Goal: Task Accomplishment & Management: Complete application form

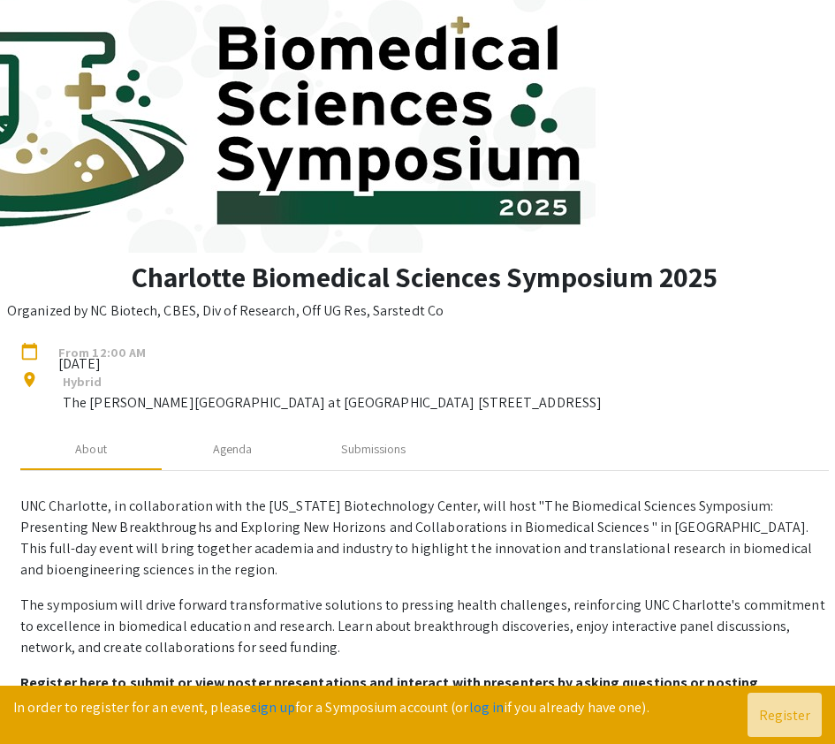
scroll to position [130, 0]
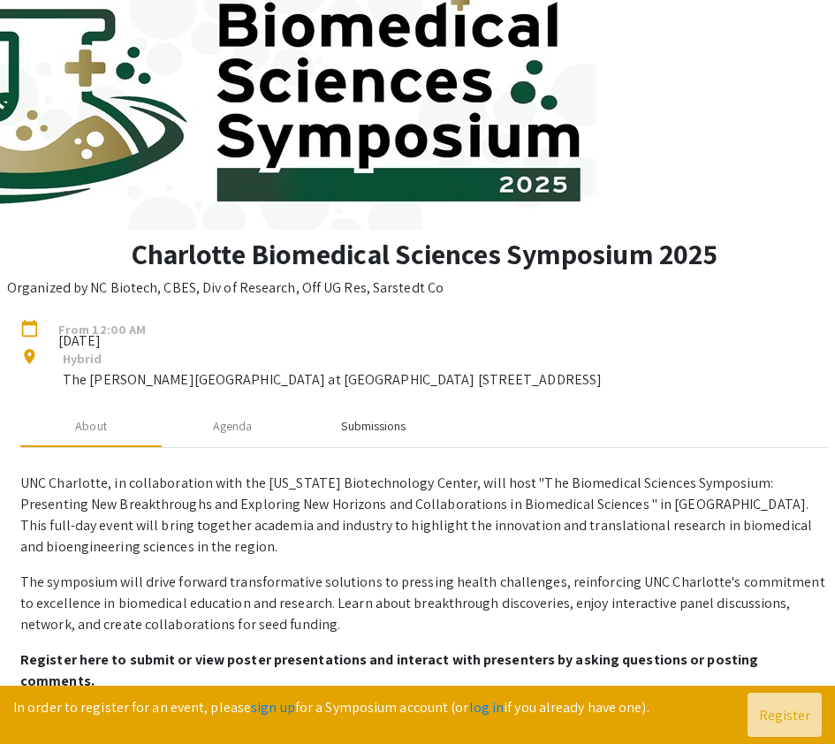
click at [354, 433] on div "Submissions" at bounding box center [373, 426] width 64 height 19
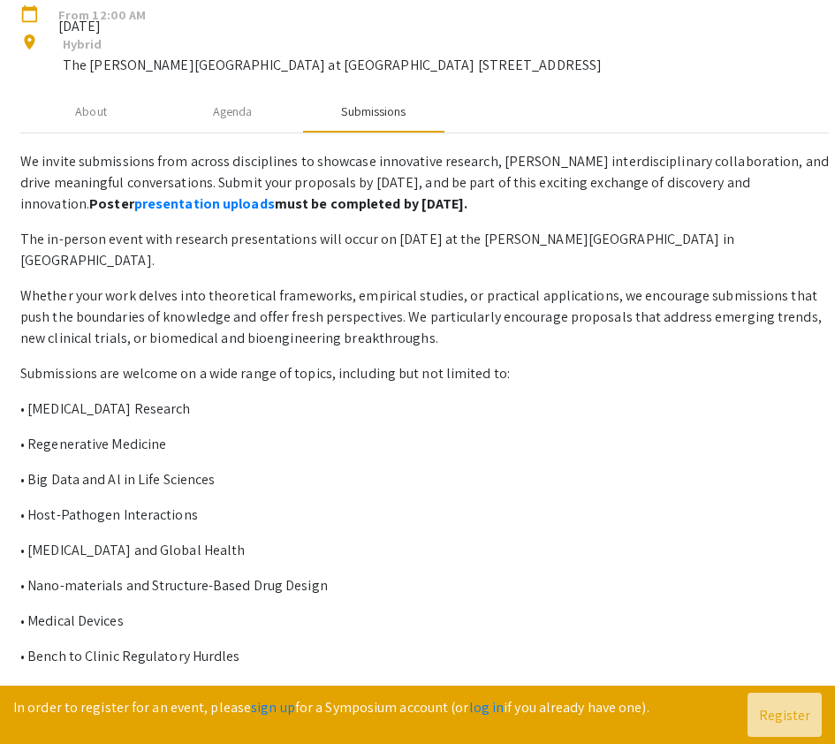
scroll to position [467, 0]
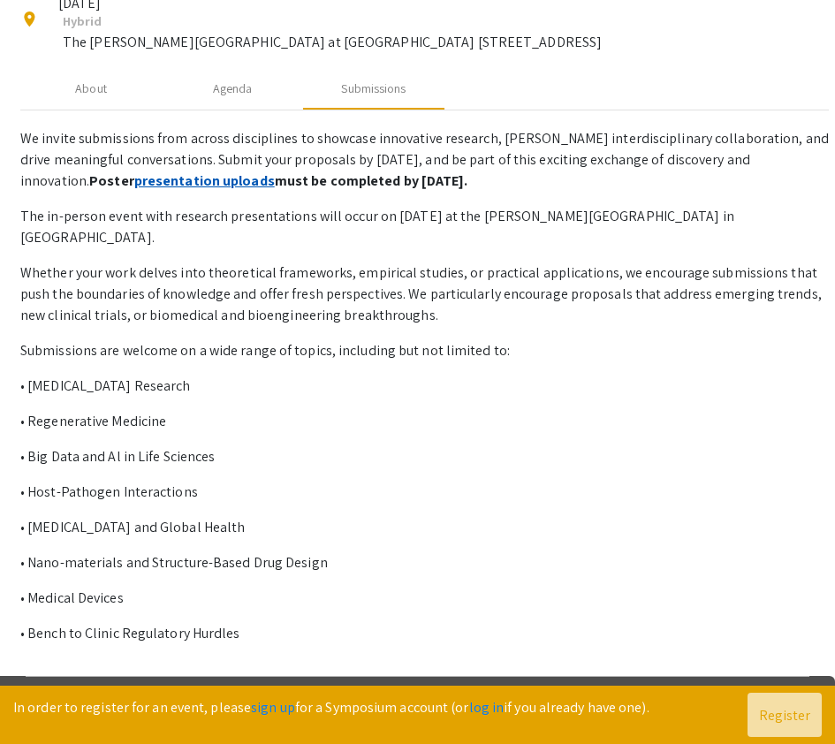
click at [134, 181] on link "presentation uploads" at bounding box center [204, 180] width 140 height 19
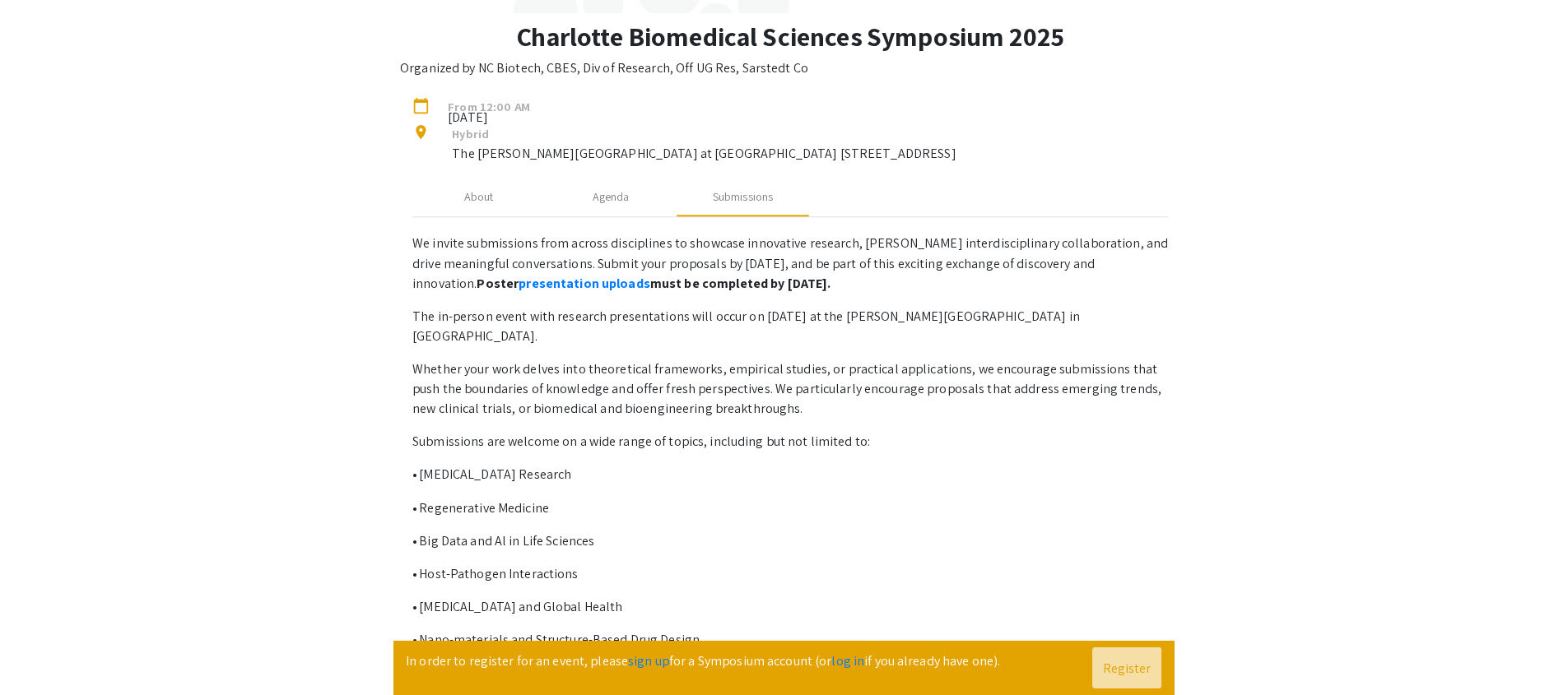
scroll to position [0, 0]
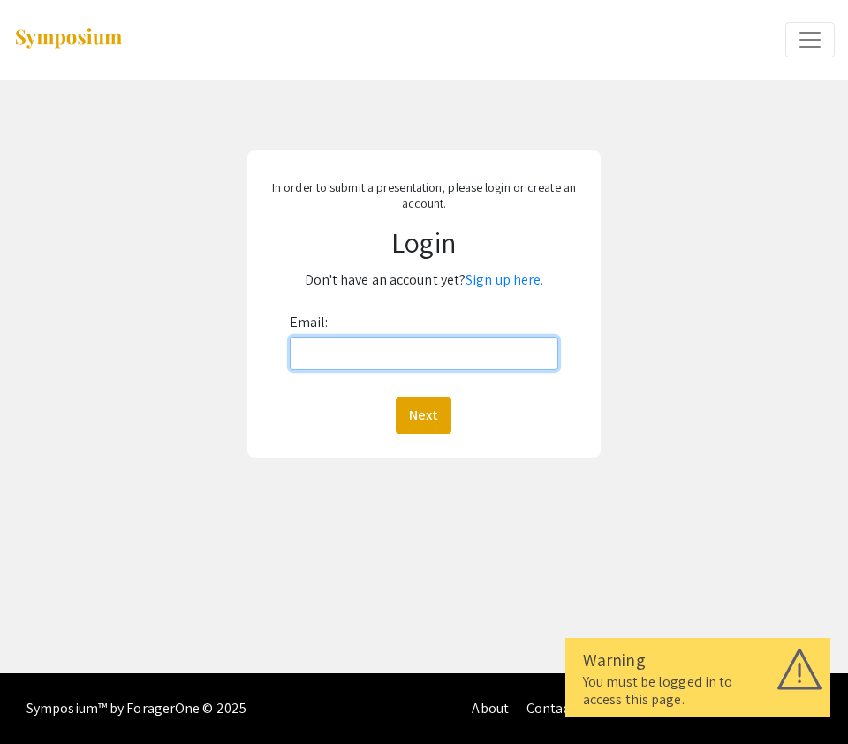
click at [354, 350] on input "Email:" at bounding box center [424, 354] width 269 height 34
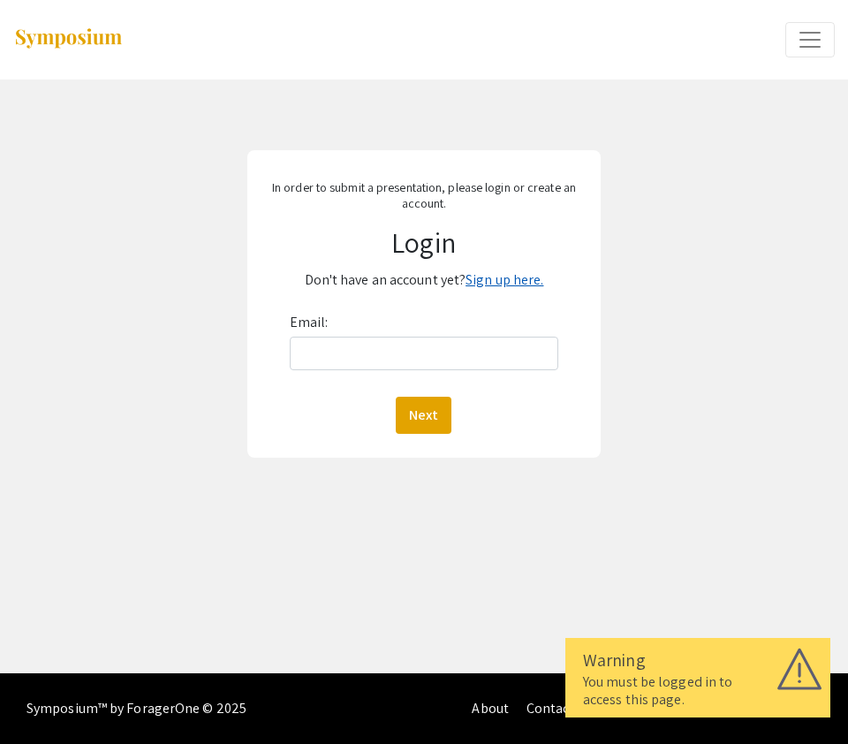
click at [502, 281] on link "Sign up here." at bounding box center [505, 279] width 78 height 19
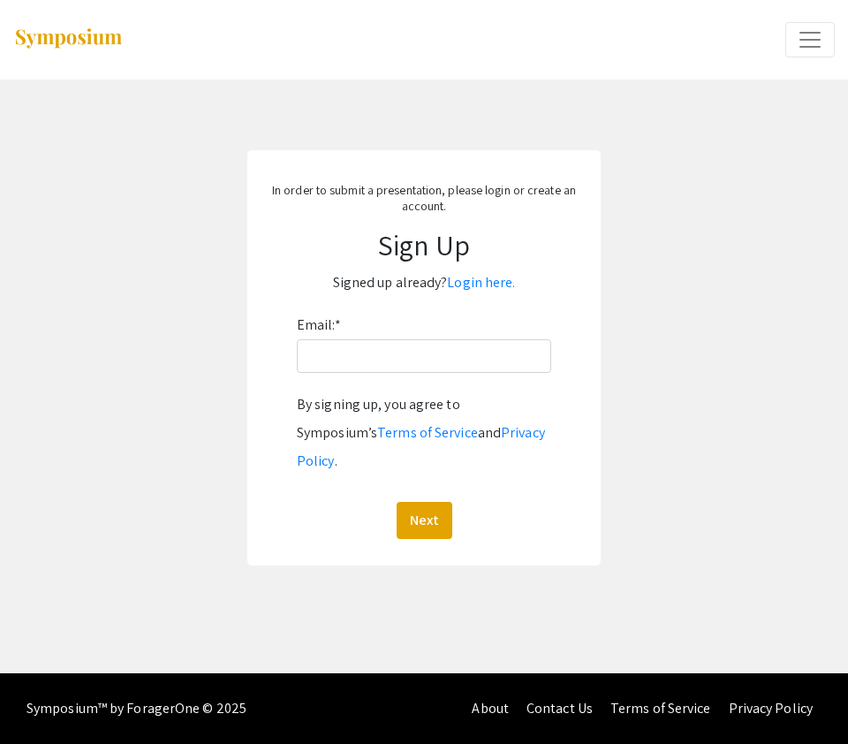
click at [394, 384] on div "Email: * By signing up, you agree to Symposium’s Terms of Service and Privacy P…" at bounding box center [424, 425] width 254 height 228
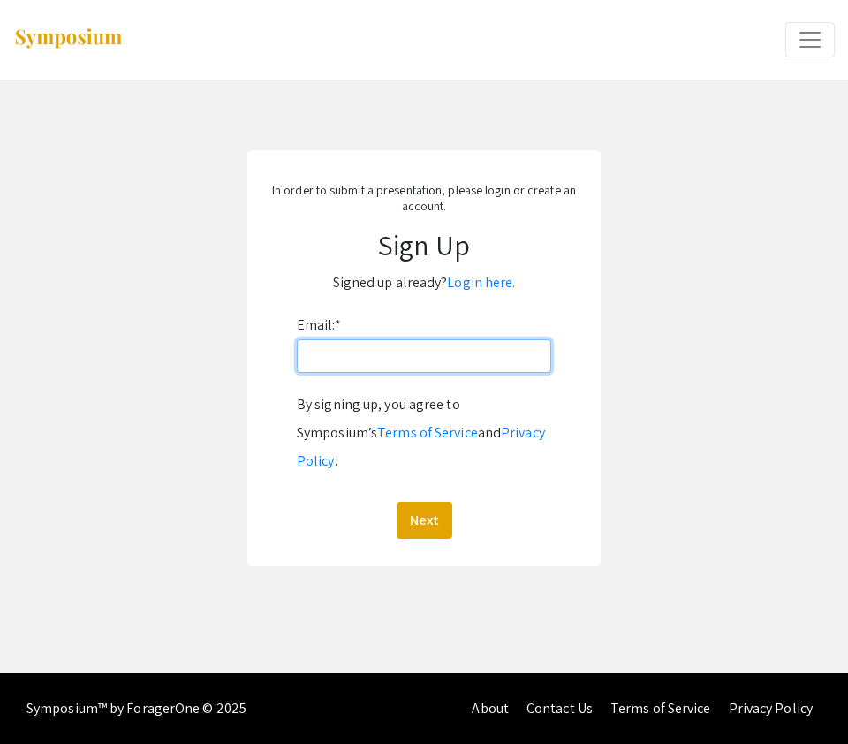
click at [401, 366] on input "Email: *" at bounding box center [424, 356] width 254 height 34
click at [393, 358] on input "jbeaumo1@uncc.edu" at bounding box center [424, 356] width 254 height 34
type input "[EMAIL_ADDRESS][DOMAIN_NAME]"
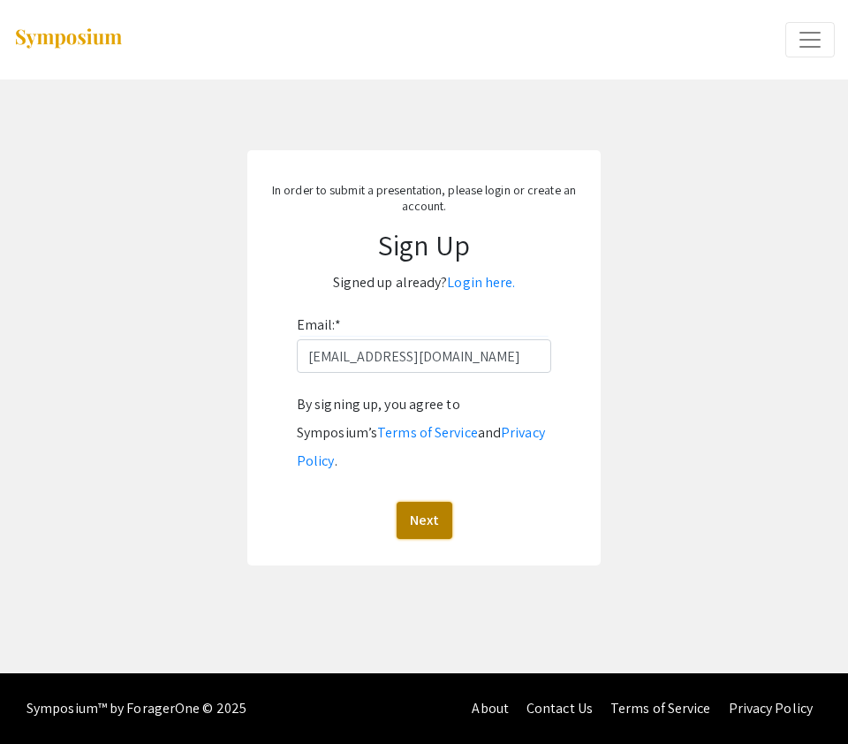
click at [429, 502] on button "Next" at bounding box center [425, 520] width 56 height 37
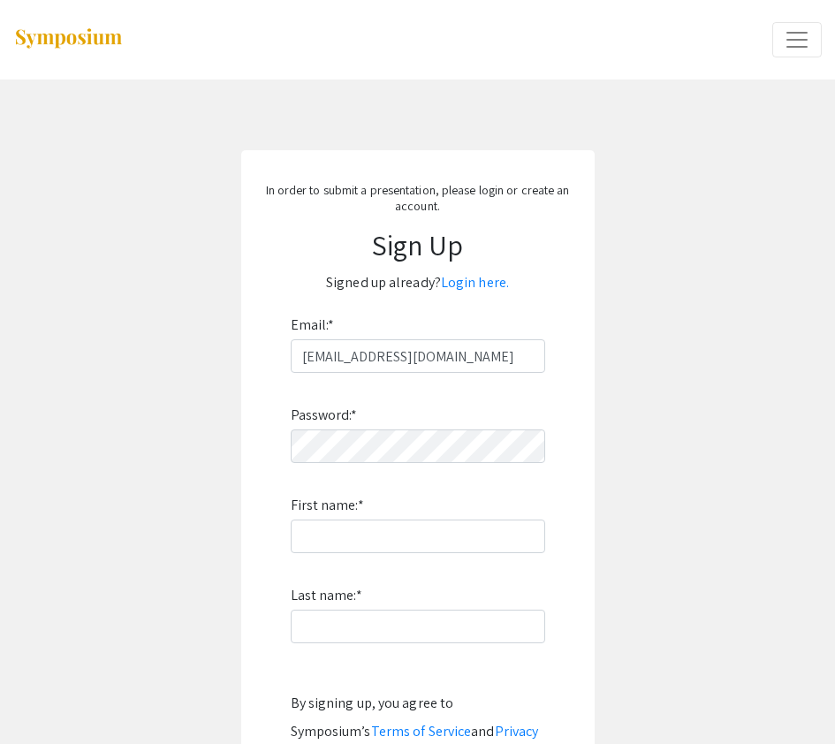
click at [413, 422] on div "Password: * First name: * Last name: * By signing up, you agree to Symposium’s …" at bounding box center [418, 605] width 254 height 465
click at [227, 451] on app-signup "In order to submit a presentation, please login or create an account. Sign Up S…" at bounding box center [417, 507] width 835 height 714
click at [424, 517] on div "Password: * First name: * Last name: * By signing up, you agree to Symposium’s …" at bounding box center [418, 605] width 254 height 465
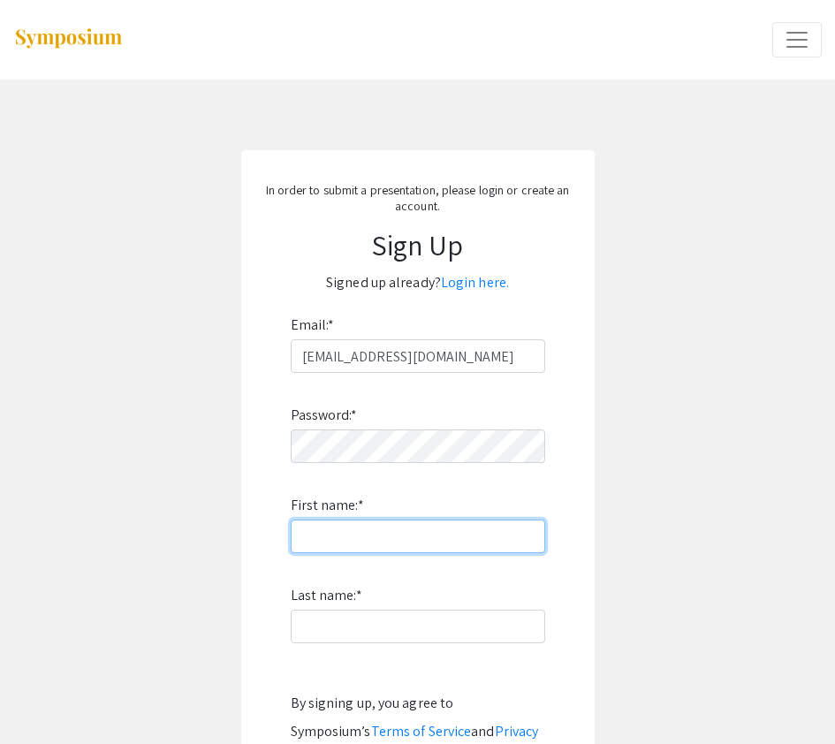
click at [421, 533] on input "First name: *" at bounding box center [418, 536] width 254 height 34
type input "Jonathan"
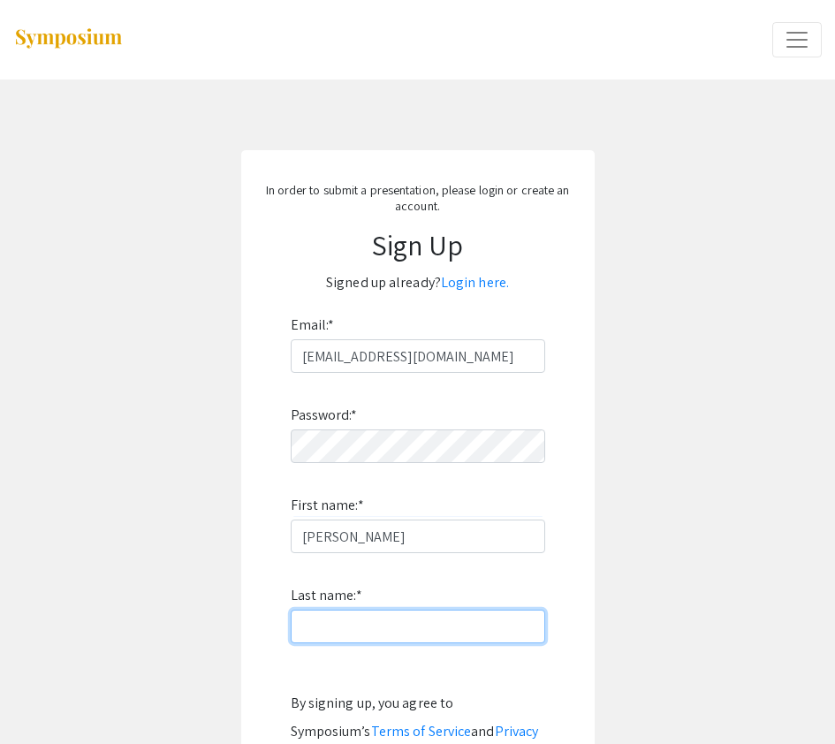
type input "Beaumont"
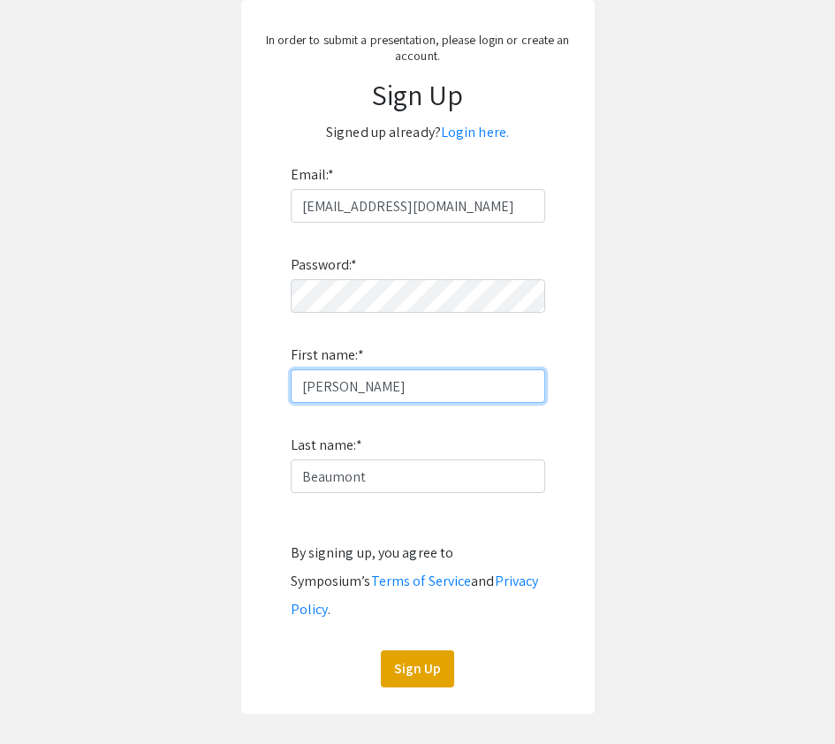
scroll to position [162, 0]
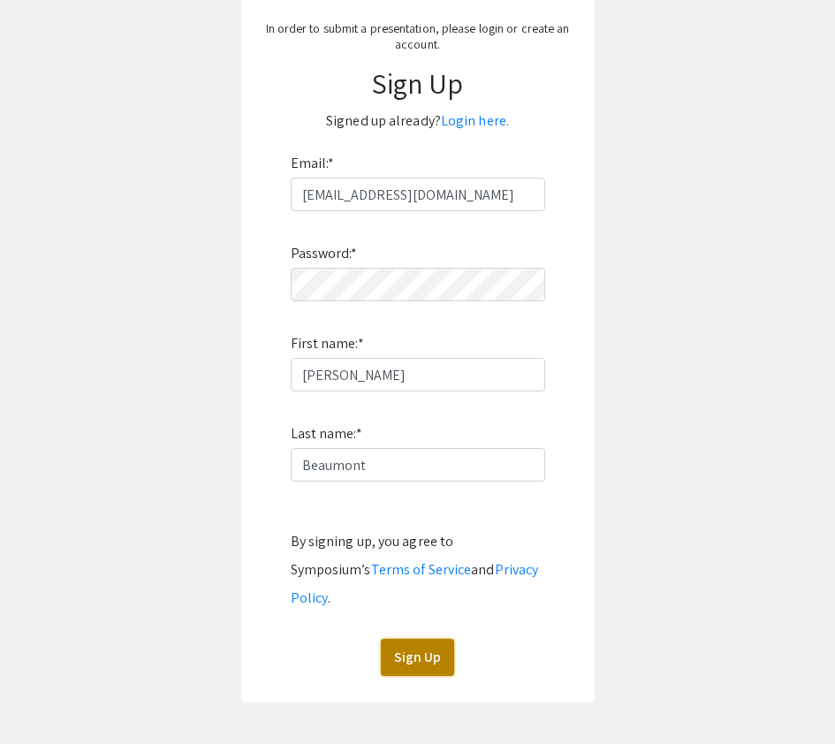
click at [431, 639] on button "Sign Up" at bounding box center [417, 657] width 73 height 37
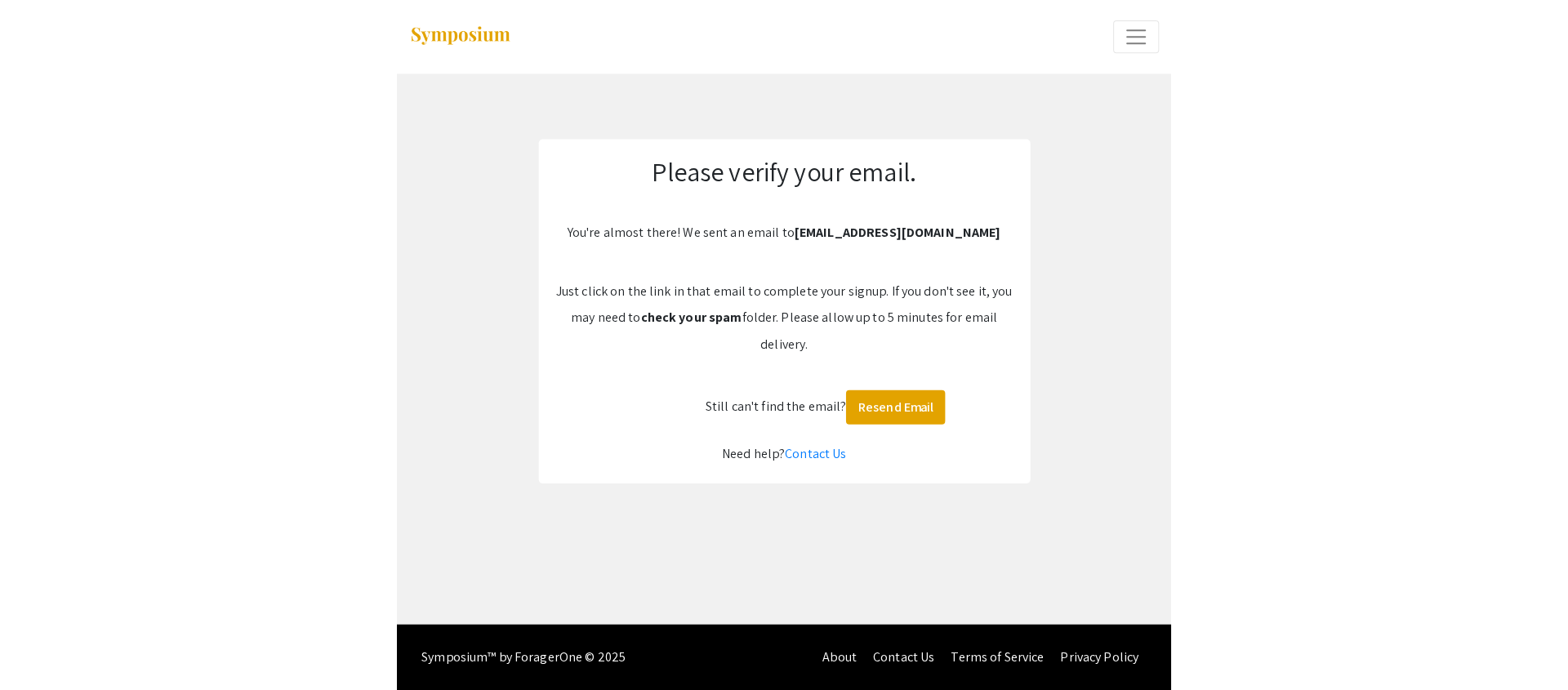
scroll to position [0, 0]
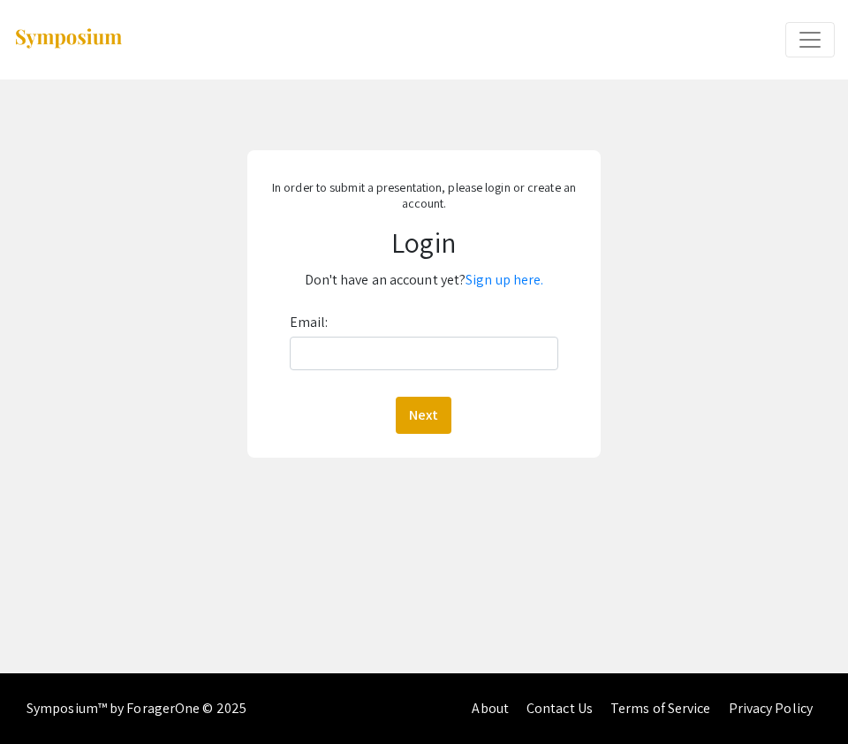
click at [466, 332] on div "Email: Next" at bounding box center [424, 370] width 269 height 125
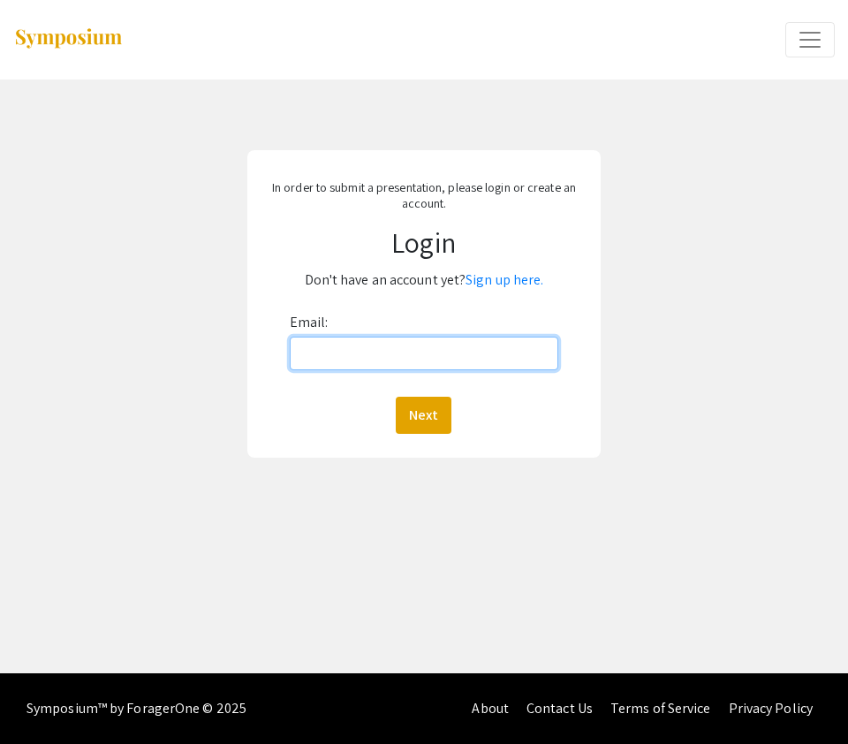
click at [460, 362] on input "Email:" at bounding box center [424, 354] width 269 height 34
type input "[EMAIL_ADDRESS][DOMAIN_NAME]"
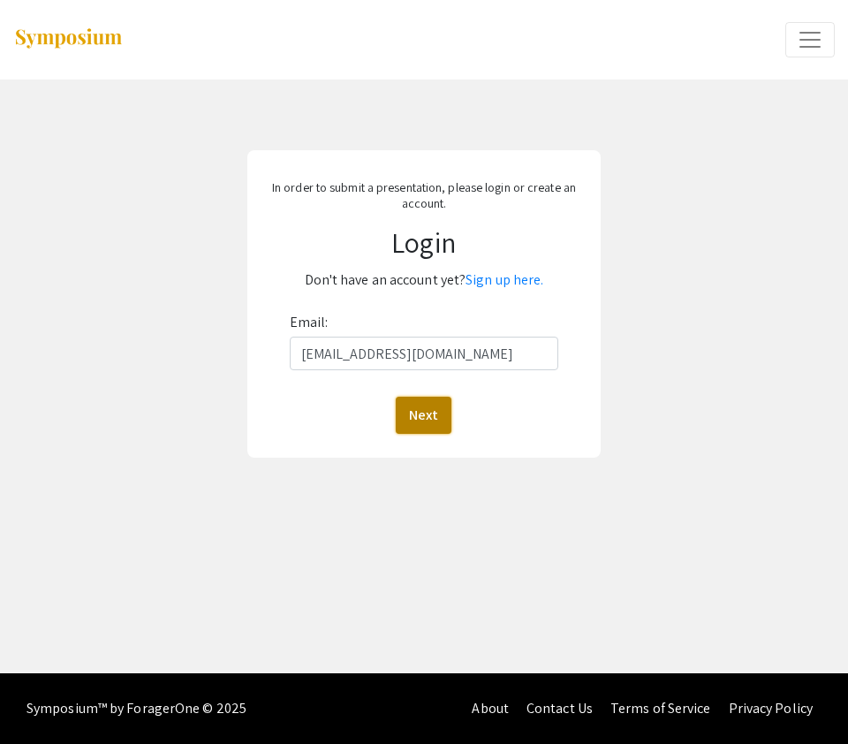
click at [443, 413] on button "Next" at bounding box center [424, 415] width 56 height 37
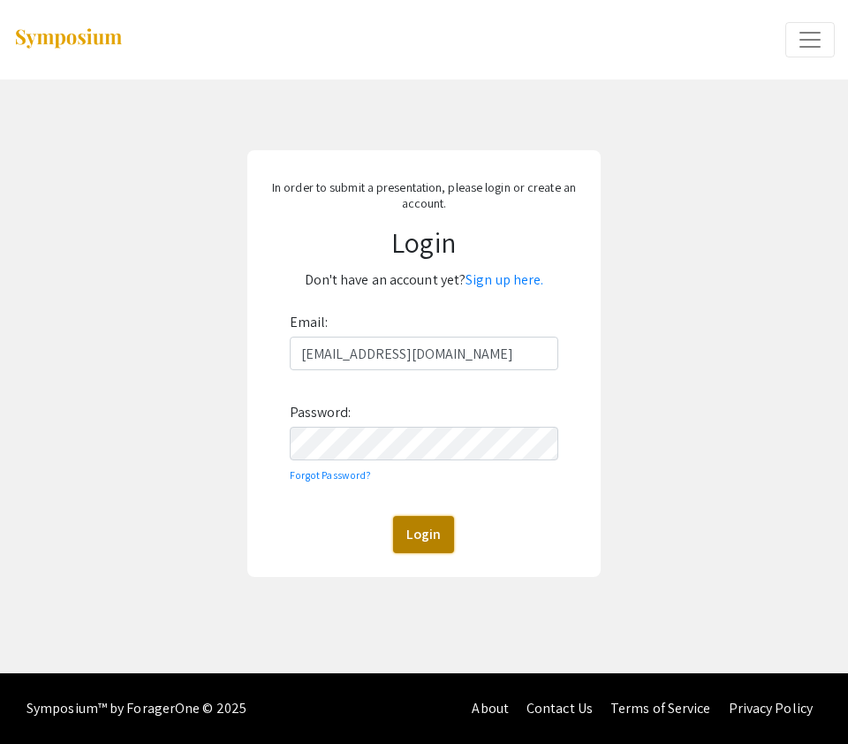
click at [400, 546] on button "Login" at bounding box center [423, 534] width 61 height 37
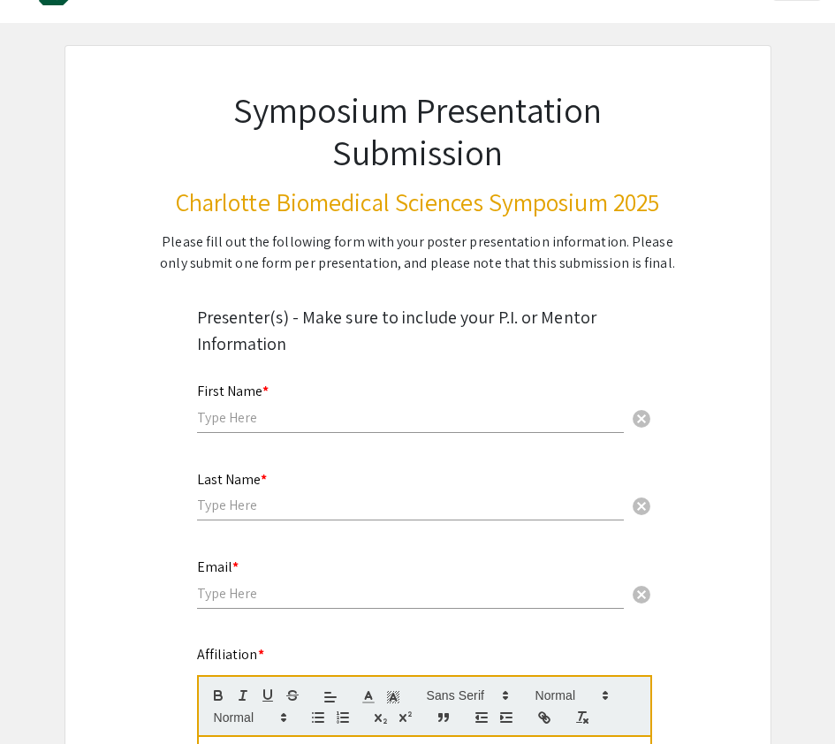
scroll to position [83, 0]
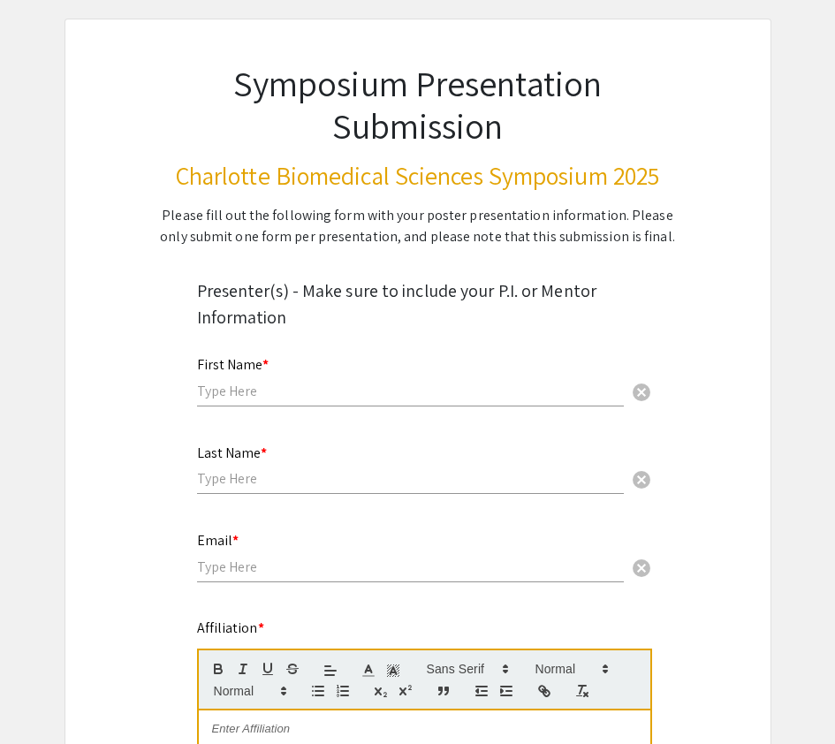
click at [334, 375] on div "First Name * cancel" at bounding box center [410, 372] width 427 height 67
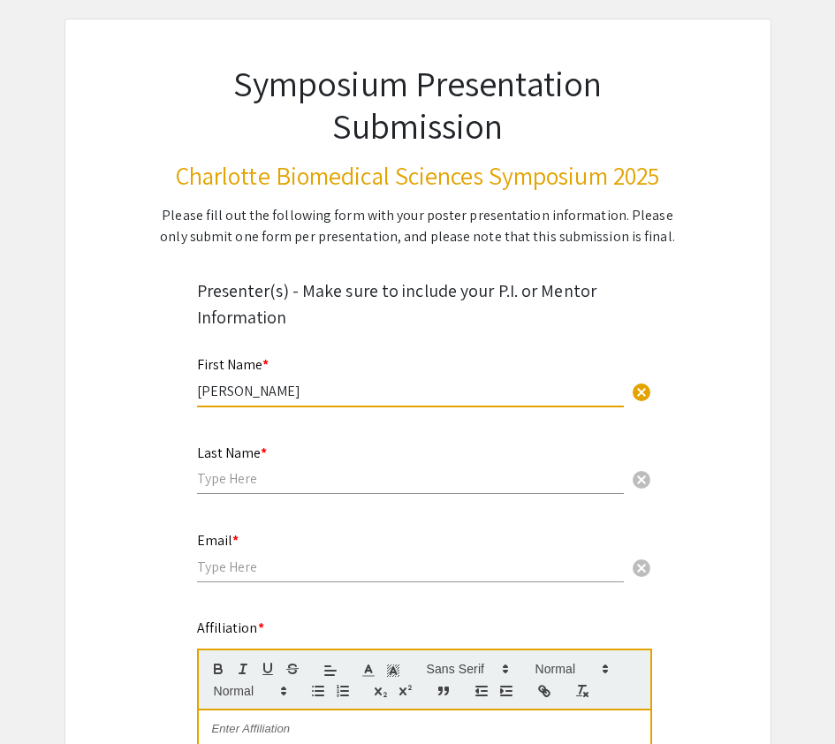
type input "Jonathan"
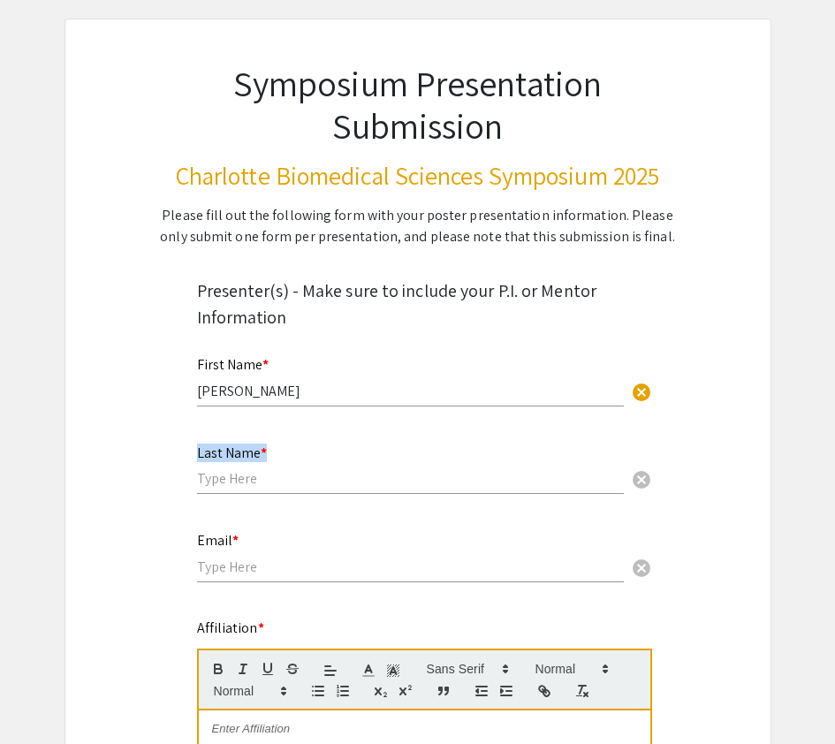
drag, startPoint x: 292, startPoint y: 441, endPoint x: 296, endPoint y: 452, distance: 12.3
click at [296, 452] on div "Last Name * cancel" at bounding box center [410, 461] width 427 height 67
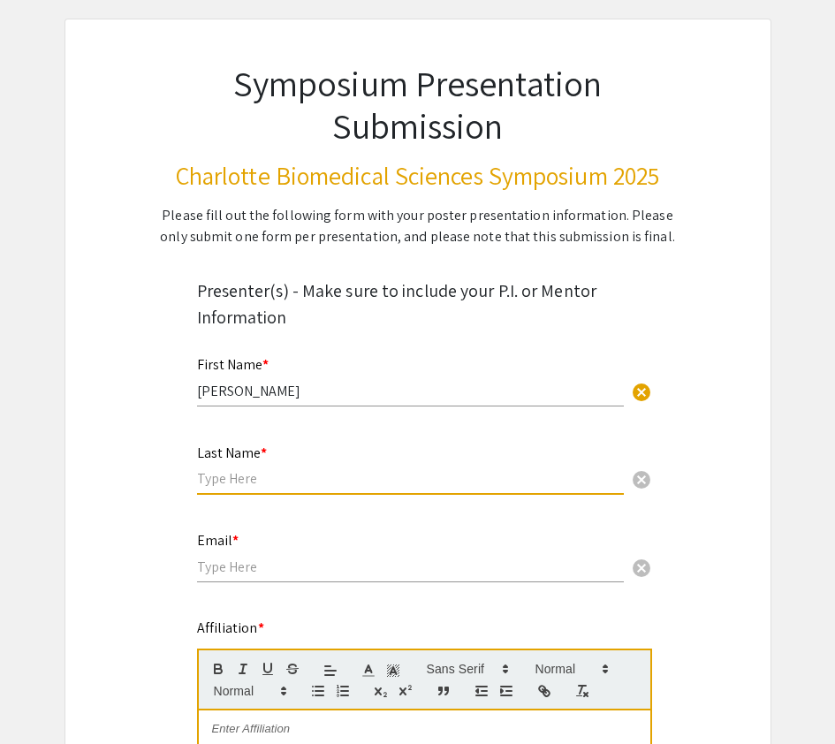
click at [291, 469] on input "text" at bounding box center [410, 478] width 427 height 19
type input "Beaumont"
click at [229, 564] on input "email" at bounding box center [410, 566] width 427 height 19
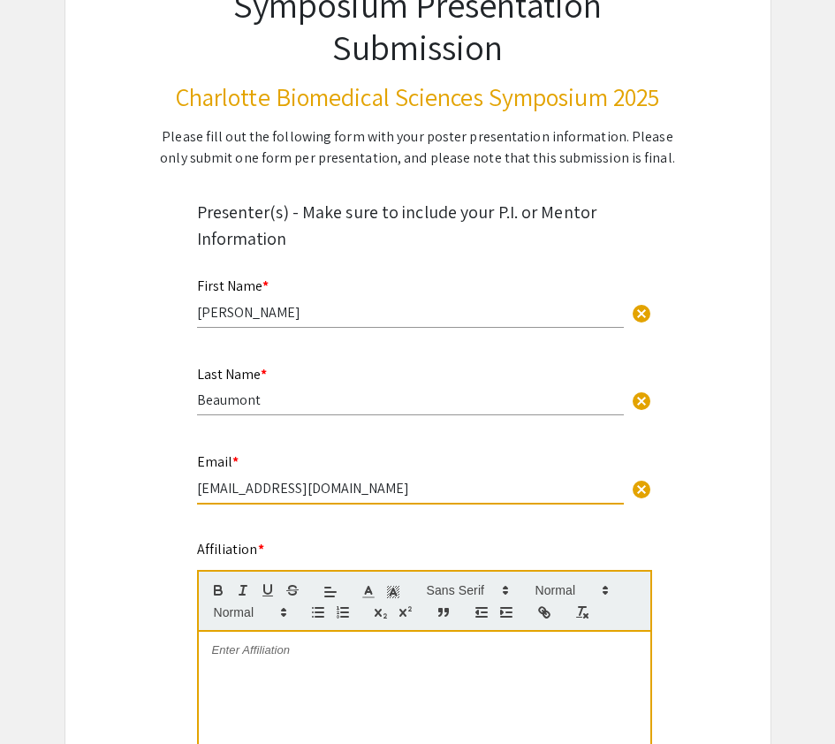
scroll to position [245, 0]
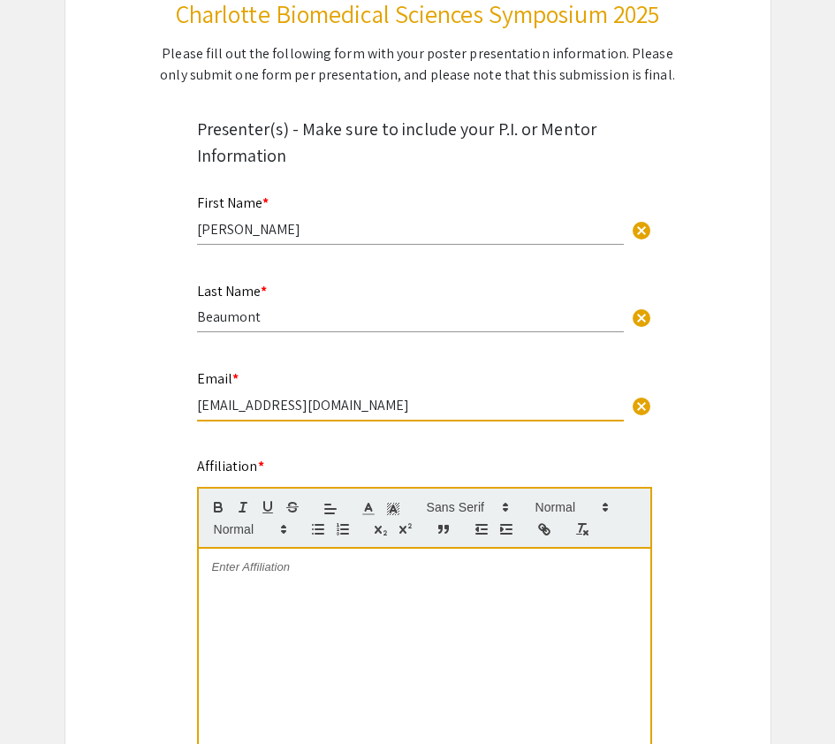
type input "jbeaumo1@charlotte.edu"
click at [232, 584] on div at bounding box center [424, 681] width 451 height 265
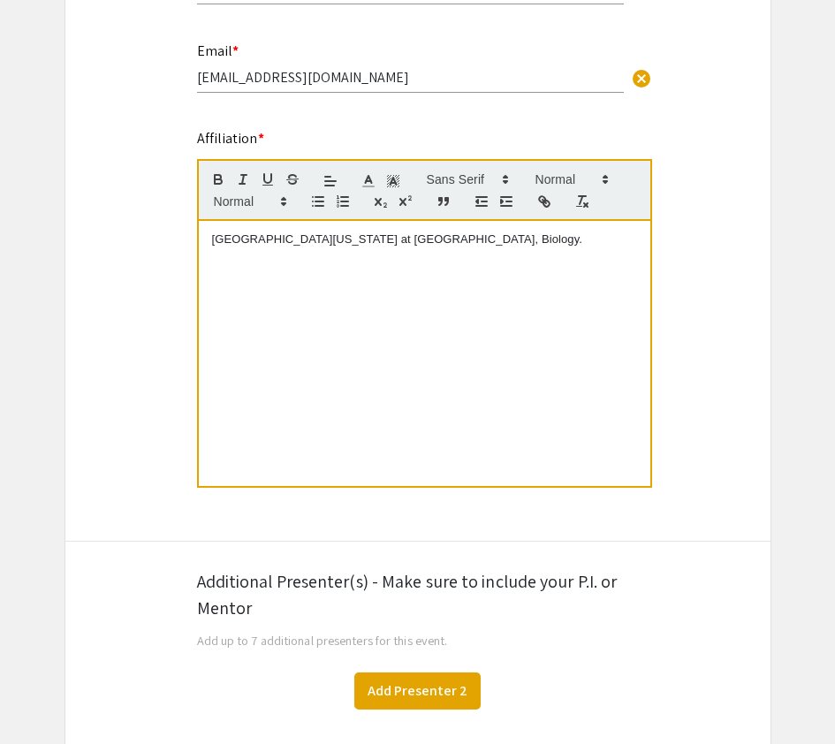
scroll to position [886, 0]
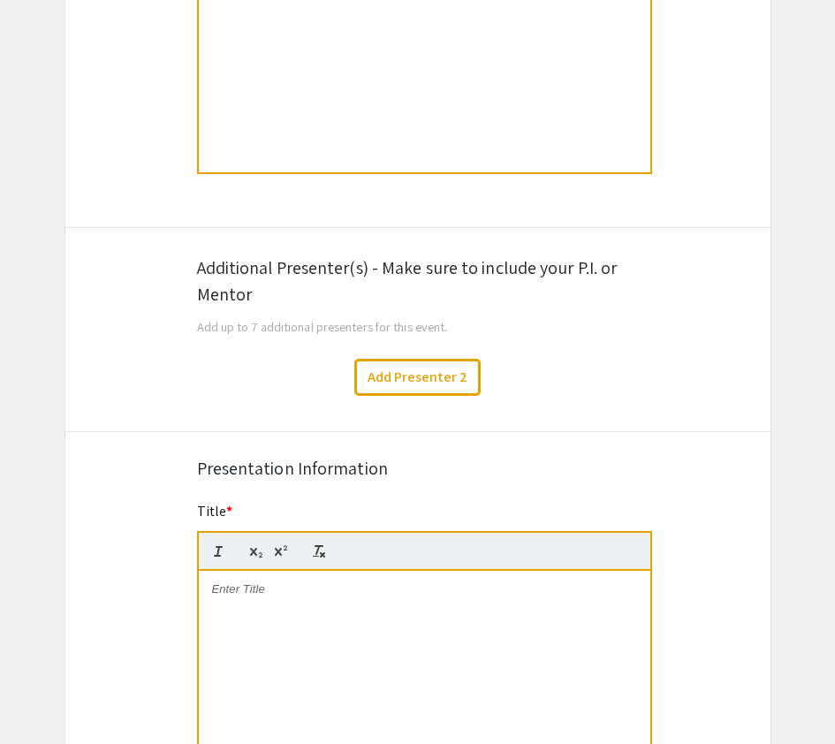
click at [296, 264] on div "Additional Presenter(s) - Make sure to include your P.I. or Mentor" at bounding box center [418, 280] width 442 height 53
click at [233, 290] on div "Additional Presenter(s) - Make sure to include your P.I. or Mentor" at bounding box center [418, 280] width 442 height 53
click at [408, 382] on button "Add Presenter 2" at bounding box center [417, 377] width 126 height 37
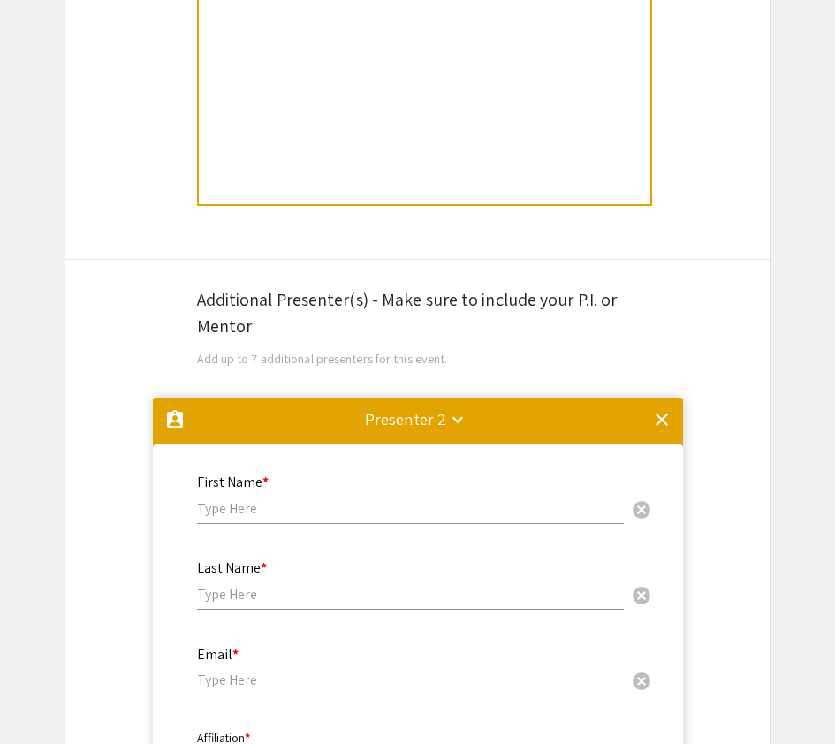
scroll to position [865, 0]
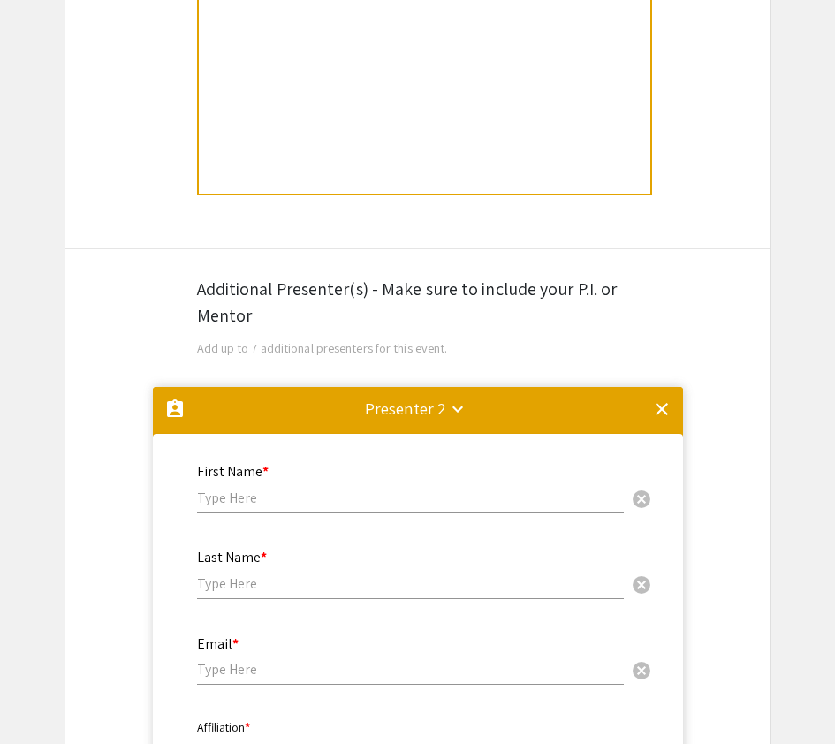
click at [275, 489] on div "First Name * cancel" at bounding box center [410, 479] width 427 height 67
type input "Javier"
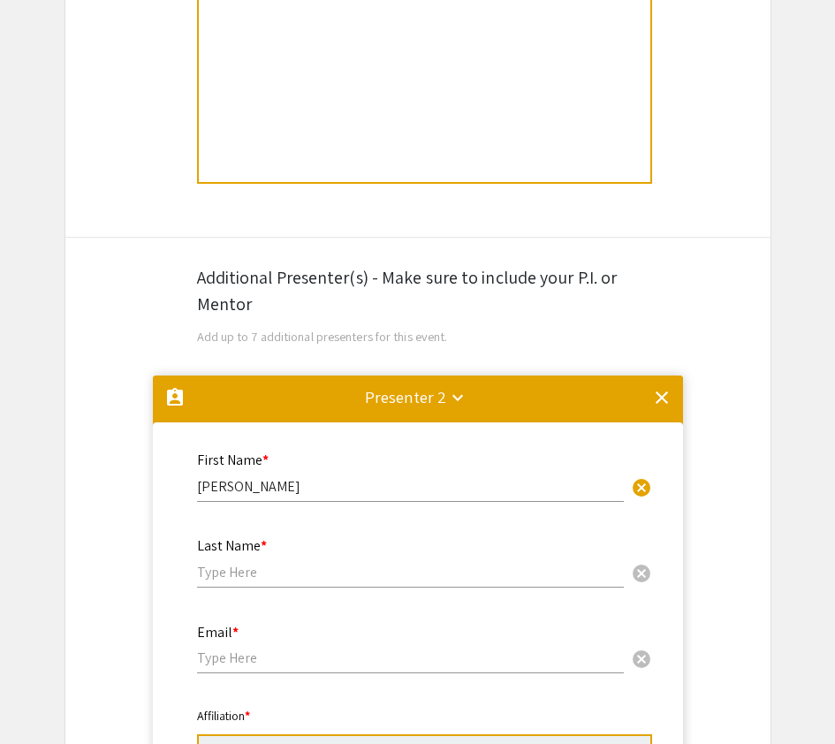
click at [285, 546] on div "Last Name * cancel" at bounding box center [410, 553] width 427 height 67
click at [277, 572] on input "text" at bounding box center [410, 572] width 427 height 19
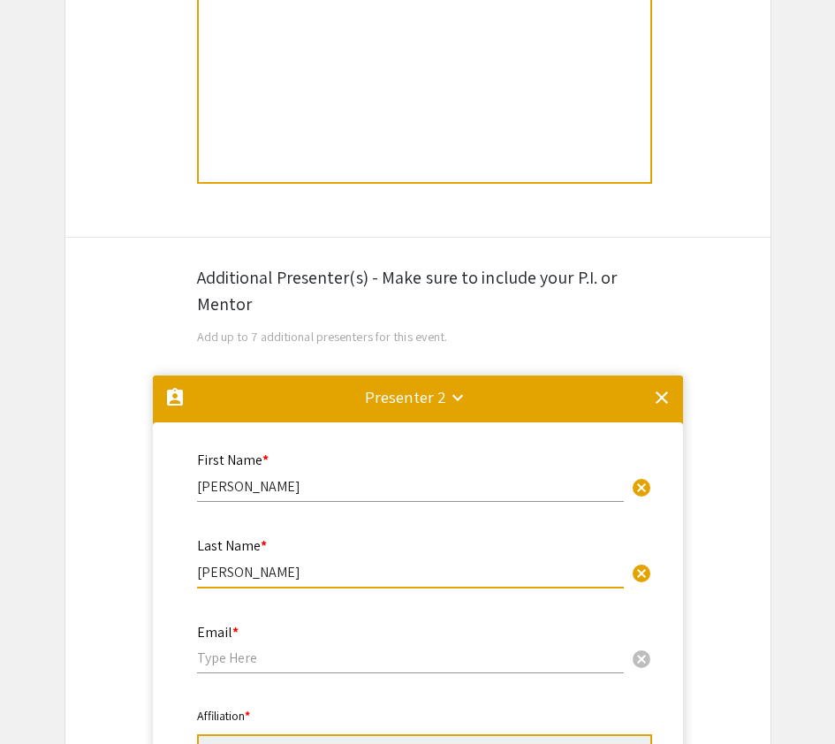
type input "Avalos"
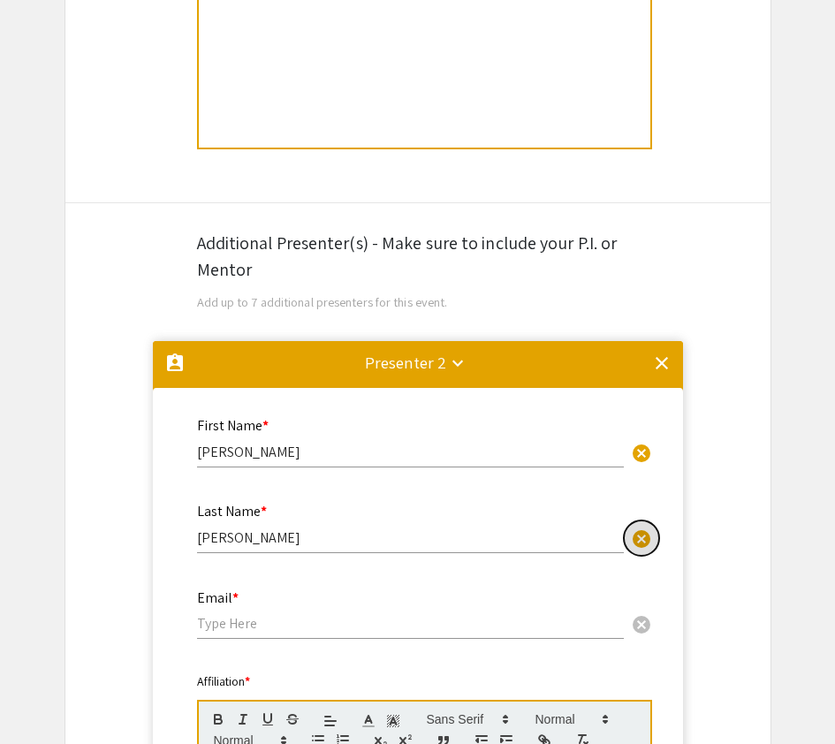
scroll to position [993, 0]
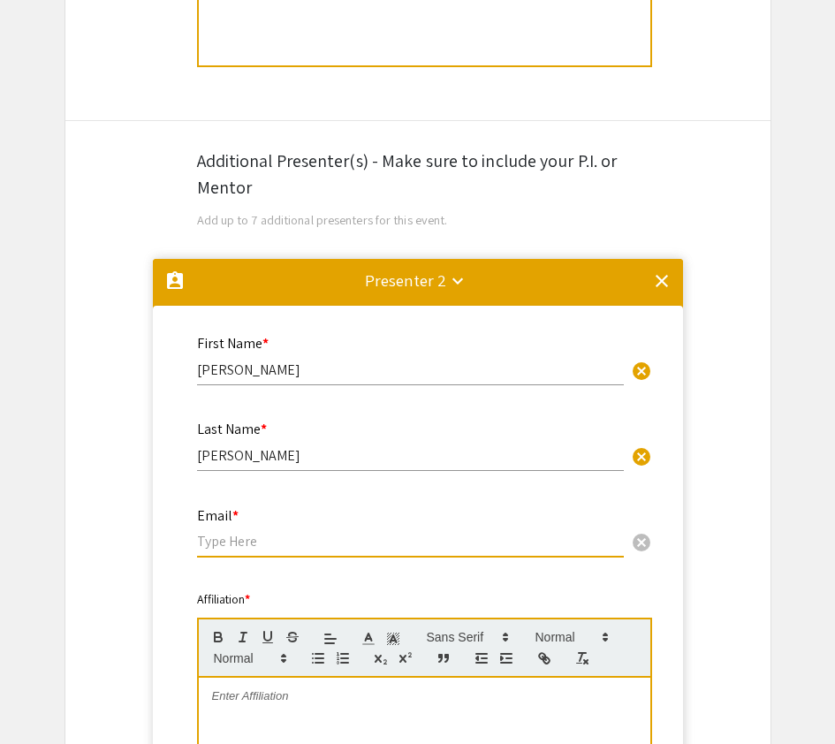
type input "j"
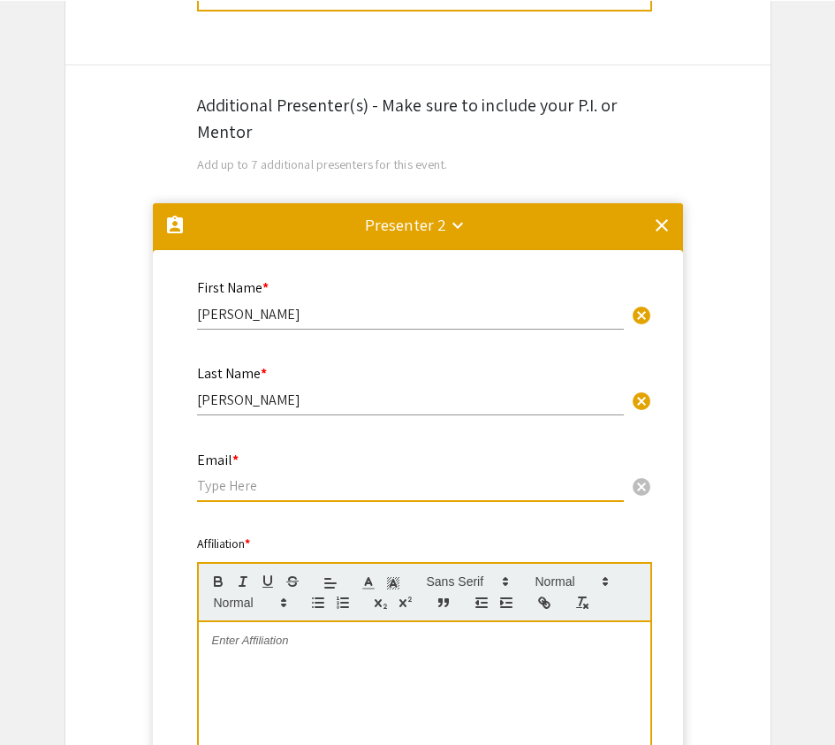
scroll to position [1072, 0]
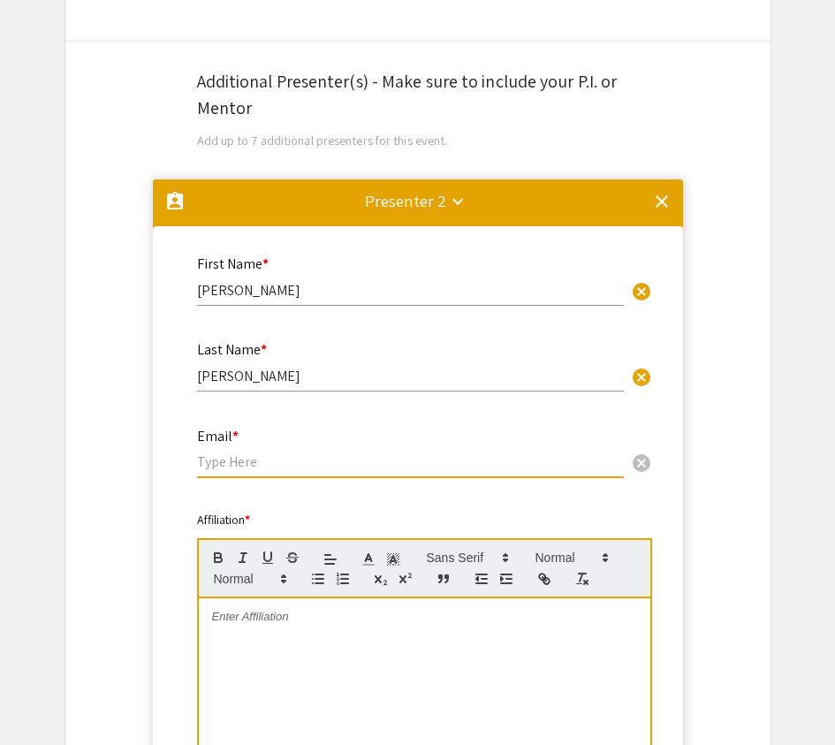
paste input "javalosn@charlotte.edu"
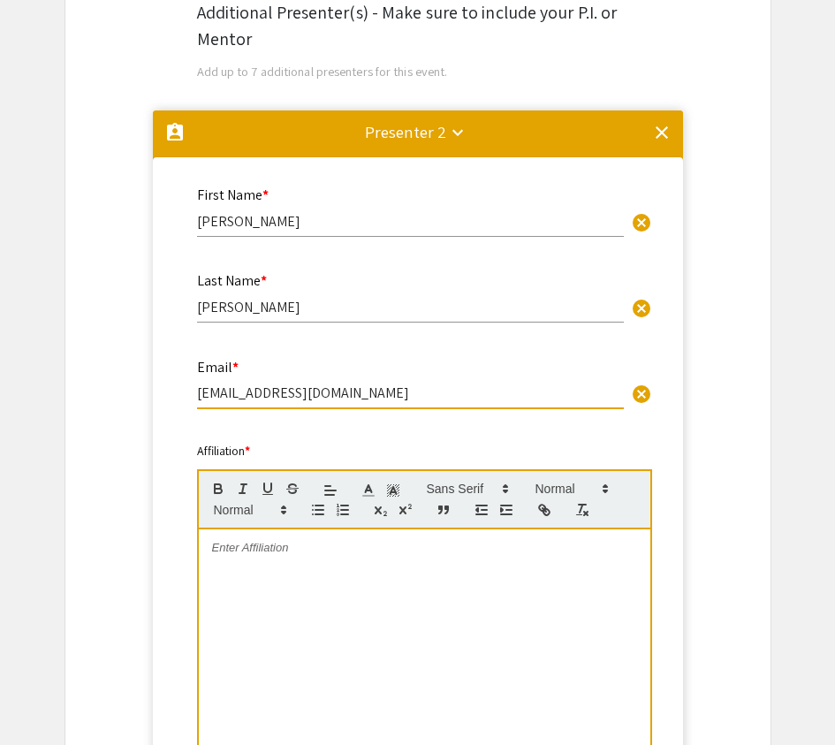
type input "javalosn@charlotte.edu"
drag, startPoint x: 402, startPoint y: 569, endPoint x: 305, endPoint y: 474, distance: 135.6
click at [404, 567] on div at bounding box center [424, 661] width 451 height 265
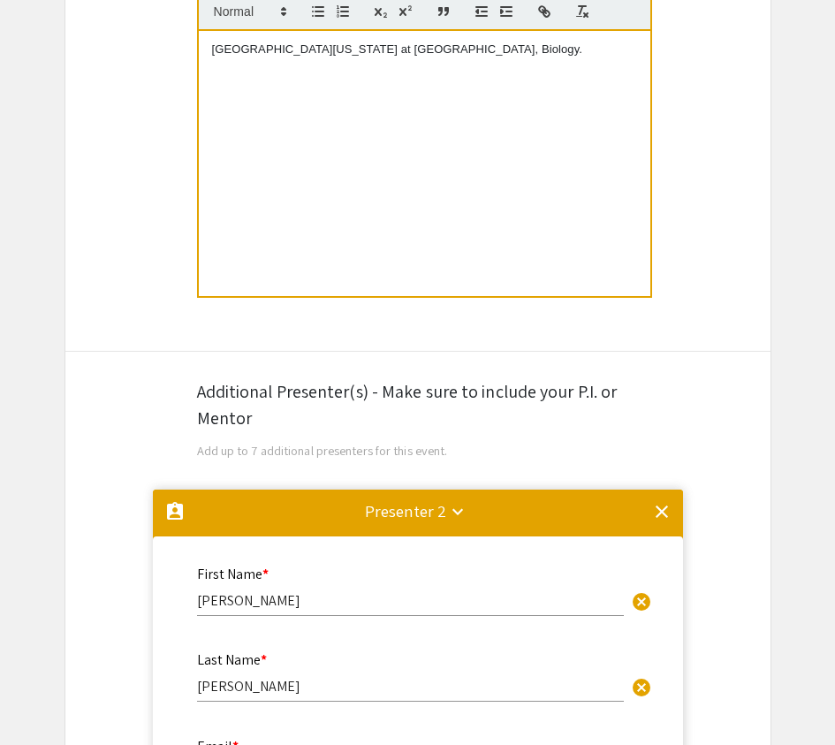
scroll to position [672, 0]
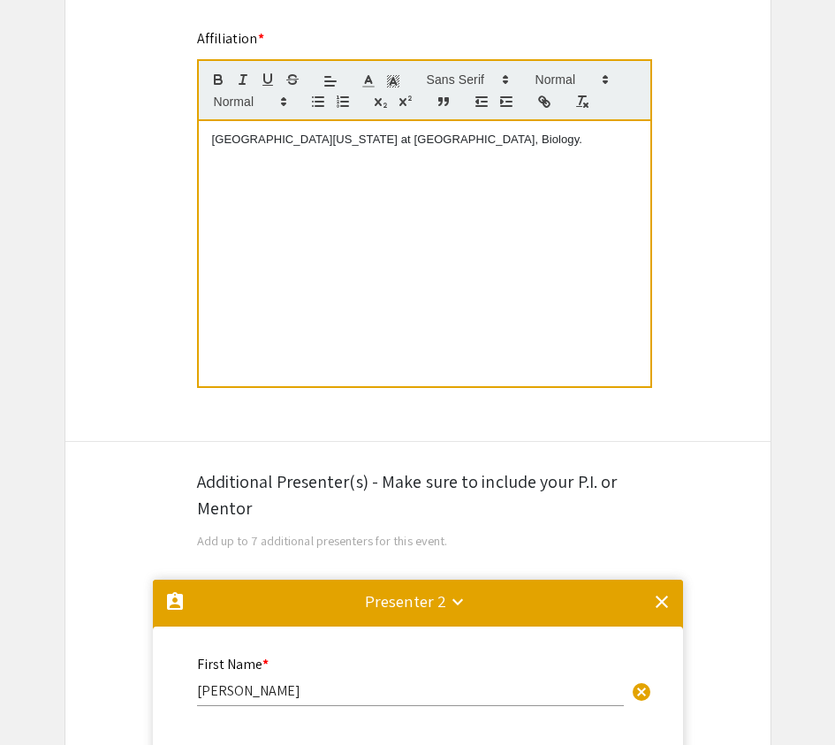
click at [328, 141] on p "University of North Carolina at Charlotte, Biology." at bounding box center [424, 140] width 425 height 16
click at [328, 142] on p "University of North Carolina at Charlotte, Biology." at bounding box center [424, 140] width 425 height 16
copy p "University of North Carolina at Charlotte, Biology."
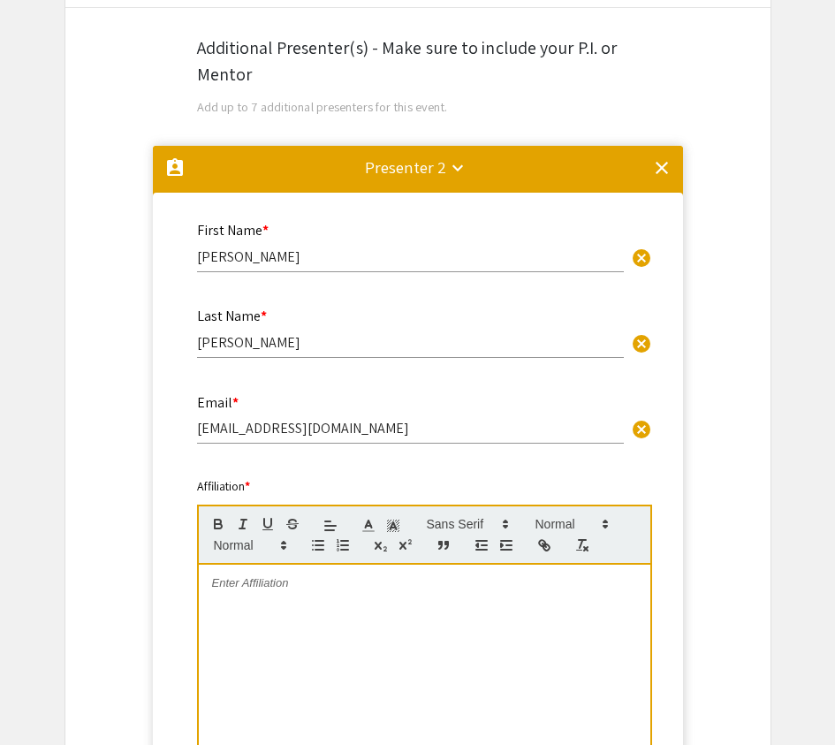
scroll to position [1196, 0]
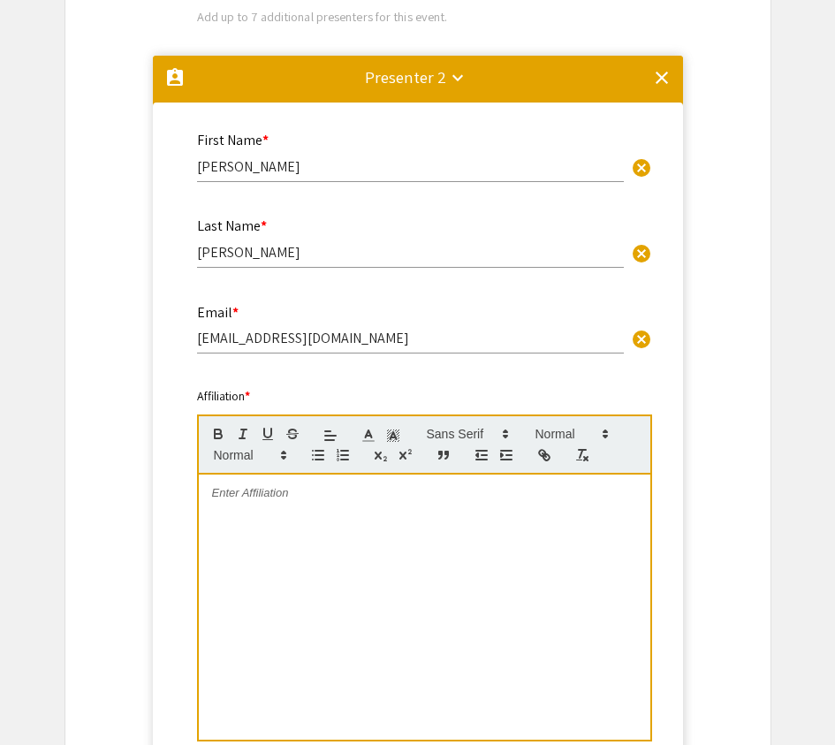
drag, startPoint x: 323, startPoint y: 525, endPoint x: 482, endPoint y: 480, distance: 165.3
click at [323, 525] on div at bounding box center [424, 606] width 451 height 265
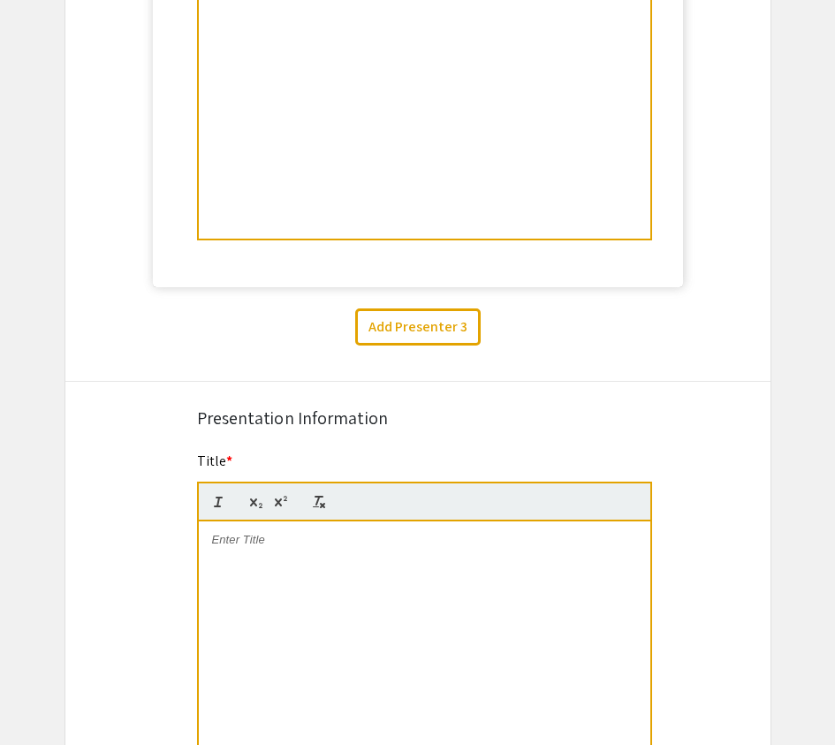
scroll to position [1879, 0]
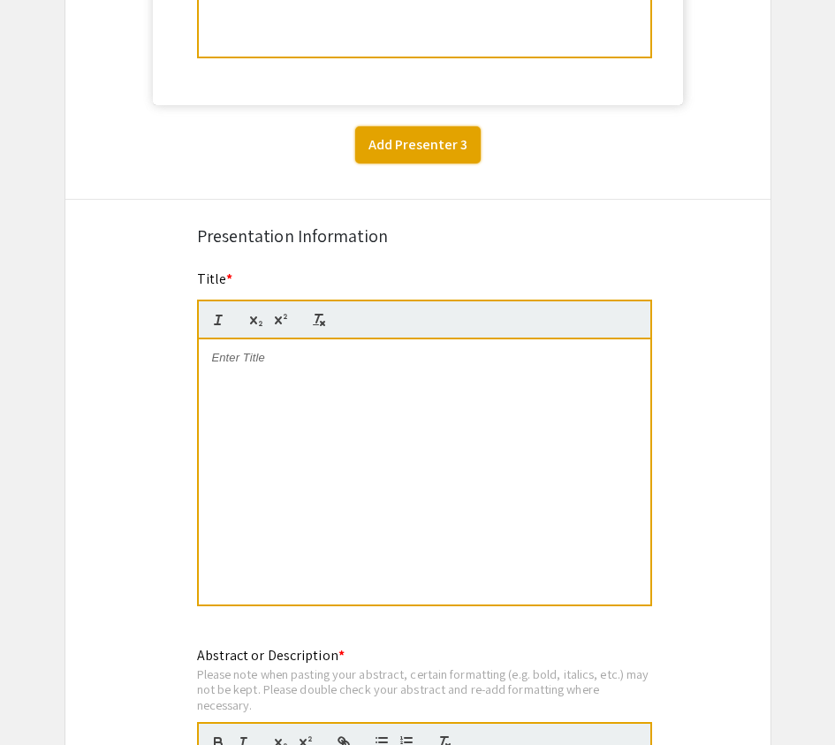
click at [421, 151] on button "Add Presenter 3" at bounding box center [417, 144] width 125 height 37
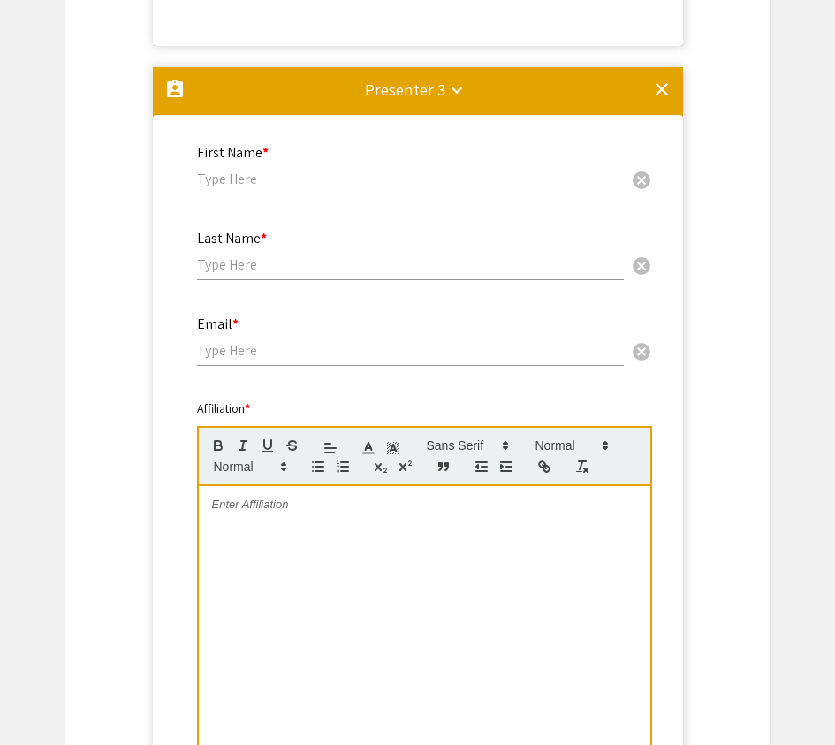
scroll to position [1890, 0]
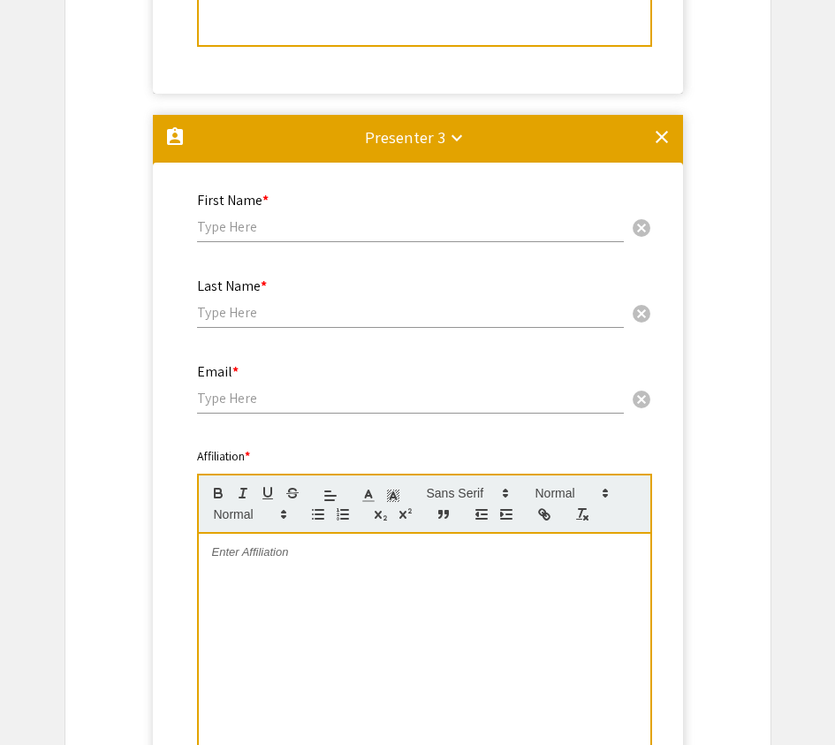
drag, startPoint x: 347, startPoint y: 204, endPoint x: 338, endPoint y: 239, distance: 35.6
click at [347, 205] on div "First Name * cancel" at bounding box center [410, 208] width 427 height 67
click at [337, 239] on div "First Name * cancel" at bounding box center [410, 208] width 427 height 67
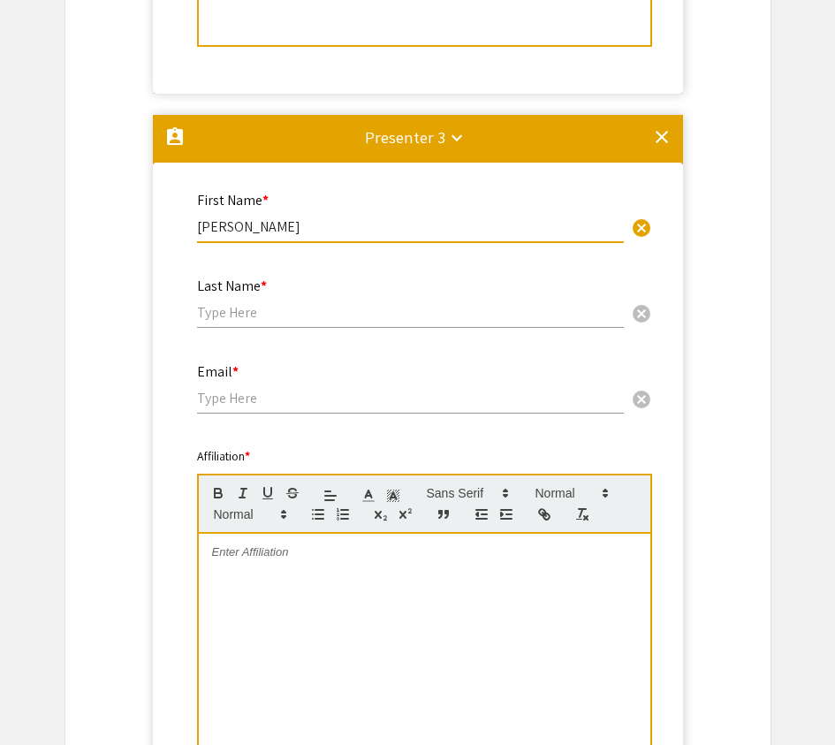
type input "Ivan"
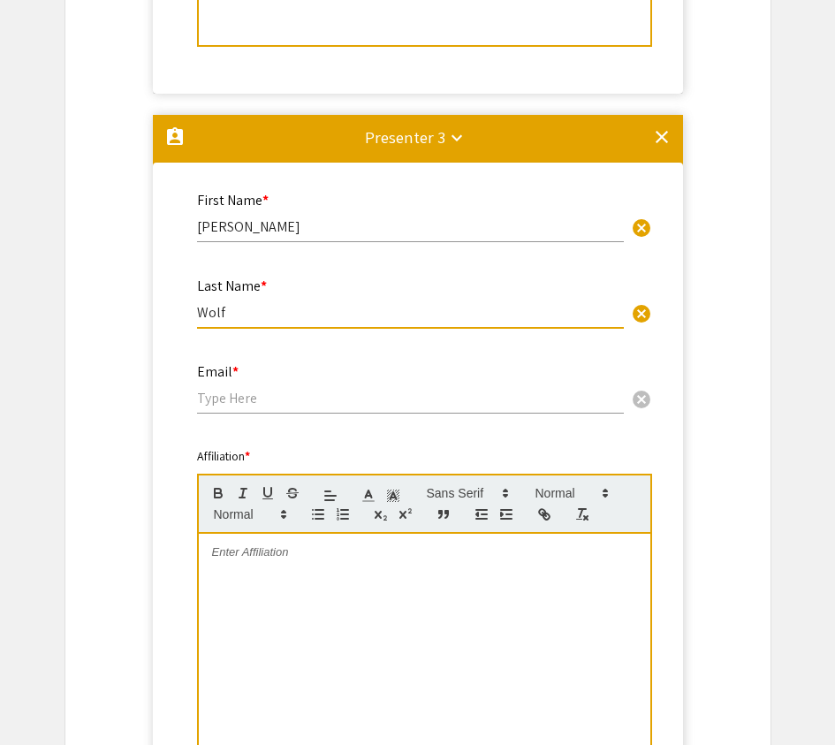
type input "Wolf"
click at [288, 555] on p at bounding box center [424, 552] width 425 height 16
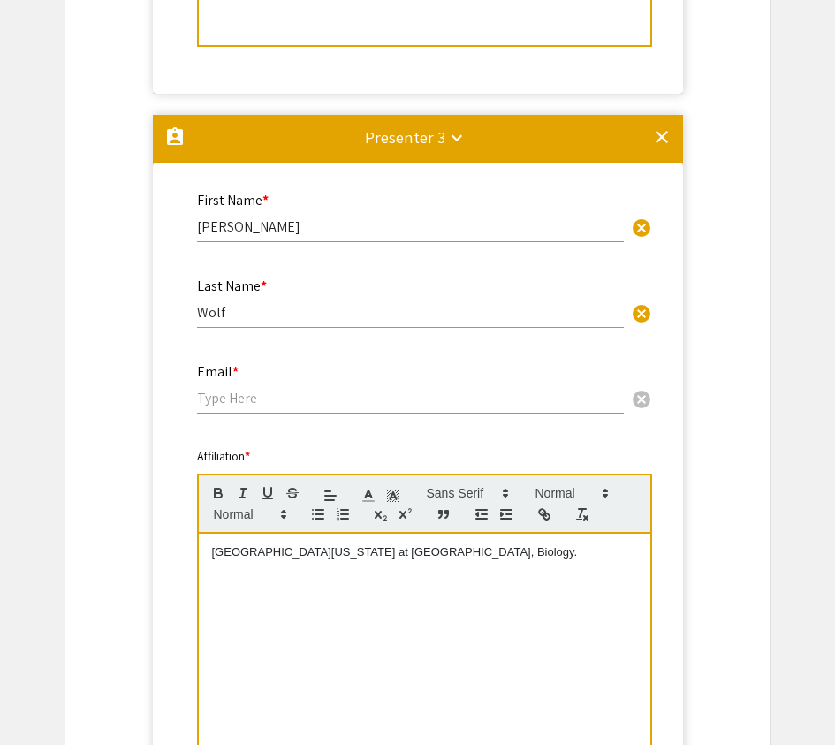
scroll to position [0, 0]
click at [312, 391] on input "email" at bounding box center [410, 398] width 427 height 19
paste input "iwolf@charlotte.edu"
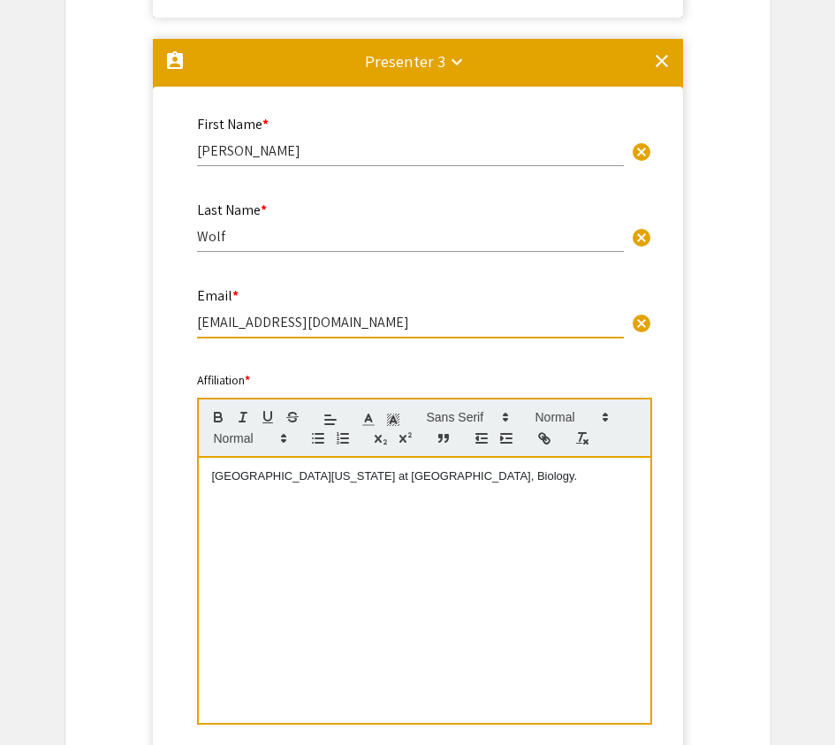
scroll to position [2148, 0]
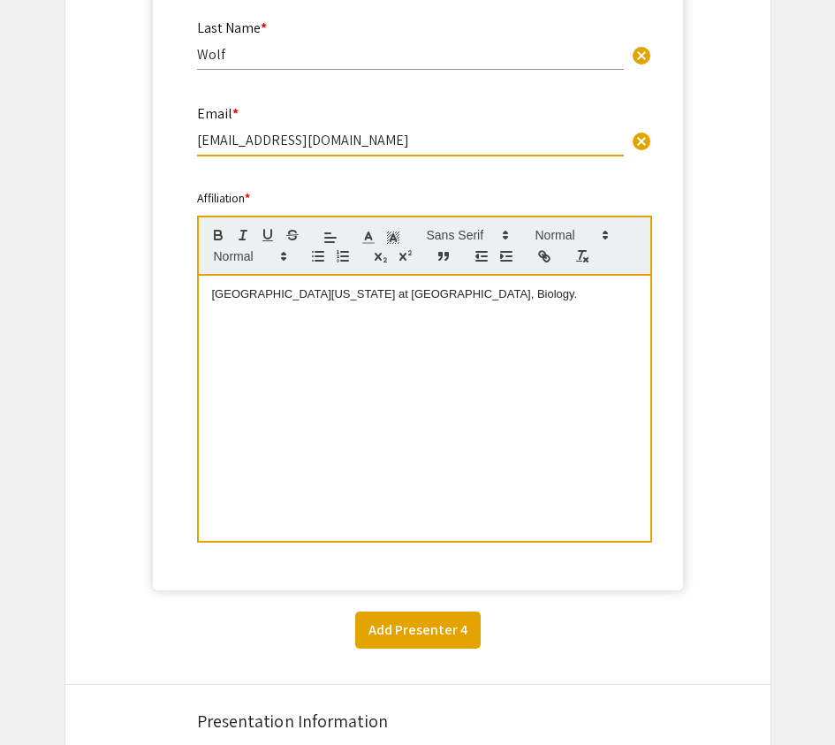
type input "iwolf@charlotte.edu"
click at [458, 643] on button "Add Presenter 4" at bounding box center [417, 629] width 125 height 37
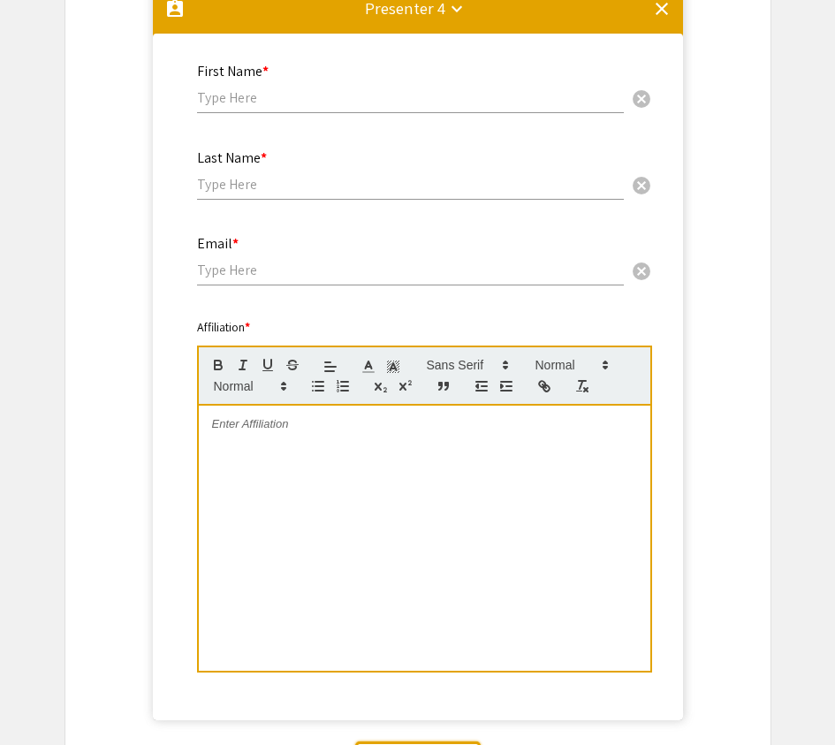
scroll to position [2784, 0]
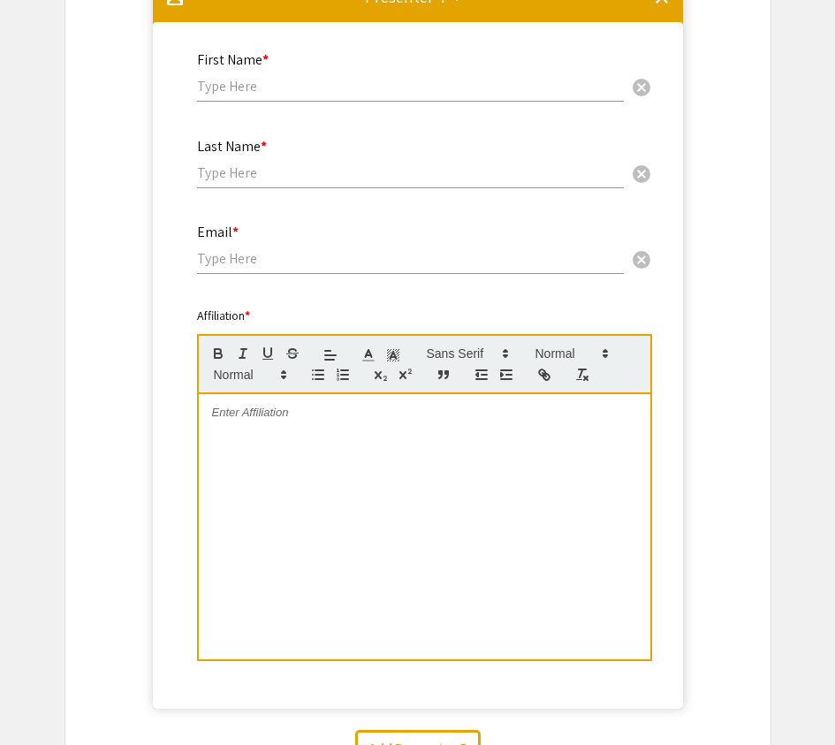
click at [349, 102] on div "First Name * cancel" at bounding box center [410, 67] width 427 height 67
click at [338, 80] on input "text" at bounding box center [410, 86] width 427 height 19
type input "Savannah"
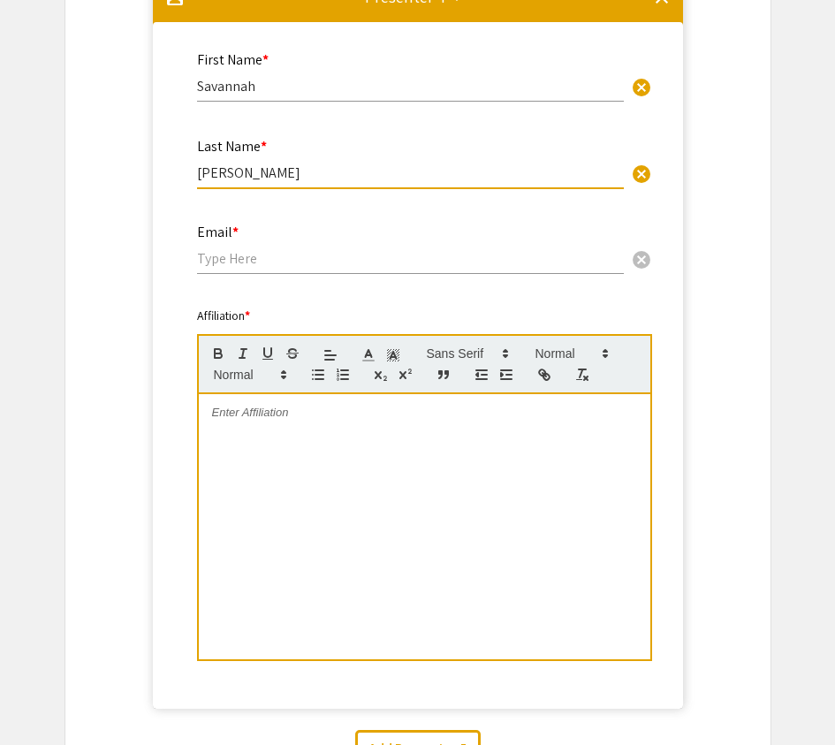
type input "Poston"
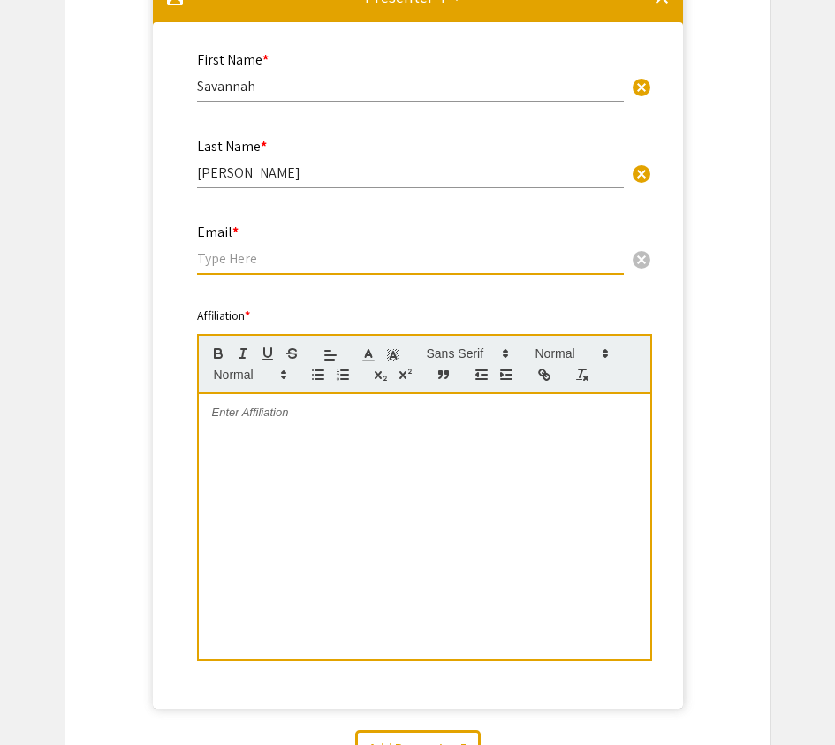
click at [359, 252] on input "email" at bounding box center [410, 258] width 427 height 19
paste input "sposton5@charlotte.edu"
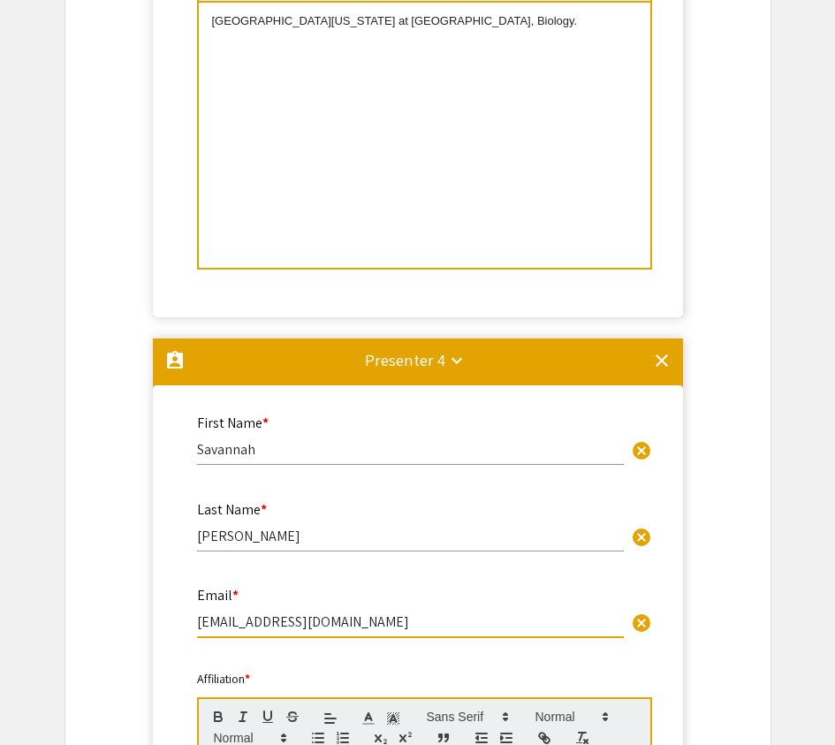
type input "sposton5@charlotte.edu"
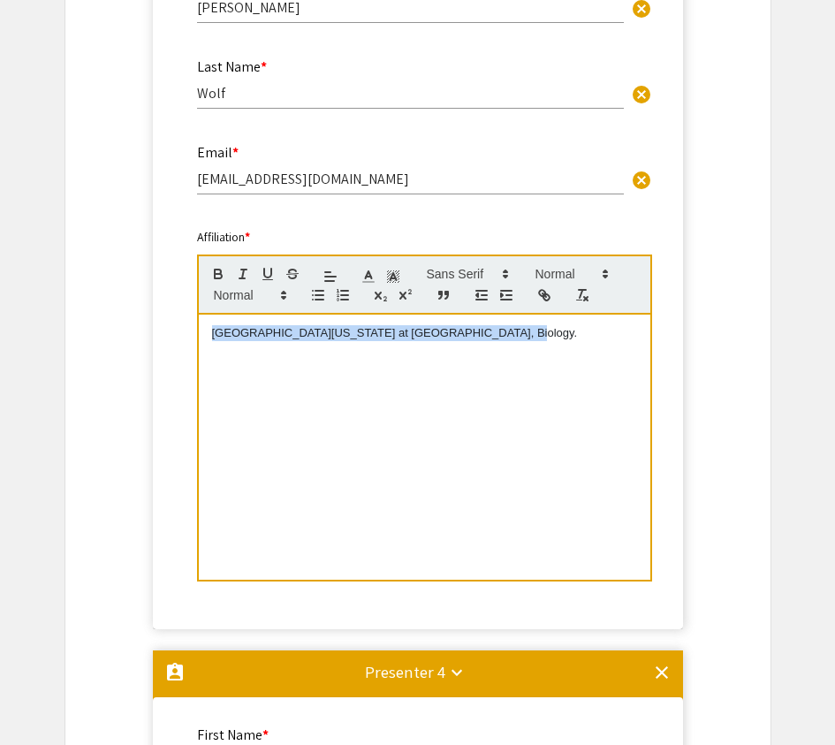
scroll to position [2049, 0]
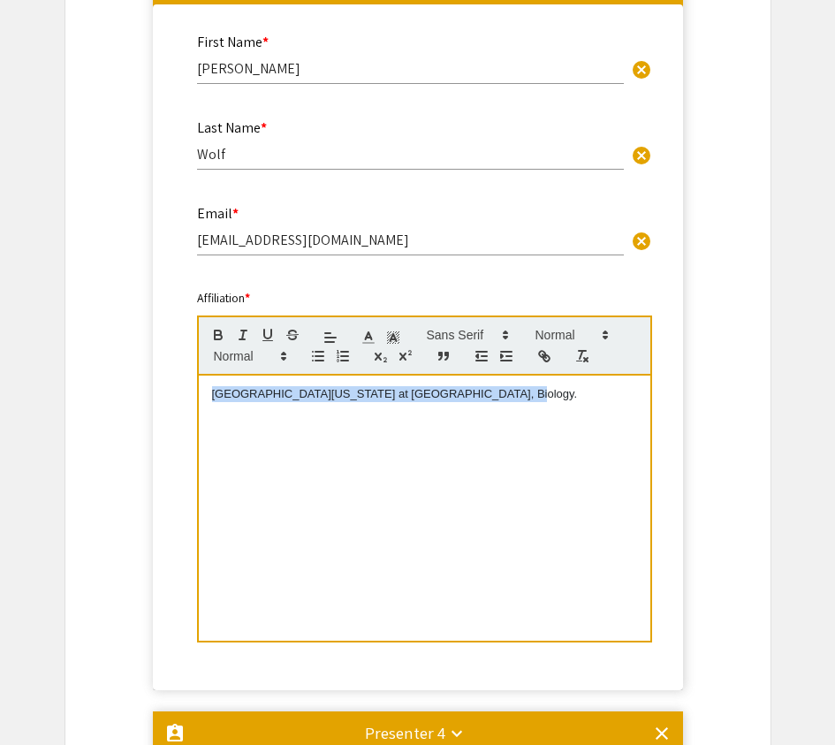
drag, startPoint x: 491, startPoint y: 46, endPoint x: 175, endPoint y: 391, distance: 468.3
click at [174, 391] on mat-card-content "First Name * Ivan cancel This field is required. Last Name * Wolf cancel This f…" at bounding box center [418, 347] width 502 height 633
copy span "University of North Carolina at Charlotte, Biology."
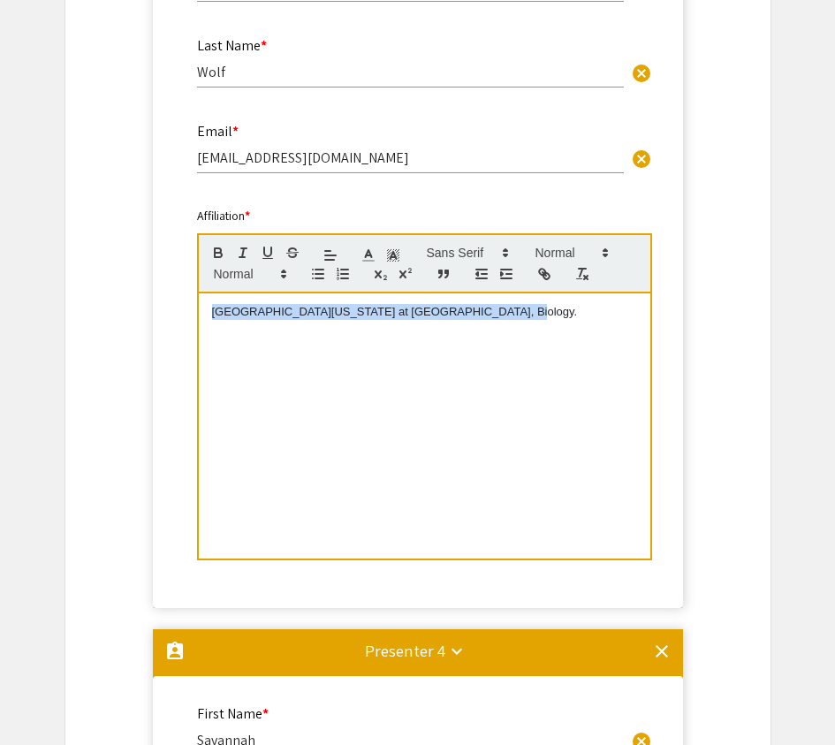
scroll to position [2585, 0]
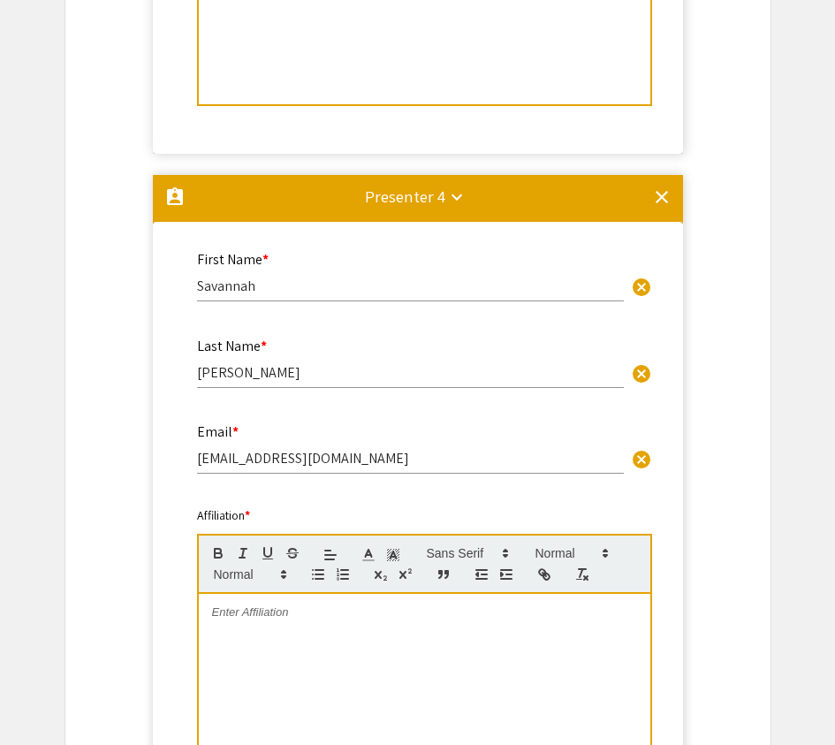
click at [305, 620] on p at bounding box center [424, 612] width 425 height 16
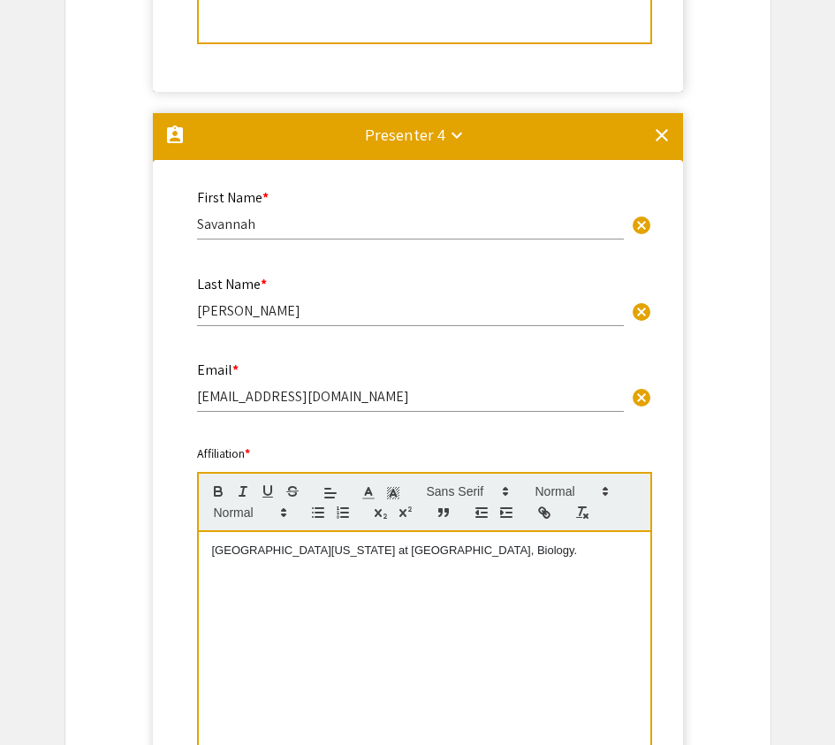
scroll to position [3008, 0]
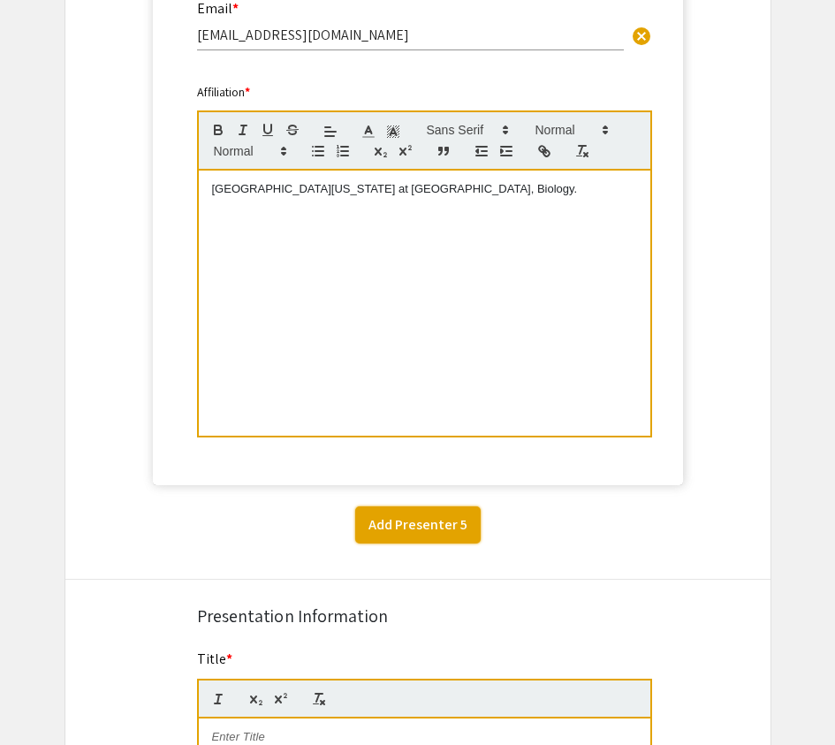
click at [432, 524] on button "Add Presenter 5" at bounding box center [417, 524] width 125 height 37
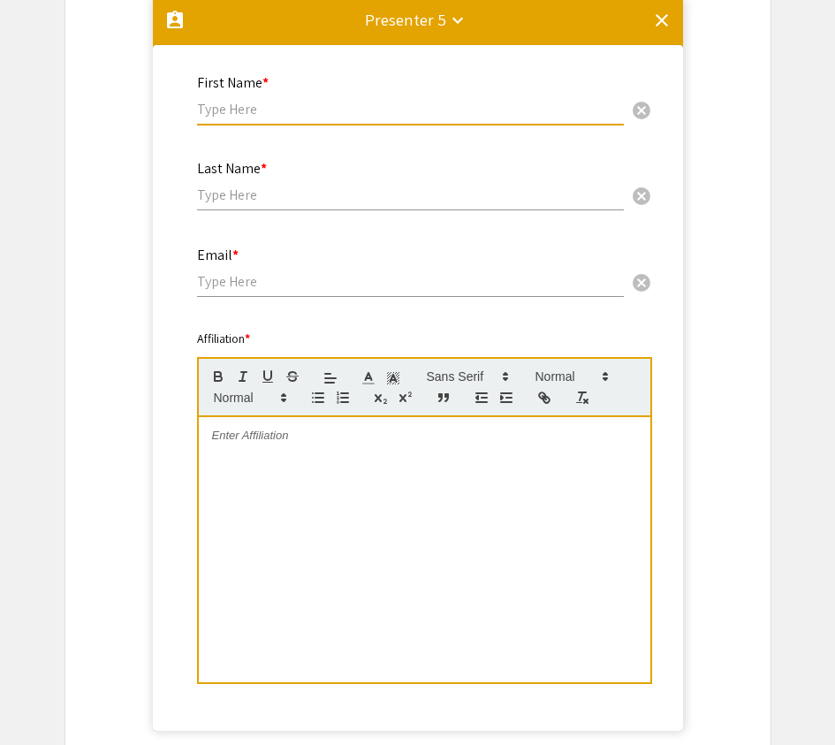
click at [328, 110] on input "text" at bounding box center [410, 109] width 427 height 19
type input "Danillo"
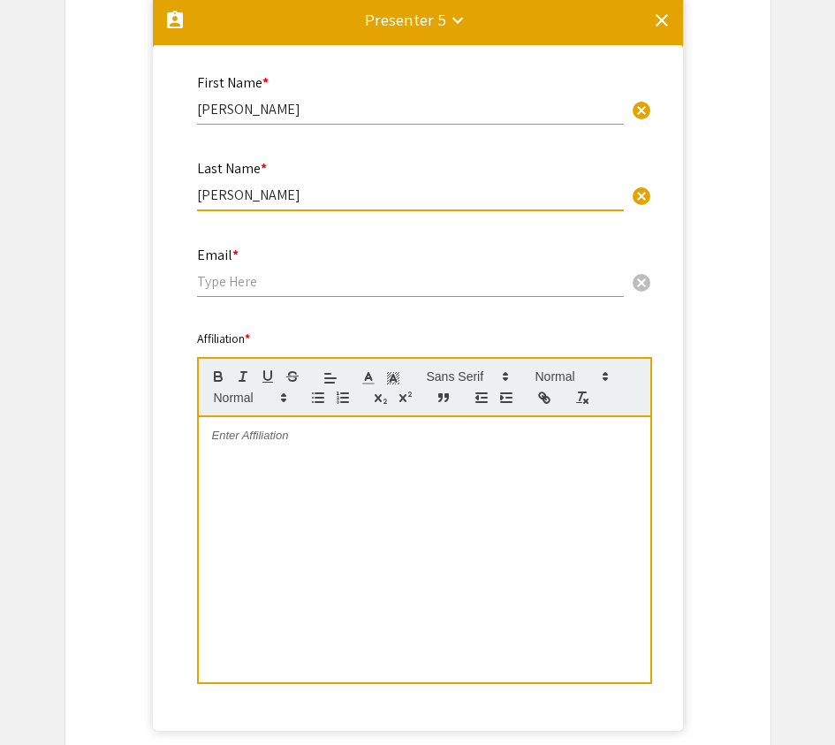
type input "Augusto"
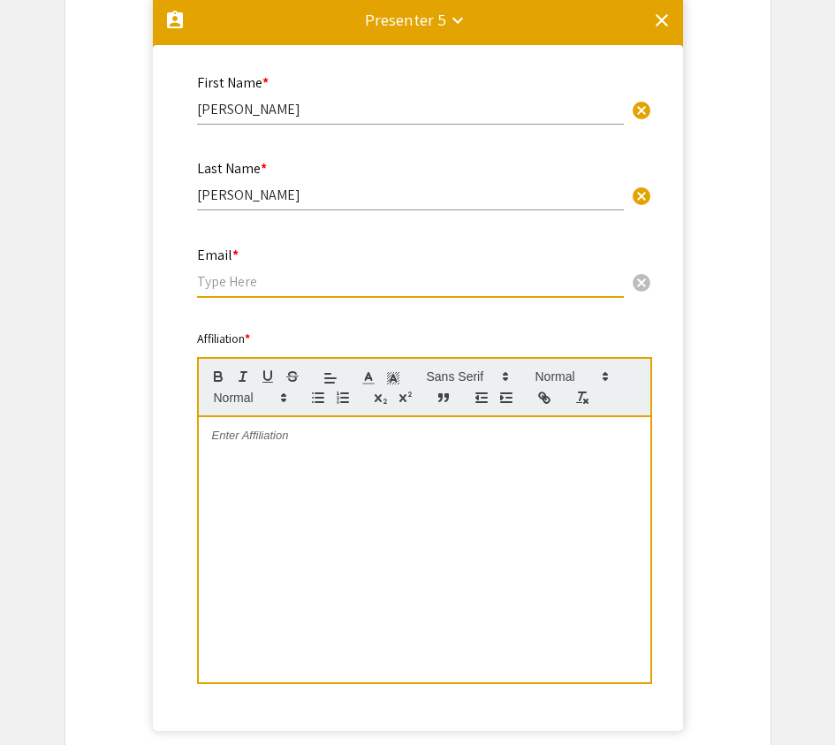
paste input "Danillo Augusto <danillo.augusto@charlotte.edu>"
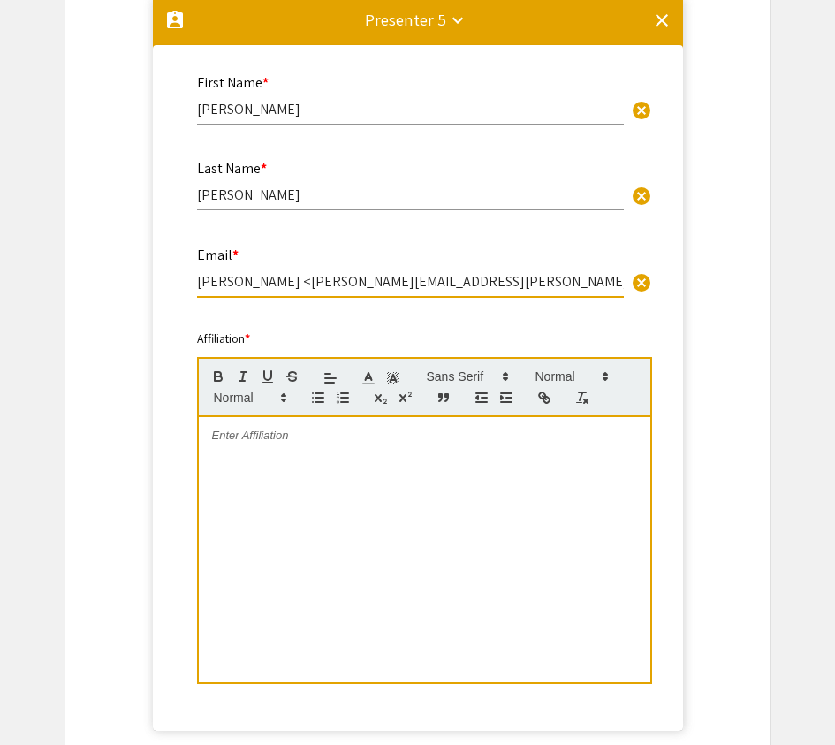
drag, startPoint x: 297, startPoint y: 285, endPoint x: 48, endPoint y: 257, distance: 250.7
click at [536, 293] on div "Email * danillo.augusto@charlotte.edu> cancel" at bounding box center [410, 263] width 427 height 67
click at [416, 284] on input "danillo.augusto@charlotte.edu>" at bounding box center [410, 281] width 427 height 19
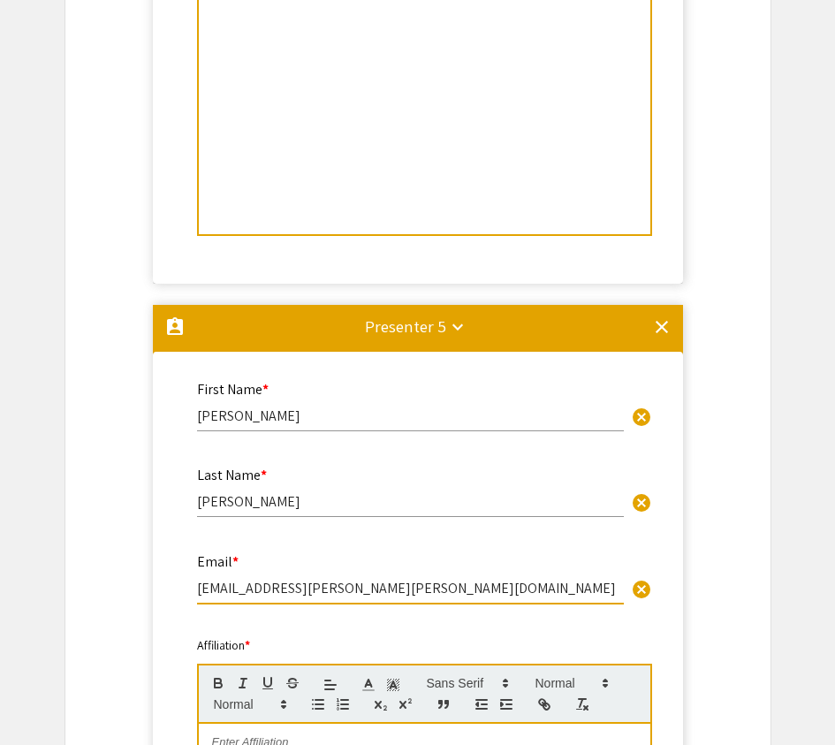
scroll to position [2862, 0]
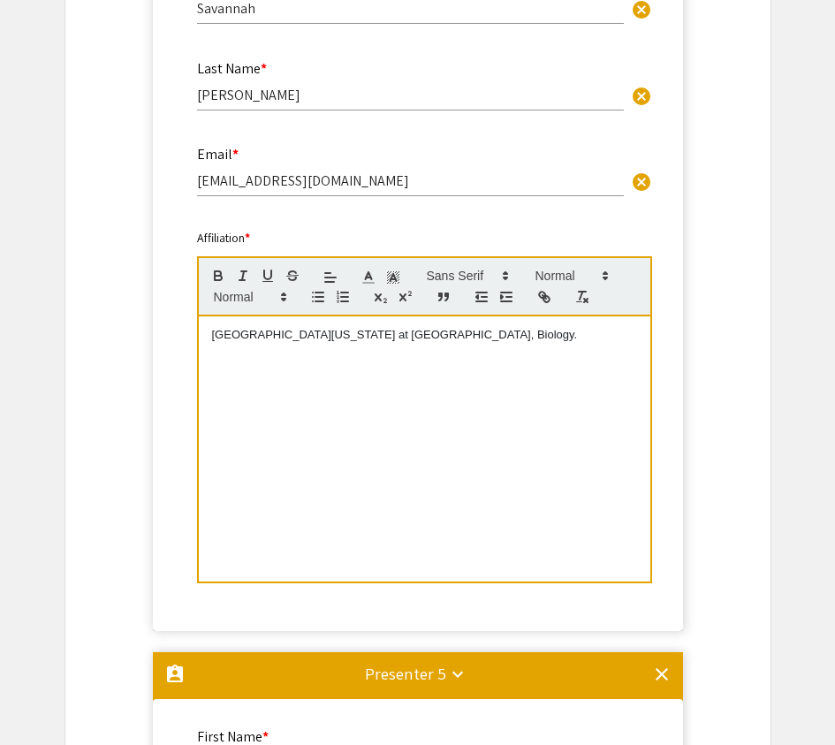
type input "danillo.augusto@charlotte.edu"
drag, startPoint x: 519, startPoint y: 349, endPoint x: 266, endPoint y: 376, distance: 254.1
click at [190, 317] on div "Affiliation * University of North Carolina at Charlotte, Biology. This field is…" at bounding box center [418, 416] width 468 height 375
copy span "University of North Carolina at Charlotte, Biology."
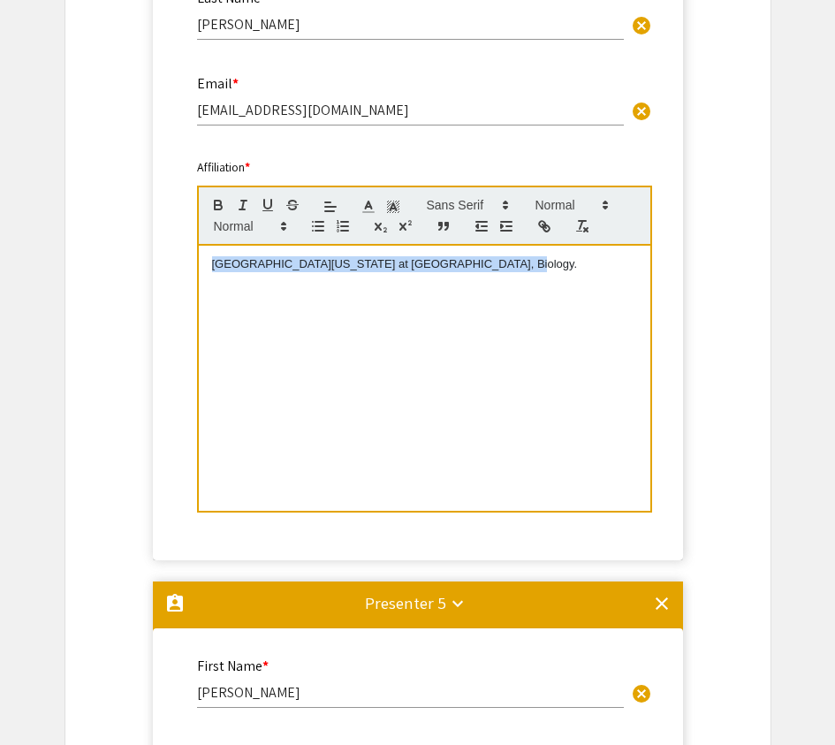
scroll to position [3659, 0]
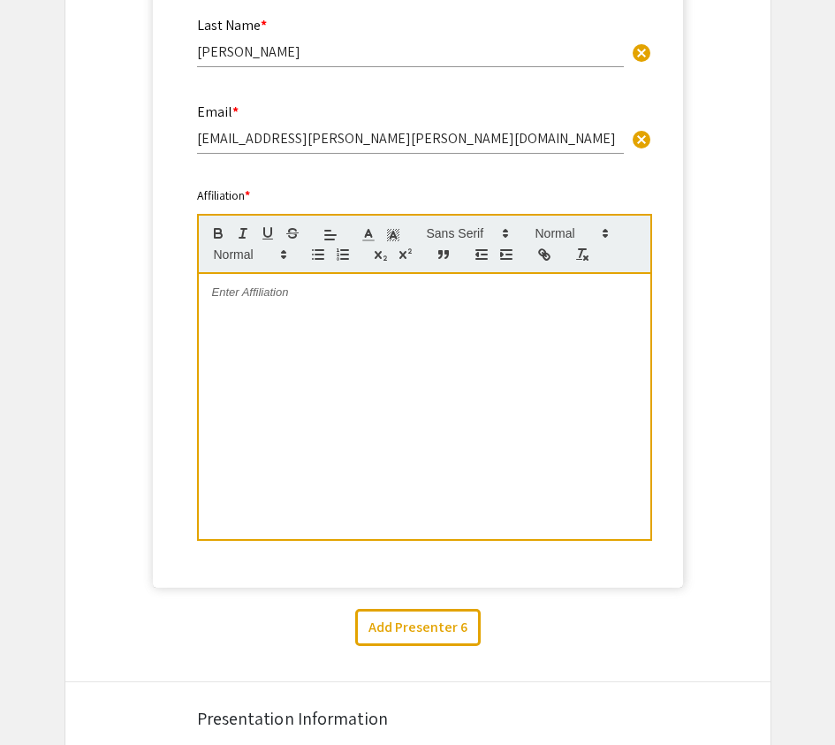
click at [401, 331] on div at bounding box center [424, 406] width 451 height 265
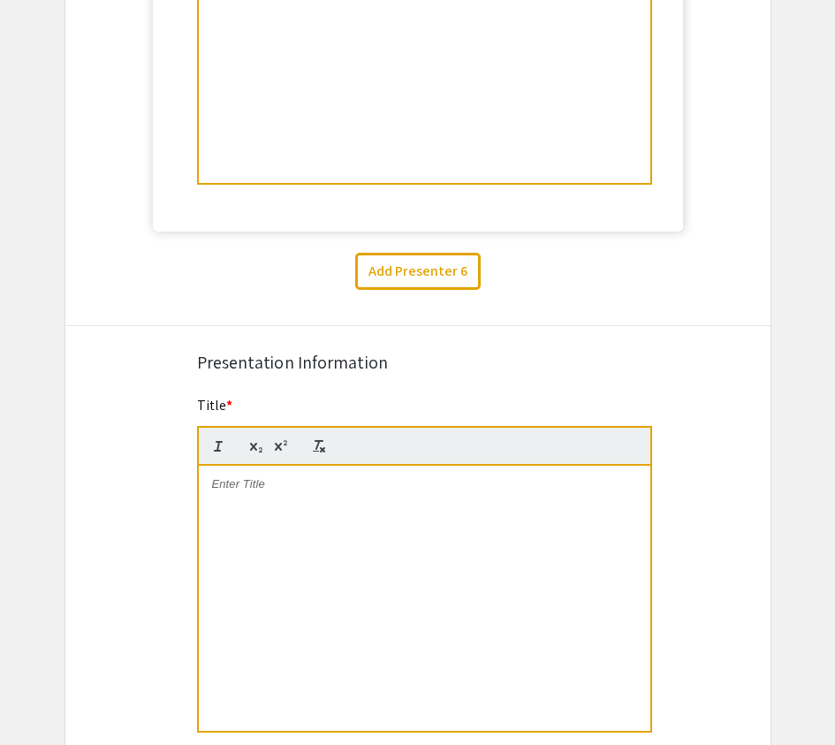
scroll to position [4181, 0]
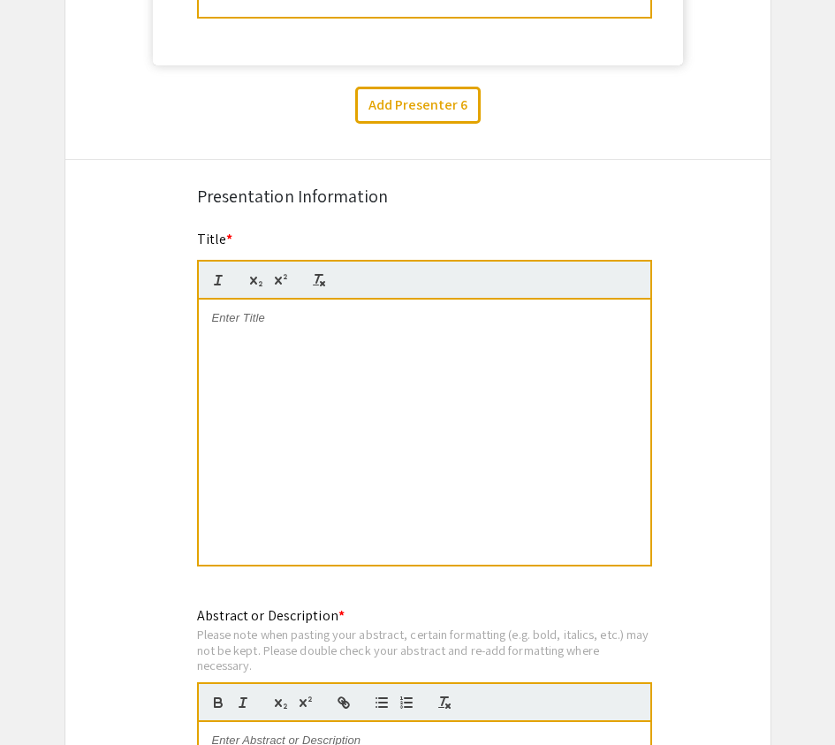
click at [298, 368] on div at bounding box center [424, 431] width 451 height 265
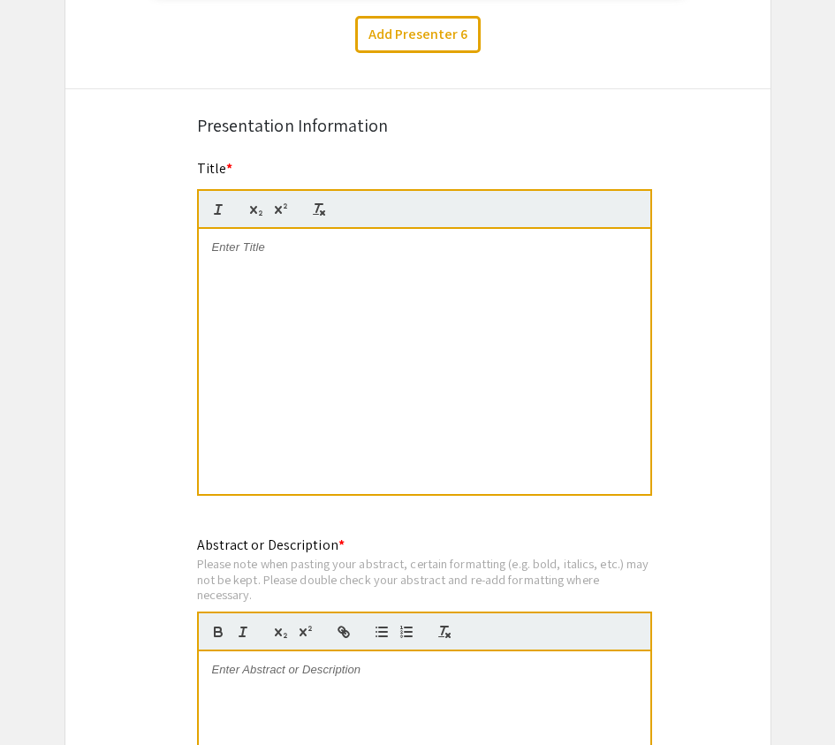
scroll to position [4339, 0]
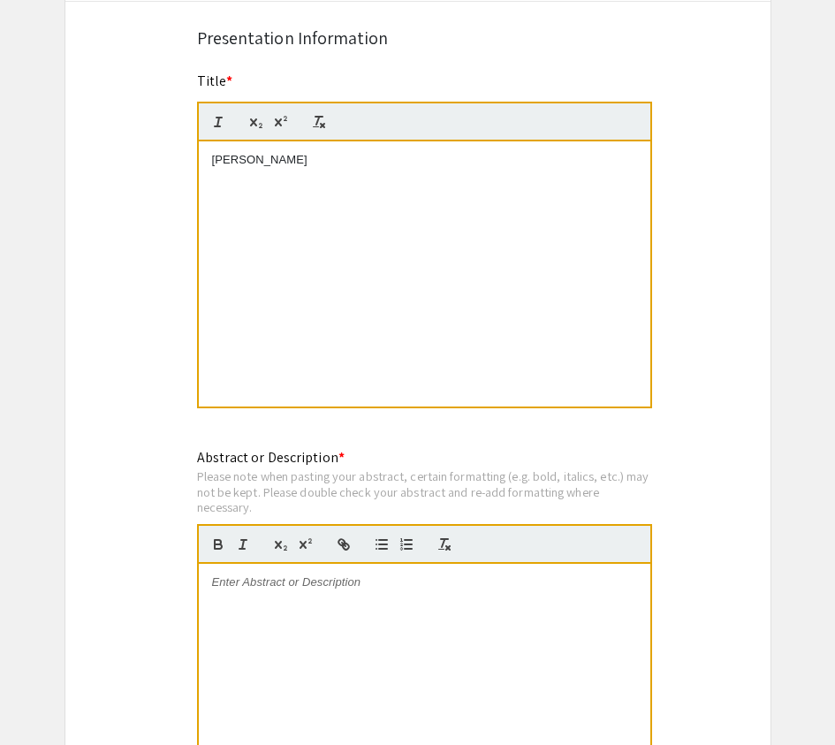
drag, startPoint x: 356, startPoint y: 171, endPoint x: 199, endPoint y: 179, distance: 157.4
click at [254, 179] on div "Jonathan Beaumont" at bounding box center [424, 273] width 451 height 265
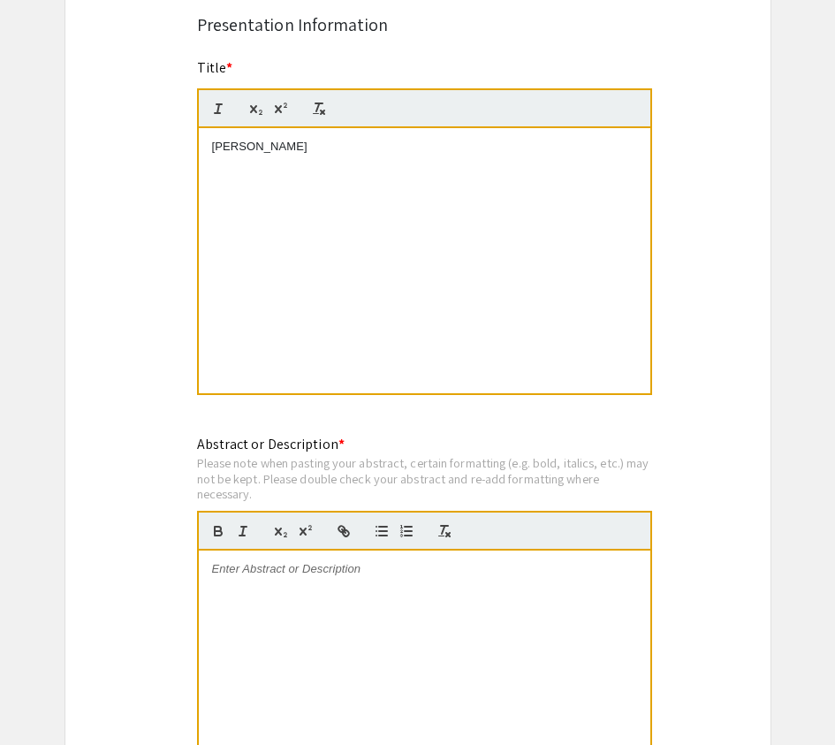
scroll to position [4375, 0]
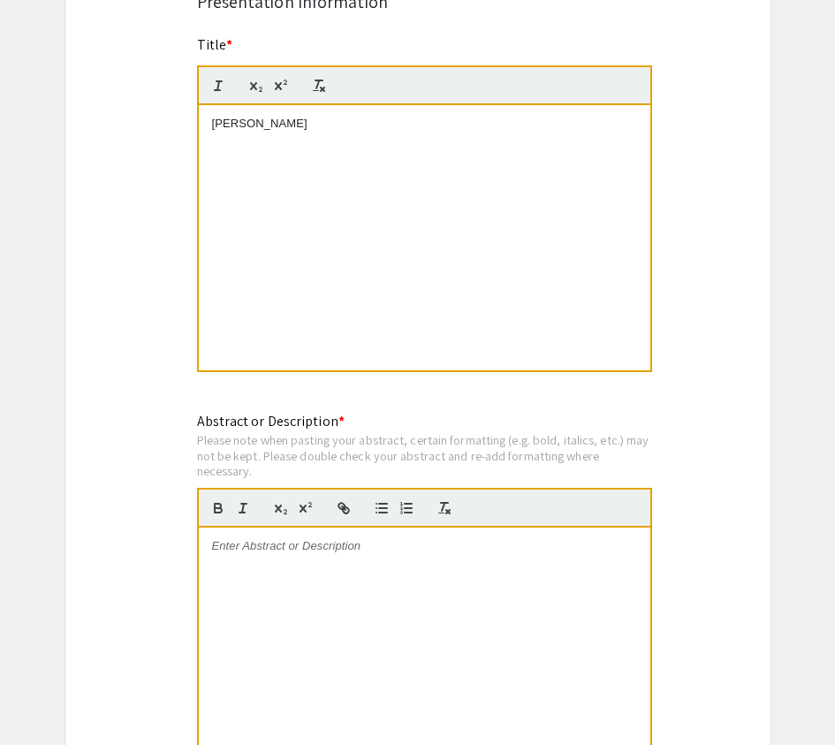
click at [403, 584] on div at bounding box center [424, 659] width 451 height 265
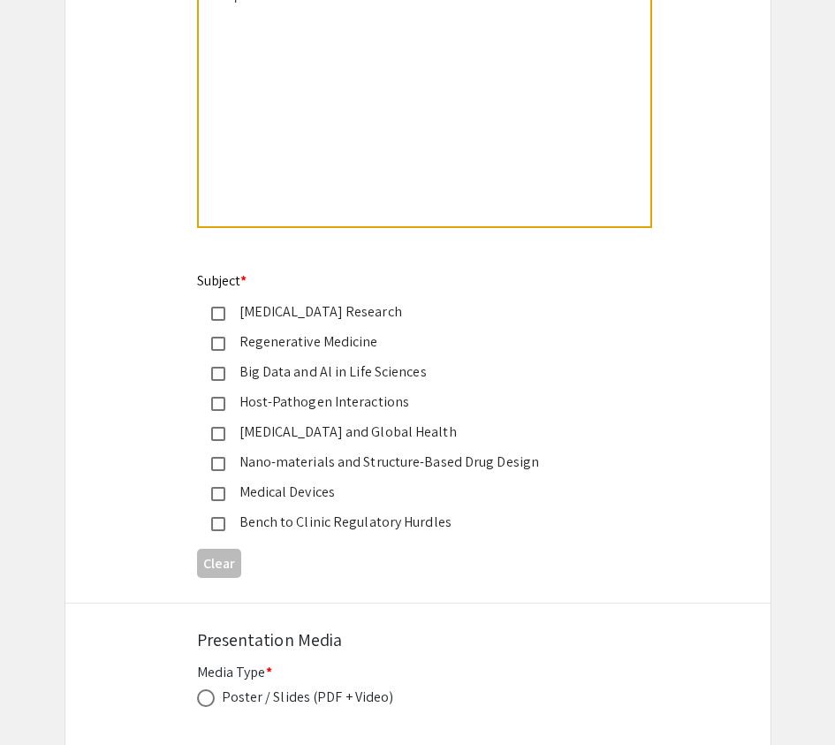
scroll to position [4953, 0]
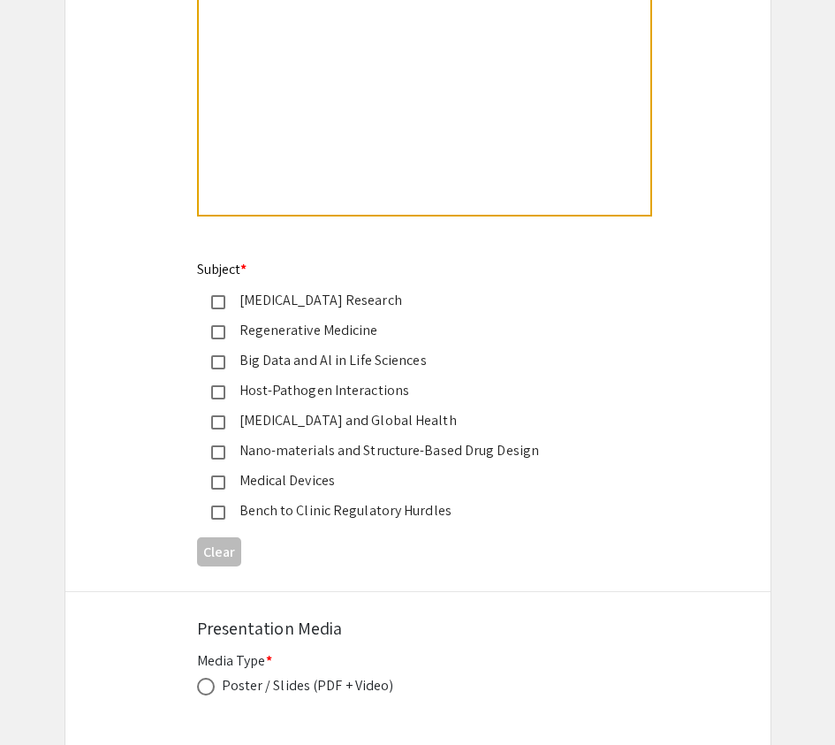
click at [299, 360] on div "Big Data and Al in Life Sciences" at bounding box center [410, 360] width 371 height 21
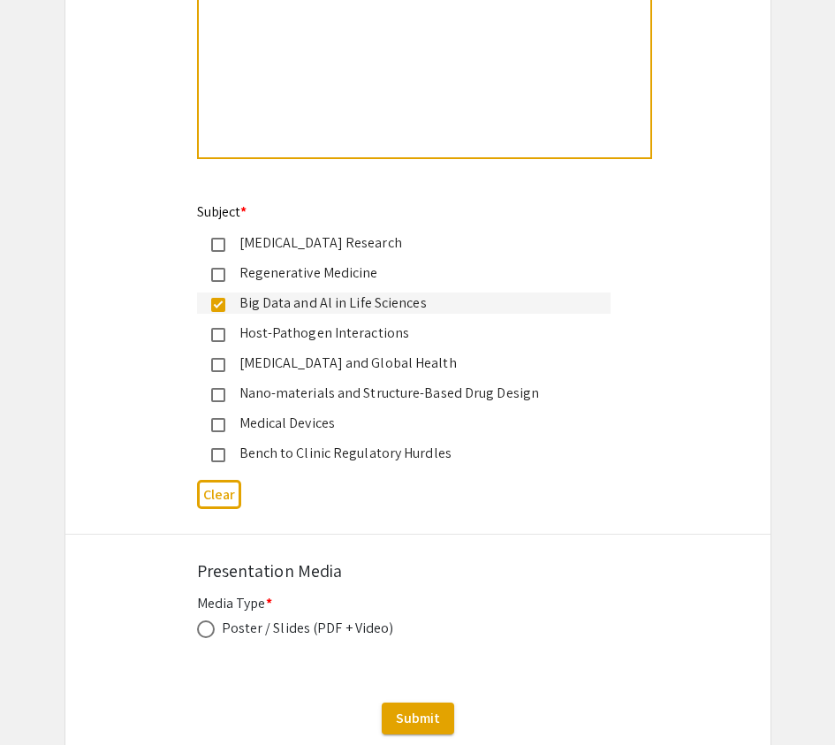
scroll to position [5141, 0]
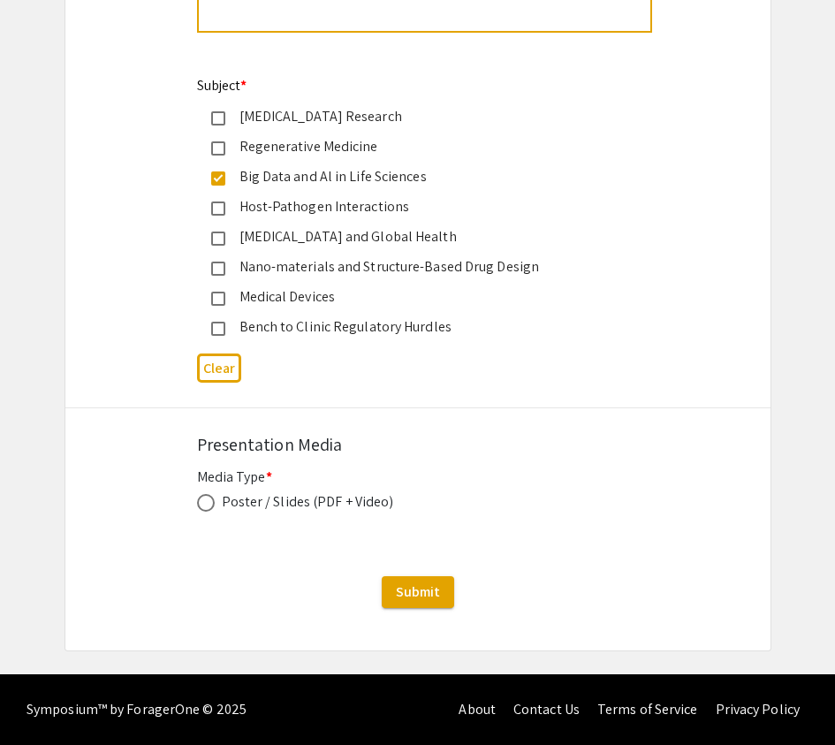
click at [207, 505] on span at bounding box center [206, 503] width 18 height 18
click at [207, 505] on input "radio" at bounding box center [206, 503] width 18 height 18
radio input "true"
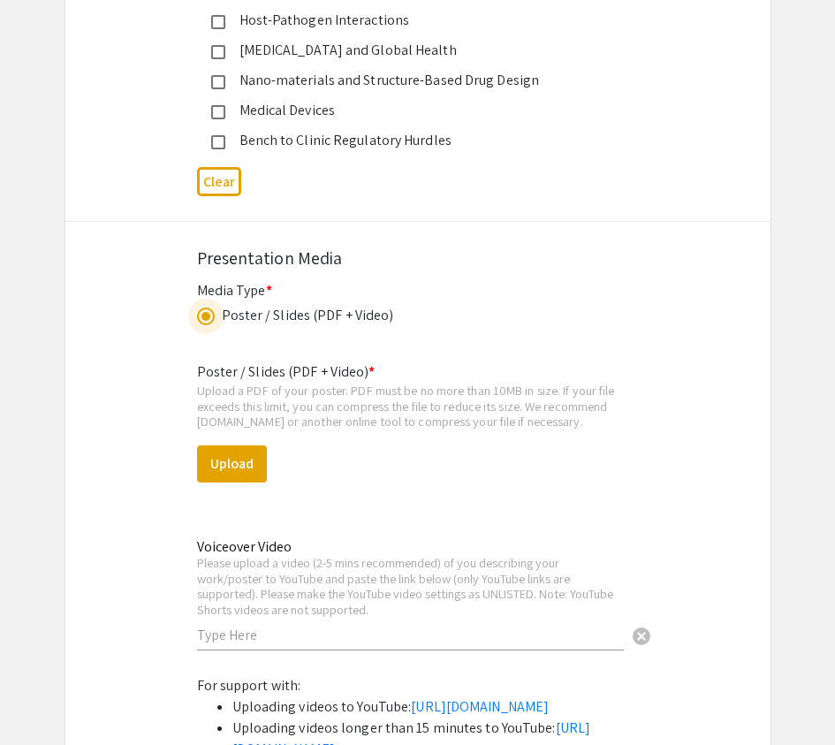
scroll to position [5495, 0]
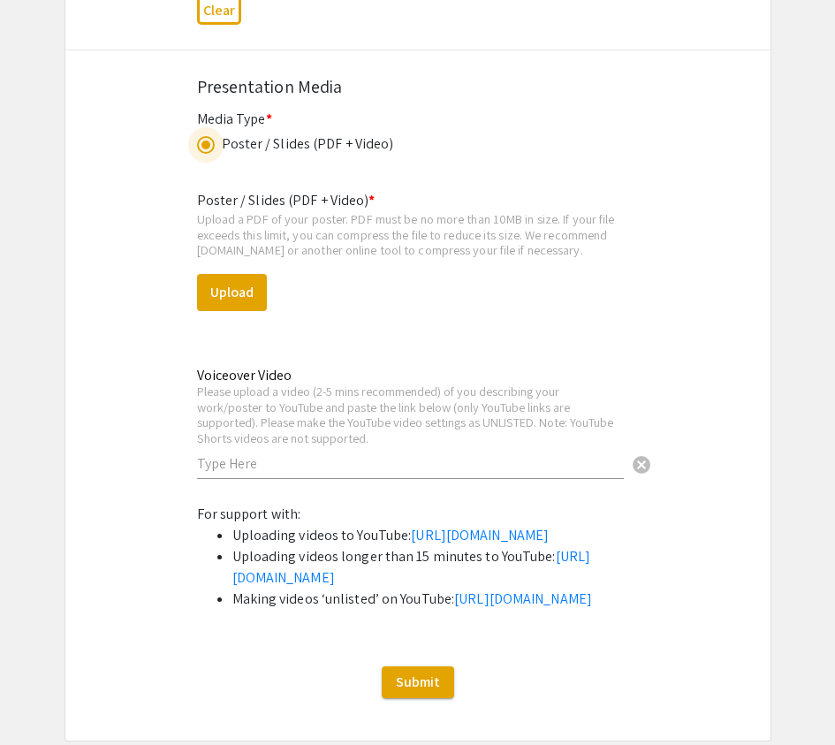
click at [280, 421] on div "Please upload a video (2-5 mins recommended) of you describing your work/poster…" at bounding box center [410, 414] width 427 height 62
click at [488, 433] on div "Please upload a video (2-5 mins recommended) of you describing your work/poster…" at bounding box center [410, 414] width 427 height 62
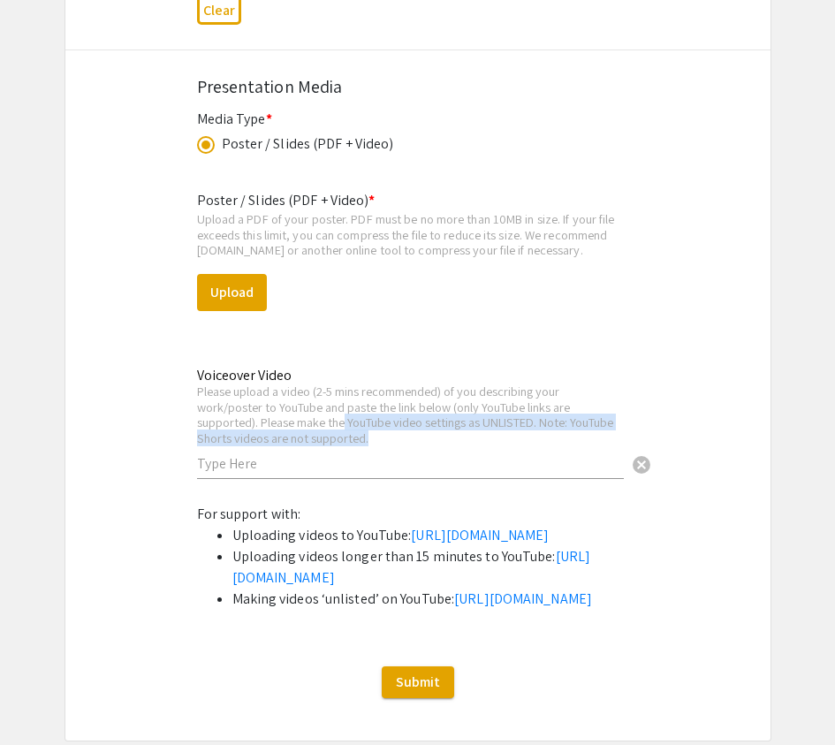
drag, startPoint x: 345, startPoint y: 429, endPoint x: 509, endPoint y: 438, distance: 164.6
click at [509, 438] on div "Please upload a video (2-5 mins recommended) of you describing your work/poster…" at bounding box center [410, 414] width 427 height 62
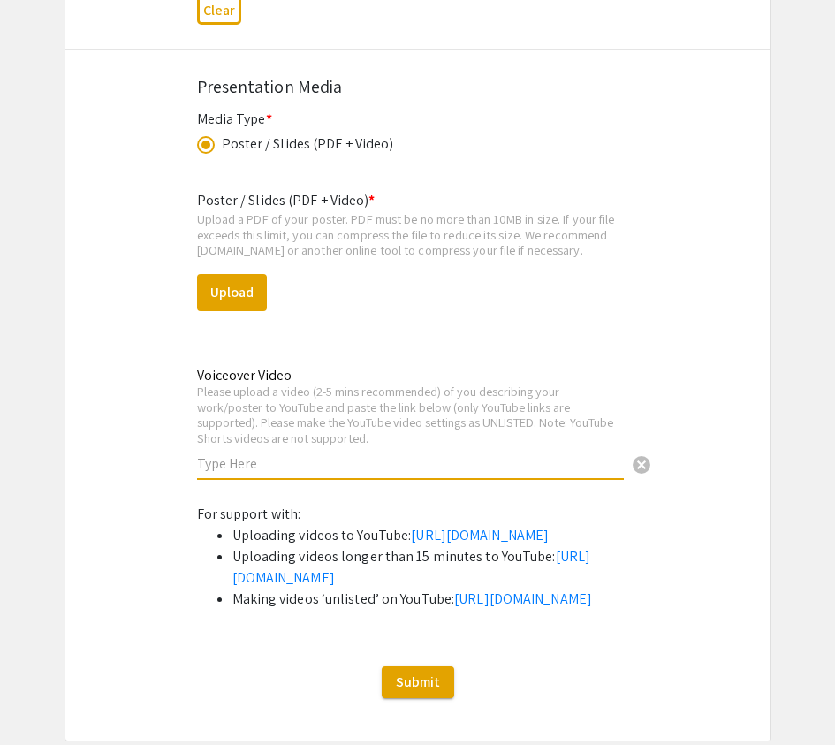
click at [508, 430] on div "Please upload a video (2-5 mins recommended) of you describing your work/poster…" at bounding box center [410, 414] width 427 height 62
click at [320, 253] on div "Upload a PDF of your poster. PDF must be no more than 10MB in size. If your fil…" at bounding box center [418, 234] width 442 height 47
drag, startPoint x: 258, startPoint y: 228, endPoint x: 369, endPoint y: 227, distance: 111.3
click at [369, 227] on div "Upload a PDF of your poster. PDF must be no more than 10MB in size. If your fil…" at bounding box center [418, 234] width 442 height 47
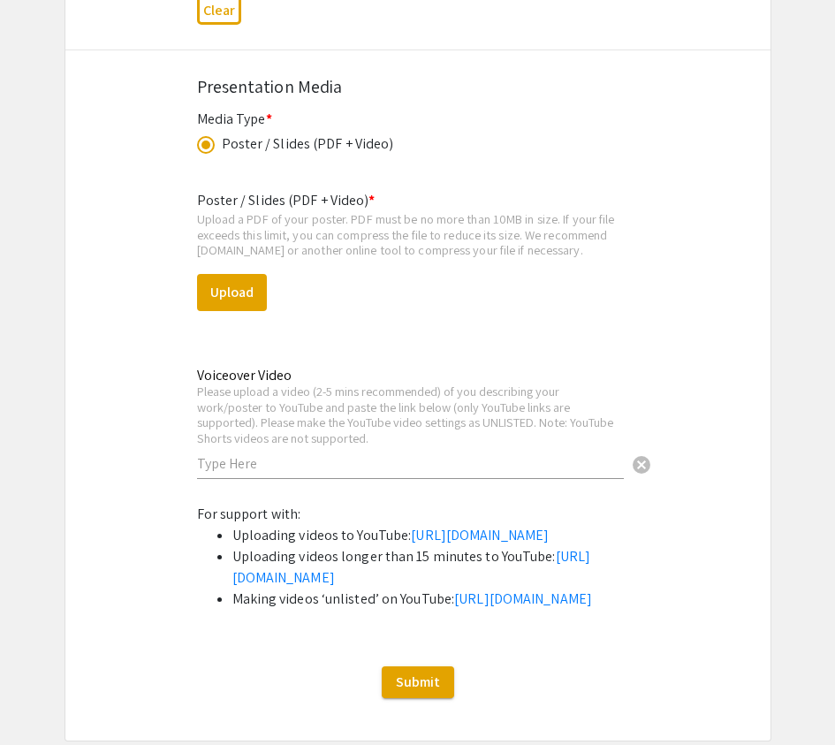
click at [325, 241] on div "Upload a PDF of your poster. PDF must be no more than 10MB in size. If your fil…" at bounding box center [418, 234] width 442 height 47
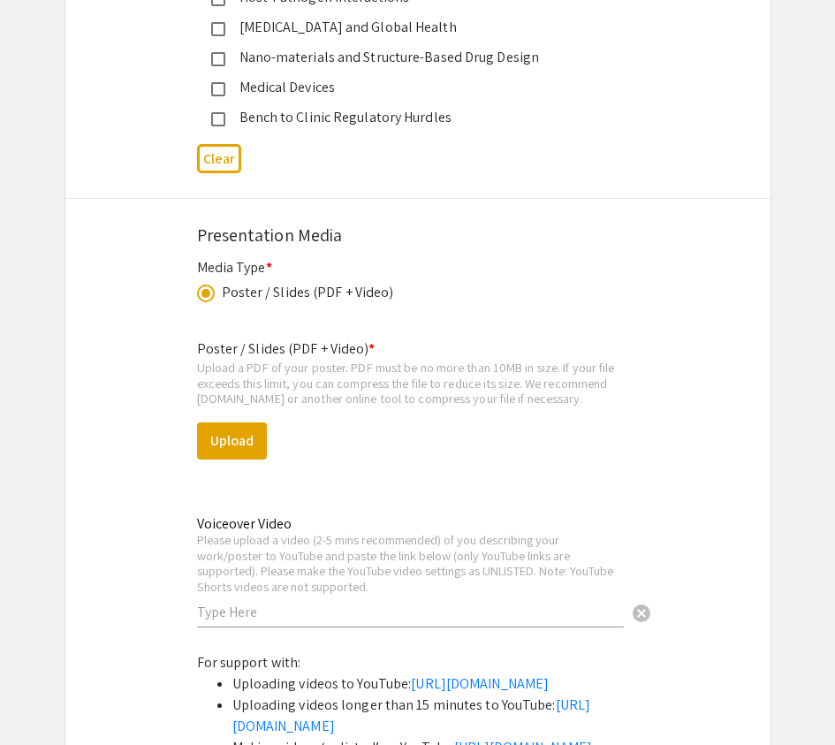
scroll to position [5437, 0]
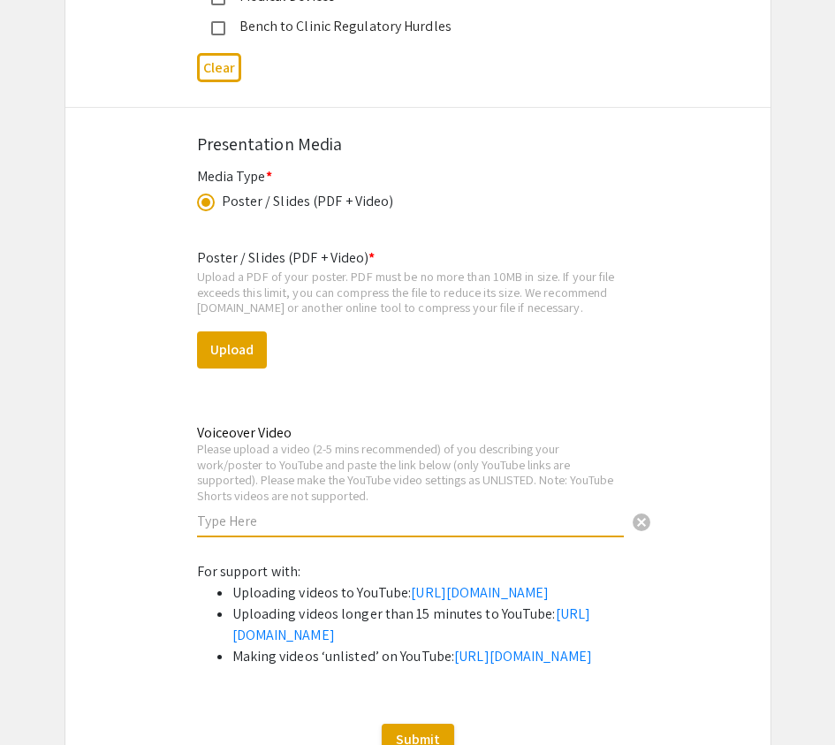
click at [299, 517] on input "text" at bounding box center [410, 520] width 427 height 19
paste input "https://youtu.be/gW_0Xyq8J6Y"
type input "https://youtu.be/gW_0Xyq8J6Y"
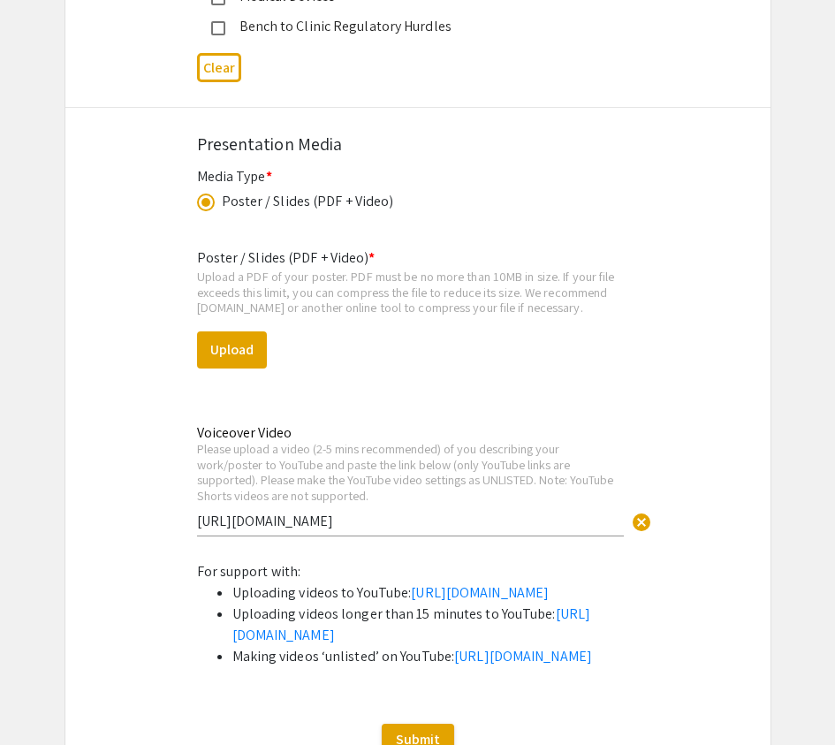
scroll to position [5460, 0]
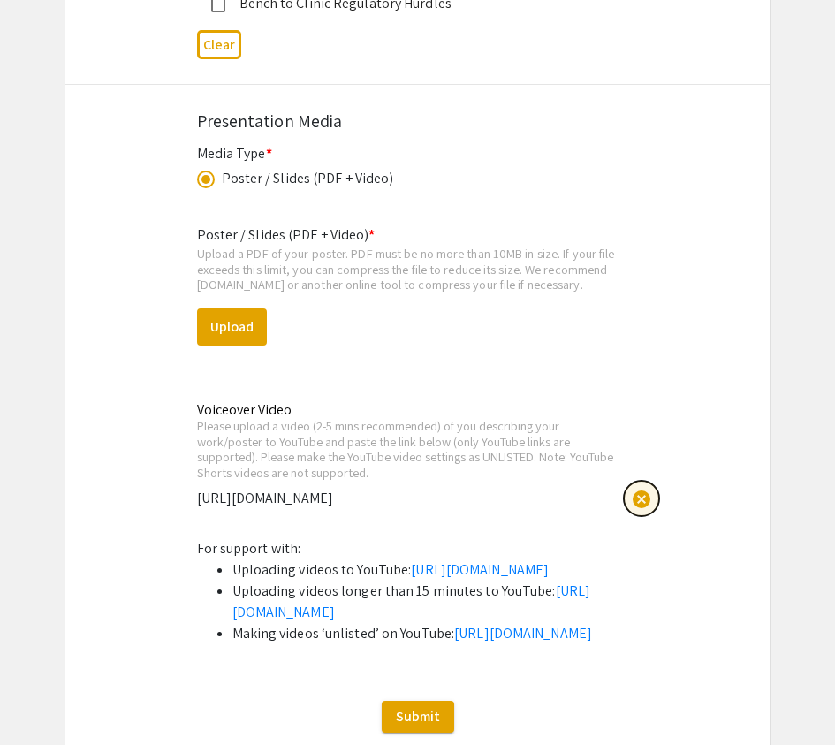
click at [628, 500] on button "cancel" at bounding box center [641, 498] width 35 height 35
click at [284, 497] on input "text" at bounding box center [410, 498] width 427 height 19
paste input "https://youtu.be/gW_0Xyq8J6Y"
type input "https://youtu.be/gW_0Xyq8J6Y"
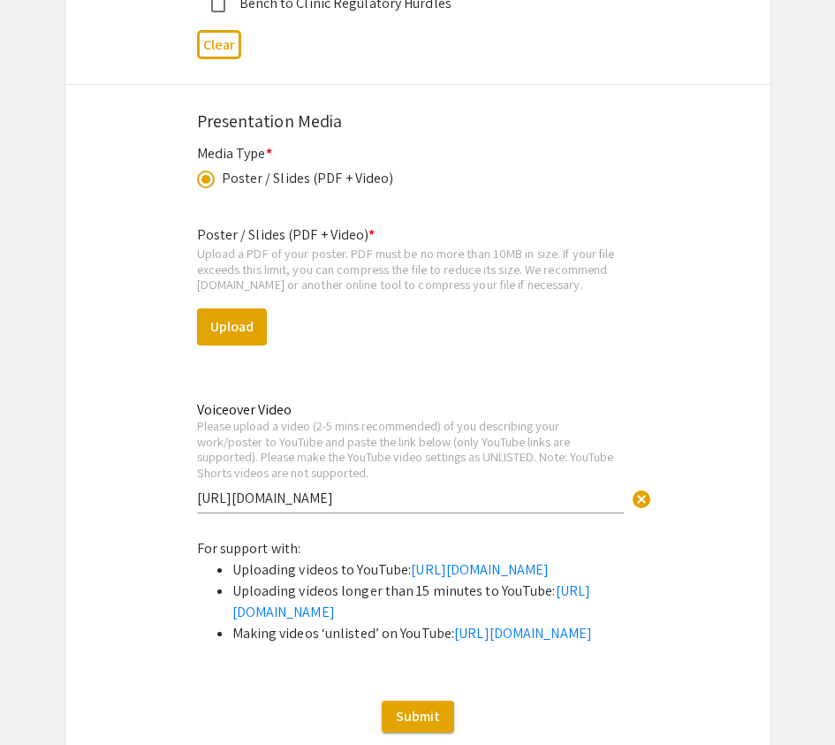
click at [401, 307] on div "Poster / Slides (PDF + Video) * Upload a PDF of your poster. PDF must be no mor…" at bounding box center [418, 374] width 442 height 328
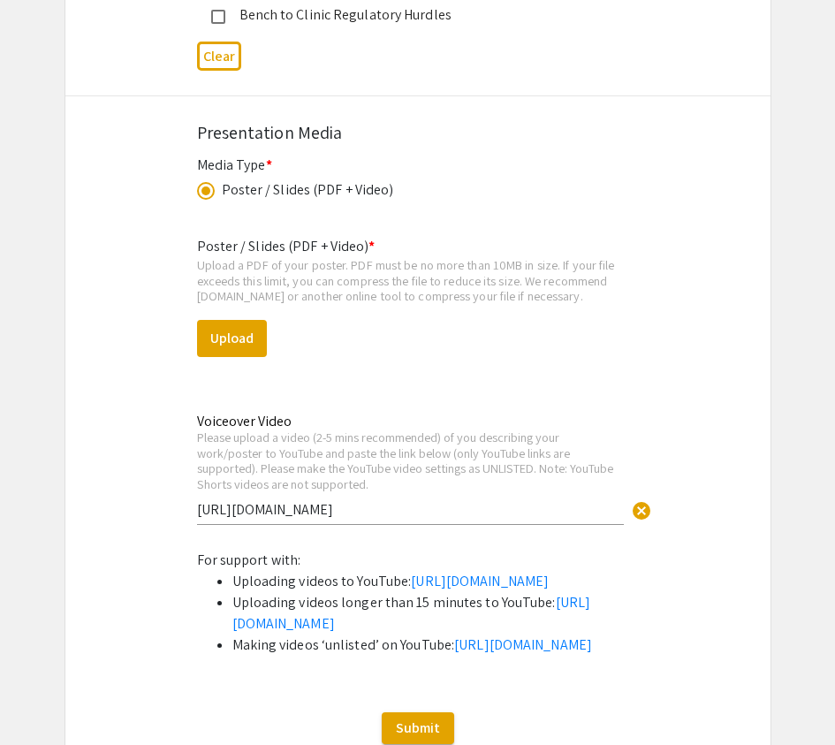
scroll to position [5437, 0]
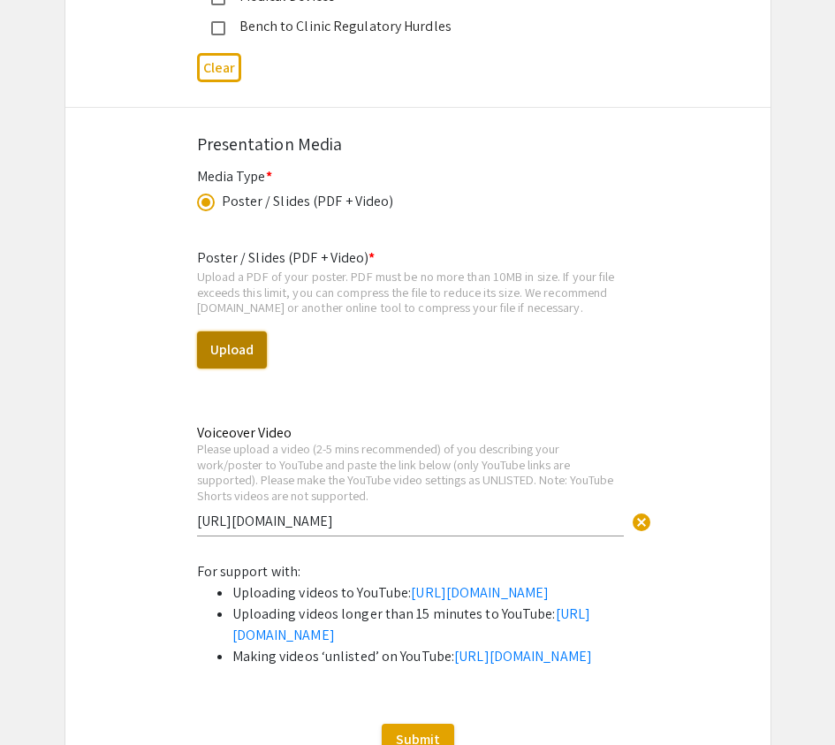
click at [235, 363] on button "Upload" at bounding box center [232, 349] width 70 height 37
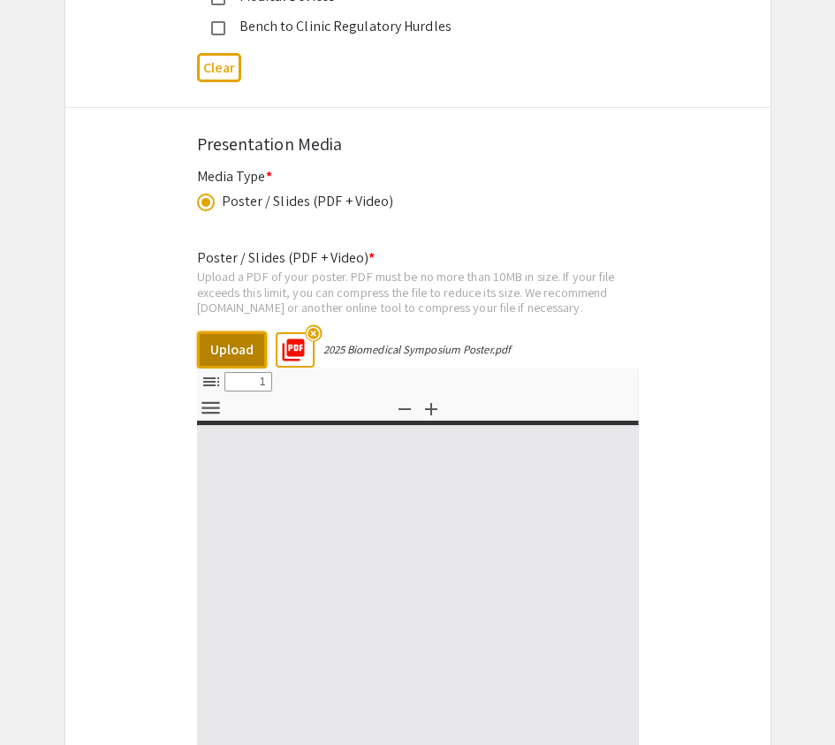
select select "custom"
type input "0"
select select "custom"
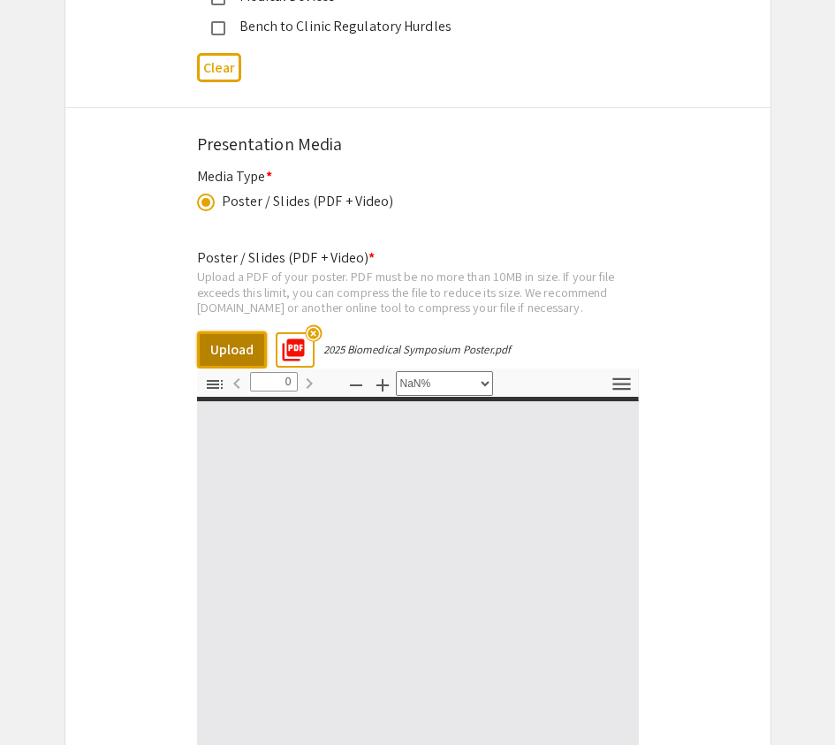
type input "1"
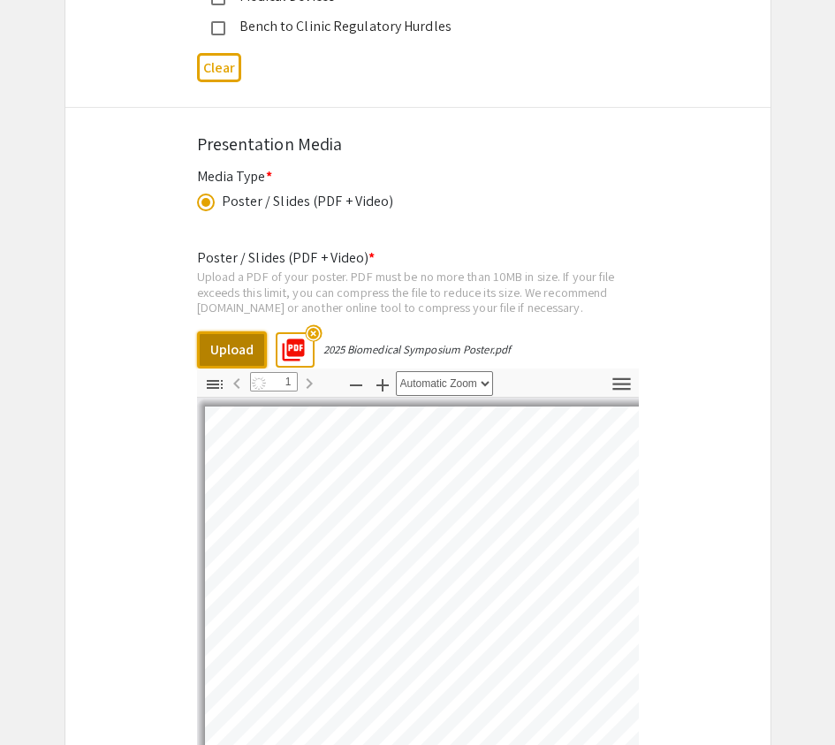
select select "auto"
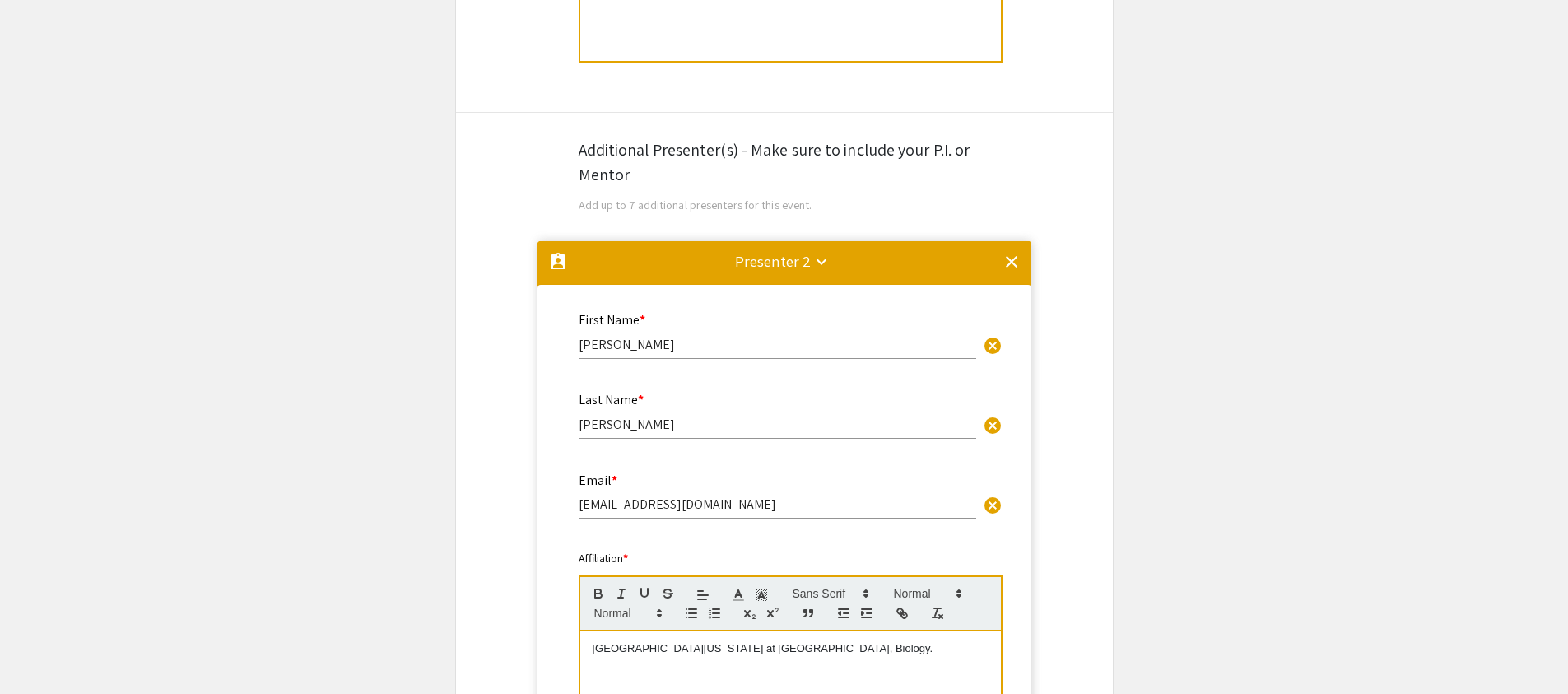
scroll to position [935, 0]
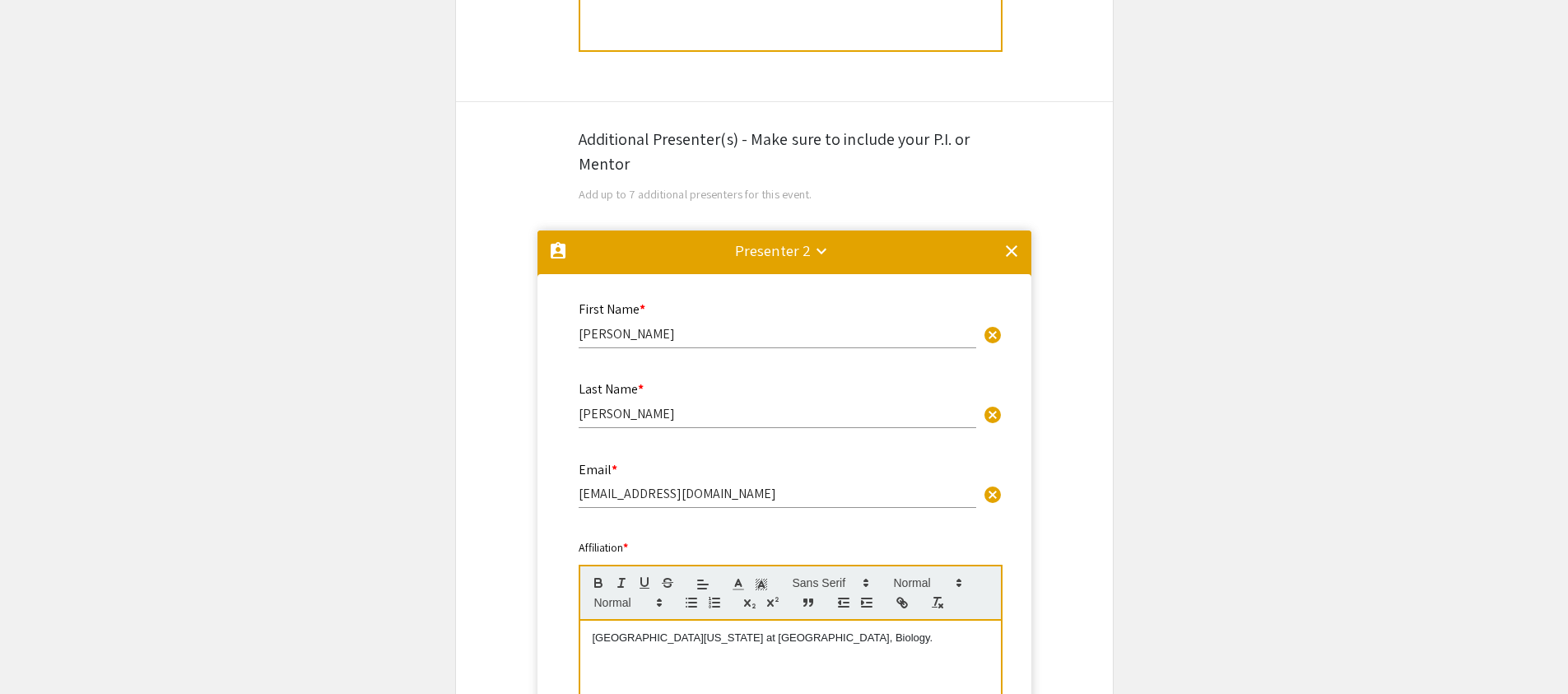
click at [789, 256] on mat-icon "keyboard_arrow_down" at bounding box center [821, 251] width 20 height 20
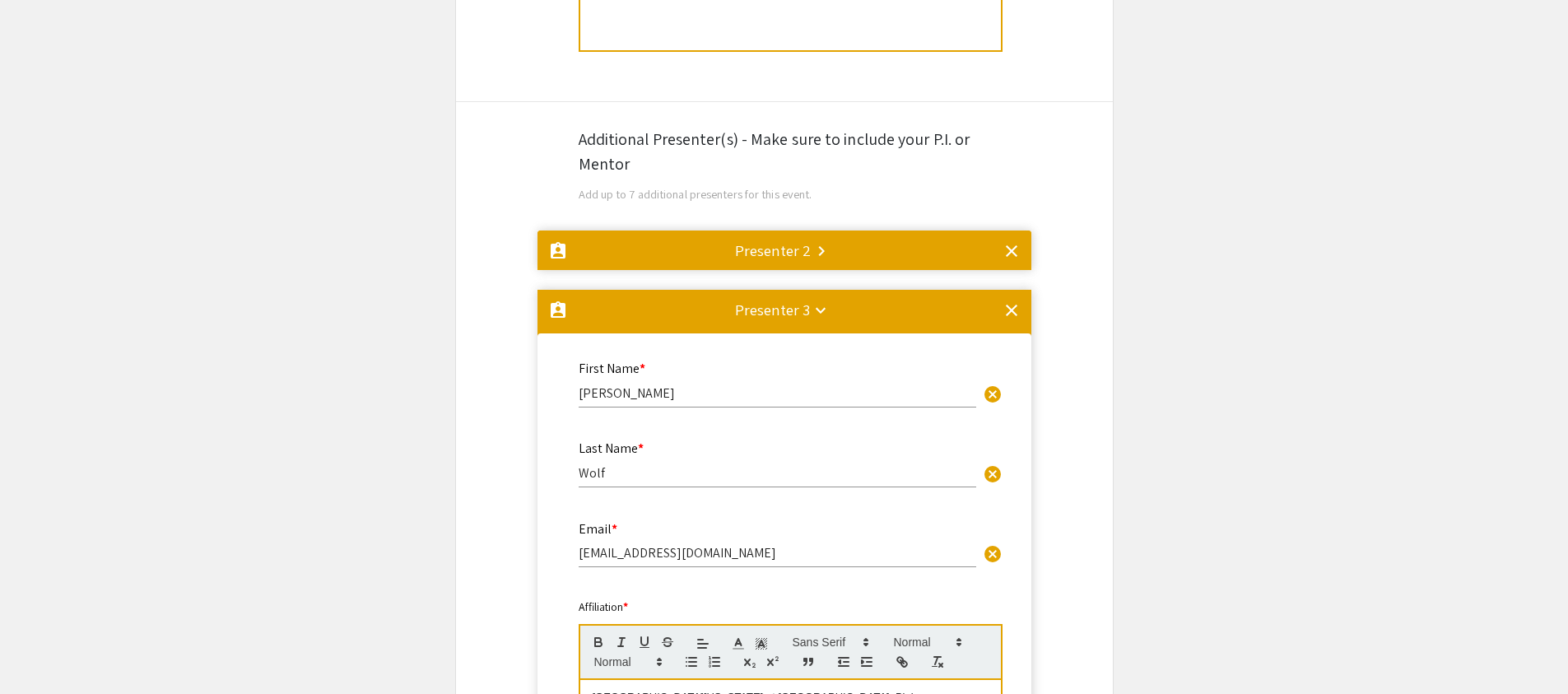
click at [789, 256] on mat-icon "keyboard_arrow_right" at bounding box center [821, 251] width 20 height 20
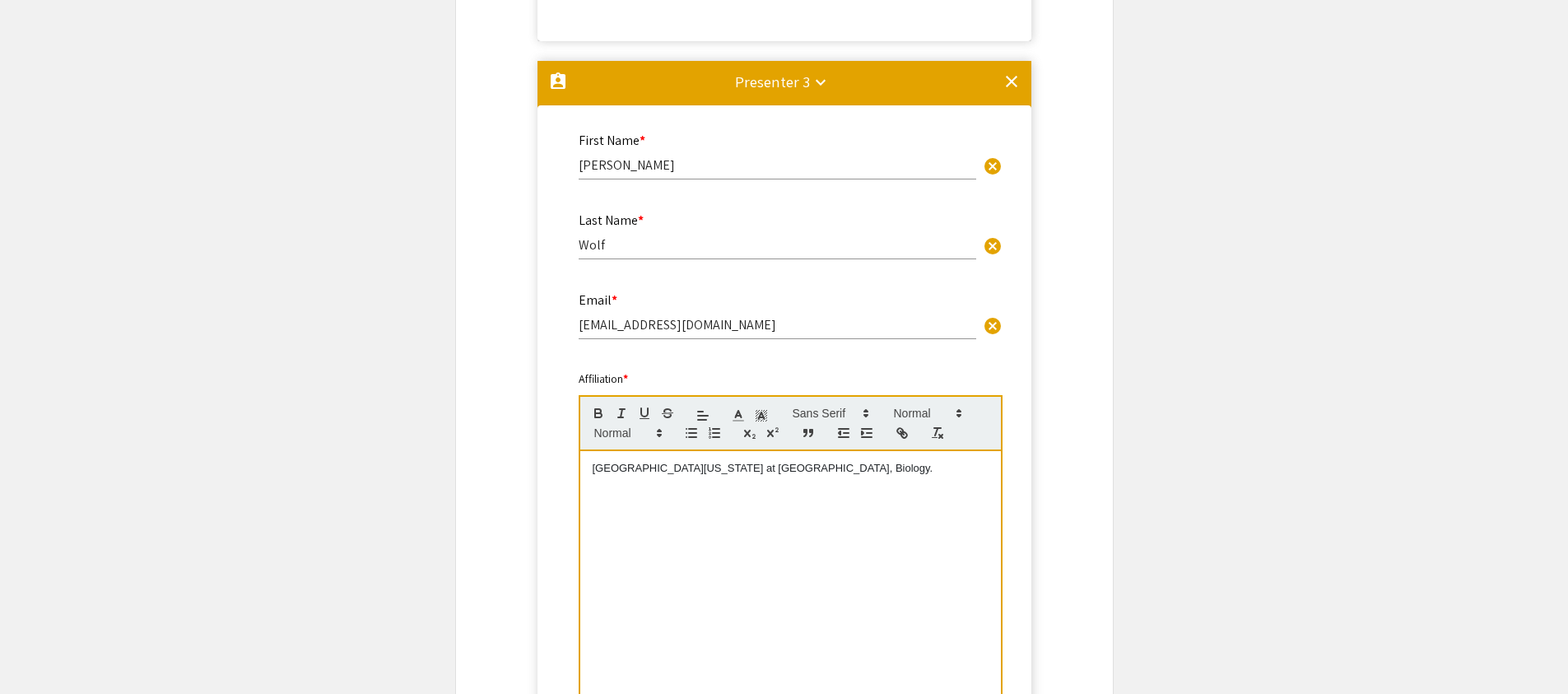
scroll to position [1968, 0]
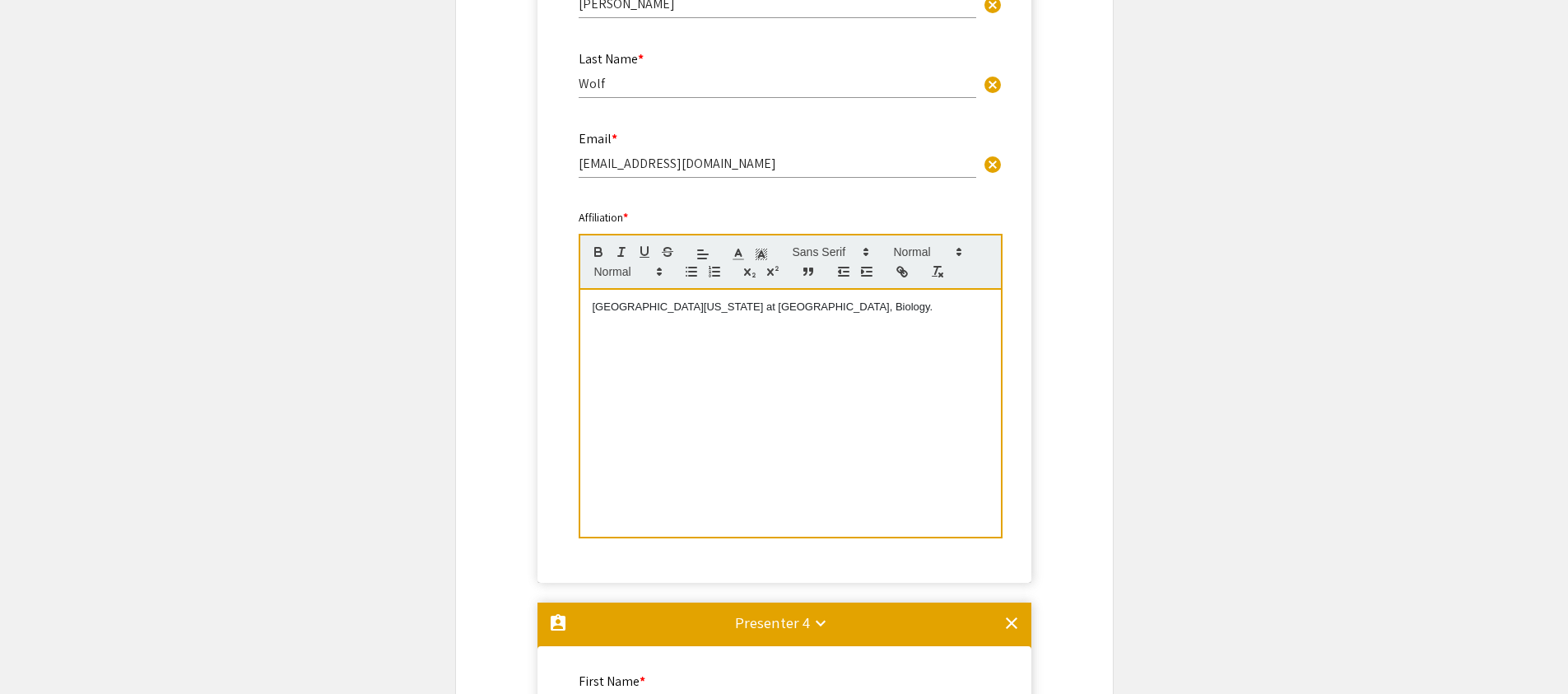
drag, startPoint x: 593, startPoint y: 310, endPoint x: 575, endPoint y: 311, distance: 18.0
click at [575, 311] on div "Affiliation * University of North Carolina at Charlotte, Biology. This field is…" at bounding box center [784, 383] width 436 height 349
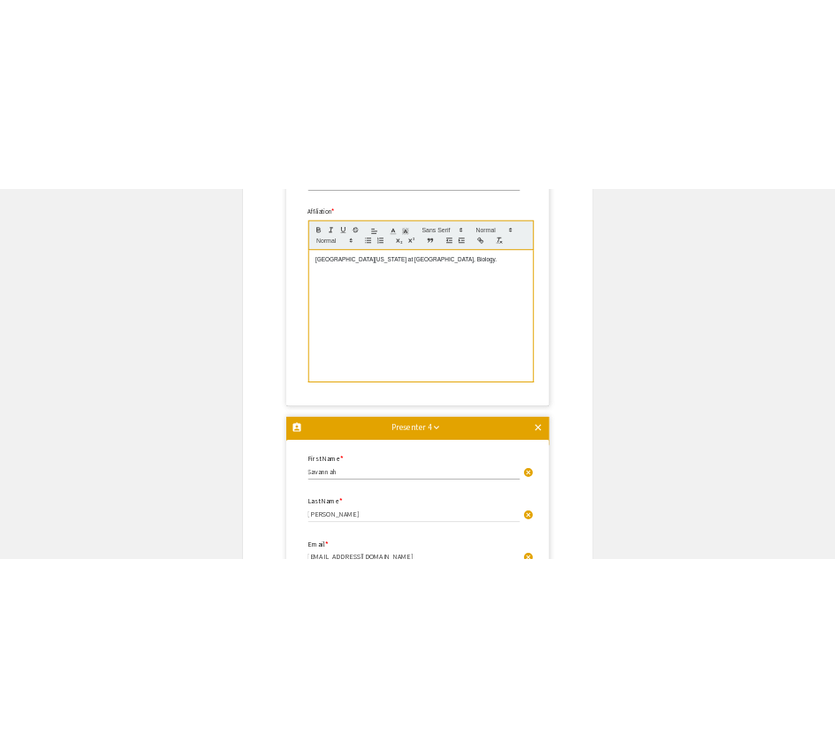
scroll to position [2734, 0]
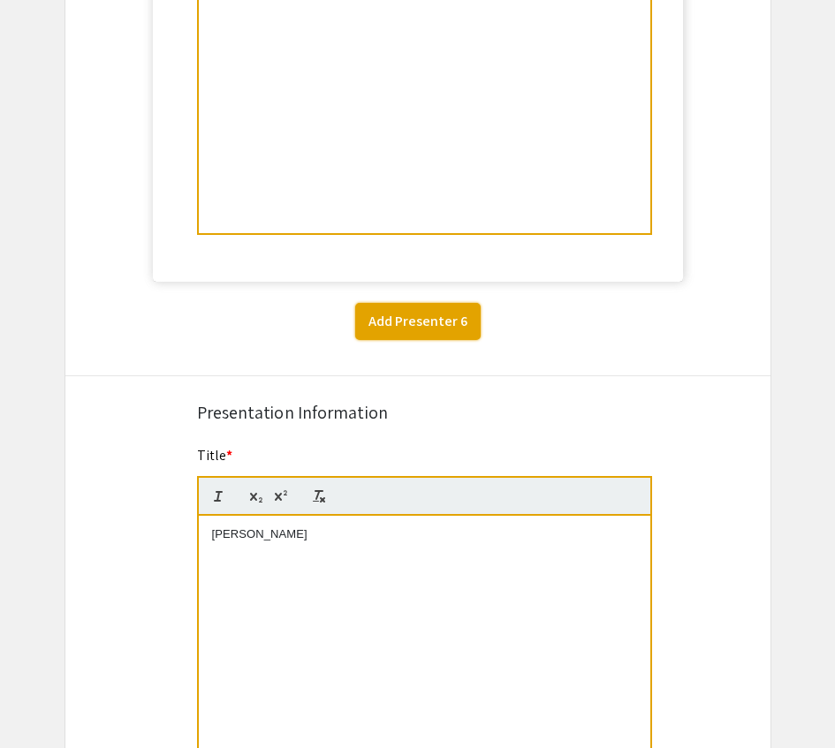
click at [436, 330] on button "Add Presenter 6" at bounding box center [417, 321] width 125 height 37
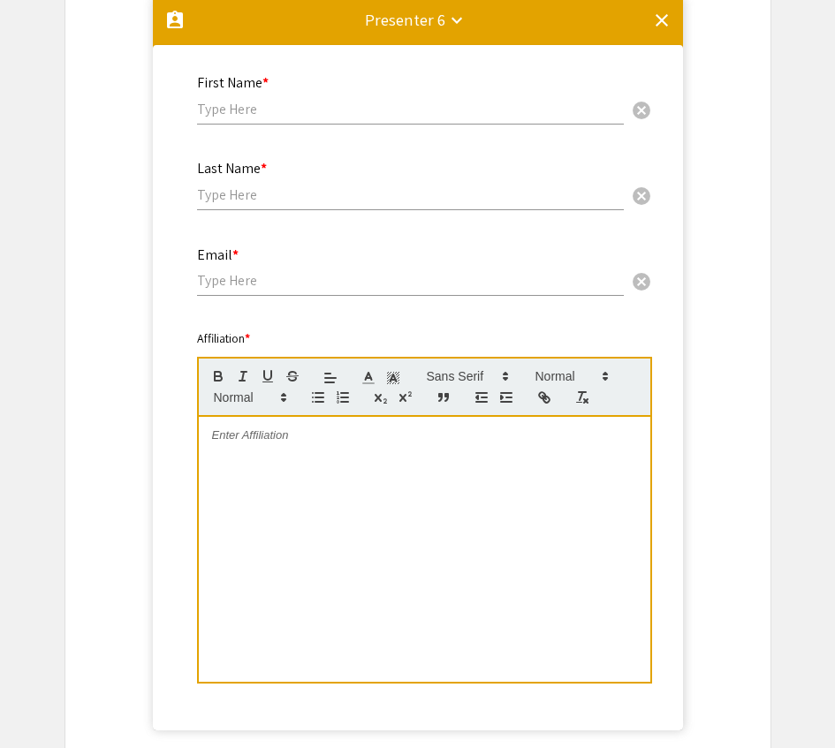
drag, startPoint x: 253, startPoint y: 267, endPoint x: 257, endPoint y: 291, distance: 24.3
click at [253, 267] on div "Email * cancel" at bounding box center [410, 263] width 427 height 67
click at [257, 290] on input "email" at bounding box center [410, 280] width 427 height 19
paste input "mmaiers@nmdp.org"
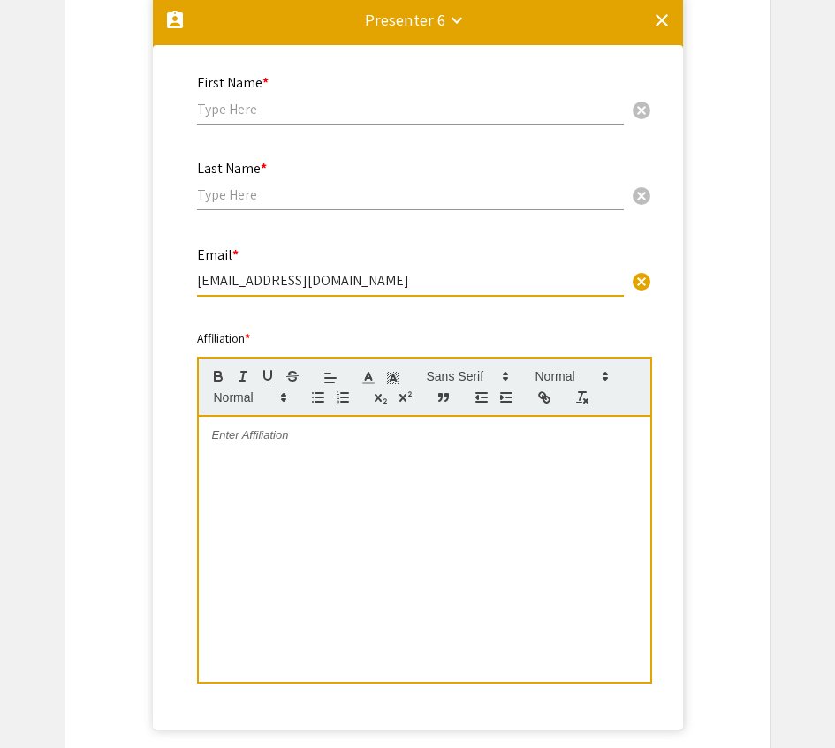
type input "mmaiers@nmdp.org"
click at [253, 125] on div "First Name * cancel" at bounding box center [410, 90] width 427 height 67
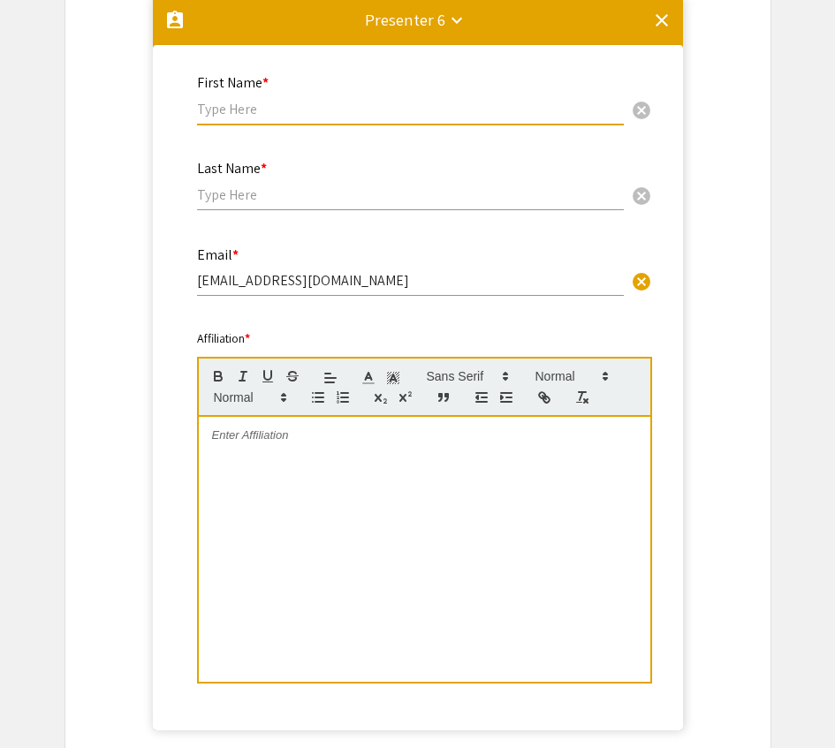
click at [255, 108] on input "text" at bounding box center [410, 109] width 427 height 19
type input "m"
type input "Martin"
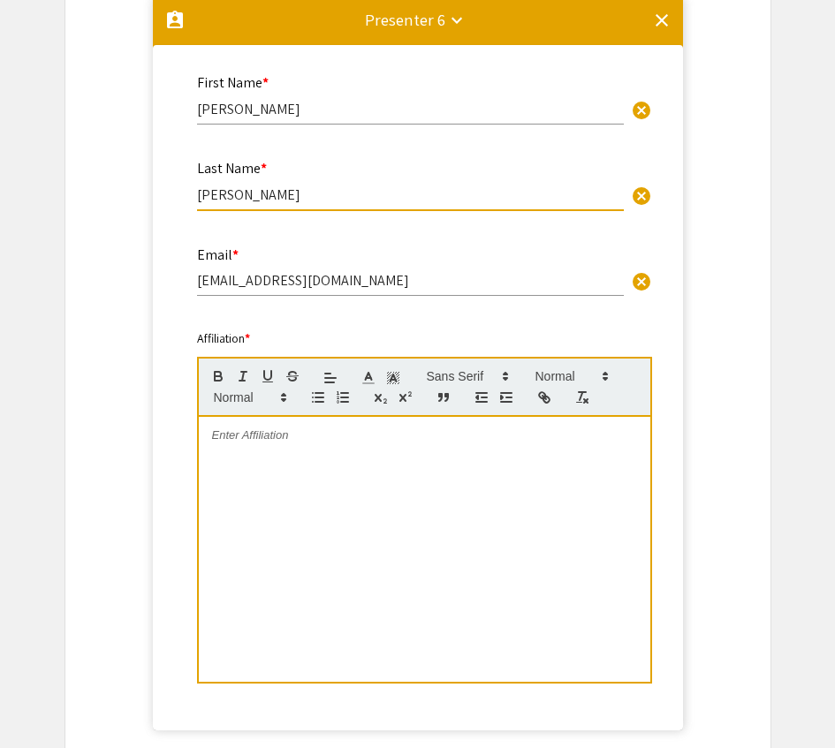
type input "Maiers"
click at [543, 568] on div at bounding box center [424, 549] width 451 height 265
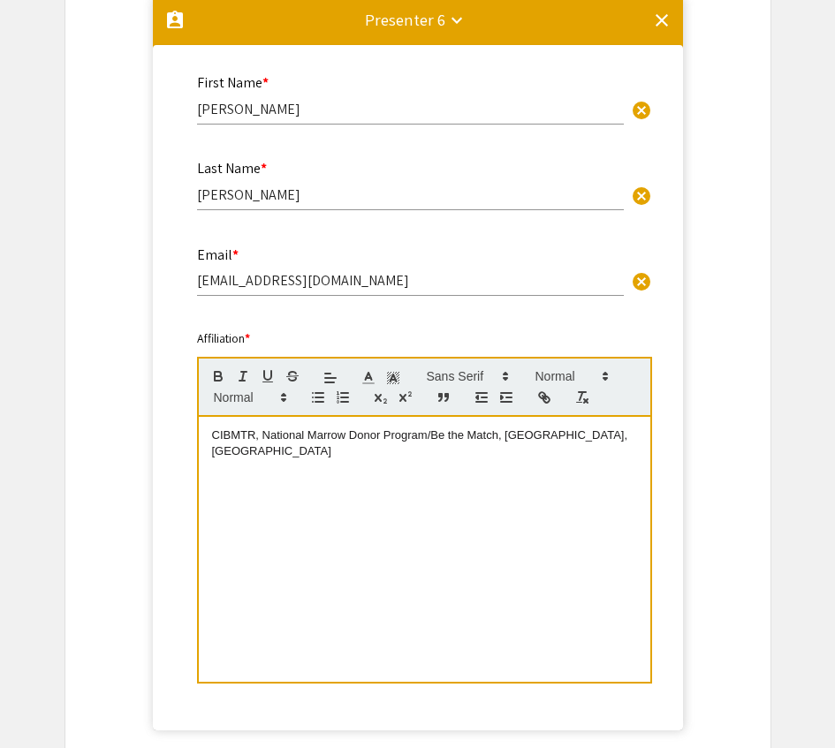
click at [209, 436] on div "CIBMTR, National Marrow Donor Program/Be the Match, Minneapolis, USA" at bounding box center [424, 549] width 451 height 265
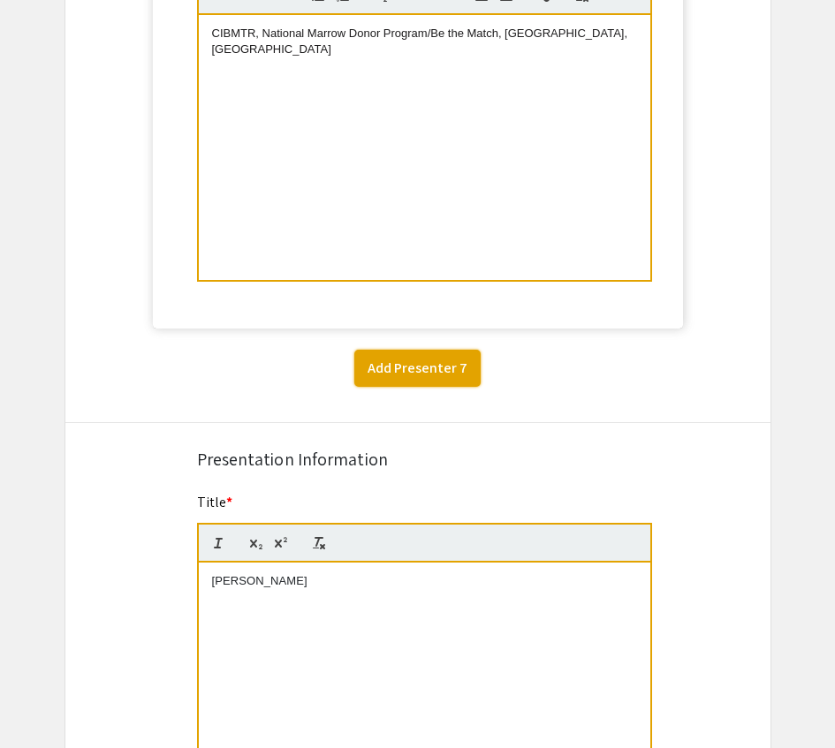
click at [398, 375] on button "Add Presenter 7" at bounding box center [417, 368] width 126 height 37
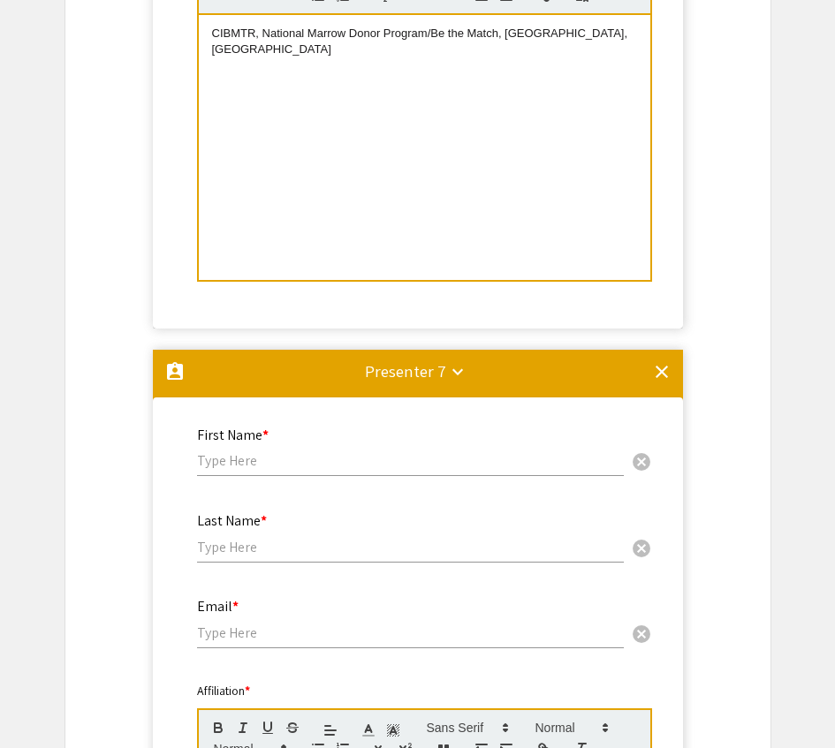
scroll to position [5024, 0]
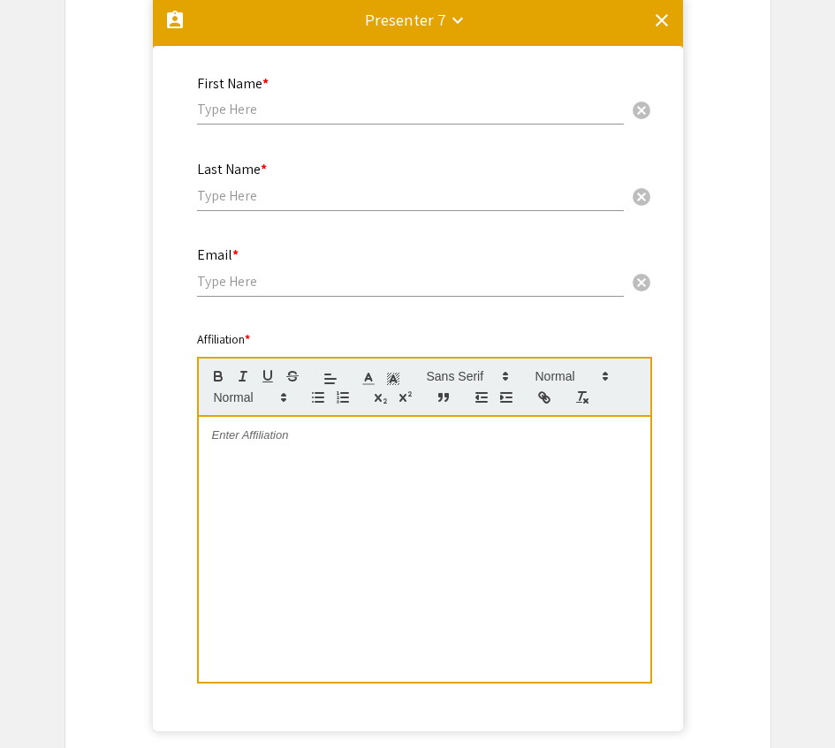
click at [293, 121] on div "First Name * cancel" at bounding box center [410, 91] width 427 height 67
click at [291, 110] on input "text" at bounding box center [410, 109] width 427 height 19
click at [253, 278] on input "email" at bounding box center [410, 281] width 427 height 19
paste input "Cynthia Vierra-Green"
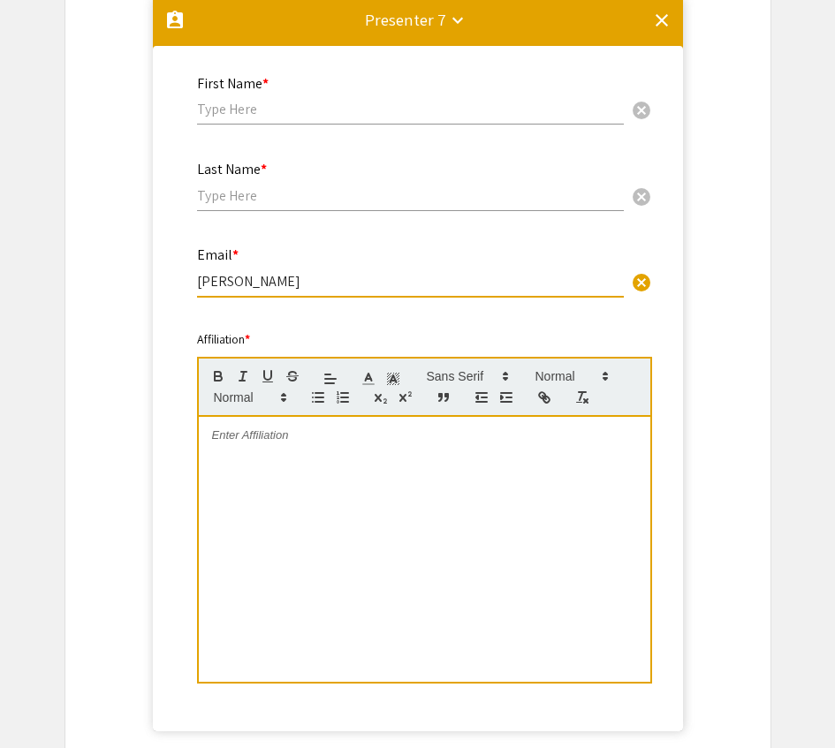
drag, startPoint x: 338, startPoint y: 271, endPoint x: 328, endPoint y: 286, distance: 18.4
click at [328, 286] on input "Cynthia Vierra-Green" at bounding box center [410, 281] width 427 height 19
drag, startPoint x: 328, startPoint y: 286, endPoint x: 261, endPoint y: 286, distance: 67.1
click at [261, 286] on input "Cynthia Vierra-Green" at bounding box center [410, 281] width 427 height 19
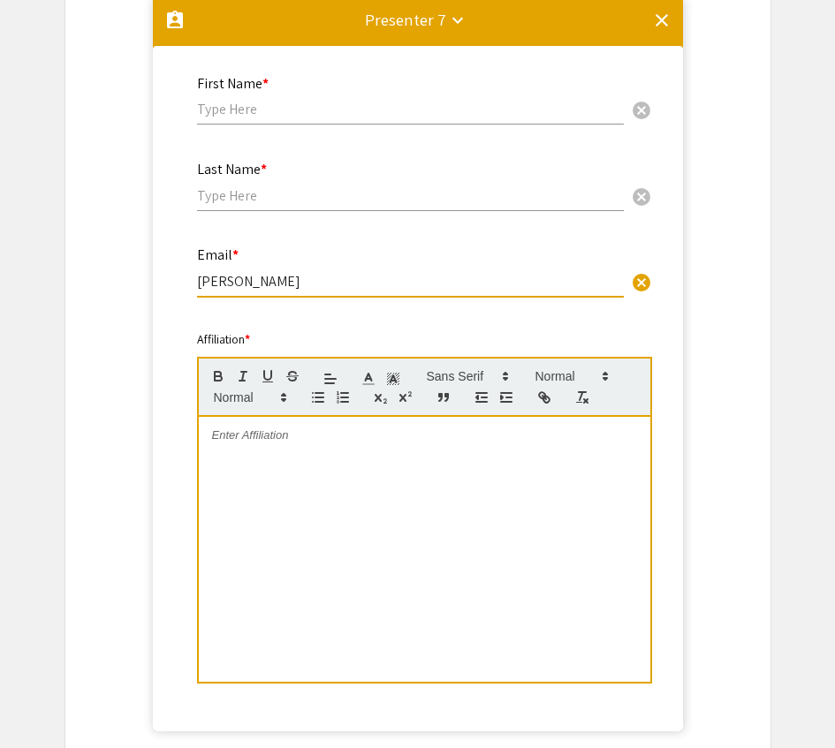
type input "Cynthia Vierra-Green"
drag, startPoint x: 301, startPoint y: 180, endPoint x: 298, endPoint y: 193, distance: 13.7
click at [301, 180] on div "Last Name * cancel" at bounding box center [410, 177] width 427 height 67
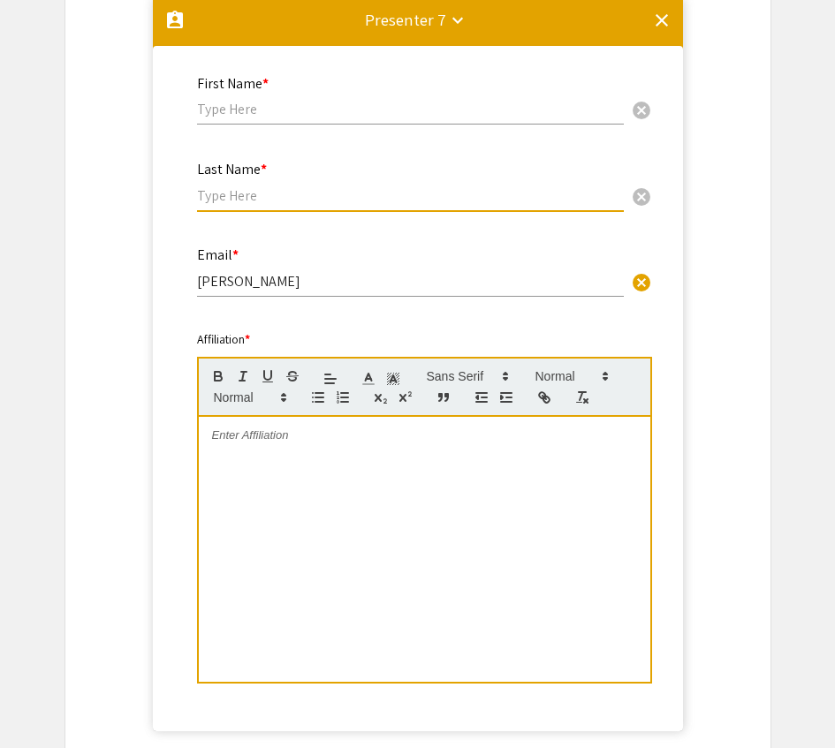
click at [297, 194] on input "text" at bounding box center [410, 195] width 427 height 19
paste input "Vierra-Green"
type input "Vierra-Green"
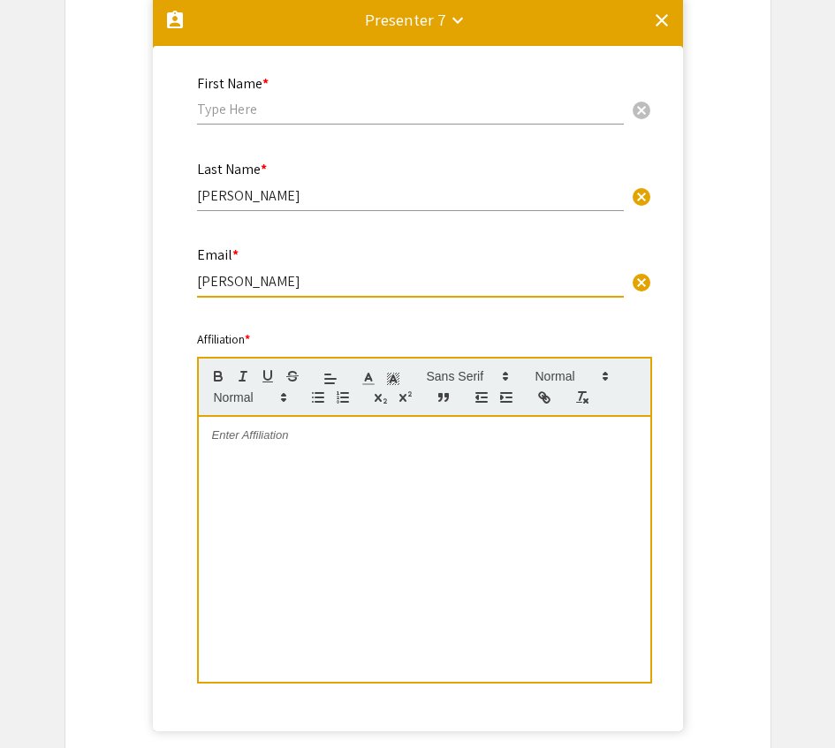
click at [236, 278] on input "Cynthia Vierra-Green" at bounding box center [410, 281] width 427 height 19
click at [277, 125] on div "First Name * cancel" at bounding box center [410, 91] width 427 height 67
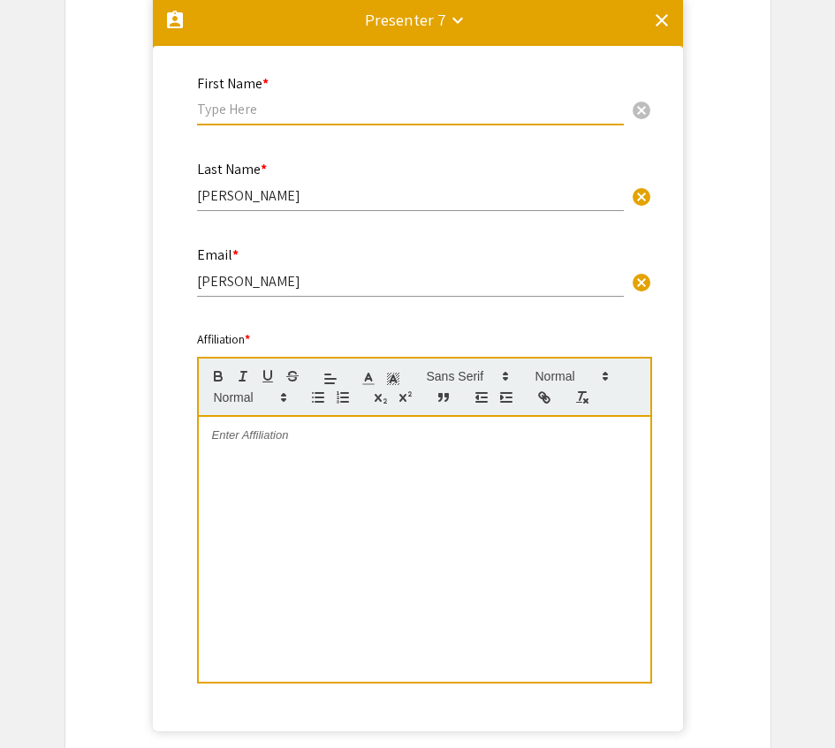
paste input "Cynthia"
type input "Cynthia"
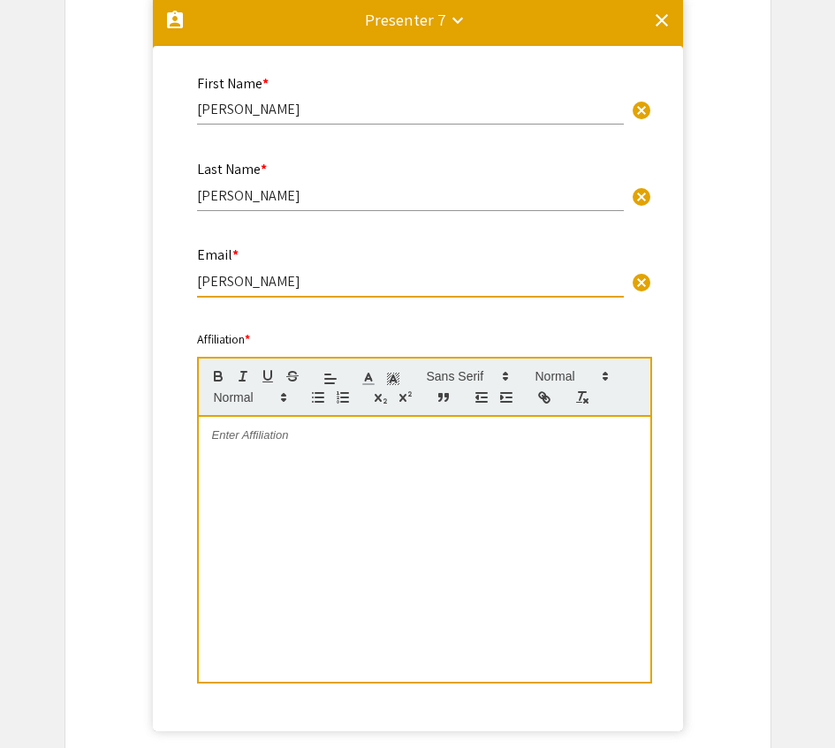
click at [360, 276] on input "Cynthia Vierra-Green" at bounding box center [410, 281] width 427 height 19
click at [361, 276] on input "Cynthia Vierra-Green" at bounding box center [410, 281] width 427 height 19
drag, startPoint x: 363, startPoint y: 276, endPoint x: 198, endPoint y: 281, distance: 165.3
click at [198, 281] on input "Cynthia Vierra-Green" at bounding box center [410, 281] width 427 height 19
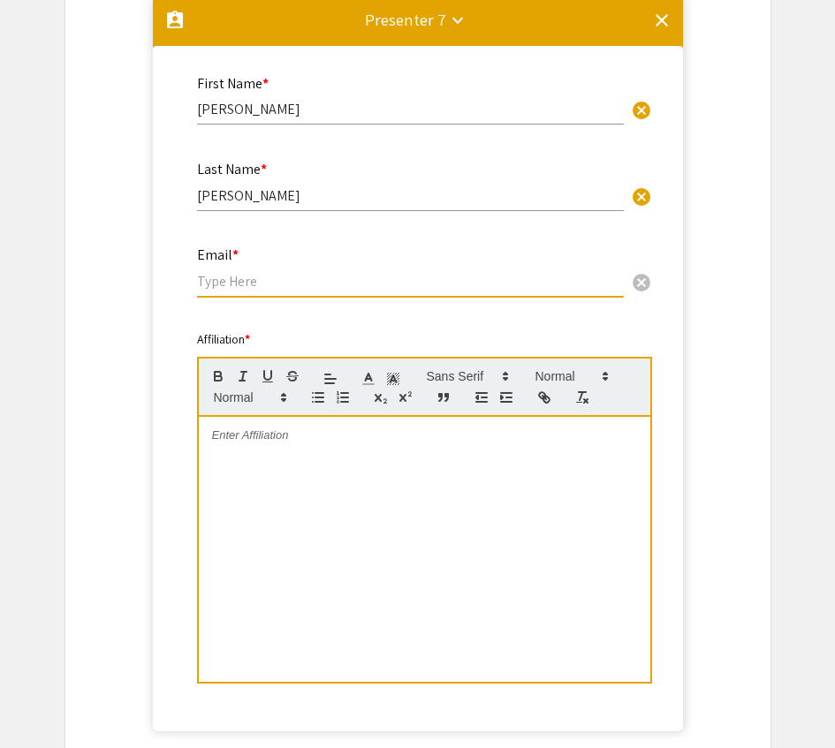
paste input "cvierra@nmdp.org"
type input "cvierra@nmdp.org"
click at [311, 454] on div at bounding box center [424, 549] width 451 height 265
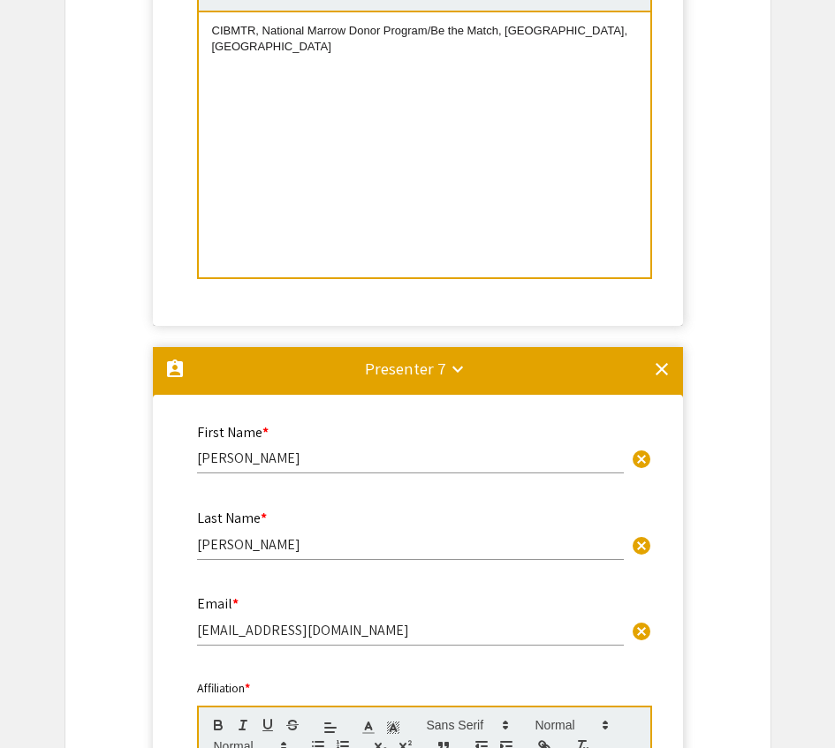
scroll to position [4584, 0]
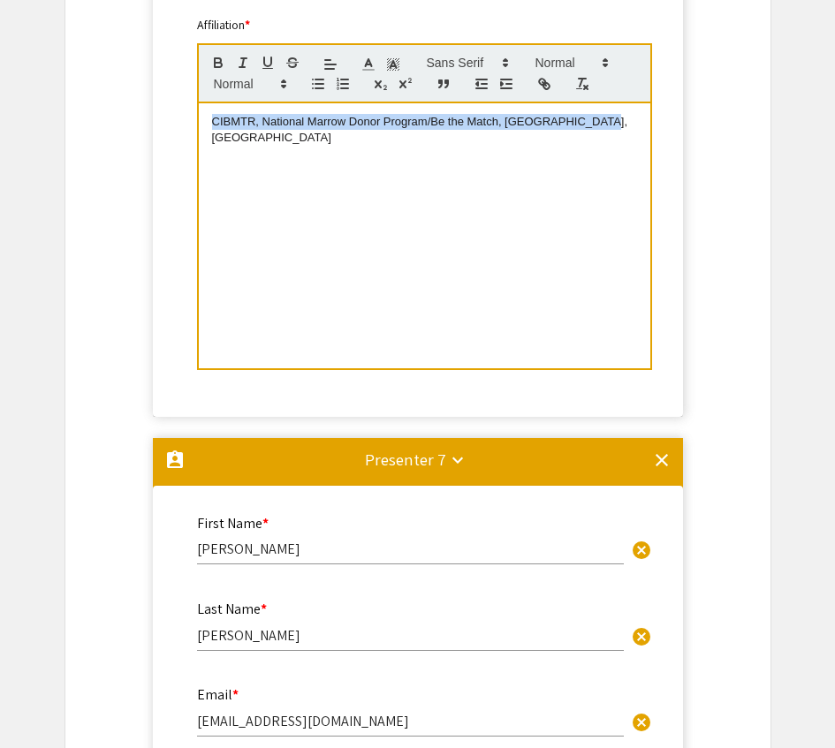
drag, startPoint x: 626, startPoint y: 124, endPoint x: 210, endPoint y: 127, distance: 416.1
click at [209, 127] on div "CIBMTR, National Marrow Donor Program/Be the Match, Minneapolis, USA" at bounding box center [424, 235] width 451 height 265
copy span "CIBMTR, National Marrow Donor Program/Be the Match, Minneapolis, USA"
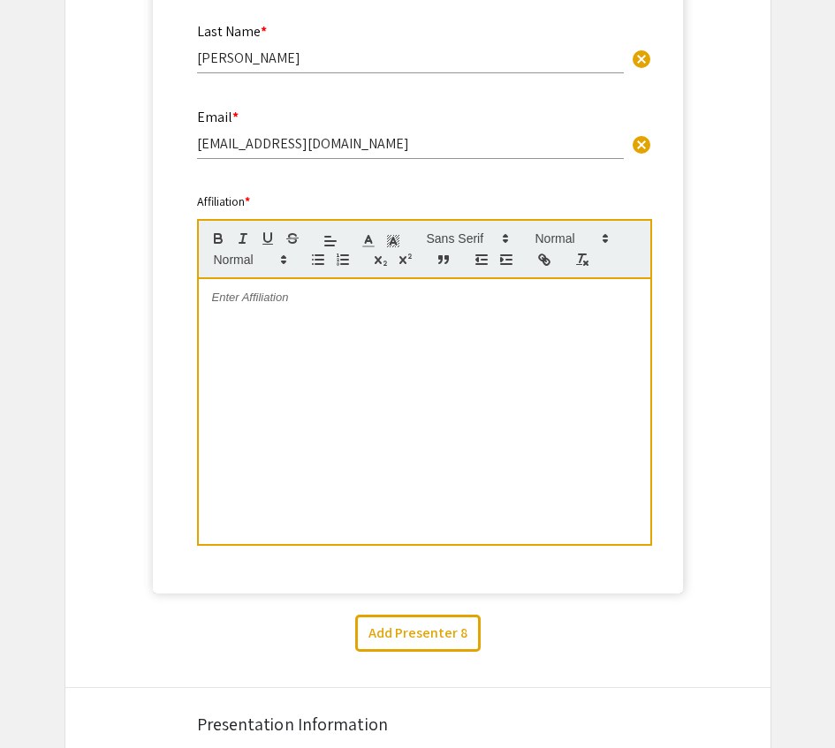
scroll to position [5253, 0]
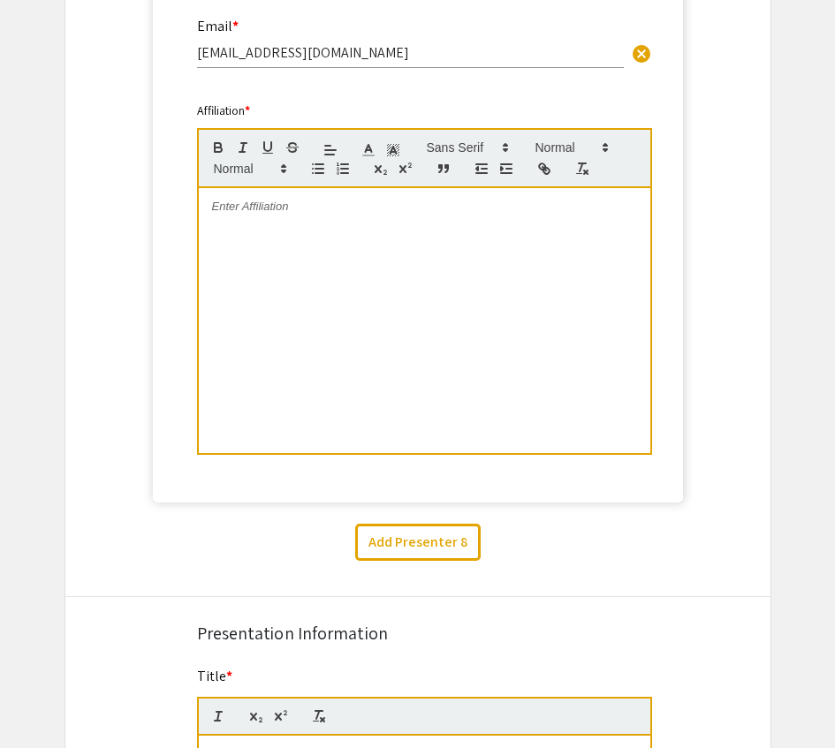
click at [263, 241] on div at bounding box center [424, 320] width 451 height 265
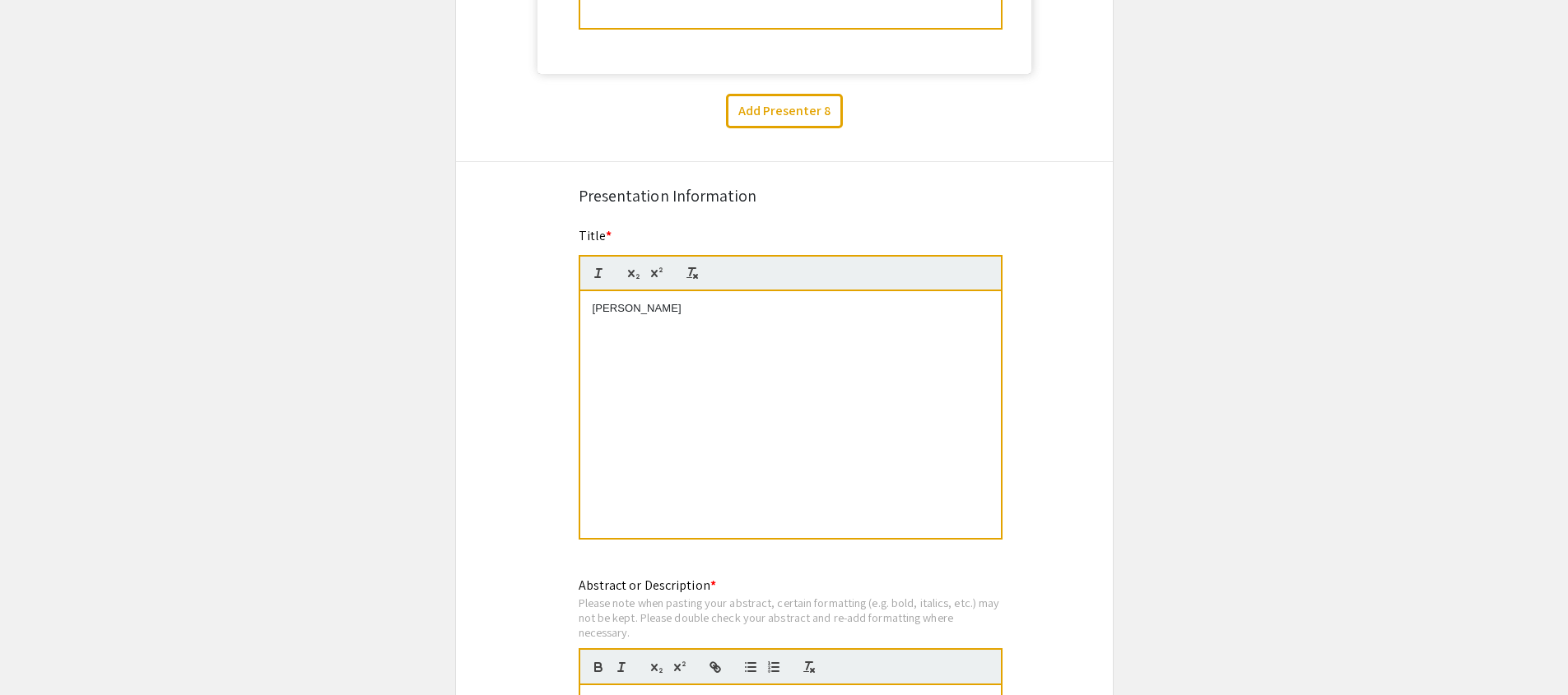
scroll to position [5298, 0]
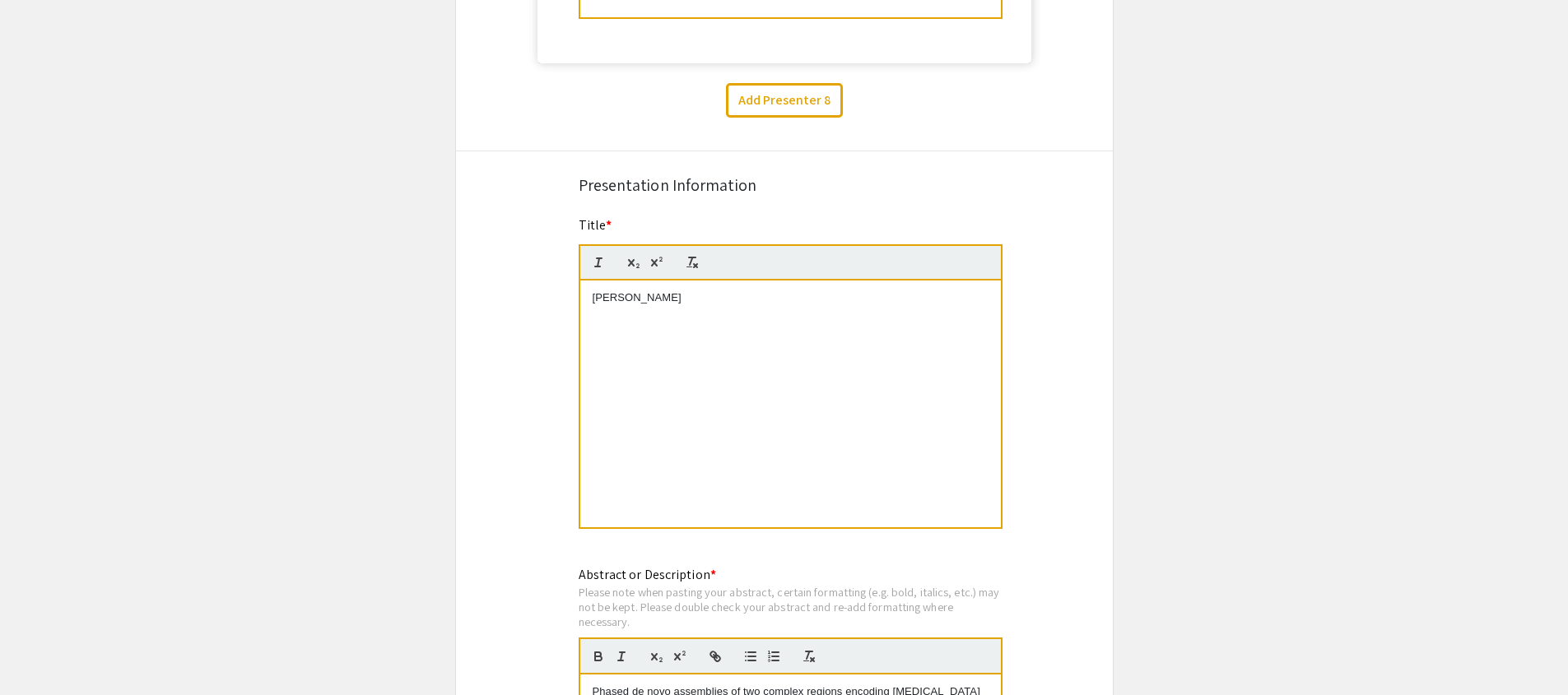
click at [616, 220] on div "Title * Jonathan Beaumont" at bounding box center [790, 382] width 424 height 334
click at [606, 226] on span "*" at bounding box center [608, 225] width 6 height 18
drag, startPoint x: 661, startPoint y: 303, endPoint x: 547, endPoint y: 300, distance: 114.0
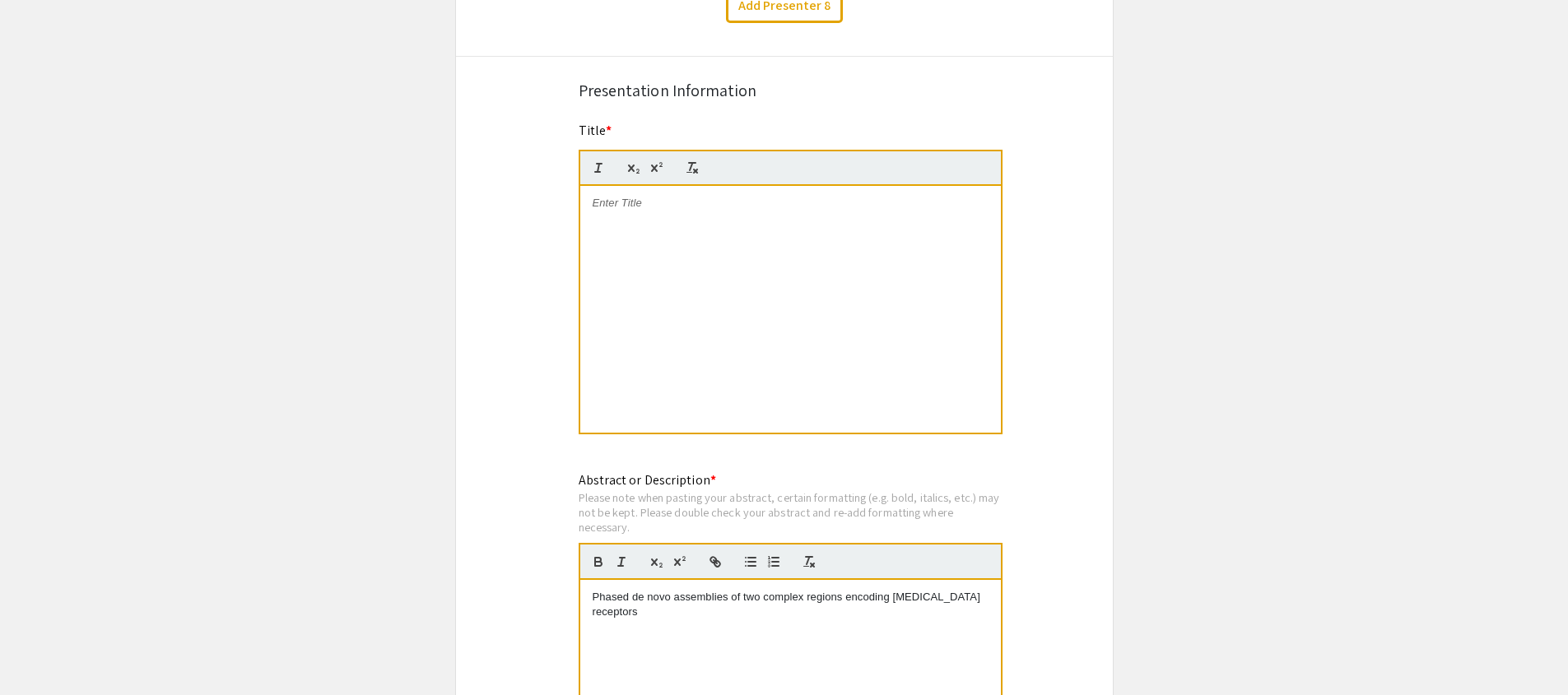
scroll to position [5563, 0]
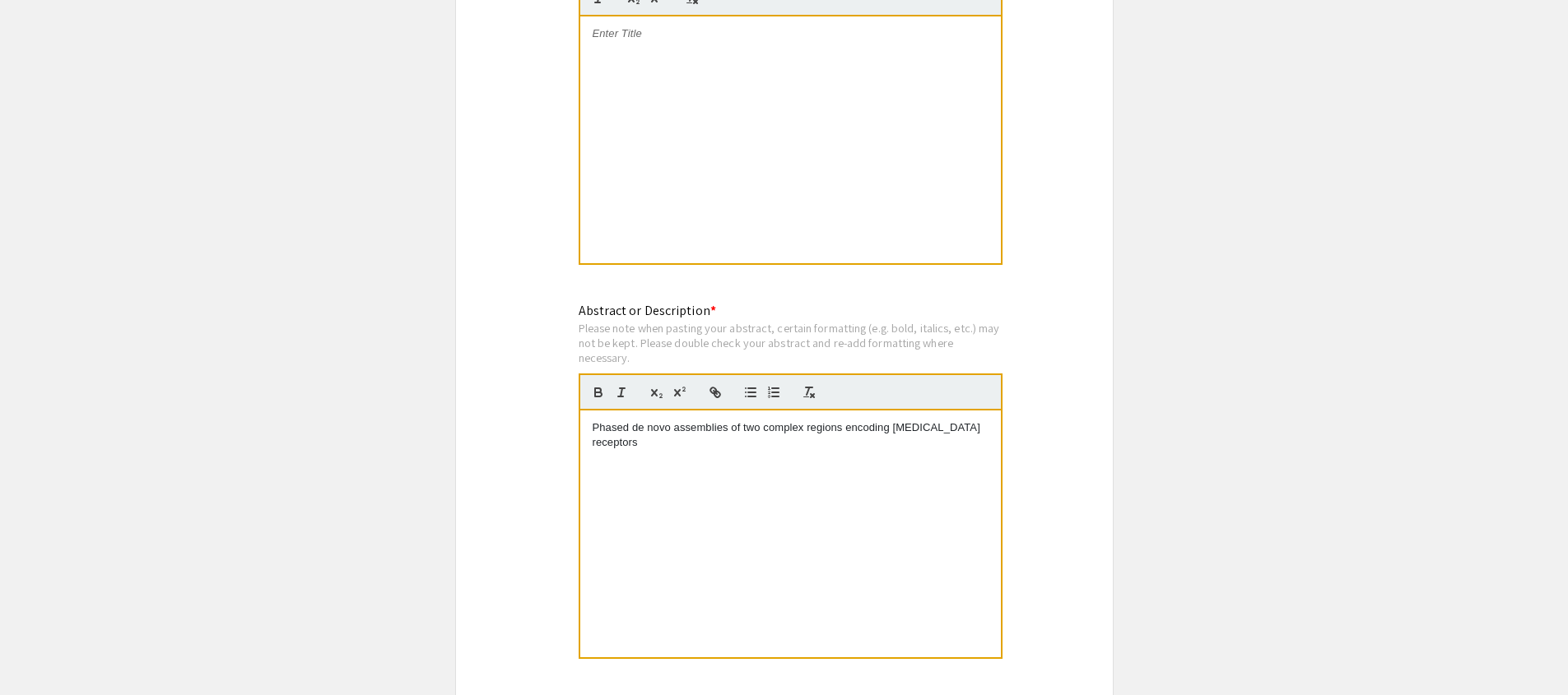
drag, startPoint x: 760, startPoint y: 511, endPoint x: 540, endPoint y: 436, distance: 232.4
click at [761, 112] on div at bounding box center [790, 140] width 420 height 247
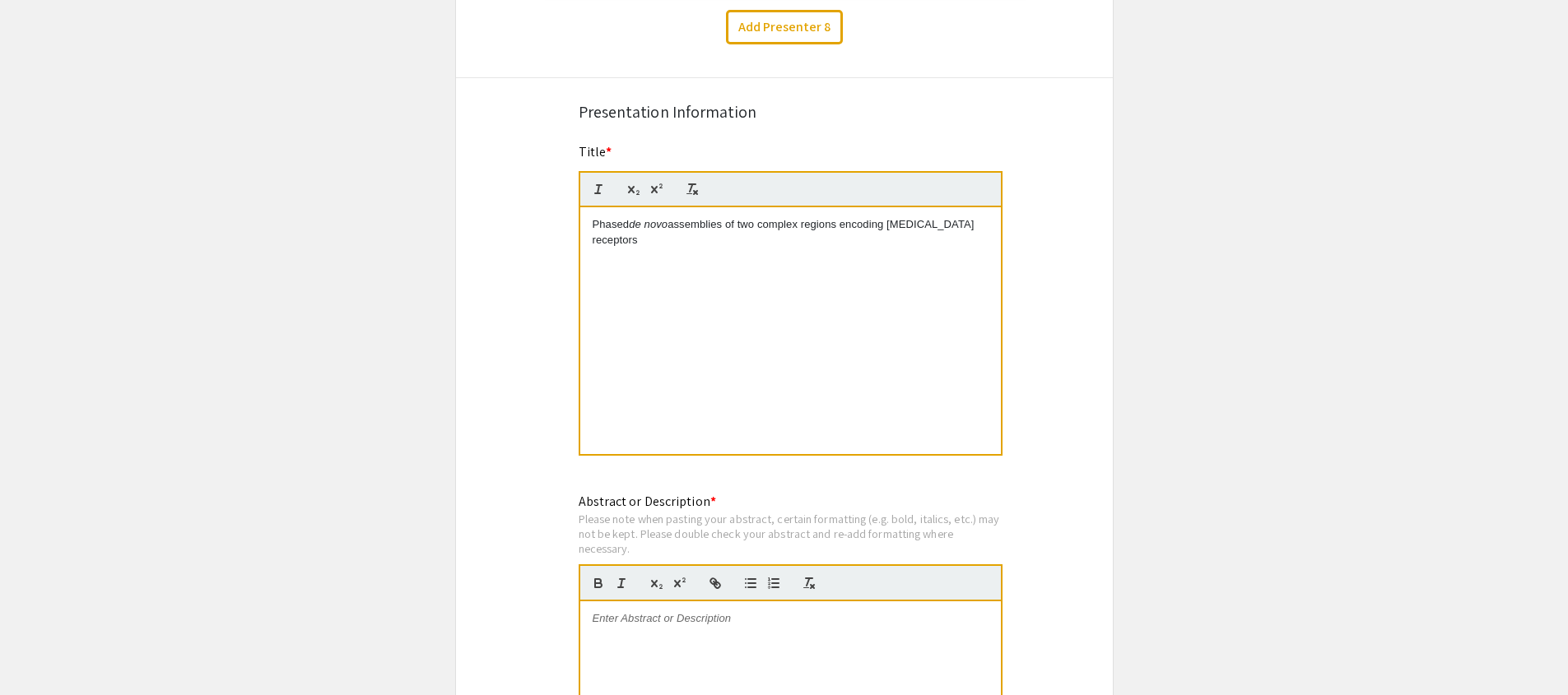
click at [760, 619] on p at bounding box center [790, 619] width 396 height 15
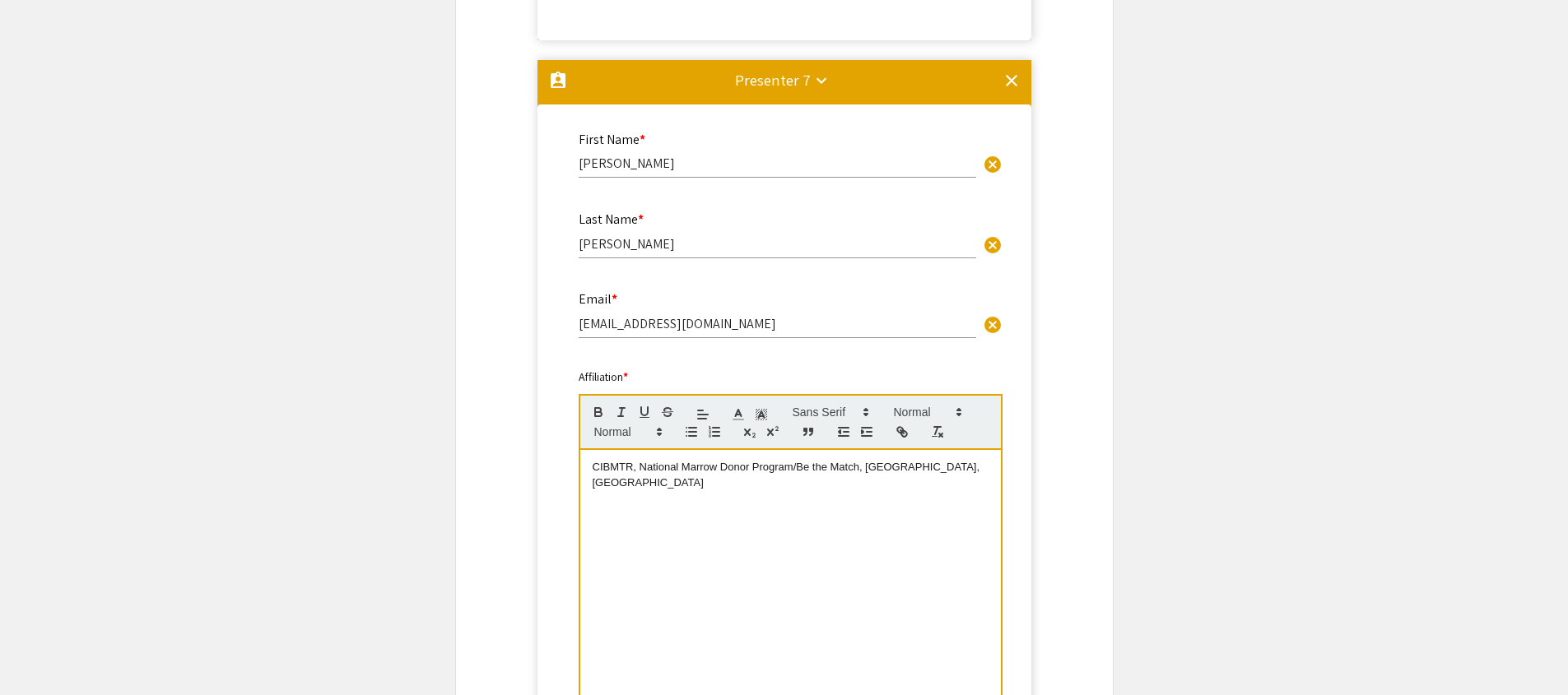
scroll to position [4648, 0]
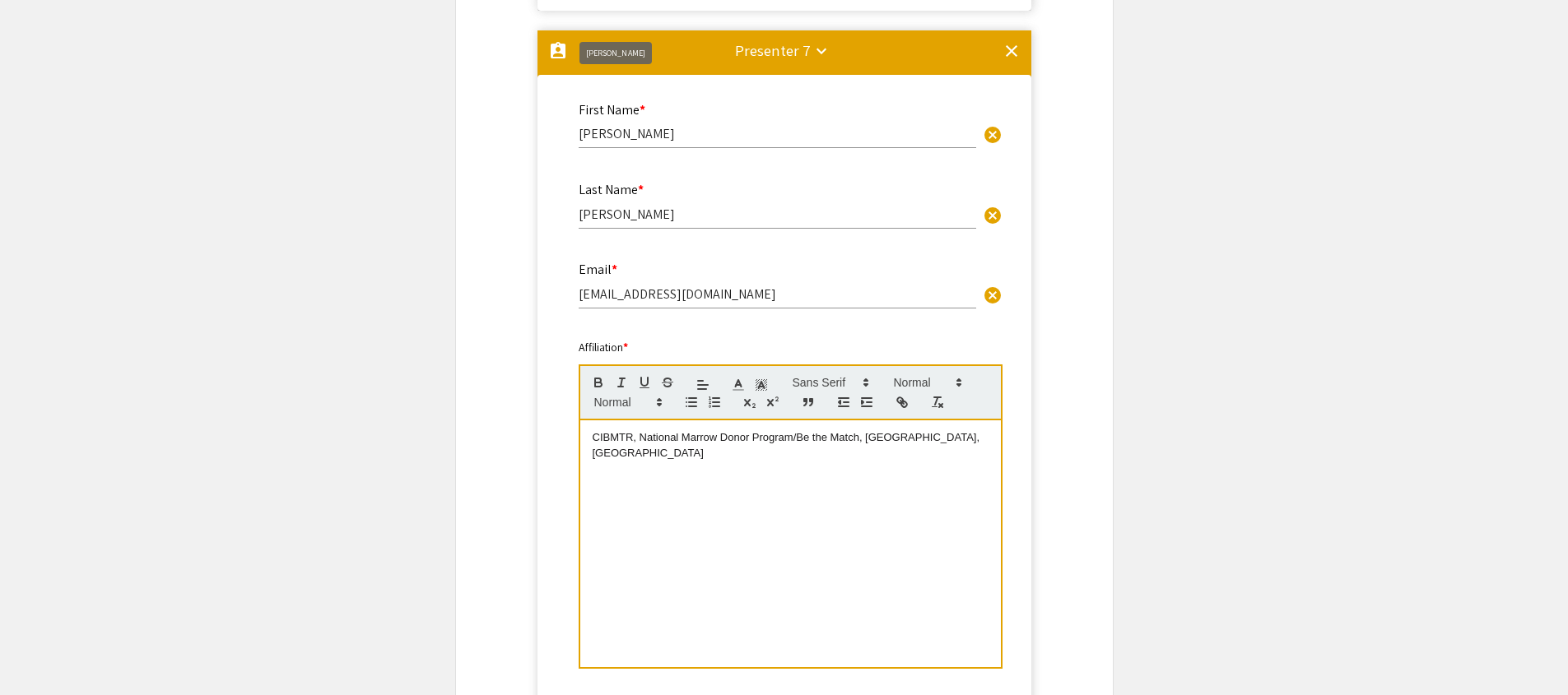
click at [560, 54] on mat-icon "assignment_ind" at bounding box center [557, 50] width 20 height 20
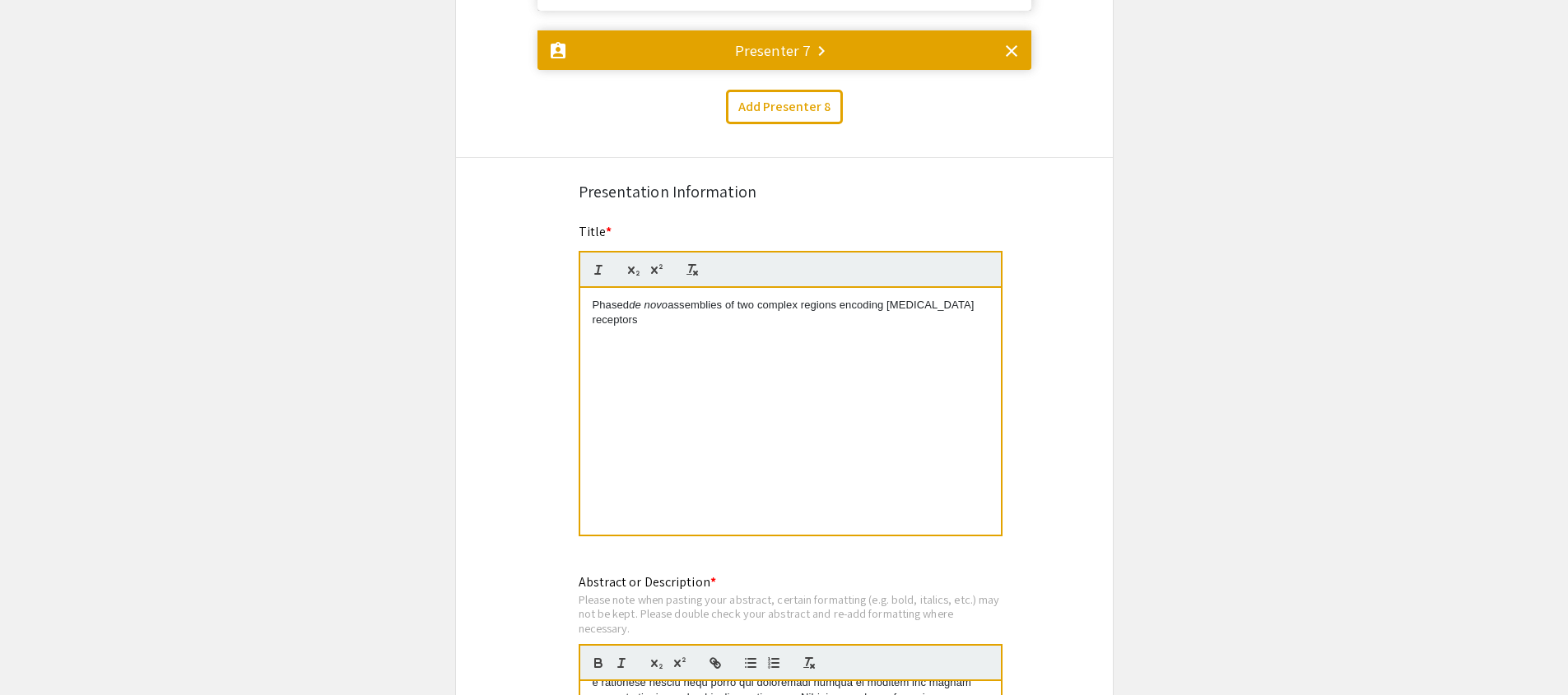
click at [560, 54] on mat-icon "assignment_ind" at bounding box center [557, 50] width 20 height 20
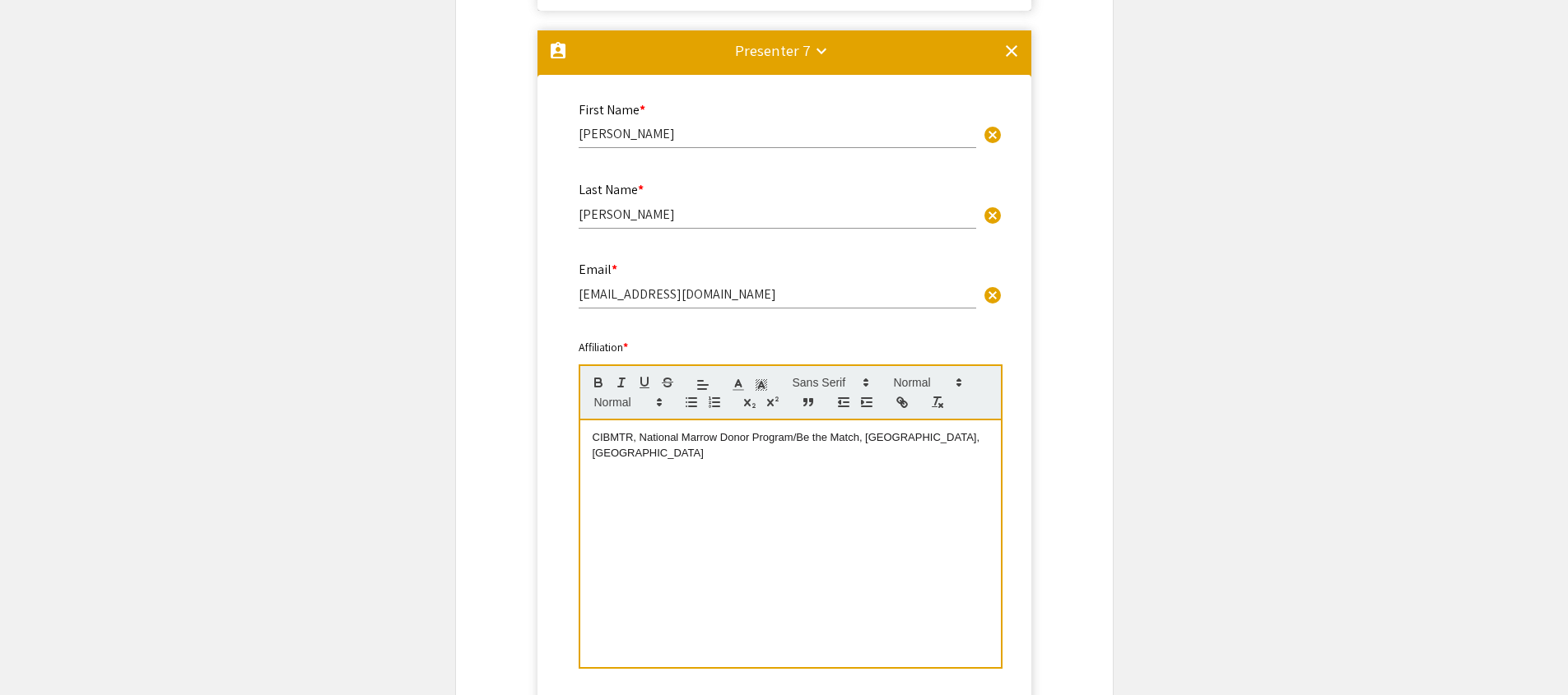
scroll to position [4681, 0]
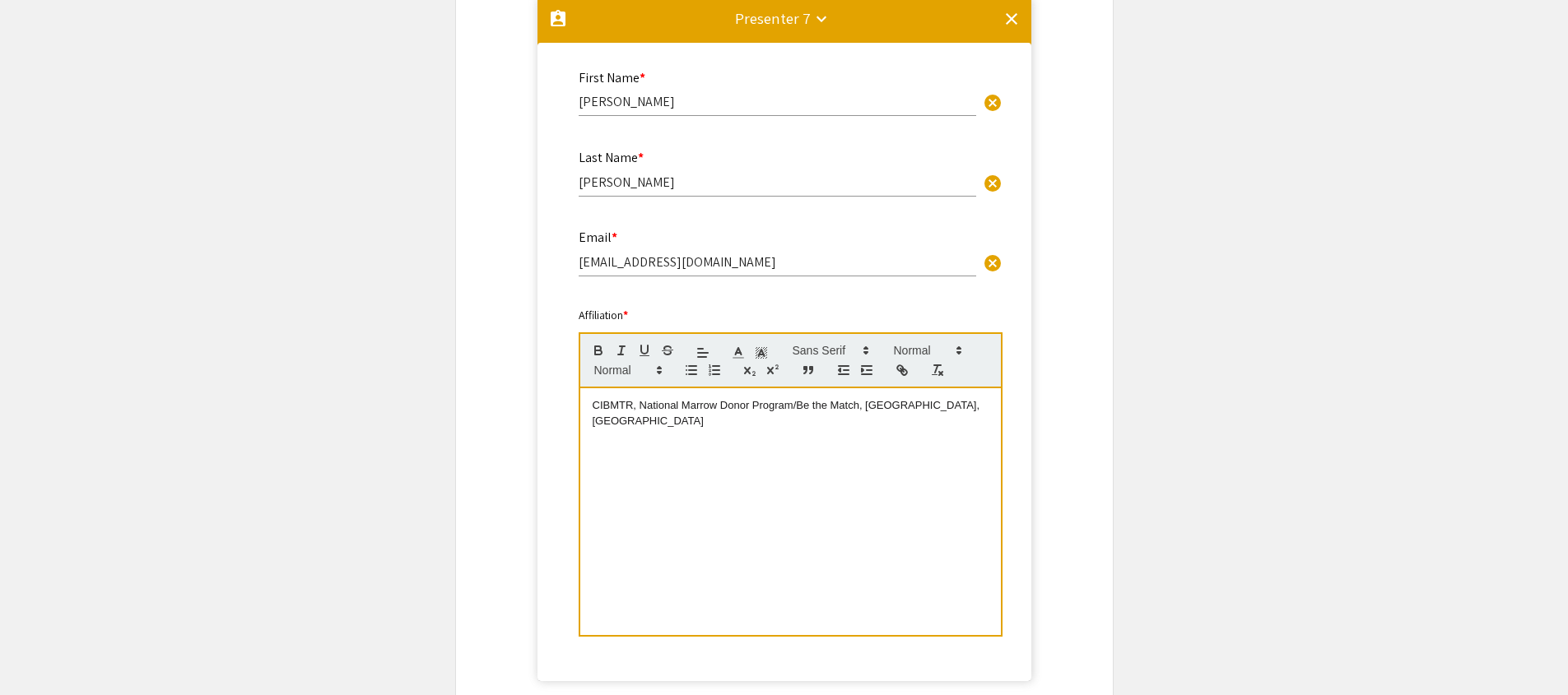
click at [789, 21] on mat-icon "keyboard_arrow_down" at bounding box center [821, 19] width 20 height 20
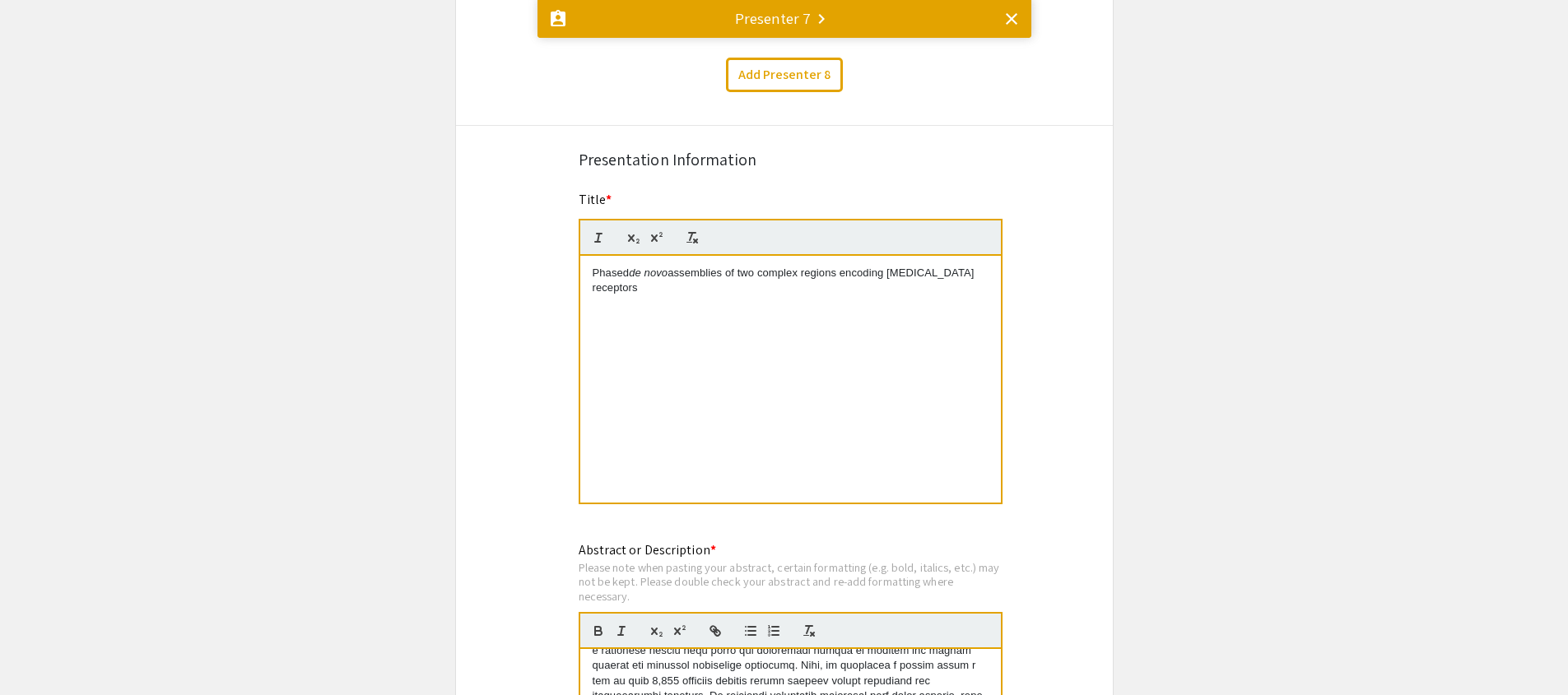
click at [789, 21] on mat-icon "keyboard_arrow_right" at bounding box center [821, 19] width 20 height 20
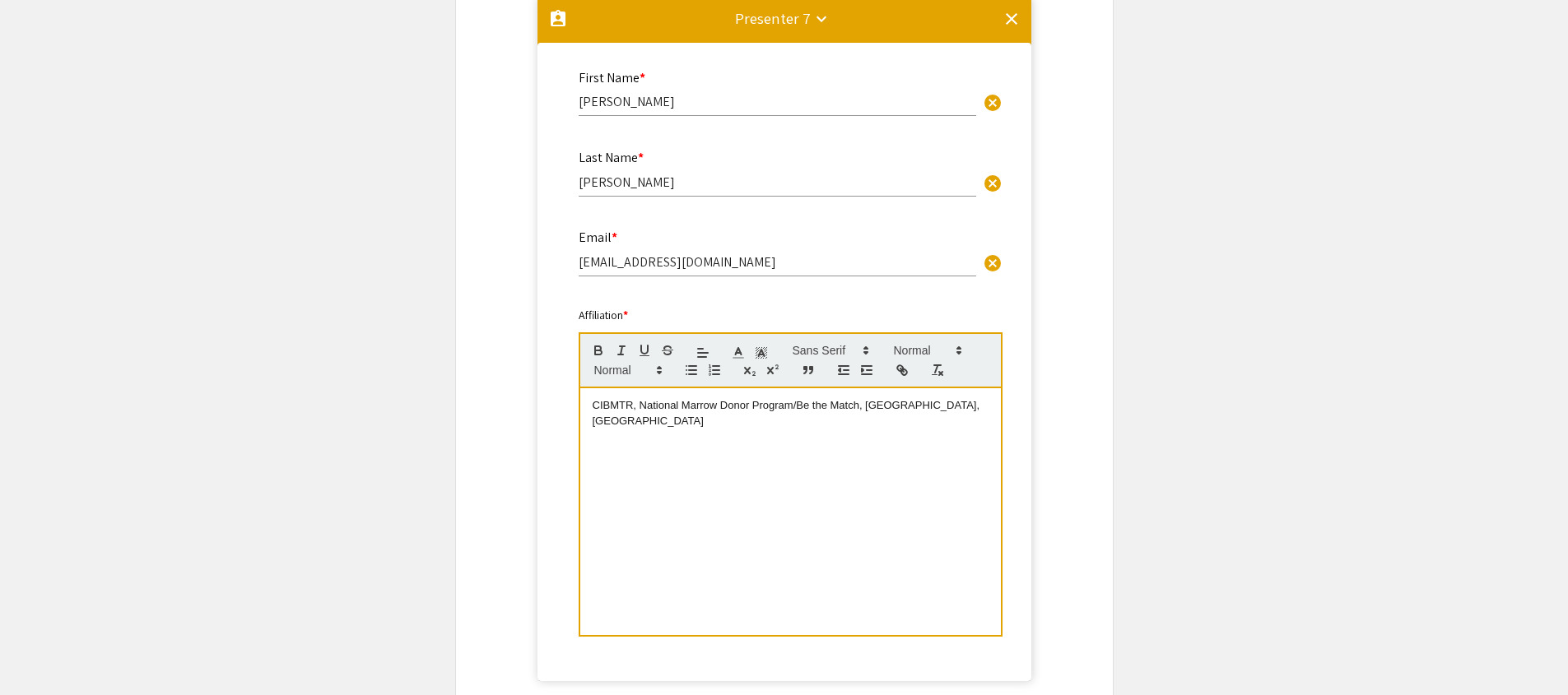
click at [789, 21] on mat-icon "keyboard_arrow_down" at bounding box center [821, 19] width 20 height 20
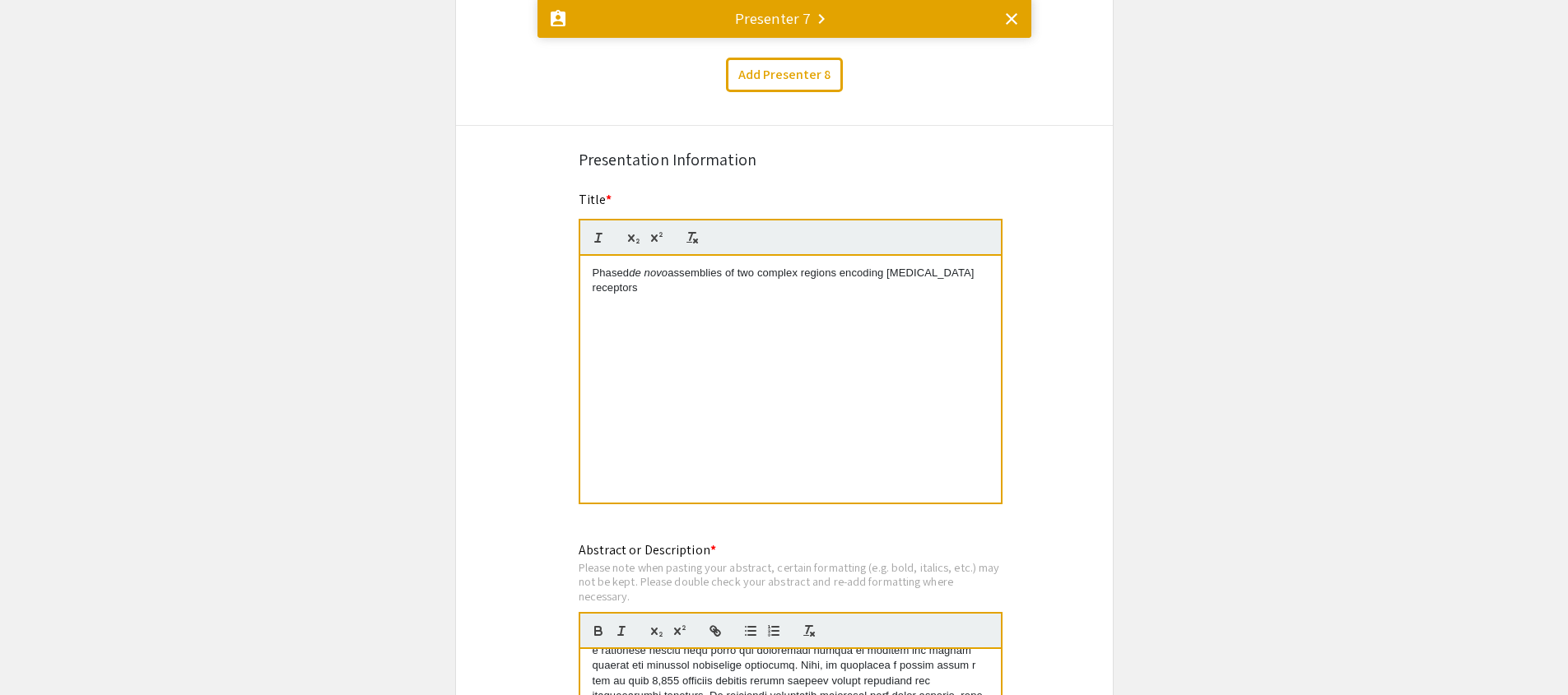
scroll to position [4722, 0]
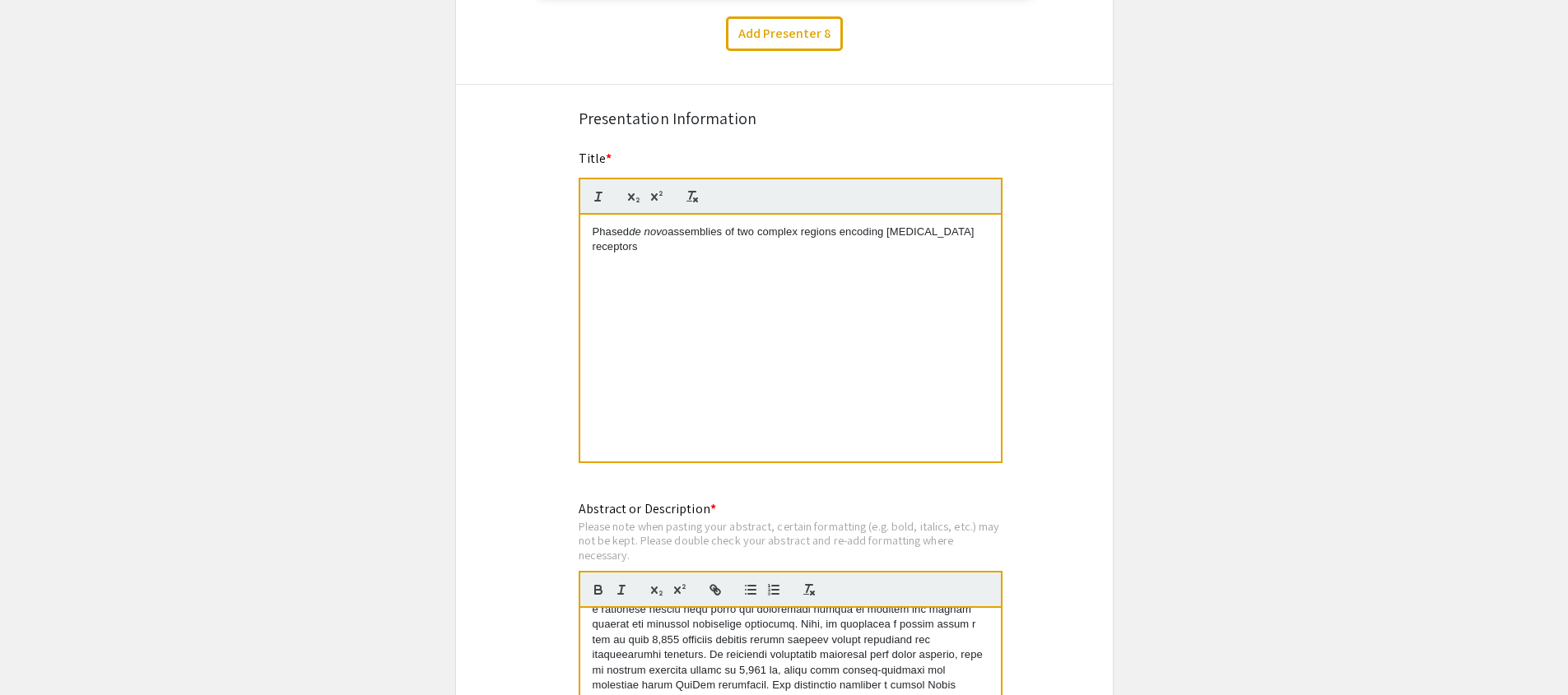
click at [789, 315] on div "Phased de novo assemblies of two complex regions encoding Natural Killer cell r…" at bounding box center [790, 338] width 420 height 247
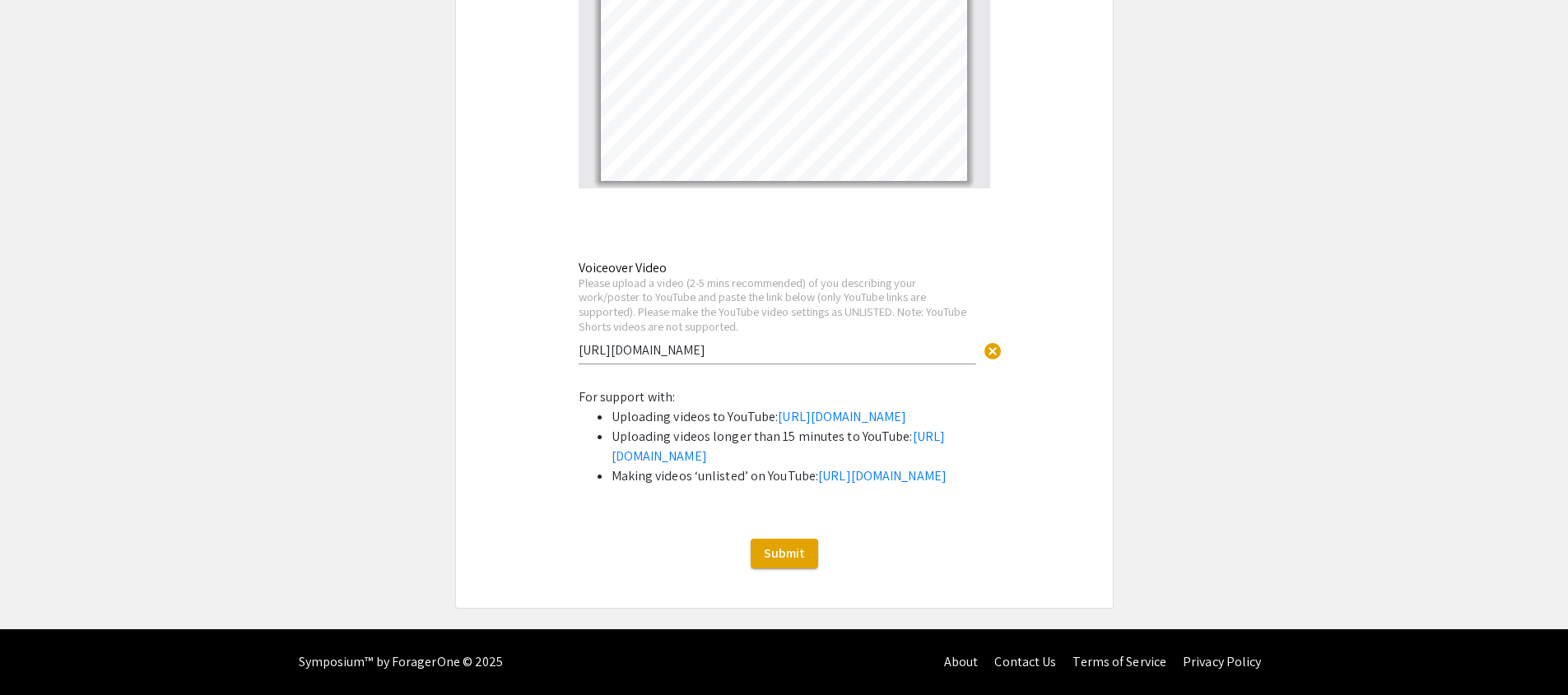
scroll to position [6437, 0]
drag, startPoint x: 773, startPoint y: 313, endPoint x: 531, endPoint y: 314, distance: 242.0
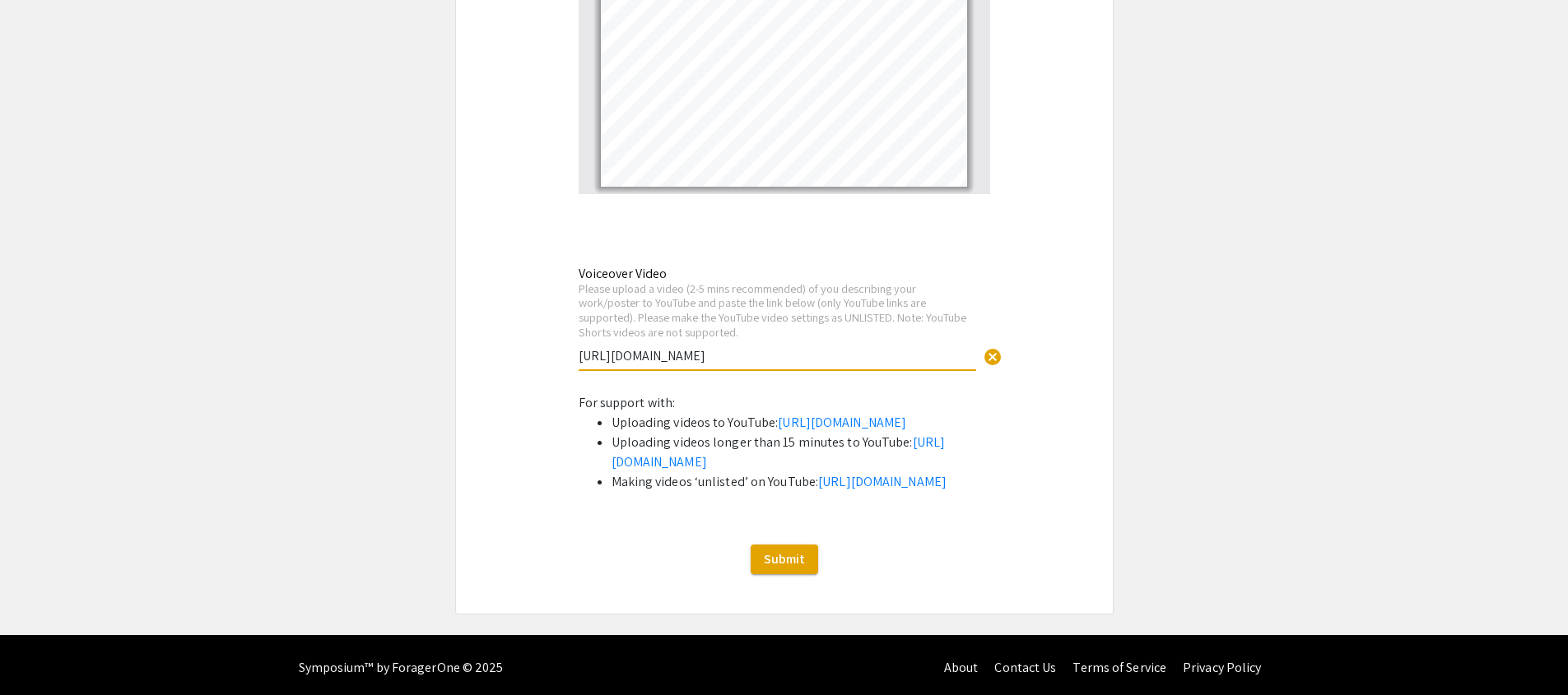
scroll to position [6497, 0]
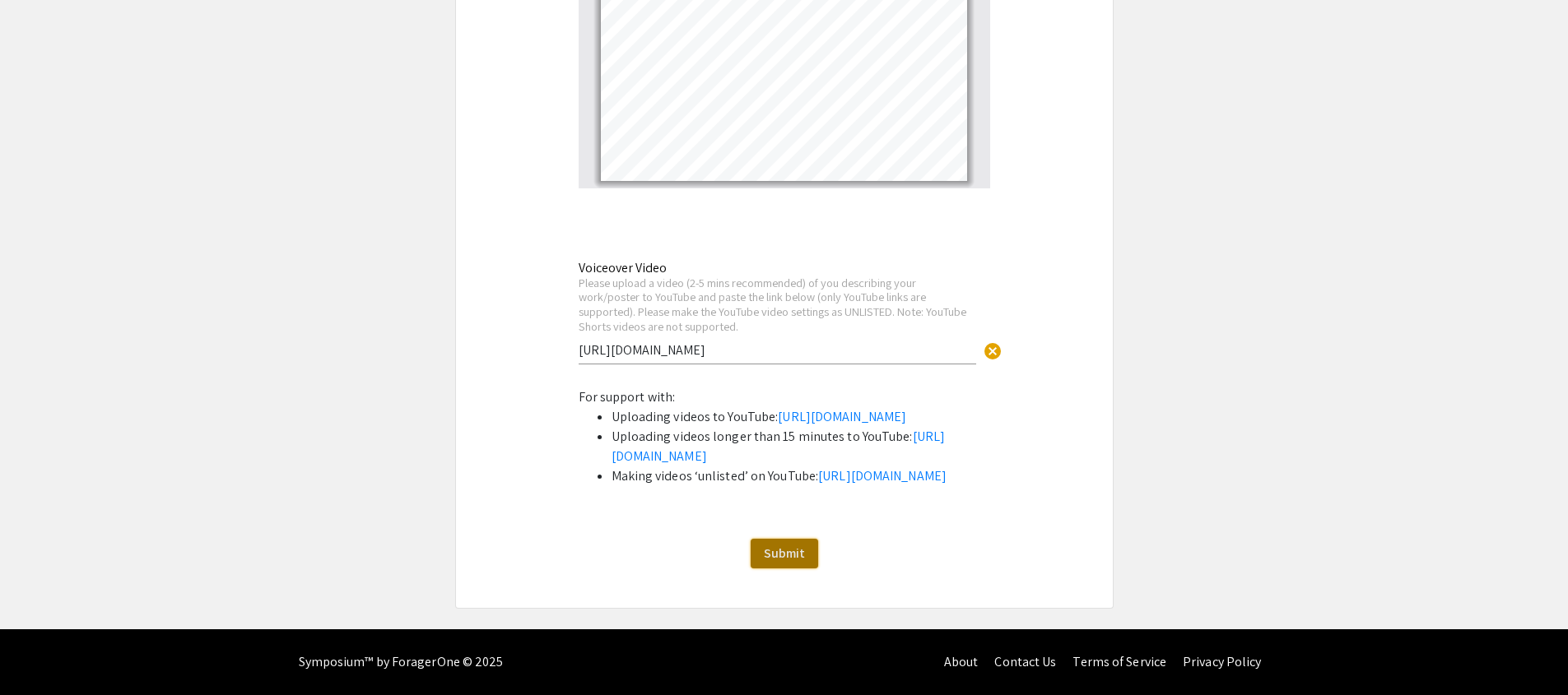
click at [789, 555] on span "Submit" at bounding box center [784, 553] width 41 height 18
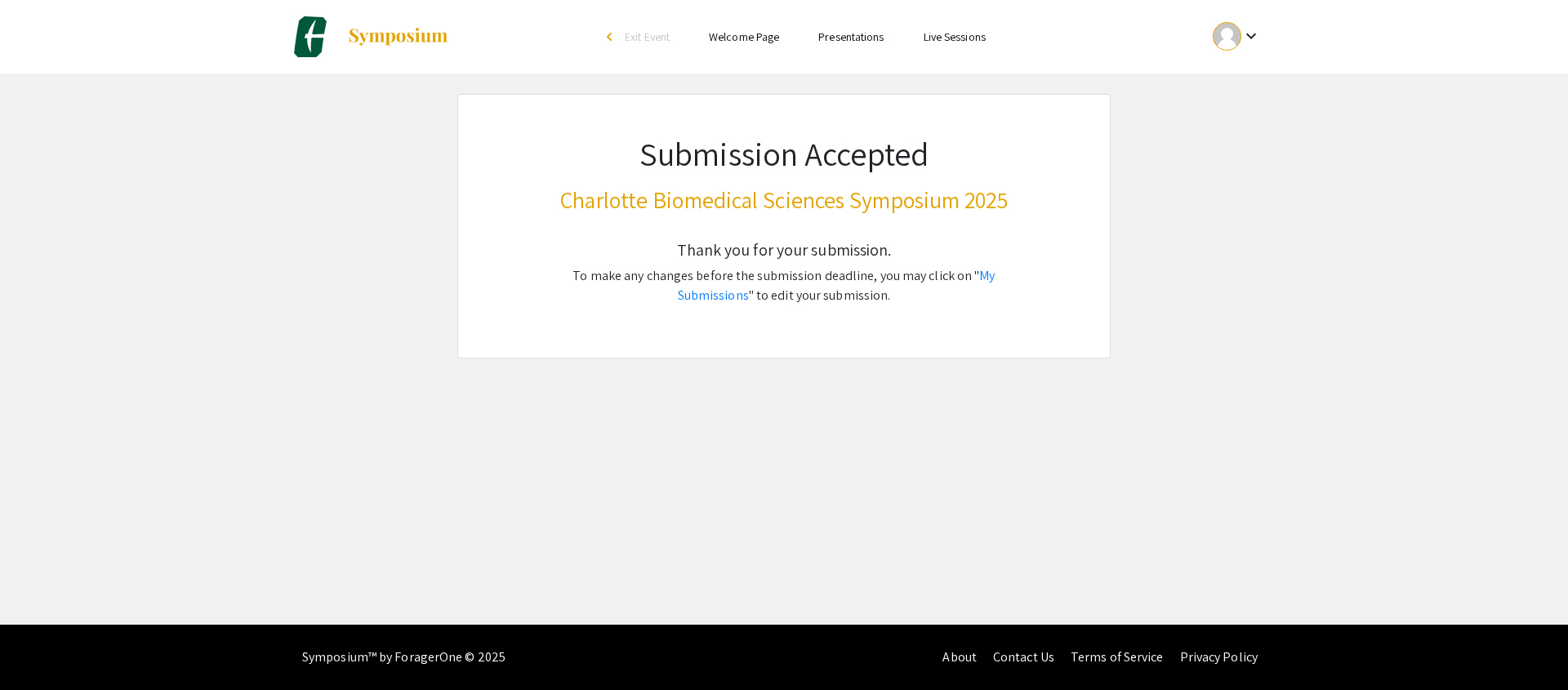
click at [733, 38] on link "Welcome Page" at bounding box center [744, 37] width 70 height 15
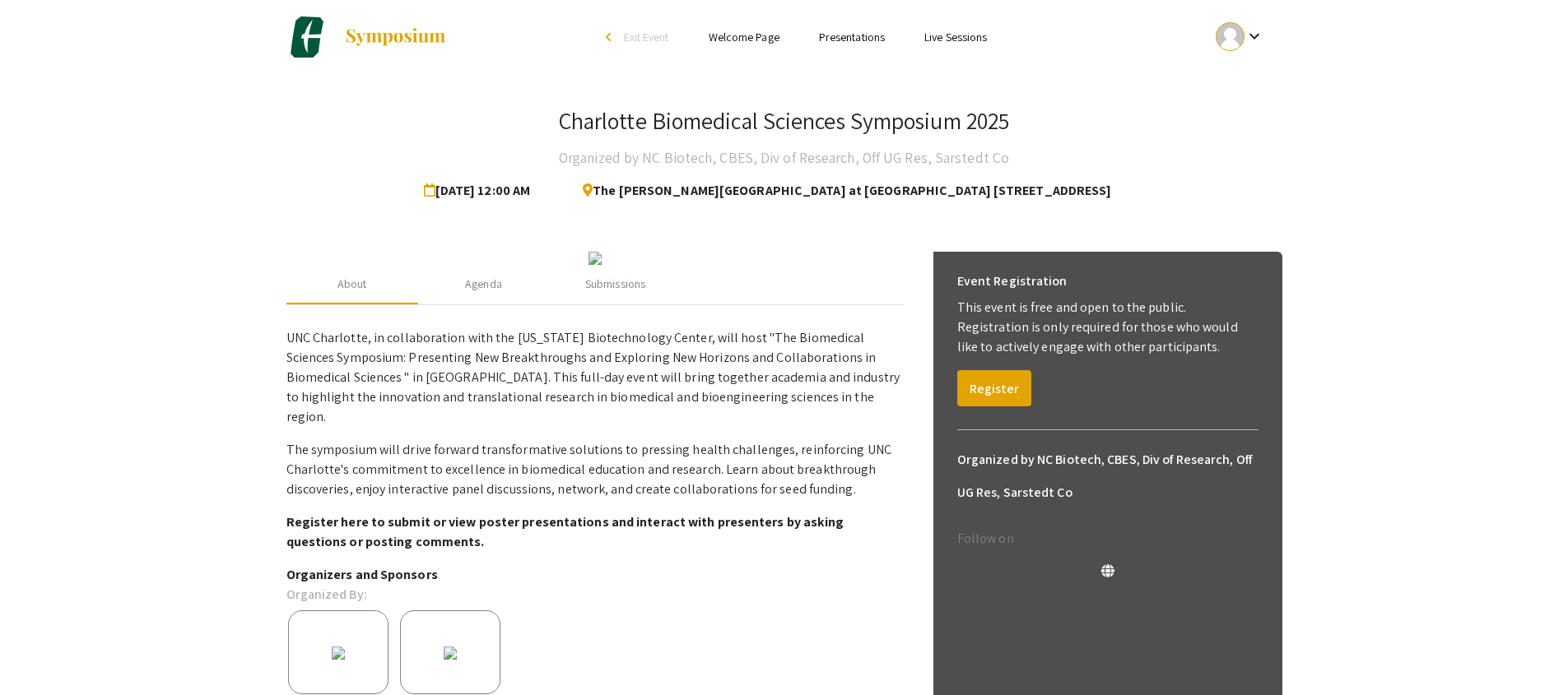
click at [736, 38] on link "Welcome Page" at bounding box center [744, 37] width 71 height 15
click at [789, 38] on link "Presentations" at bounding box center [852, 37] width 66 height 15
click at [789, 35] on link "Presentations" at bounding box center [852, 37] width 66 height 15
click at [789, 37] on link "Presentations" at bounding box center [852, 37] width 66 height 15
drag, startPoint x: 1460, startPoint y: 221, endPoint x: 1399, endPoint y: 195, distance: 66.3
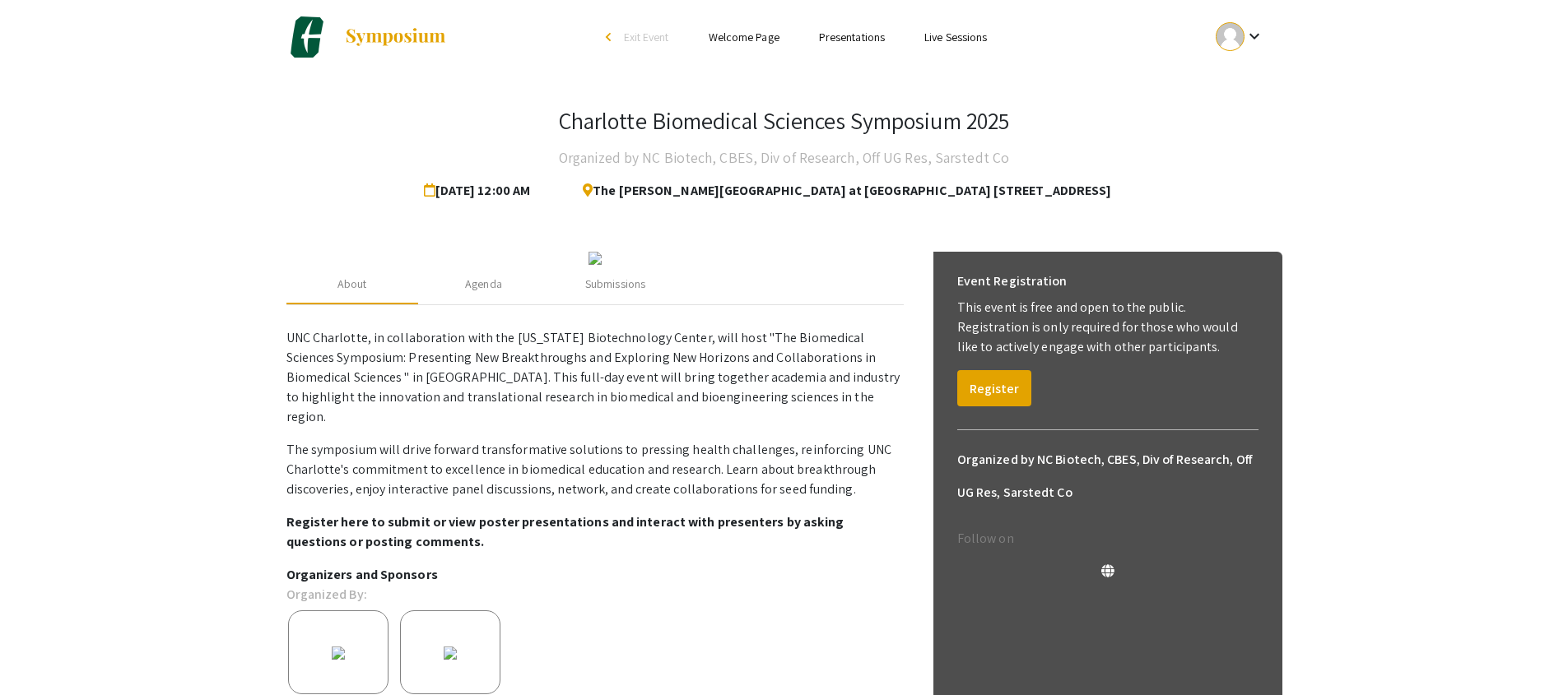
click at [789, 221] on app-registration-page-preview "Charlotte Biomedical Sciences Symposium 2025 Organized by NC Biotech, CBES, Div…" at bounding box center [784, 470] width 1568 height 791
click at [789, 34] on link "Presentations" at bounding box center [852, 37] width 66 height 15
click at [789, 36] on div "keyboard_arrow_down" at bounding box center [1239, 36] width 57 height 37
click at [789, 128] on button "My Submissions" at bounding box center [1248, 121] width 102 height 39
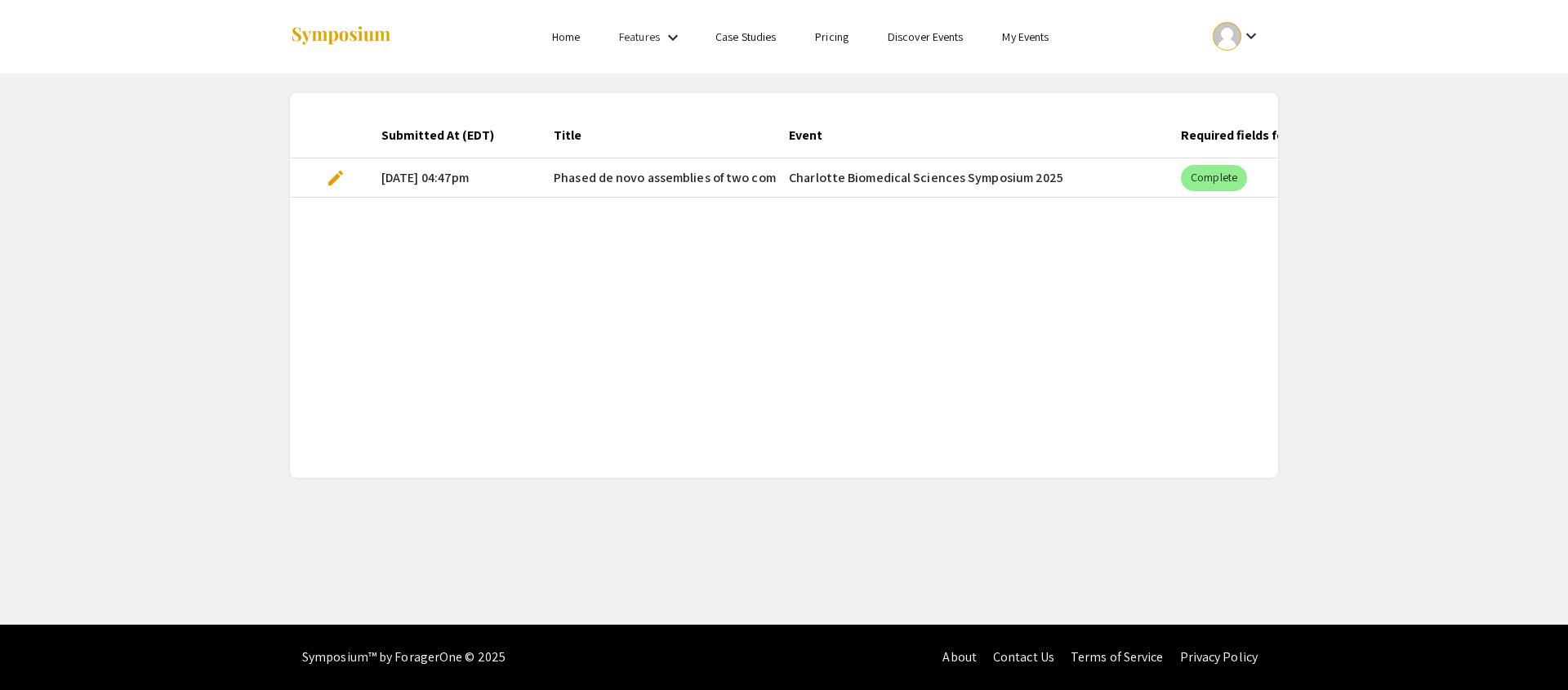
click at [783, 293] on div "Submitted At (EDT) Title Event Required fields for the current stage completed?…" at bounding box center [784, 286] width 988 height 346
click at [581, 34] on li "Home" at bounding box center [566, 36] width 67 height 19
drag, startPoint x: 550, startPoint y: 45, endPoint x: 570, endPoint y: 35, distance: 22.4
click at [554, 43] on li "Home" at bounding box center [566, 36] width 67 height 19
click at [580, 31] on li "Home" at bounding box center [566, 36] width 67 height 19
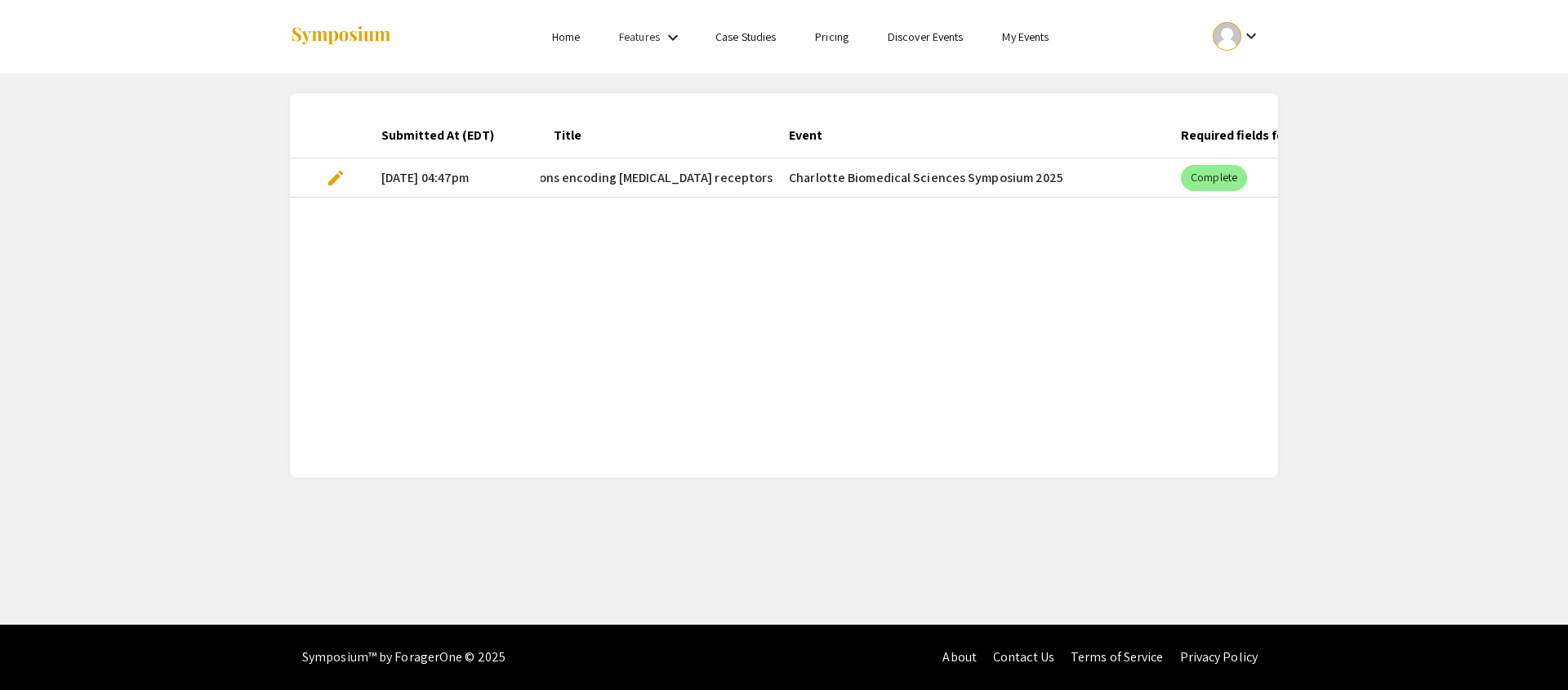
click at [572, 37] on link "Home" at bounding box center [566, 37] width 28 height 15
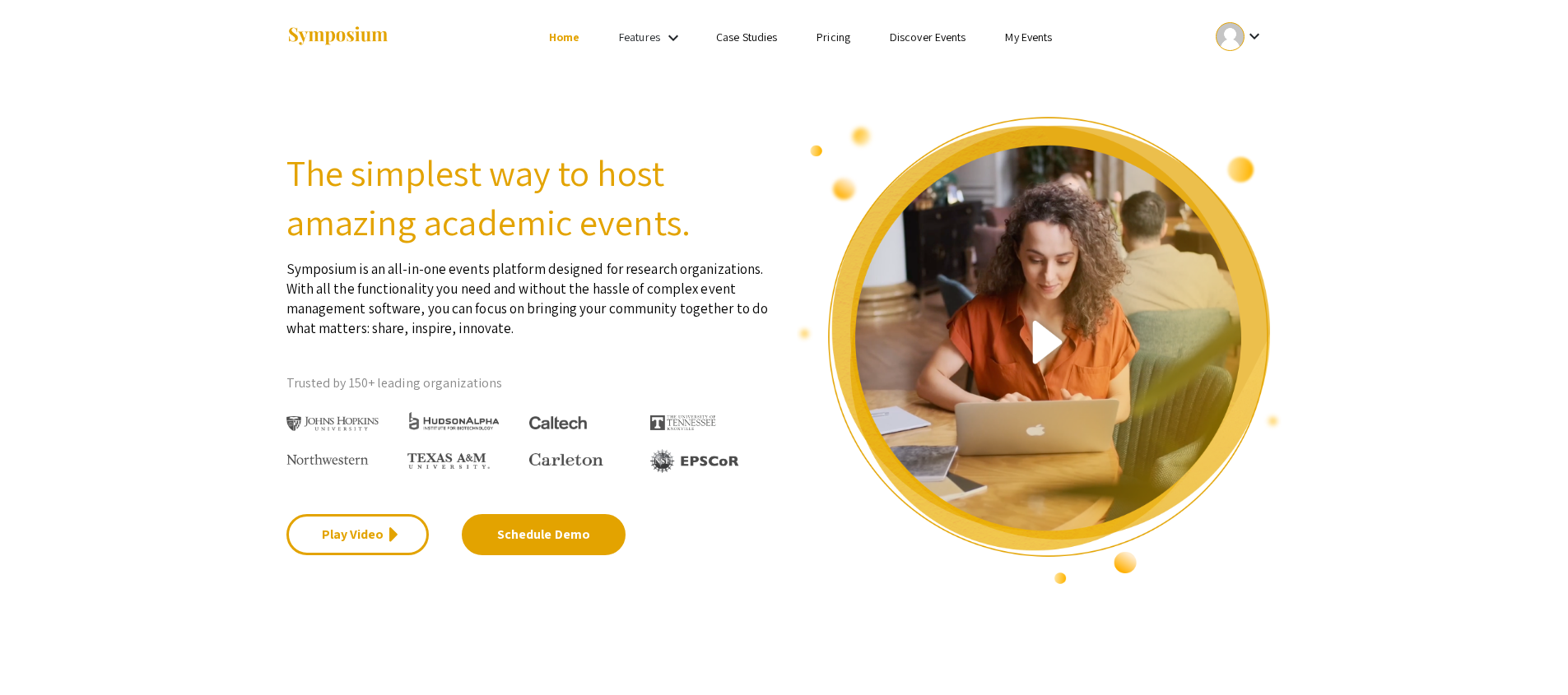
click at [669, 35] on mat-icon "keyboard_arrow_down" at bounding box center [673, 37] width 20 height 20
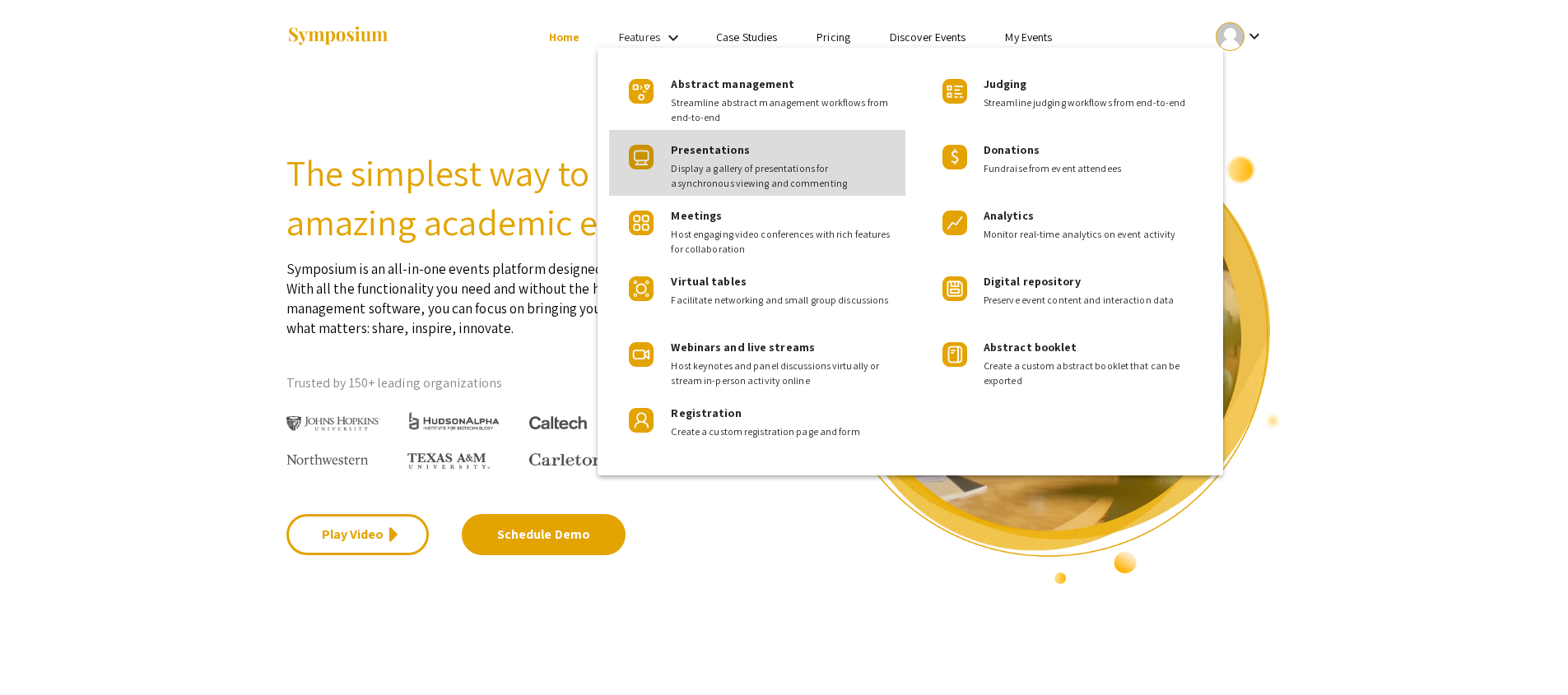
click at [694, 172] on span "Display a gallery of presentations for asynchronous viewing and commenting" at bounding box center [782, 176] width 222 height 30
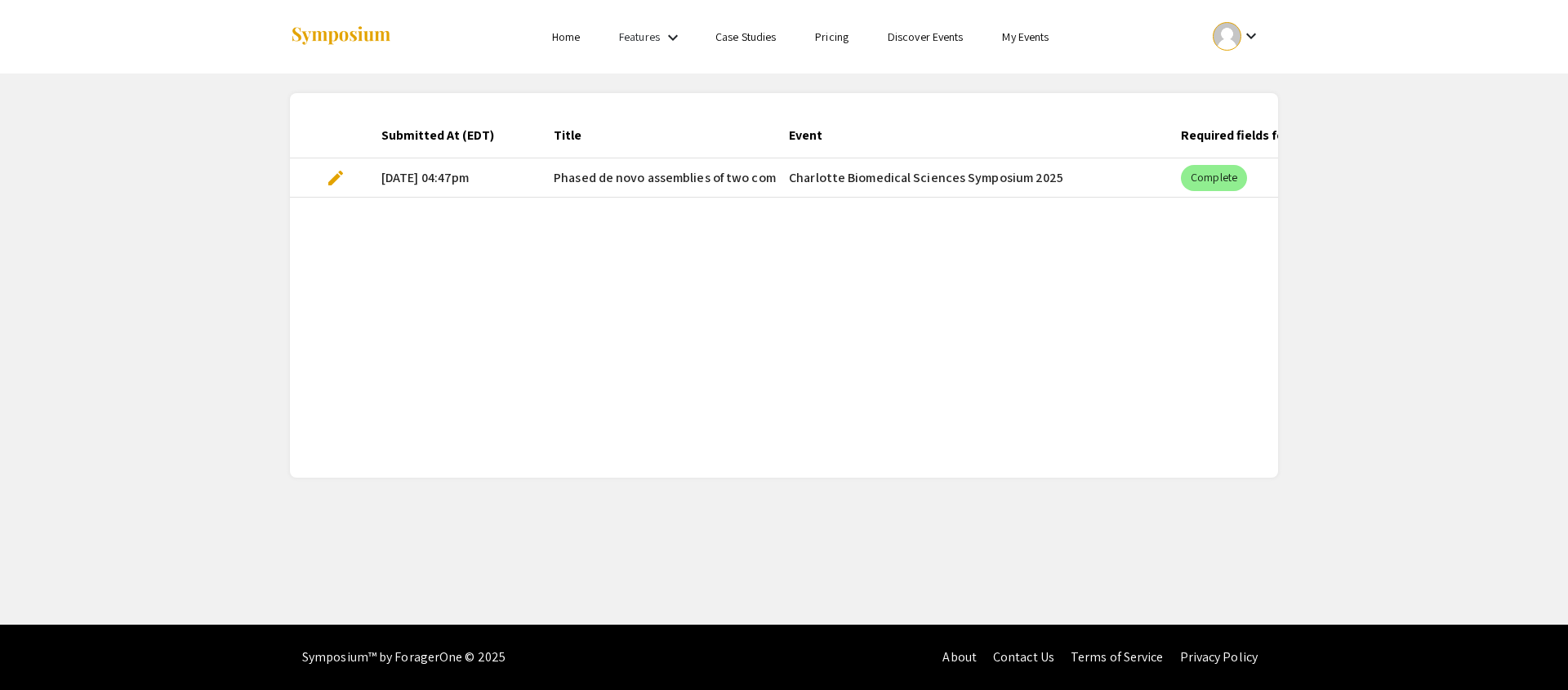
click at [568, 38] on link "Home" at bounding box center [566, 37] width 28 height 15
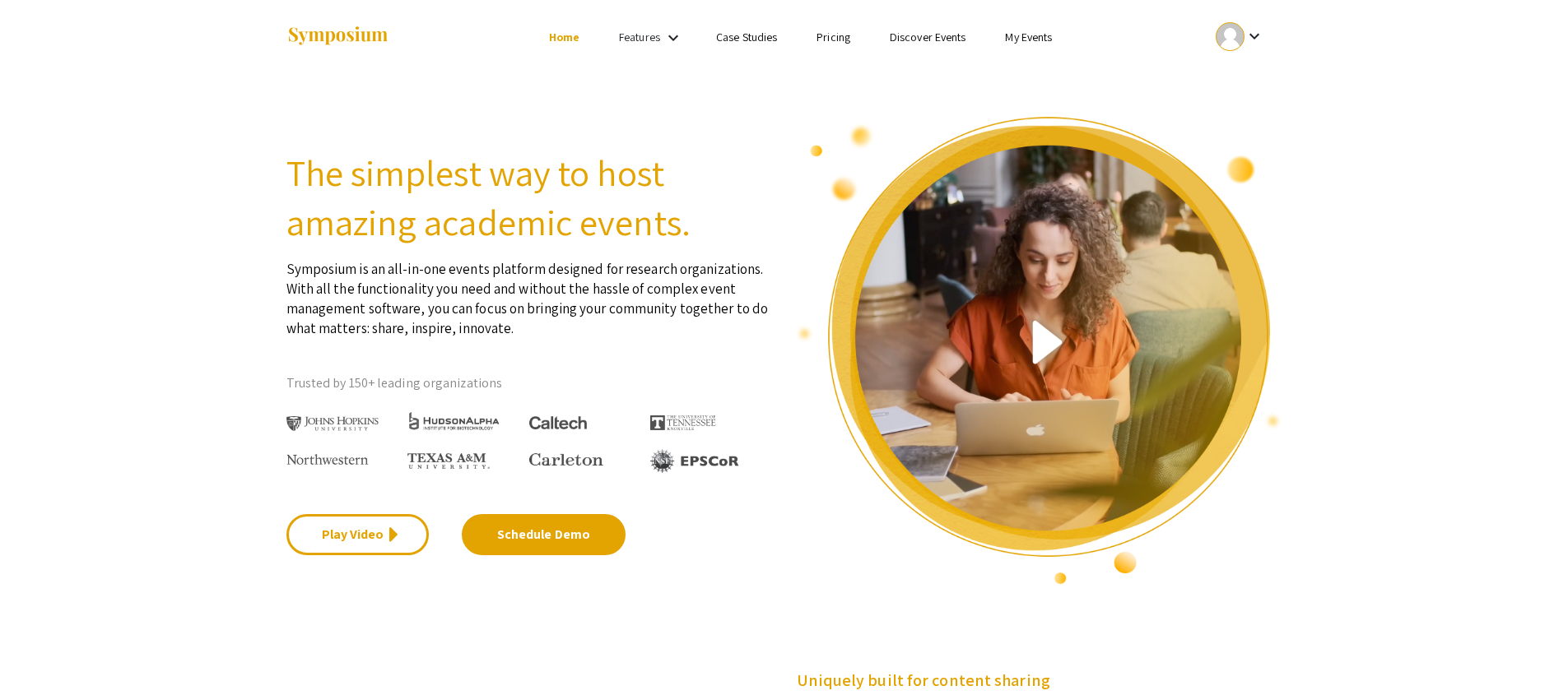
click at [642, 39] on link "Features" at bounding box center [639, 37] width 41 height 15
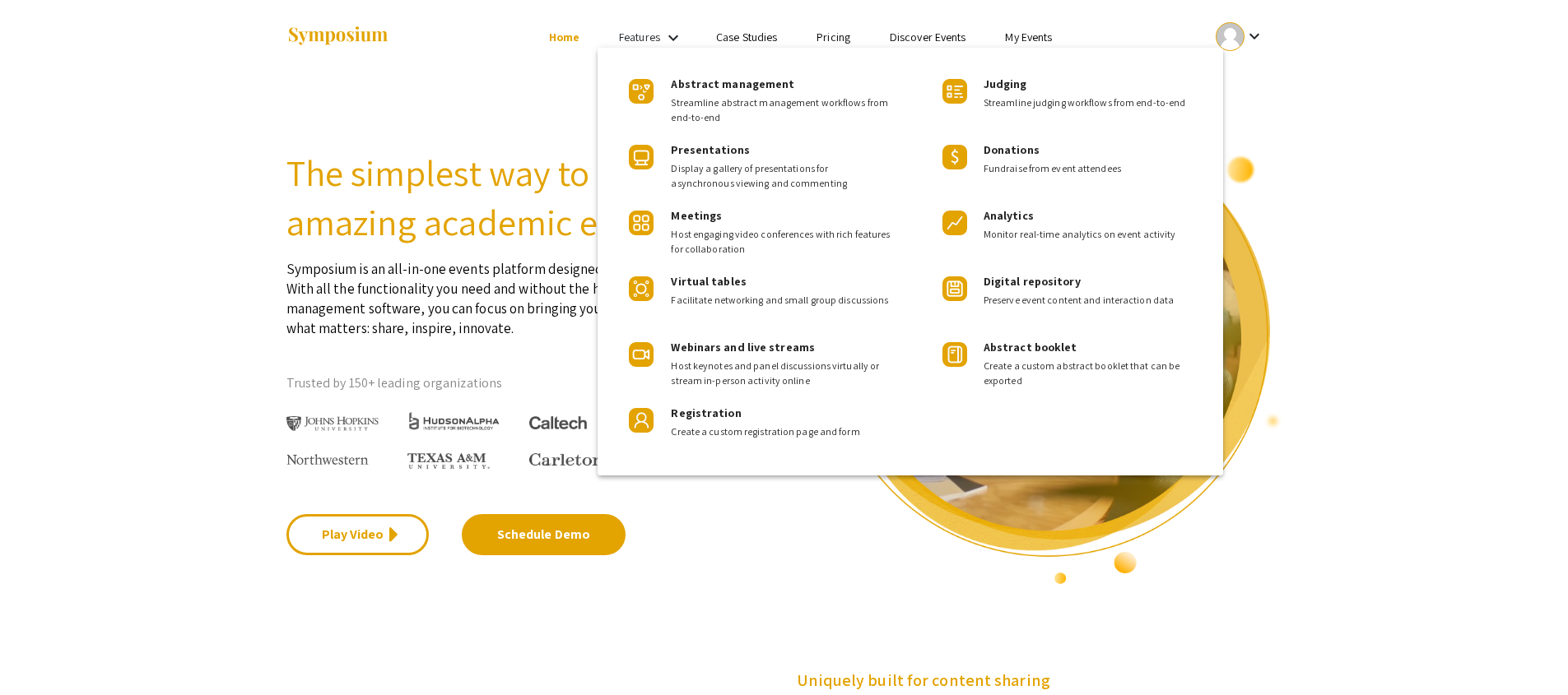
click at [789, 29] on div at bounding box center [784, 348] width 1568 height 695
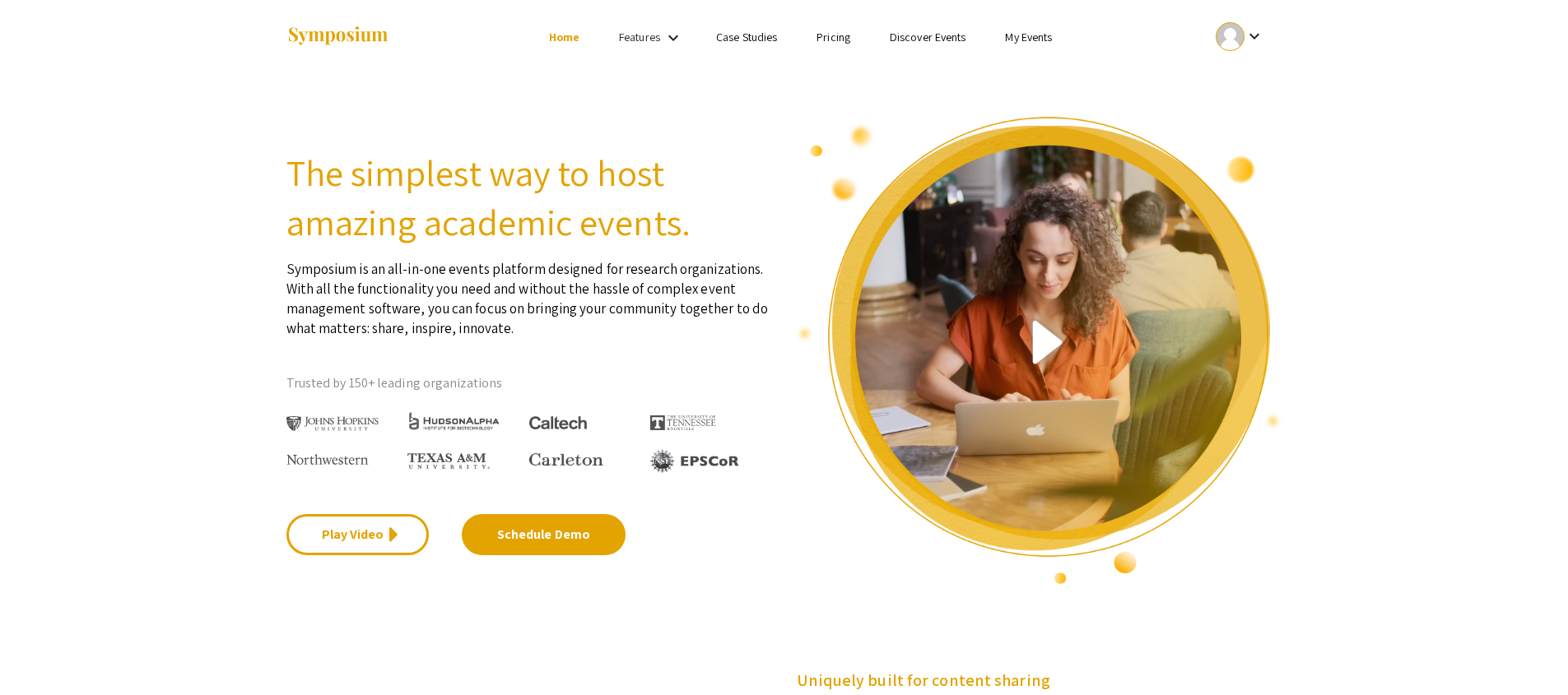
click at [789, 25] on ul "keyboard_arrow_down" at bounding box center [1117, 37] width 328 height 75
click at [789, 44] on link "My Events" at bounding box center [1029, 37] width 47 height 15
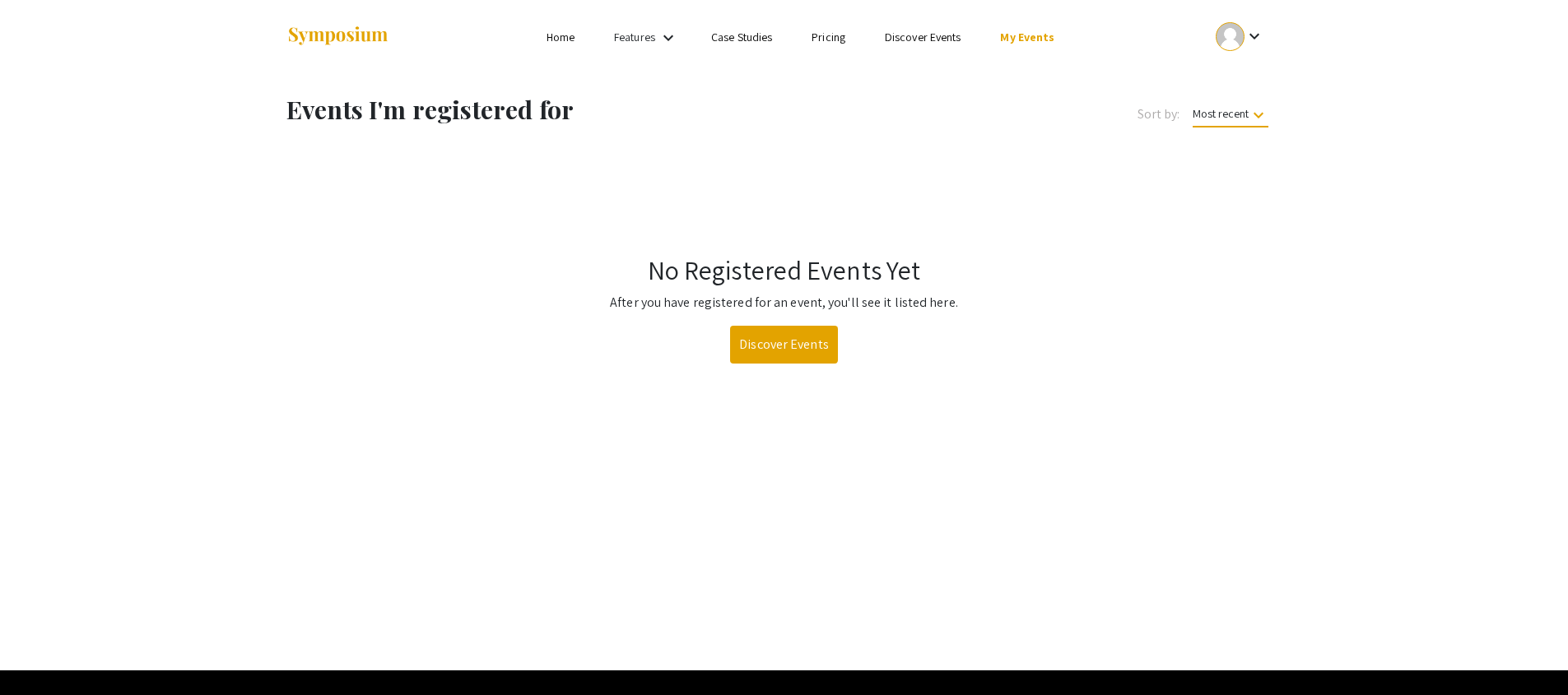
click at [789, 243] on div "No Registered Events Yet After you have registered for an event, you'll see it …" at bounding box center [784, 267] width 1020 height 191
click at [407, 116] on h1 "Events I'm registered for" at bounding box center [571, 110] width 570 height 30
drag, startPoint x: 346, startPoint y: 38, endPoint x: 356, endPoint y: 46, distance: 12.8
click at [346, 38] on img at bounding box center [337, 36] width 102 height 22
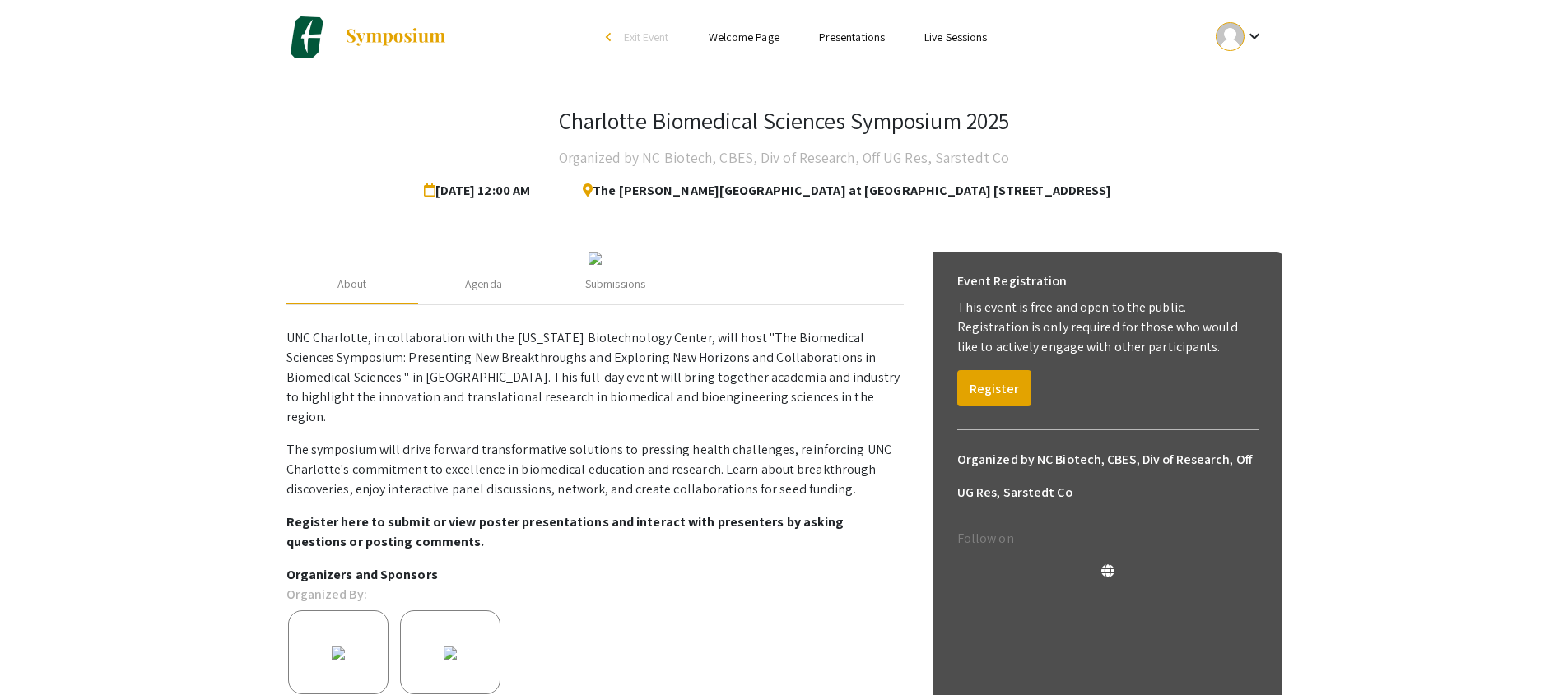
click at [1251, 35] on mat-icon "keyboard_arrow_down" at bounding box center [1254, 35] width 20 height 20
click at [1245, 125] on button "My Submissions" at bounding box center [1248, 121] width 102 height 39
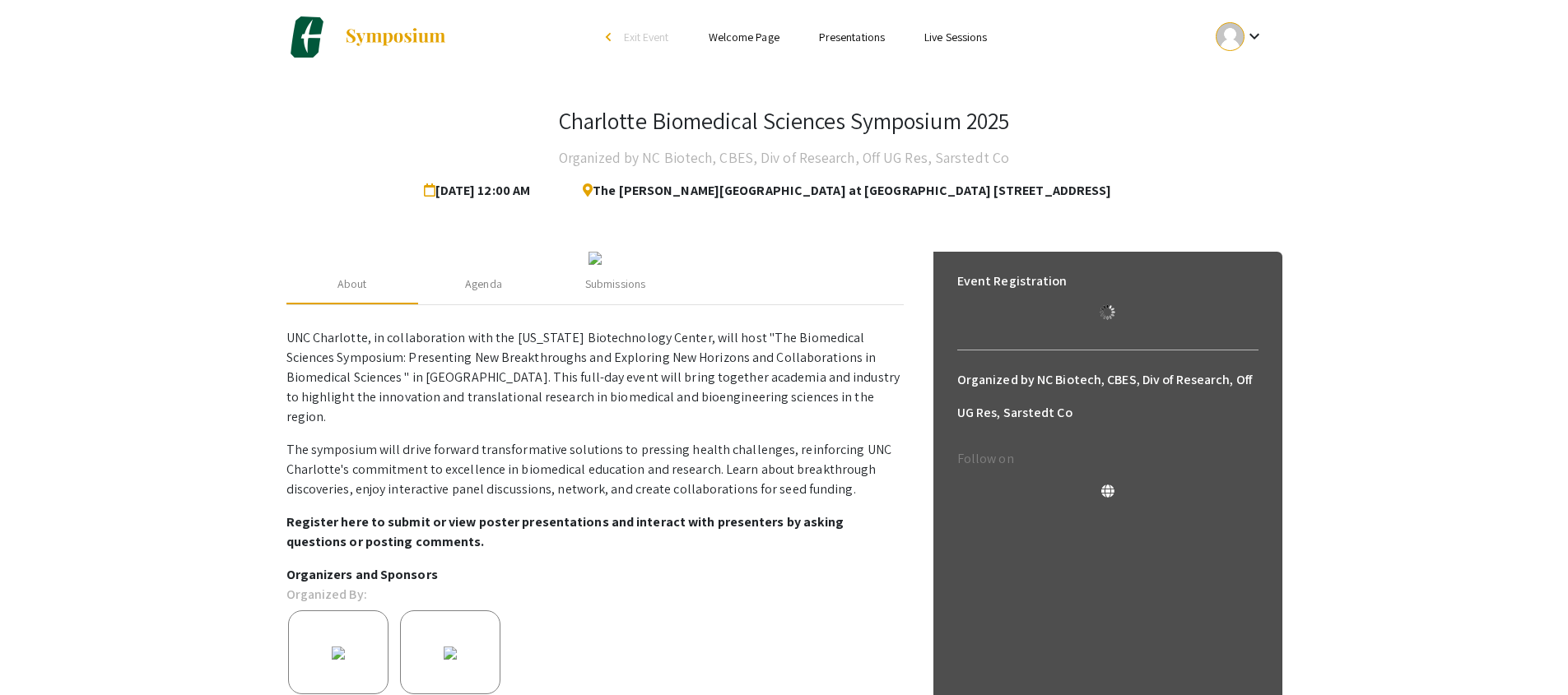
drag, startPoint x: 604, startPoint y: 191, endPoint x: 917, endPoint y: 204, distance: 313.3
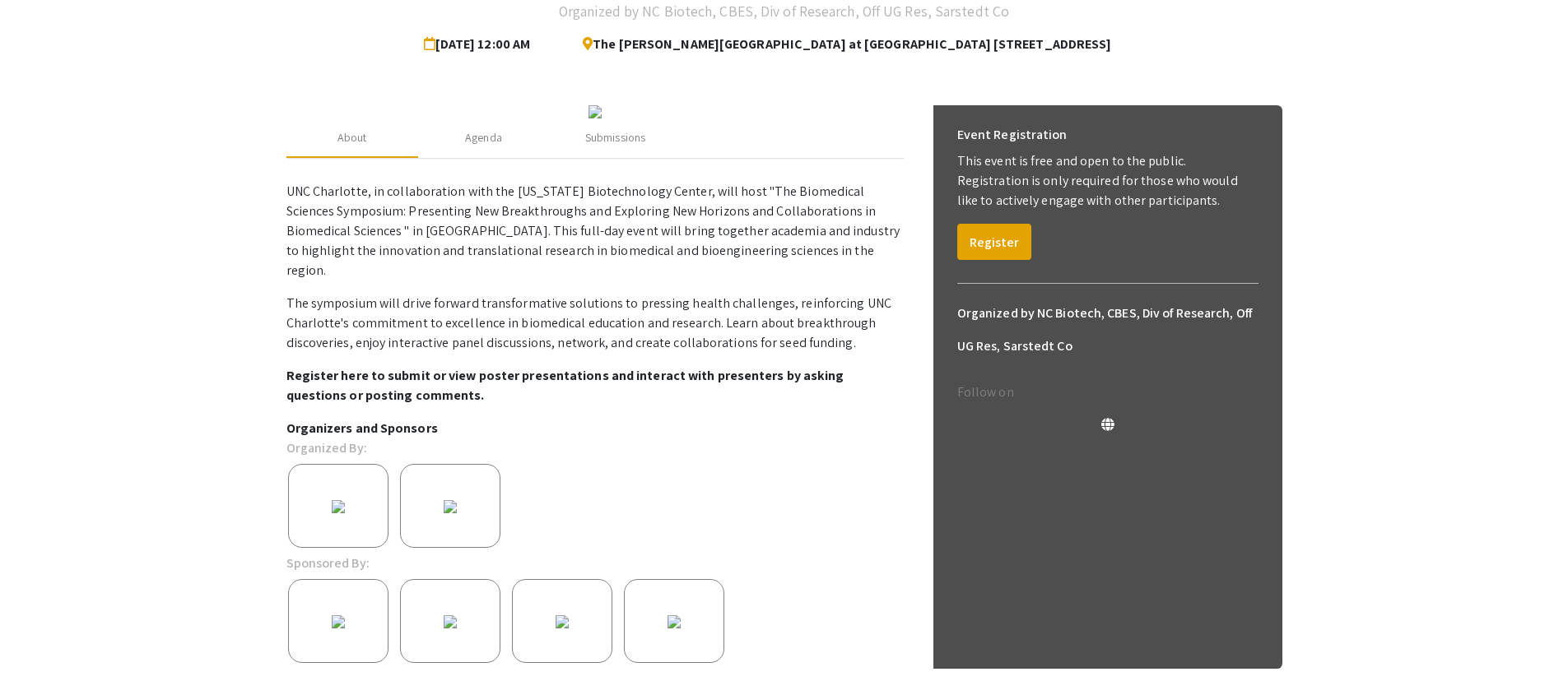
scroll to position [168, 0]
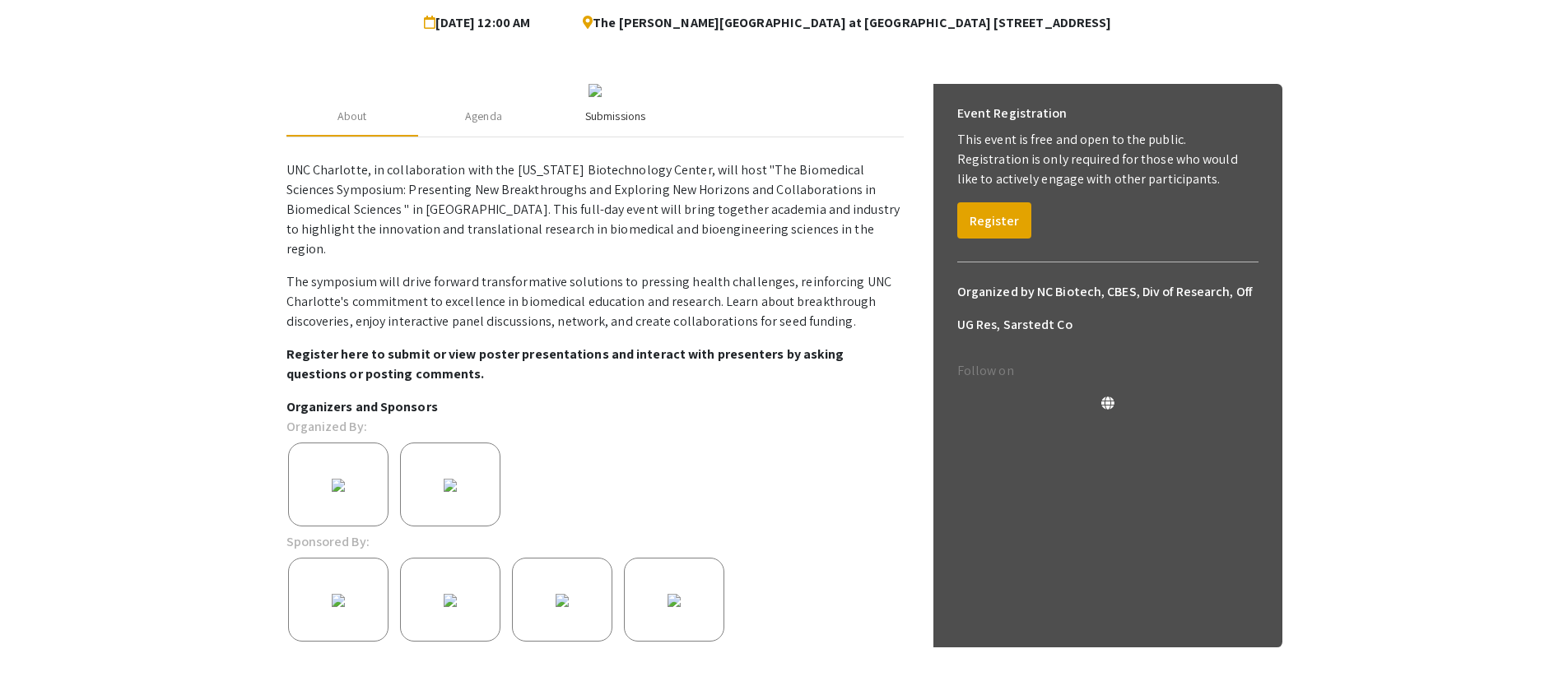
click at [607, 137] on div "Submissions" at bounding box center [615, 116] width 131 height 39
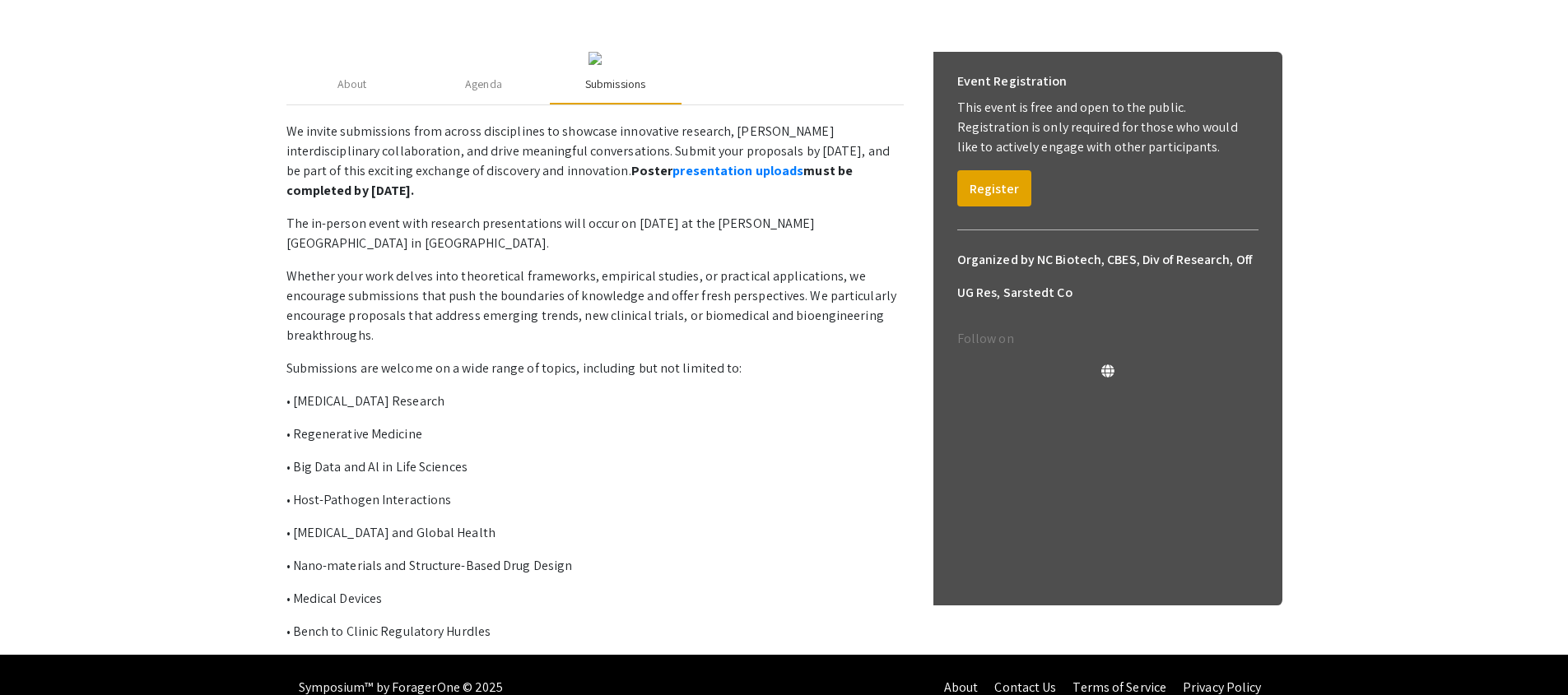
scroll to position [211, 0]
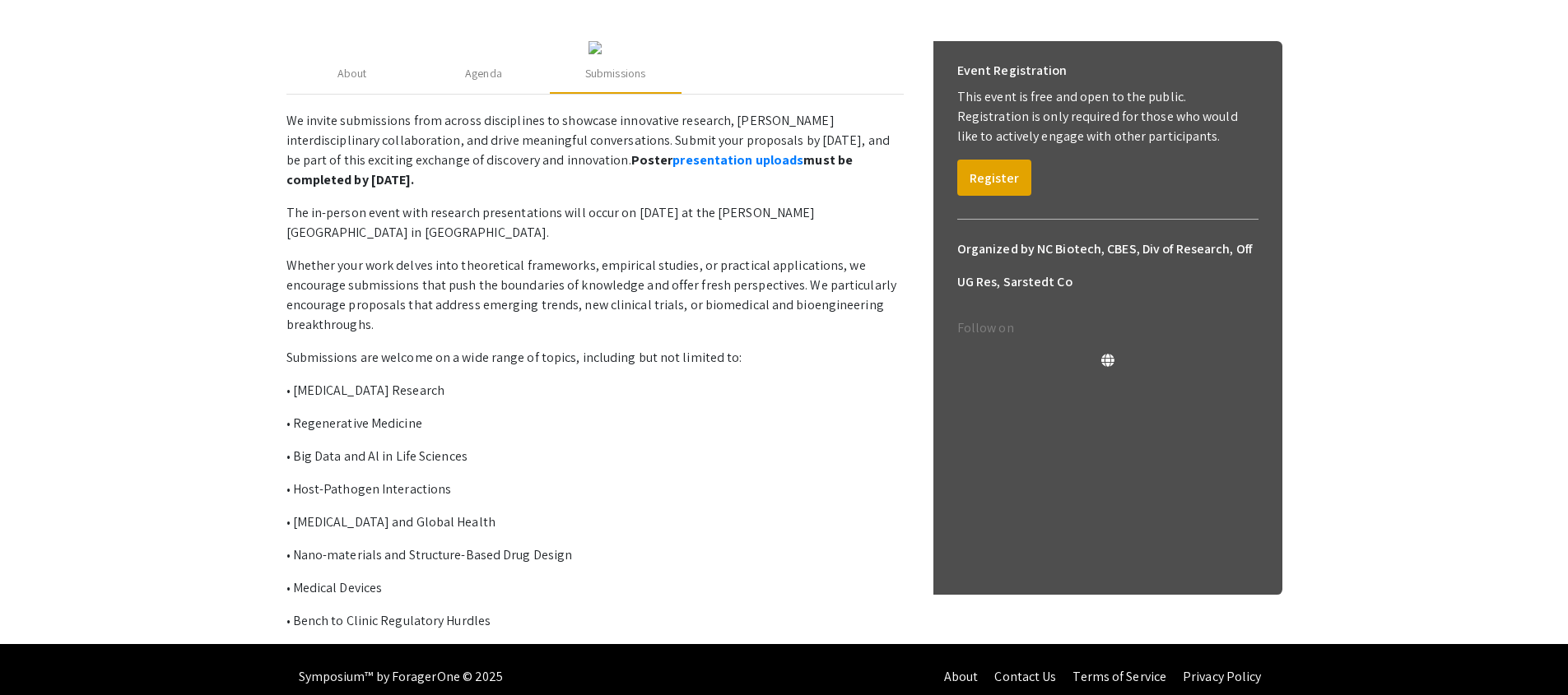
click at [388, 190] on p "We invite submissions from across disciplines to showcase innovative research, …" at bounding box center [594, 150] width 618 height 79
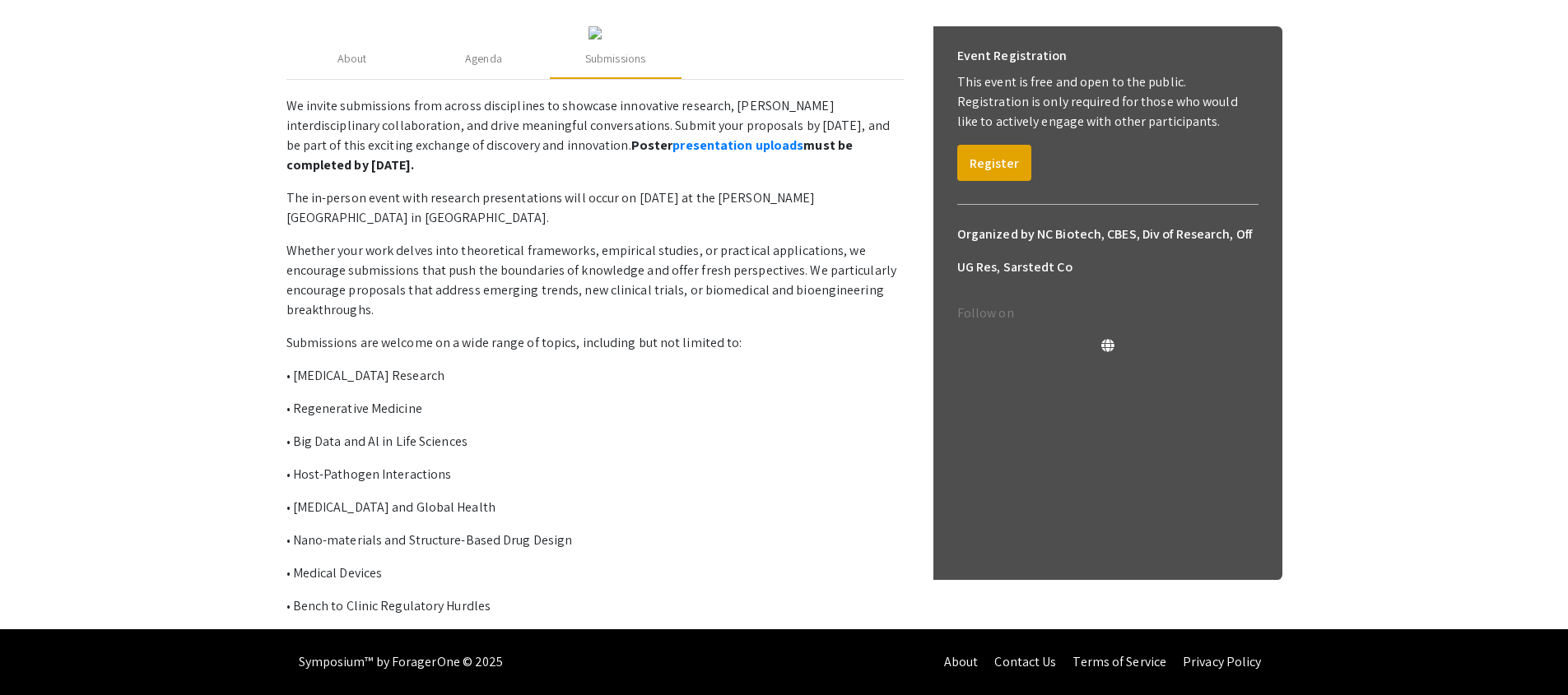
click at [399, 175] on p "We invite submissions from across disciplines to showcase innovative research, …" at bounding box center [594, 135] width 618 height 79
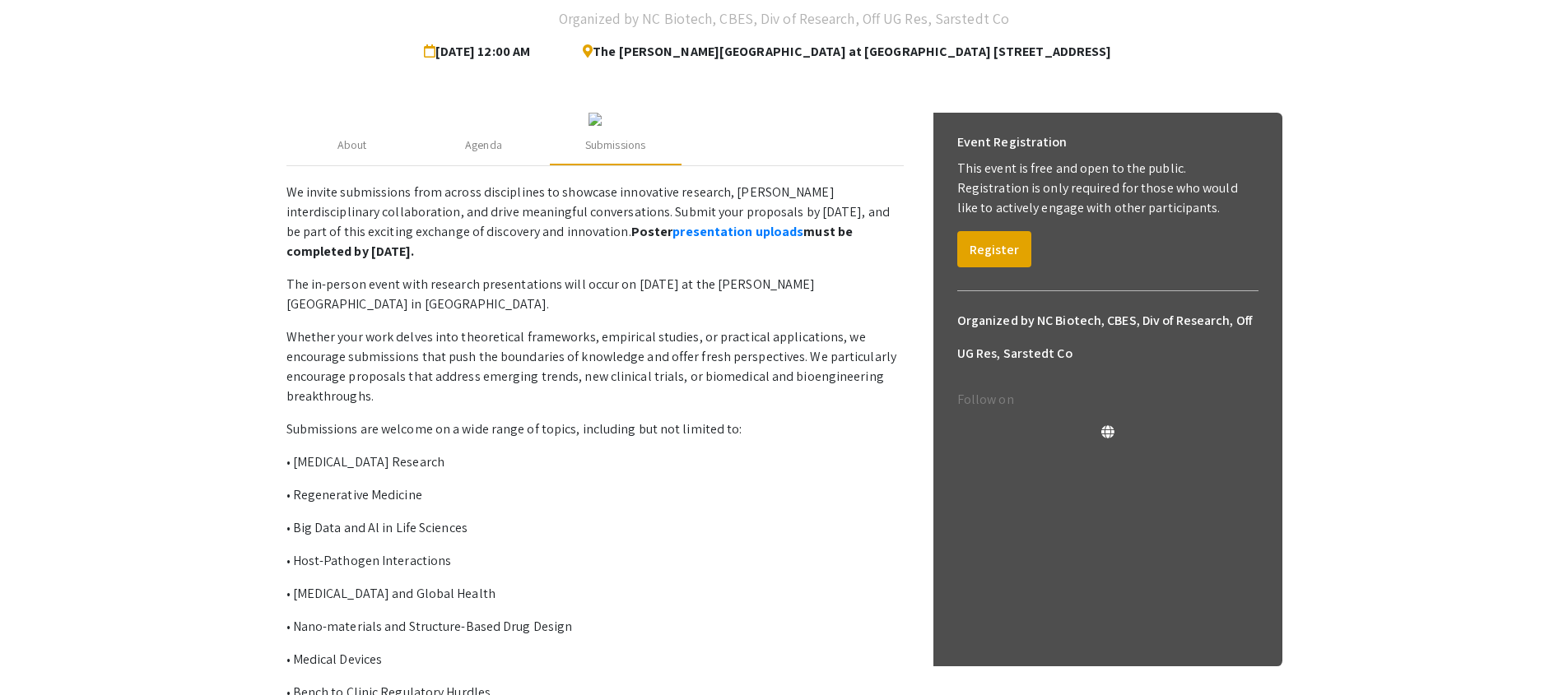
scroll to position [384, 0]
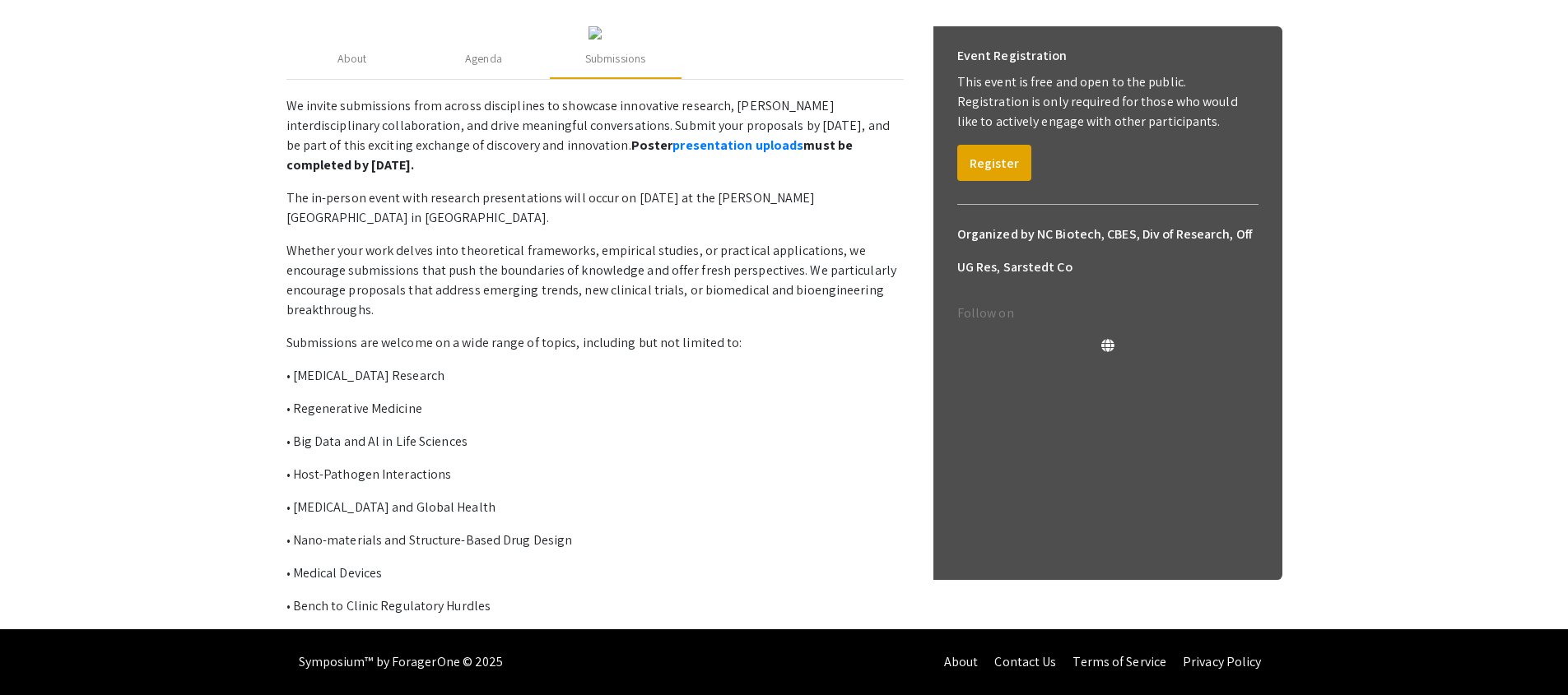
click at [479, 209] on p "The in-person event with research presentations will occur on September 15, 202…" at bounding box center [594, 208] width 618 height 39
click at [470, 265] on p "Whether your work delves into theoretical frameworks, empirical studies, or pra…" at bounding box center [594, 280] width 618 height 79
click at [470, 261] on p "Whether your work delves into theoretical frameworks, empirical studies, or pra…" at bounding box center [594, 280] width 618 height 79
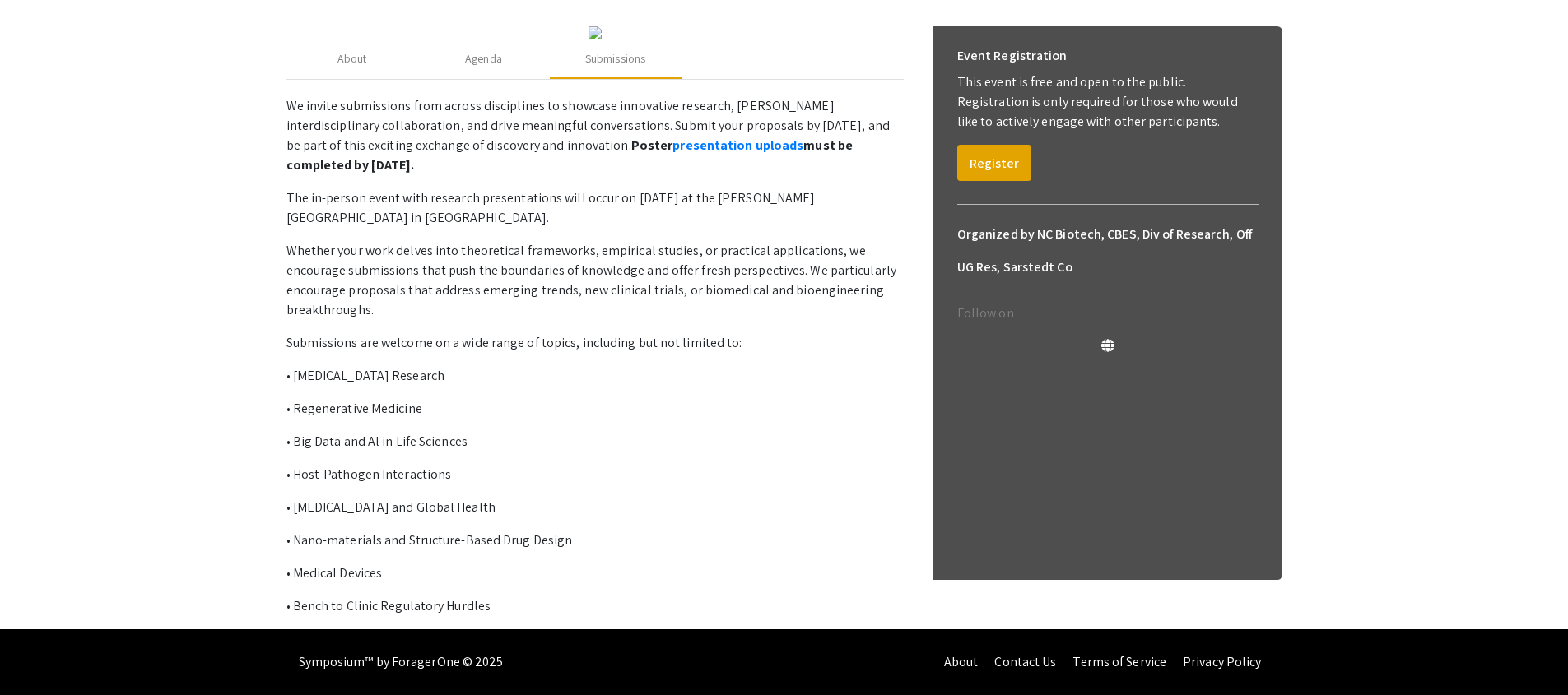
click at [470, 261] on p "Whether your work delves into theoretical frameworks, empirical studies, or pra…" at bounding box center [594, 280] width 618 height 79
click at [470, 260] on p "Whether your work delves into theoretical frameworks, empirical studies, or pra…" at bounding box center [594, 280] width 618 height 79
click at [437, 332] on p "We invite submissions from across disciplines to showcase innovative research, …" at bounding box center [594, 356] width 618 height 520
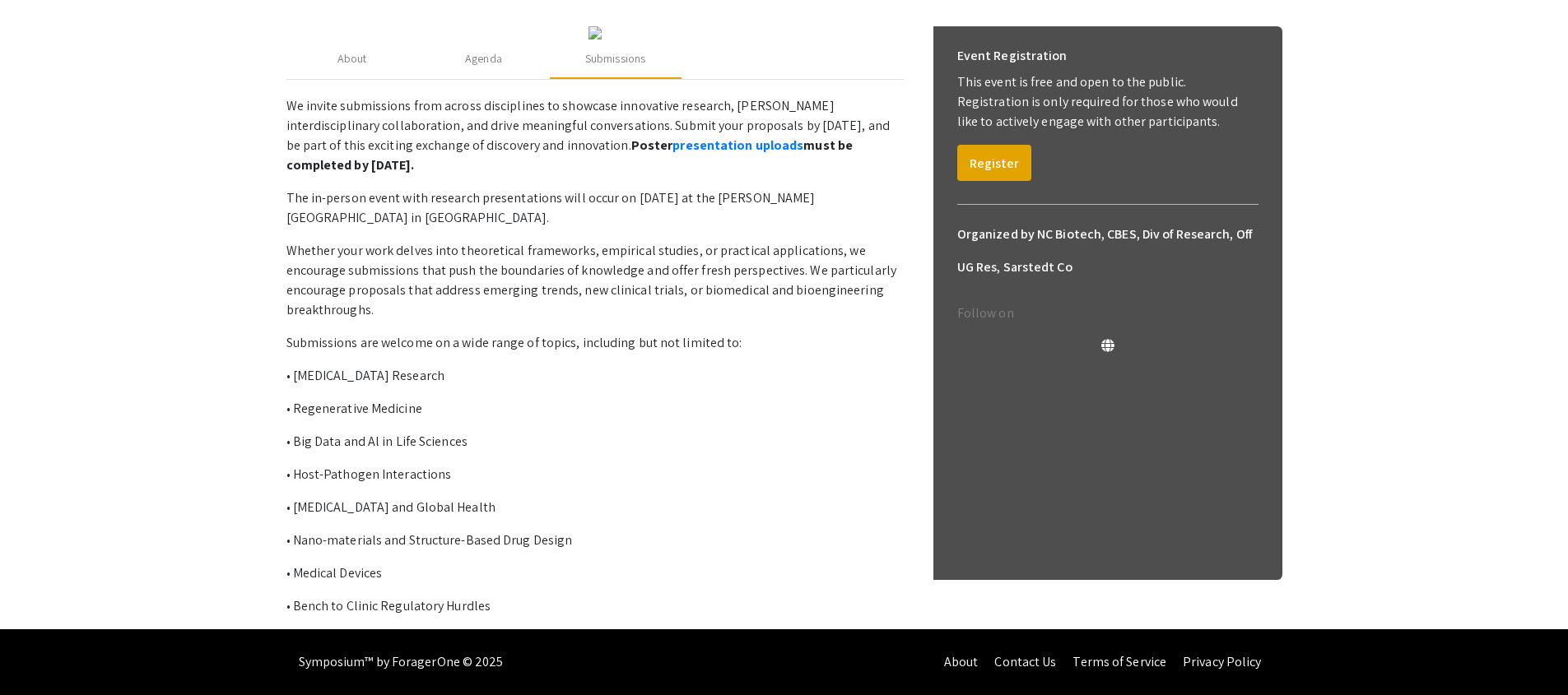
click at [437, 332] on p "We invite submissions from across disciplines to showcase innovative research, …" at bounding box center [594, 356] width 618 height 520
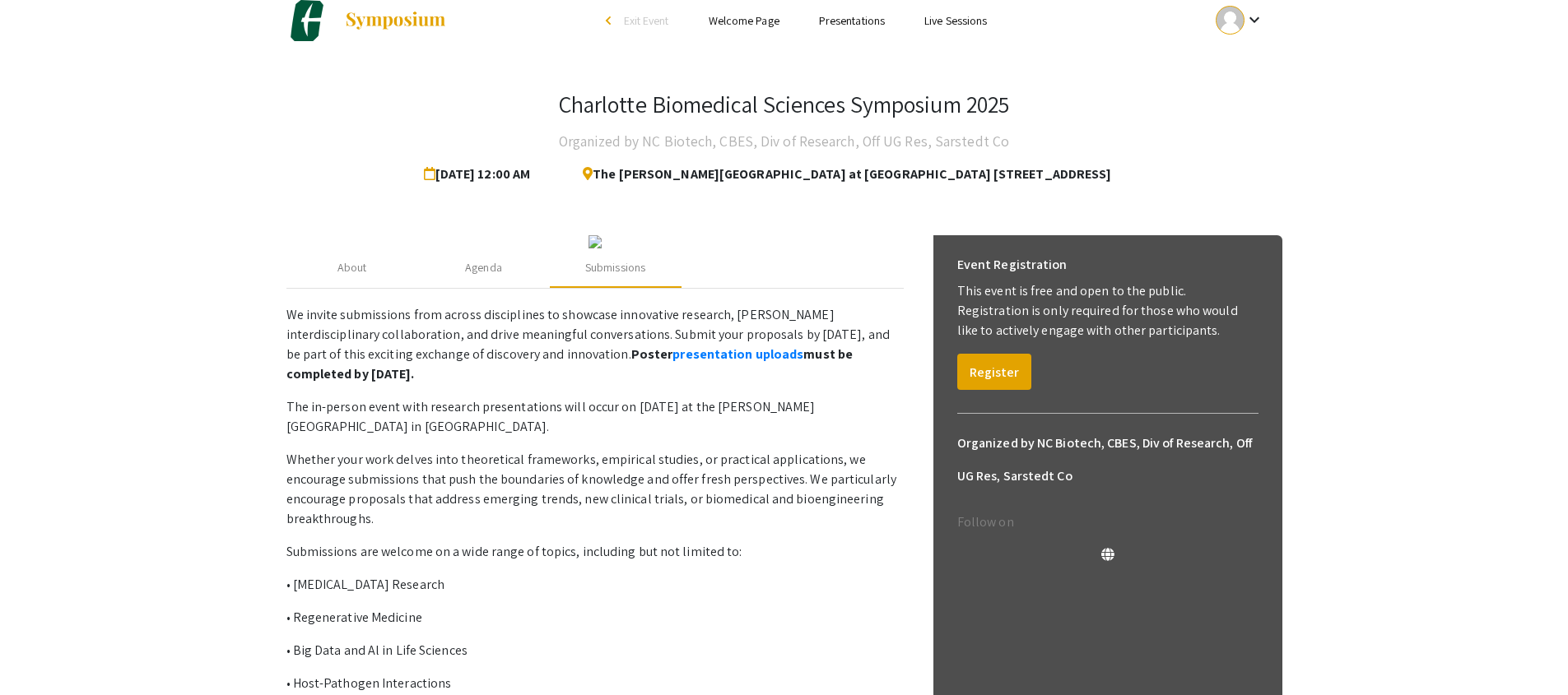
click at [729, 149] on h4 "Organized by NC Biotech, CBES, Div of Research, Off UG Res, Sarstedt Co" at bounding box center [784, 141] width 450 height 33
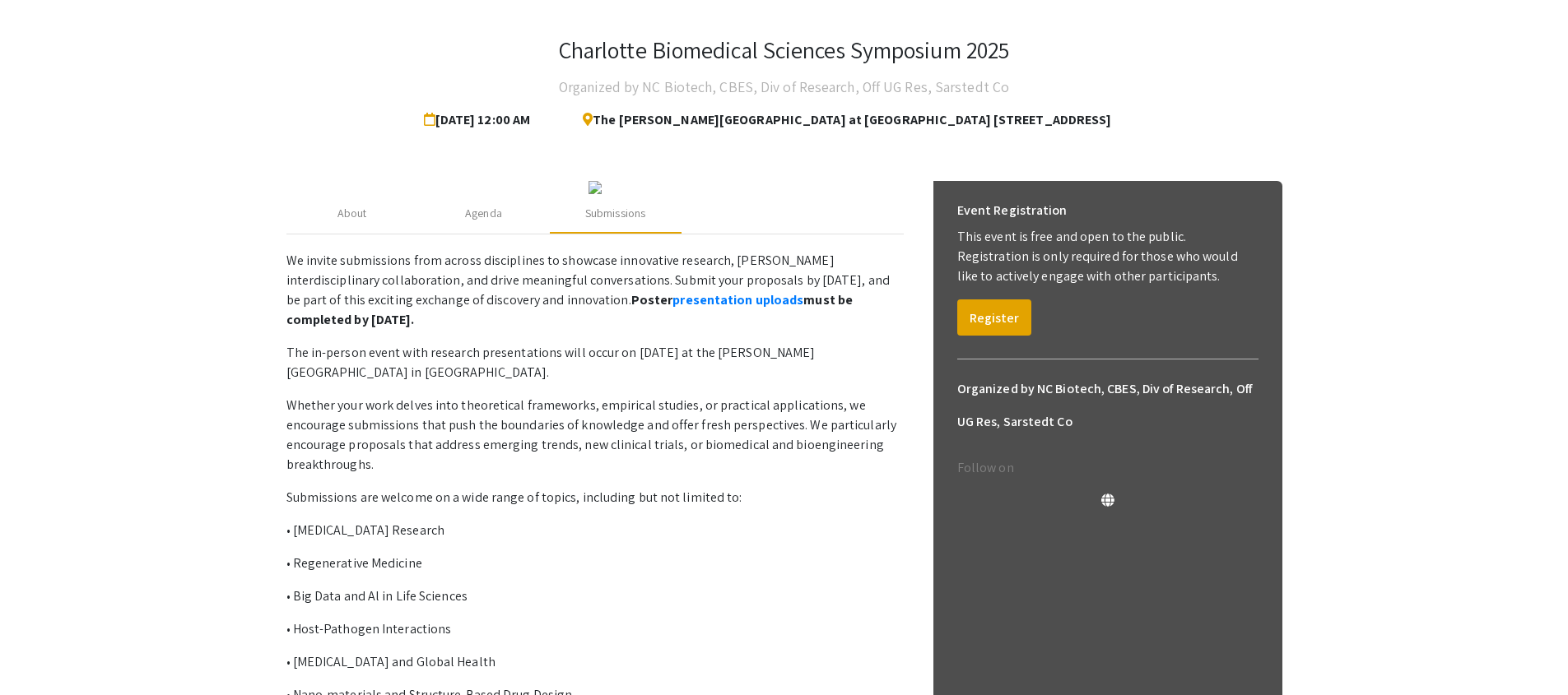
scroll to position [154, 0]
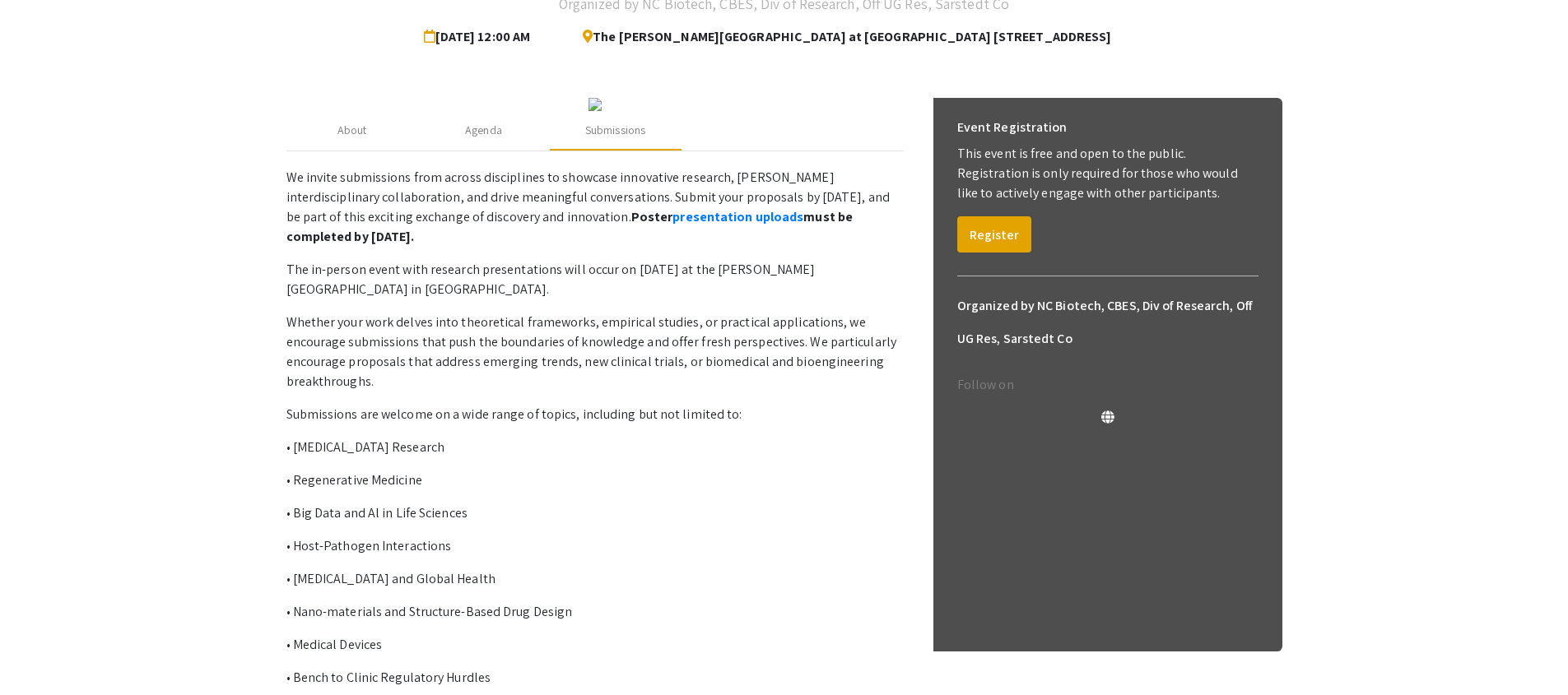
click at [448, 247] on p "We invite submissions from across disciplines to showcase innovative research, …" at bounding box center [594, 207] width 618 height 79
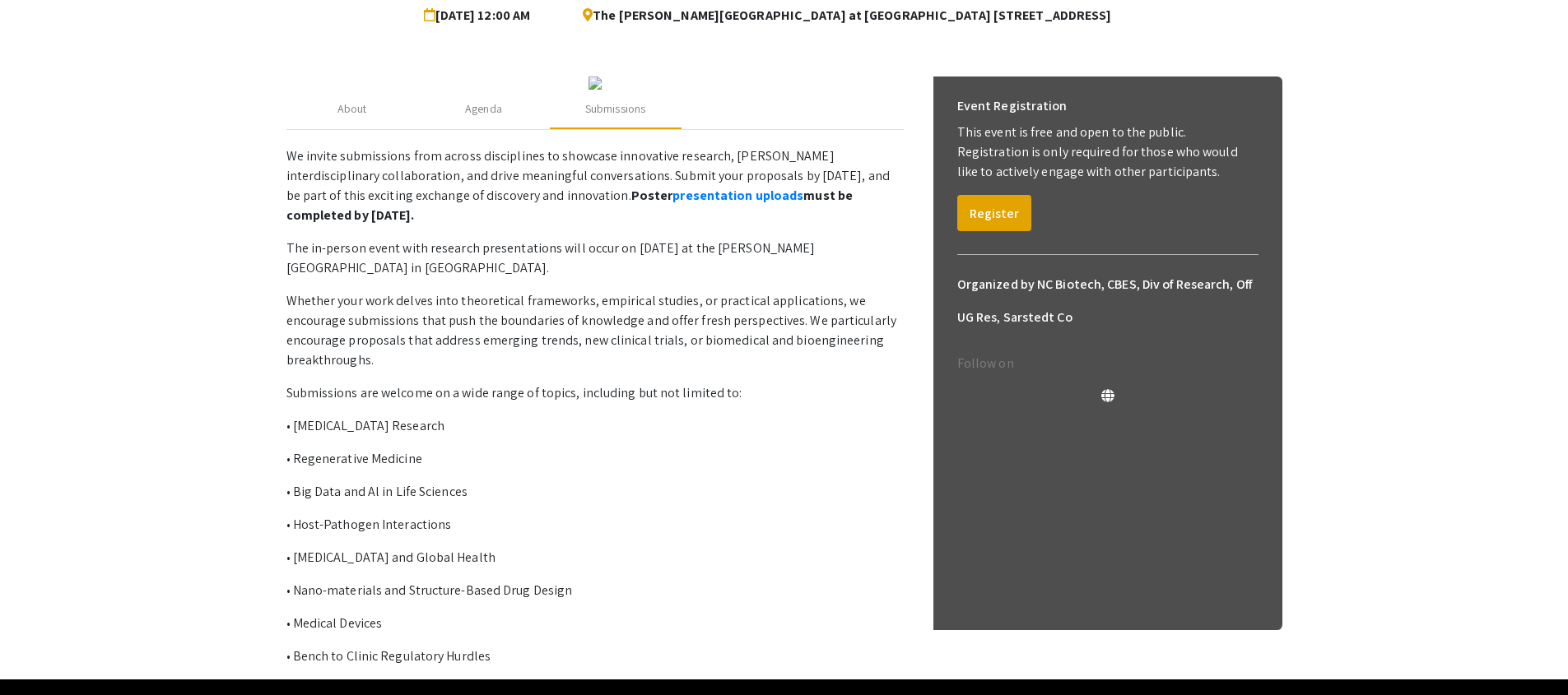
drag, startPoint x: 456, startPoint y: 332, endPoint x: 466, endPoint y: 334, distance: 10.2
click at [456, 225] on p "We invite submissions from across disciplines to showcase innovative research, …" at bounding box center [594, 185] width 618 height 79
click at [466, 225] on p "We invite submissions from across disciplines to showcase innovative research, …" at bounding box center [594, 185] width 618 height 79
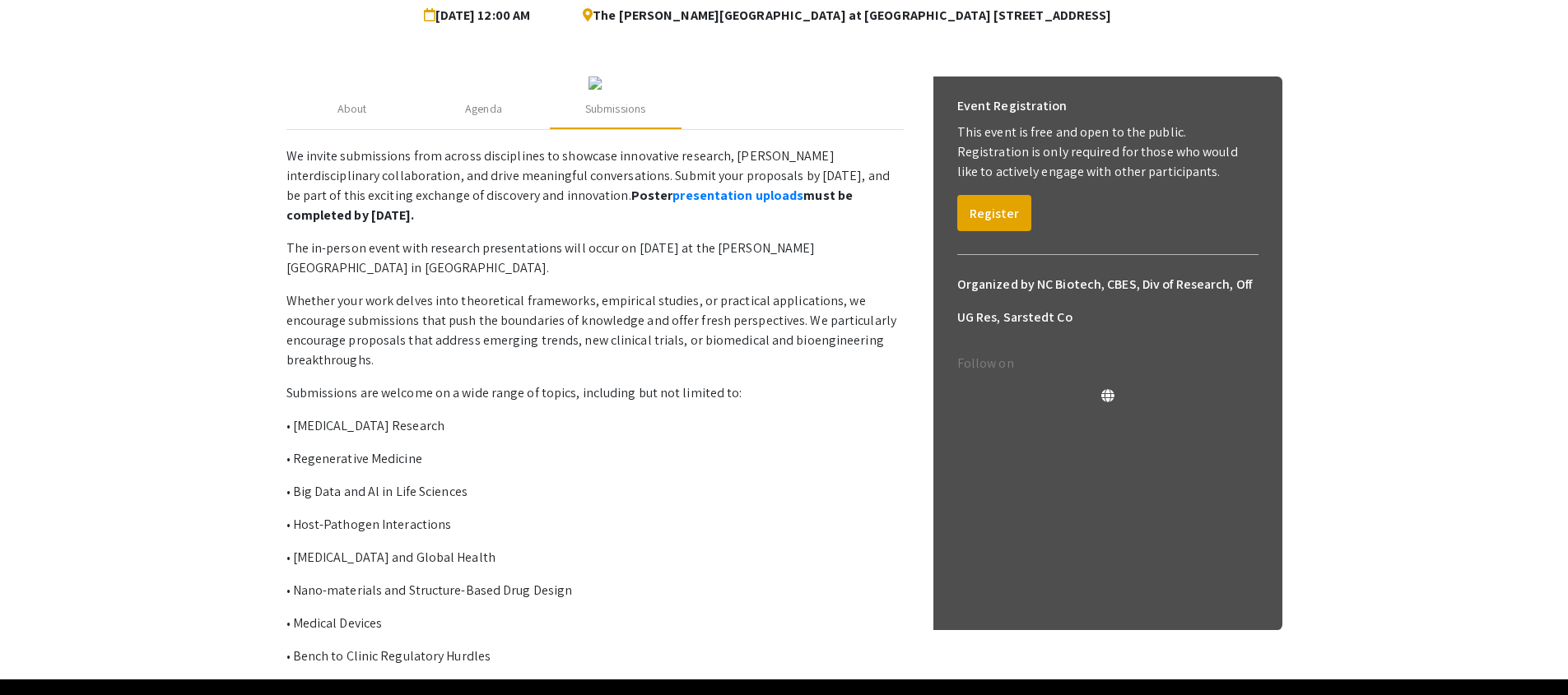
click at [466, 225] on p "We invite submissions from across disciplines to showcase innovative research, …" at bounding box center [594, 185] width 618 height 79
click at [432, 225] on p "We invite submissions from across disciplines to showcase innovative research, …" at bounding box center [594, 185] width 618 height 79
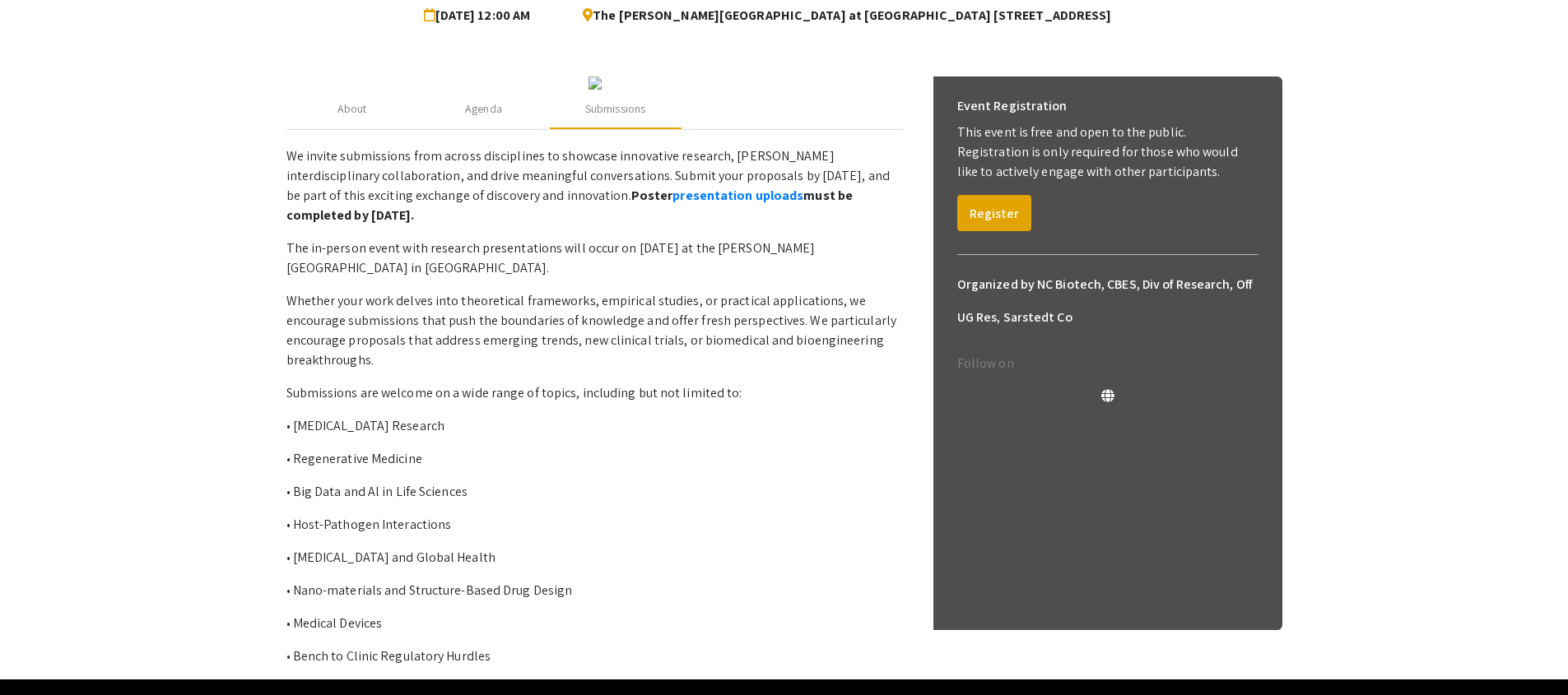
scroll to position [197, 0]
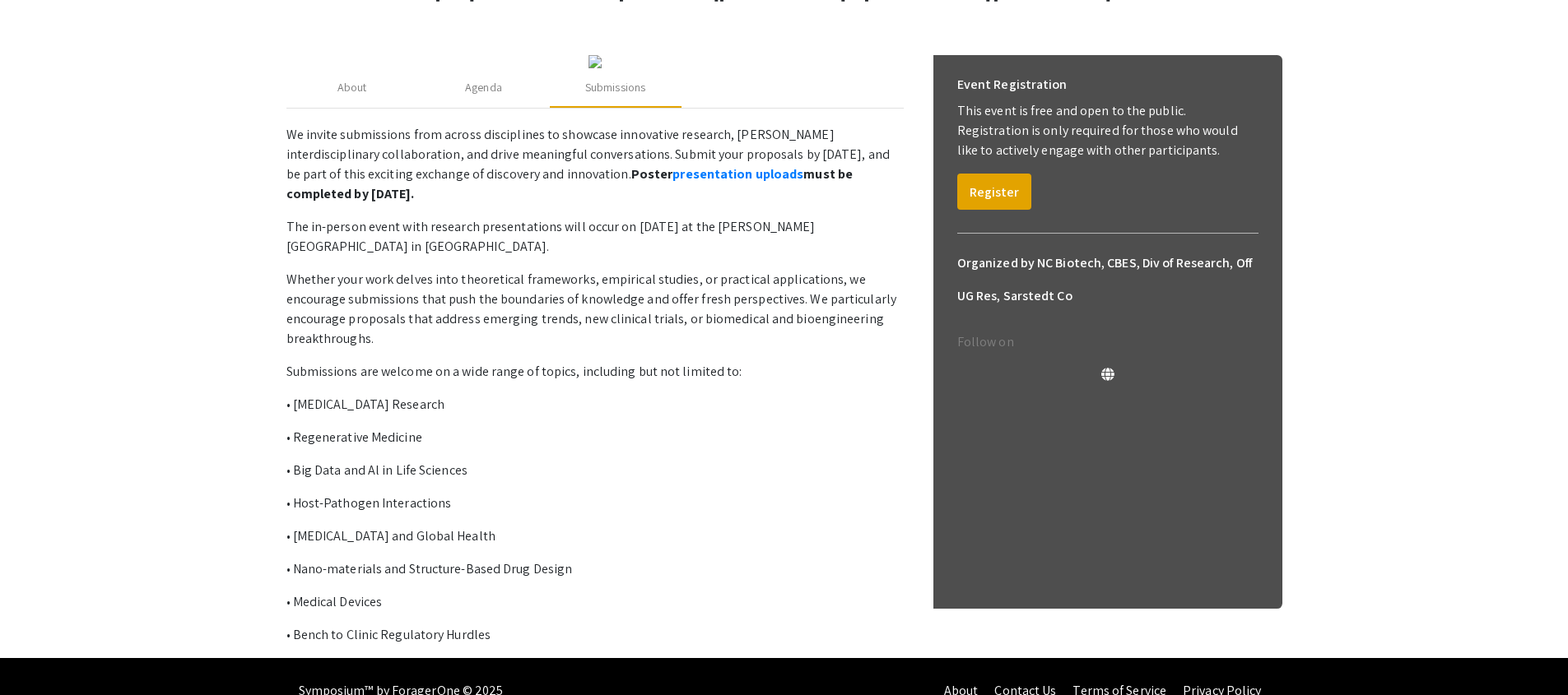
click at [520, 257] on p "The in-person event with research presentations will occur on September 15, 202…" at bounding box center [594, 237] width 618 height 39
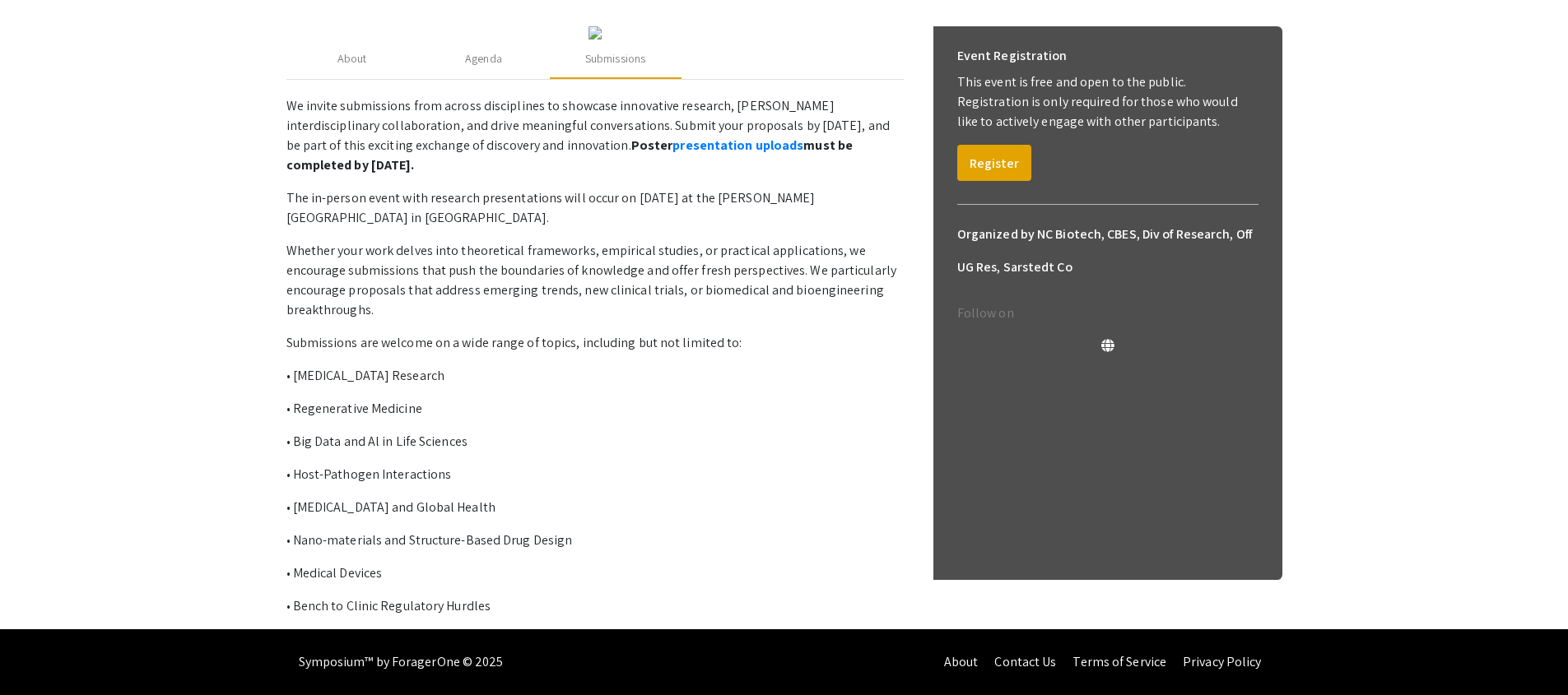
click at [490, 320] on p "Whether your work delves into theoretical frameworks, empirical studies, or pra…" at bounding box center [594, 280] width 618 height 79
click at [489, 320] on p "Whether your work delves into theoretical frameworks, empirical studies, or pra…" at bounding box center [594, 280] width 618 height 79
click at [491, 67] on div "Agenda" at bounding box center [484, 59] width 37 height 18
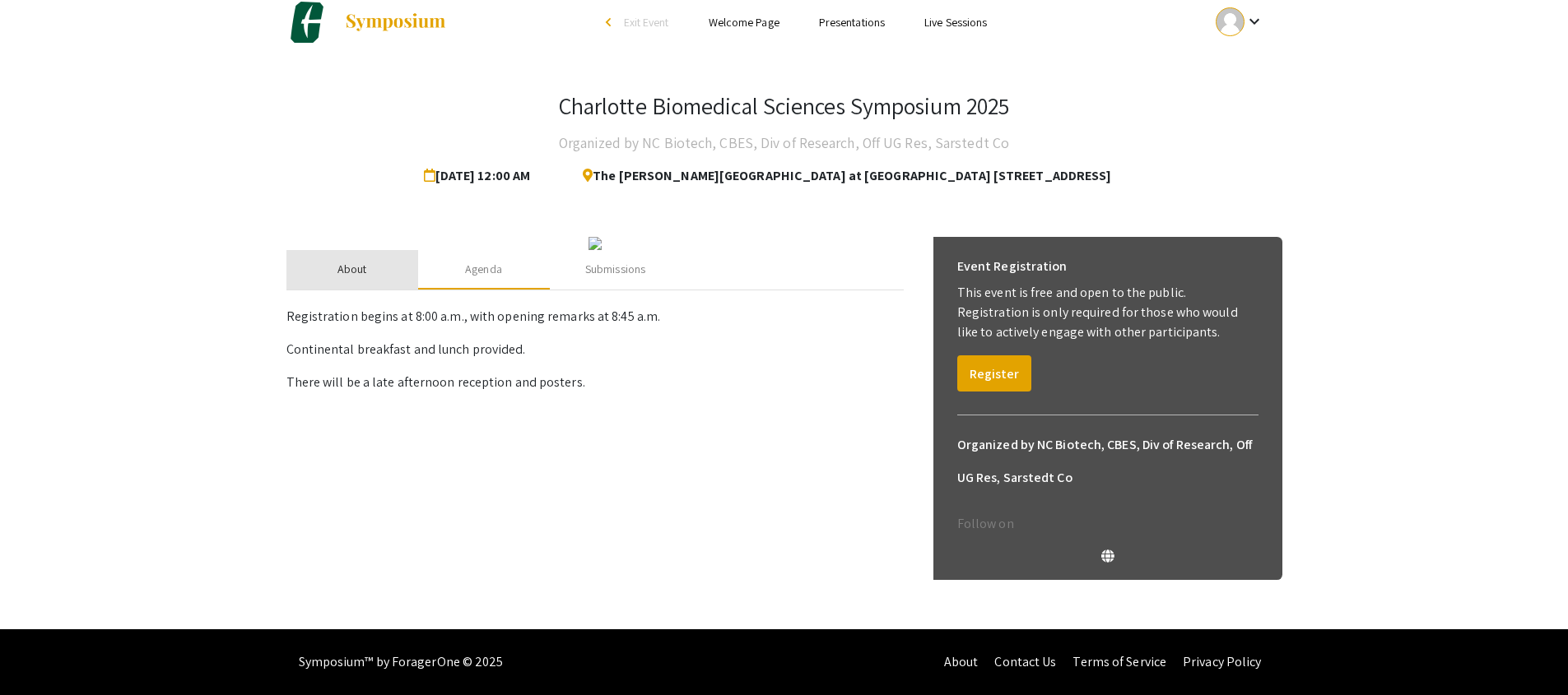
click at [349, 279] on div "About" at bounding box center [352, 269] width 30 height 18
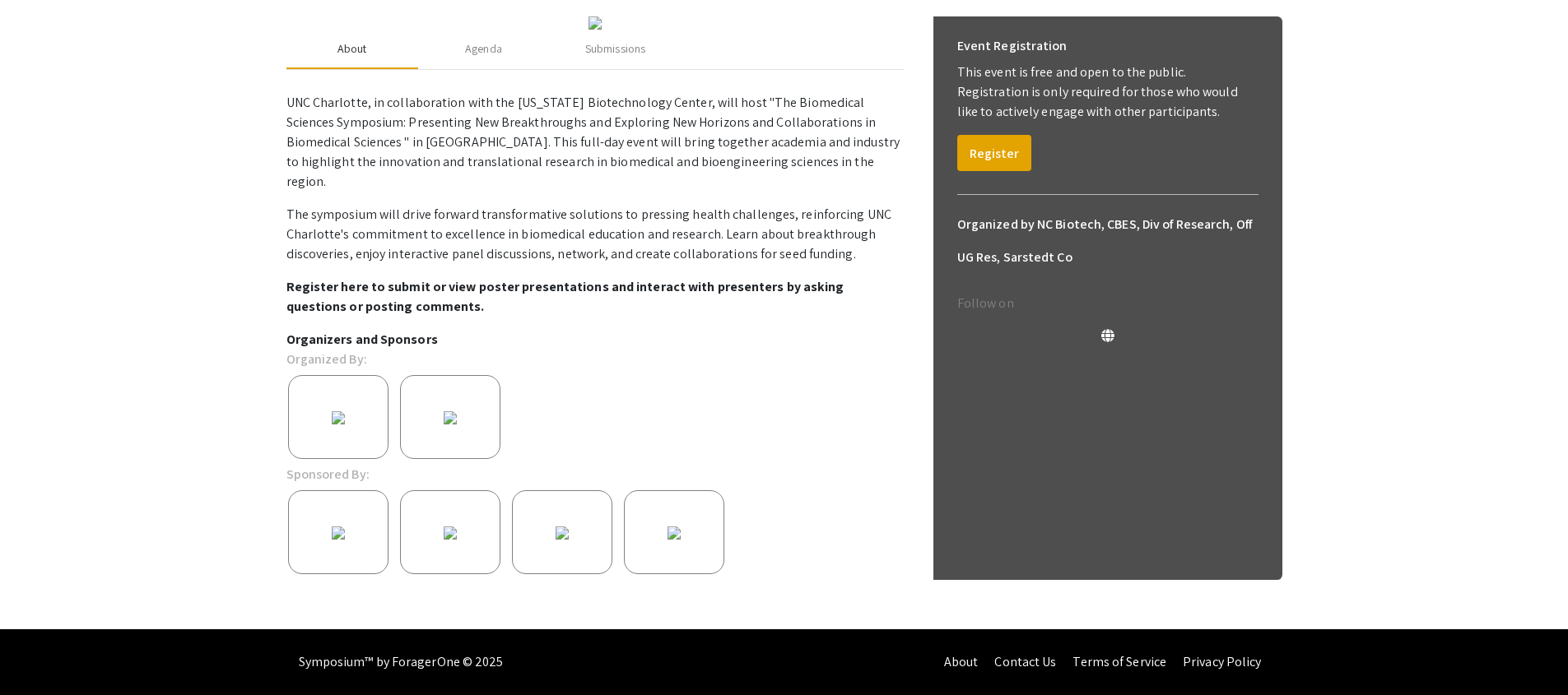
scroll to position [0, 0]
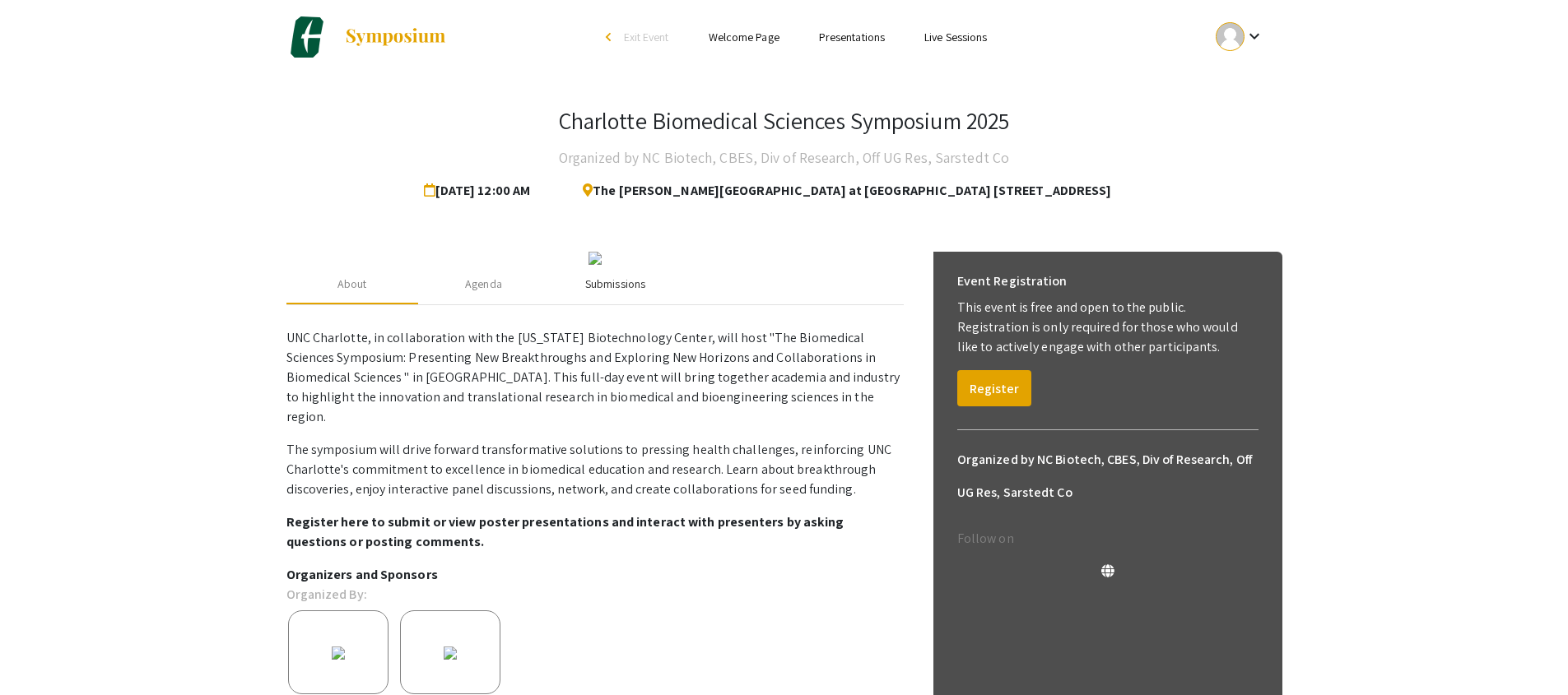
click at [607, 293] on div "Submissions" at bounding box center [615, 284] width 60 height 18
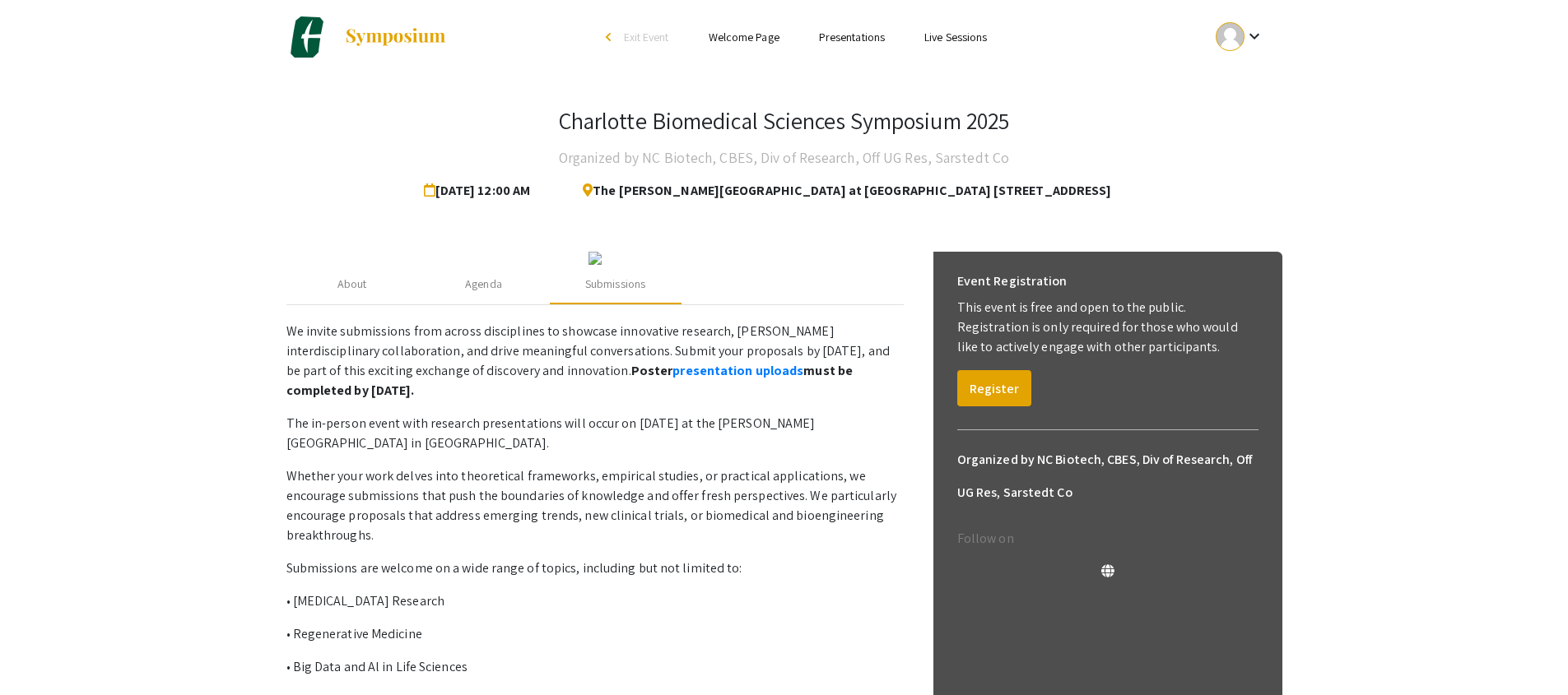
click at [1094, 307] on p "This event is free and open to the public. Registration is only required for th…" at bounding box center [1107, 328] width 301 height 60
click at [1349, 469] on app-registration-page-preview "Charlotte Biomedical Sciences Symposium 2025 Organized by NC Biotech, CBES, Div…" at bounding box center [784, 465] width 1568 height 781
click at [1027, 501] on h6 "Organized by NC Biotech, CBES, Div of Research, Off UG Res, Sarstedt Co" at bounding box center [1107, 476] width 301 height 66
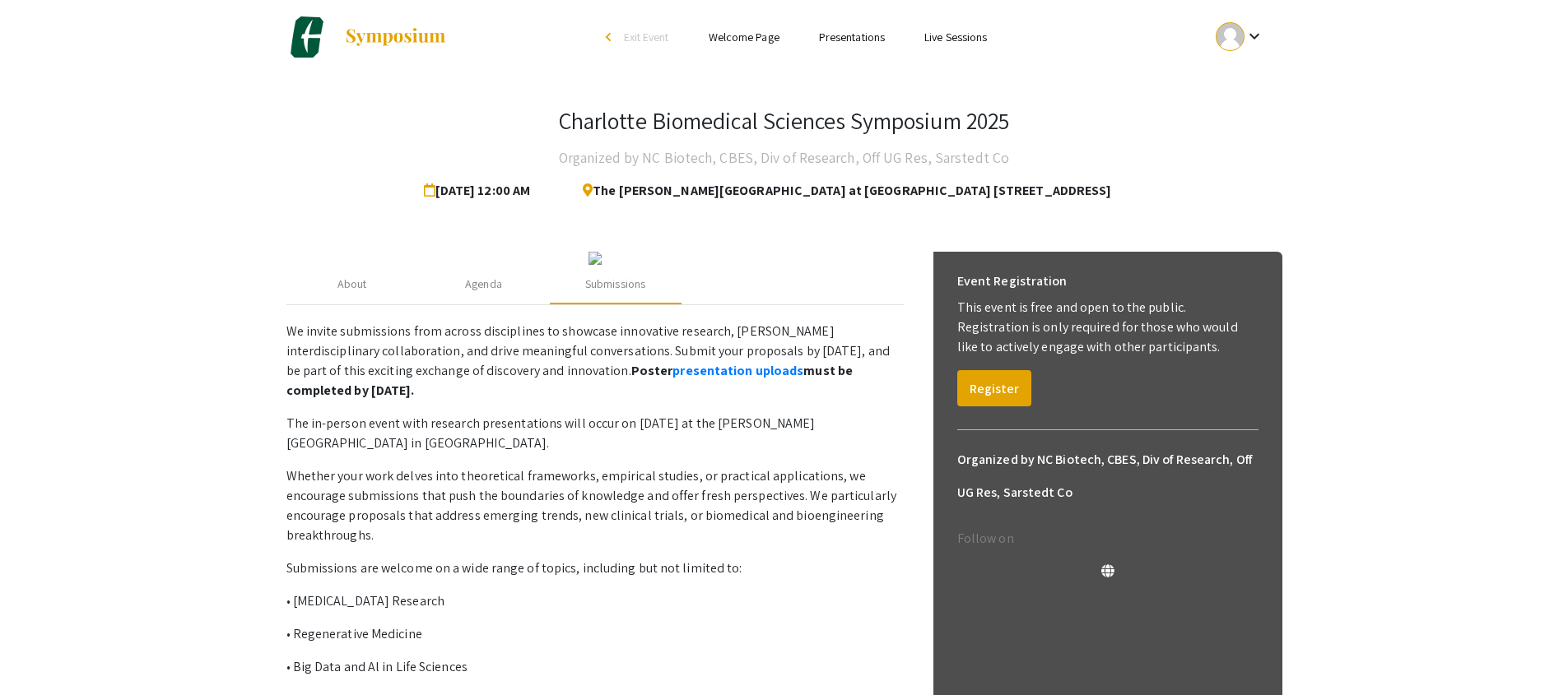
click at [1027, 501] on h6 "Organized by NC Biotech, CBES, Div of Research, Off UG Res, Sarstedt Co" at bounding box center [1107, 476] width 301 height 66
click at [688, 151] on h4 "Organized by NC Biotech, CBES, Div of Research, Off UG Res, Sarstedt Co" at bounding box center [784, 157] width 450 height 33
click at [1190, 133] on div "Charlotte Biomedical Sciences Symposium 2025 Organized by NC Biotech, CBES, Div…" at bounding box center [784, 157] width 996 height 101
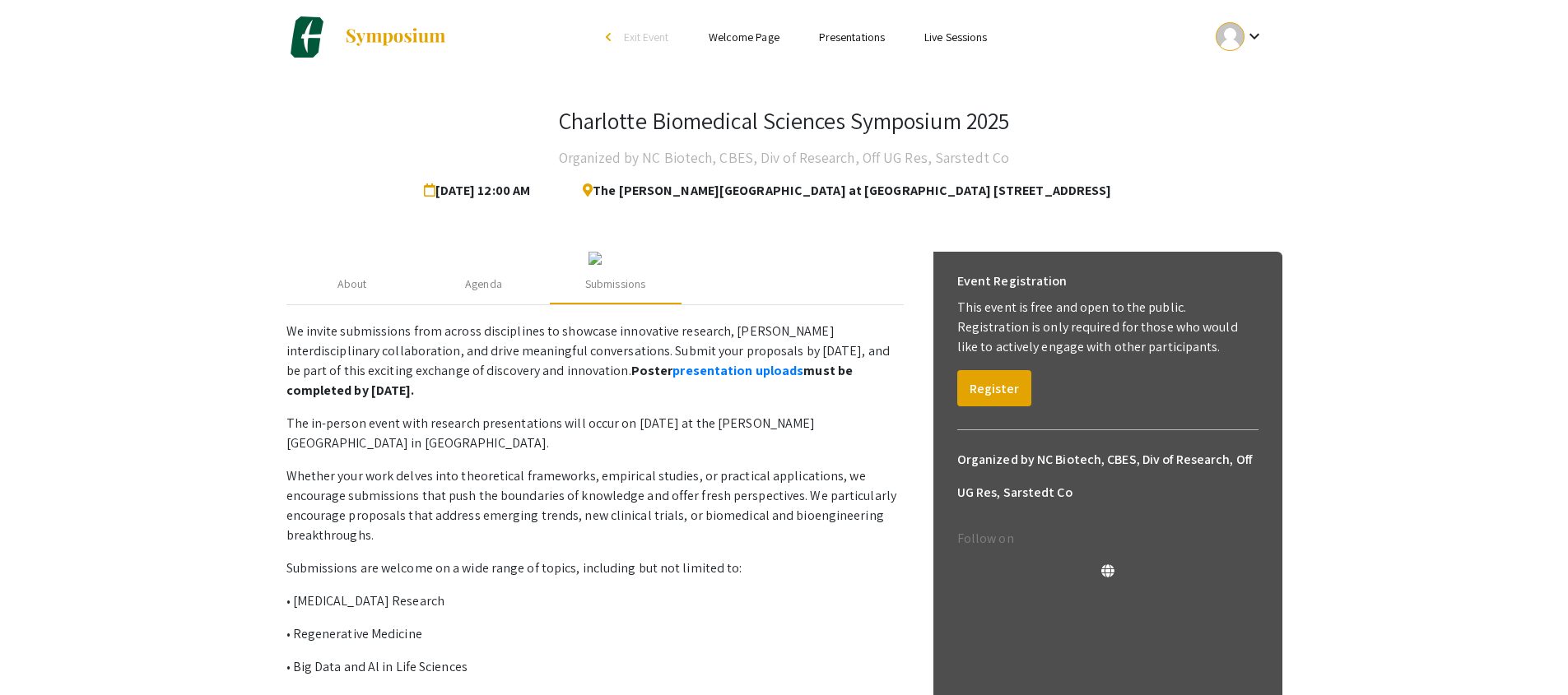
click at [903, 170] on h4 "Organized by NC Biotech, CBES, Div of Research, Off UG Res, Sarstedt Co" at bounding box center [784, 157] width 450 height 33
drag, startPoint x: 762, startPoint y: 163, endPoint x: 1055, endPoint y: 174, distance: 293.2
click at [1058, 178] on div "Charlotte Biomedical Sciences Symposium 2025 Organized by NC Biotech, CBES, Div…" at bounding box center [784, 157] width 996 height 101
click at [1049, 171] on div "Charlotte Biomedical Sciences Symposium 2025 Organized by NC Biotech, CBES, Div…" at bounding box center [784, 157] width 996 height 101
click at [879, 34] on link "Presentations" at bounding box center [852, 37] width 66 height 15
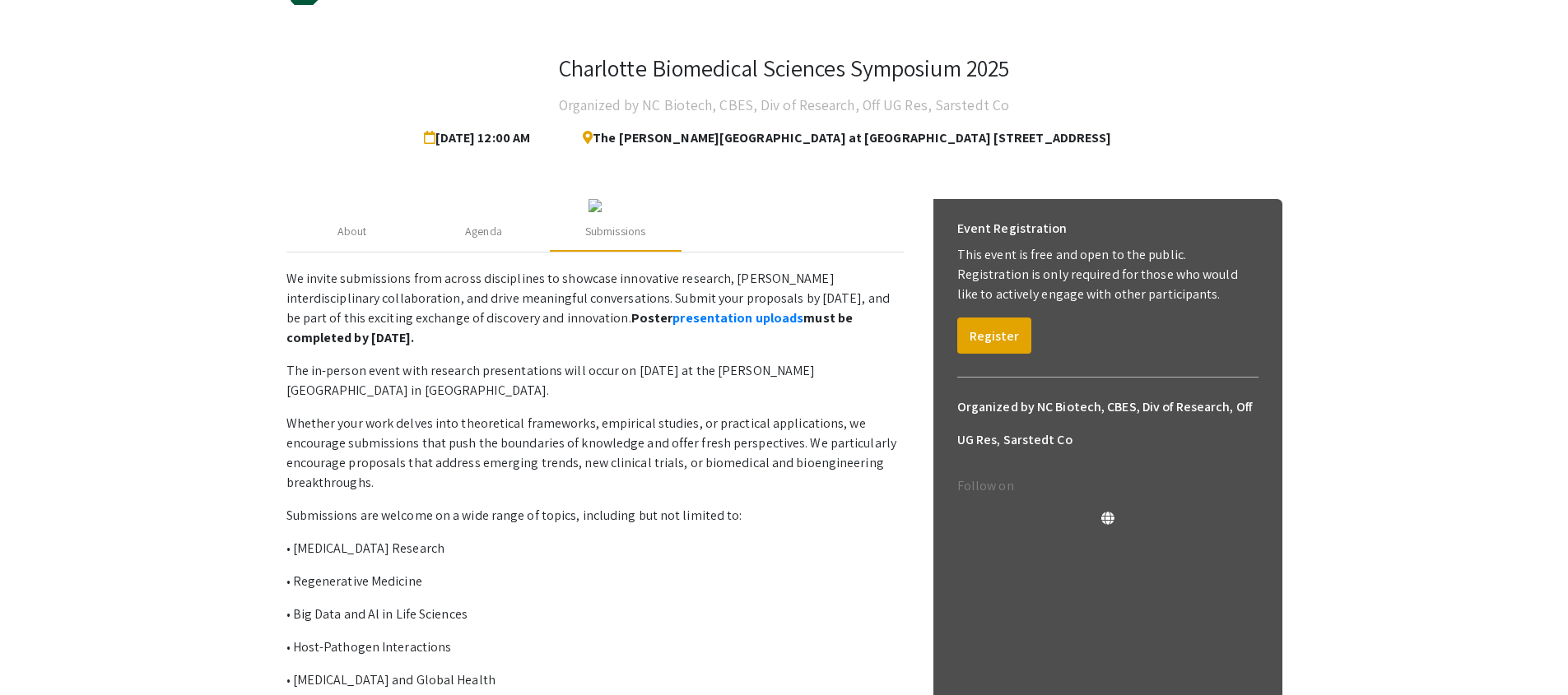
scroll to position [63, 0]
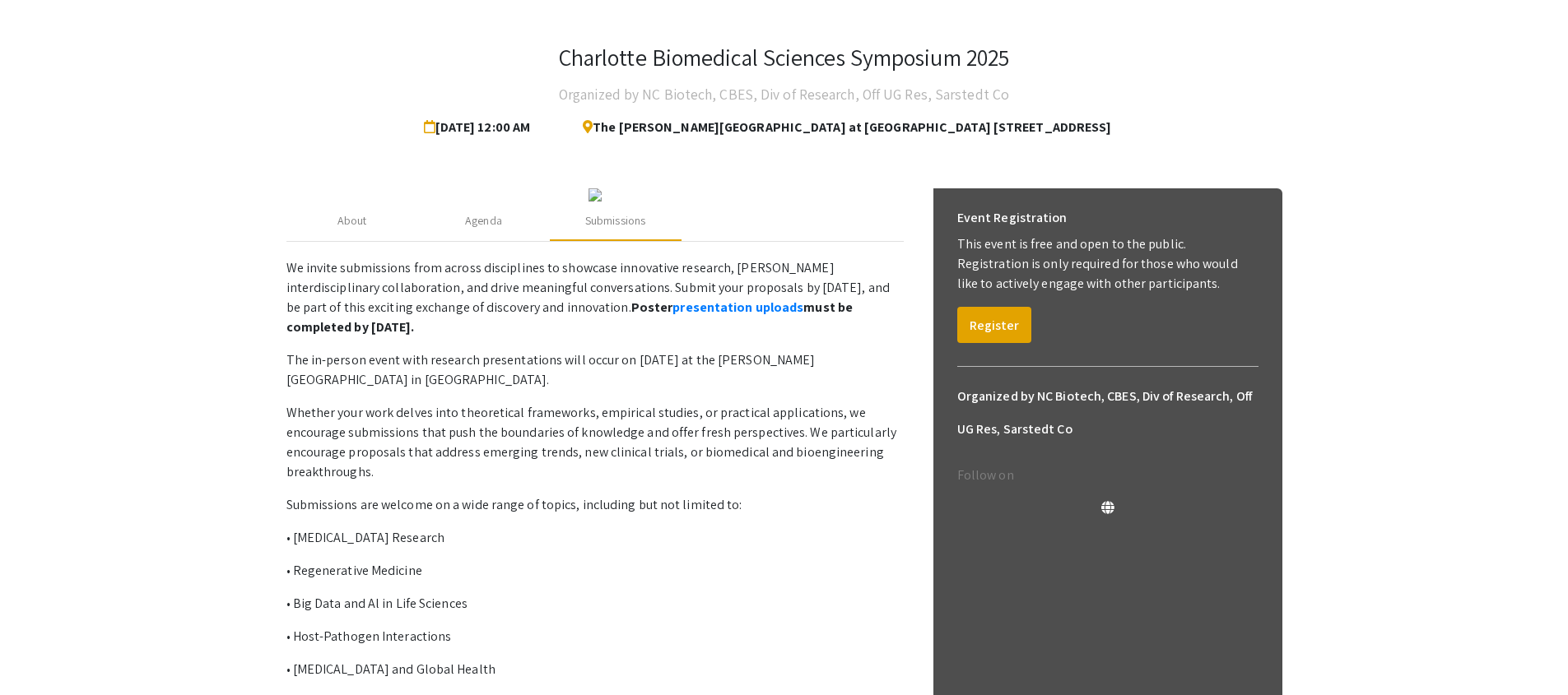
click at [707, 390] on p "The in-person event with research presentations will occur on September 15, 202…" at bounding box center [594, 370] width 618 height 39
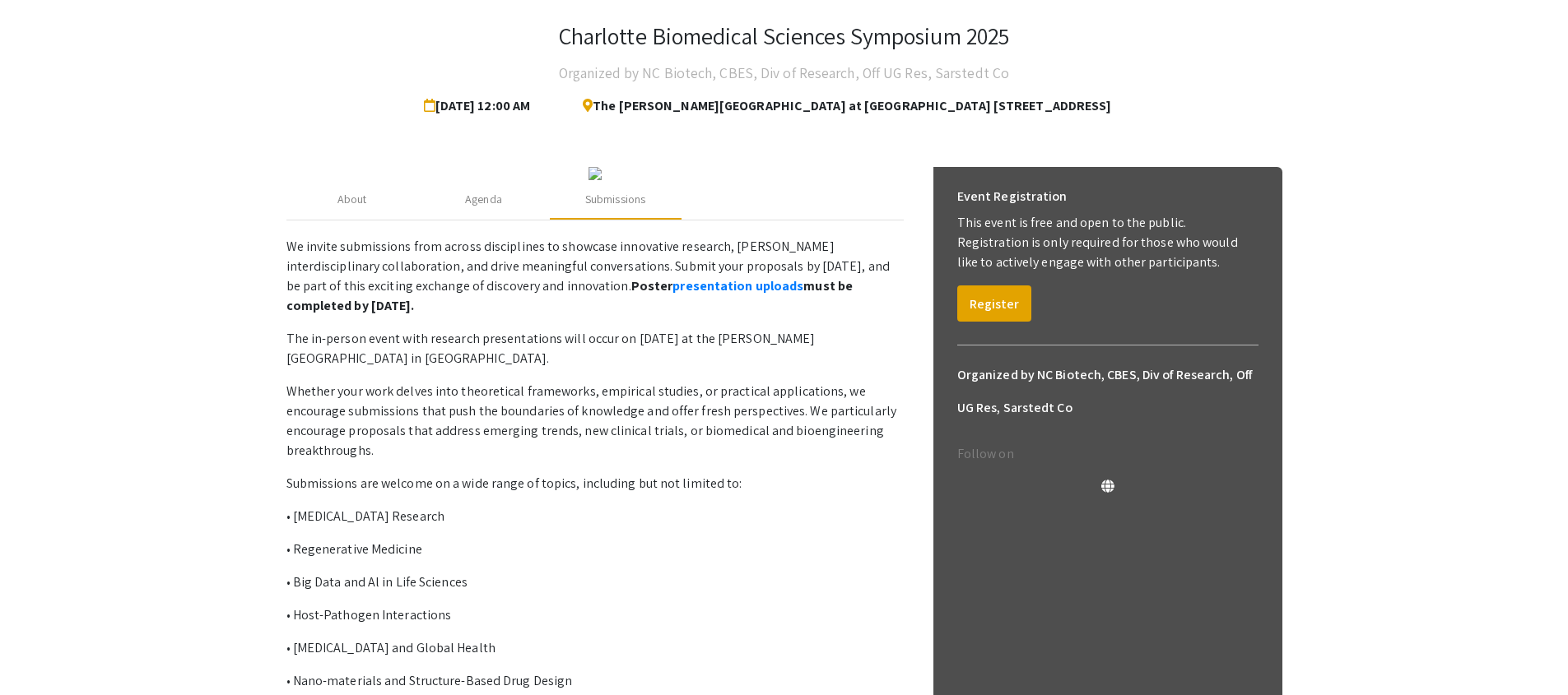
scroll to position [64, 0]
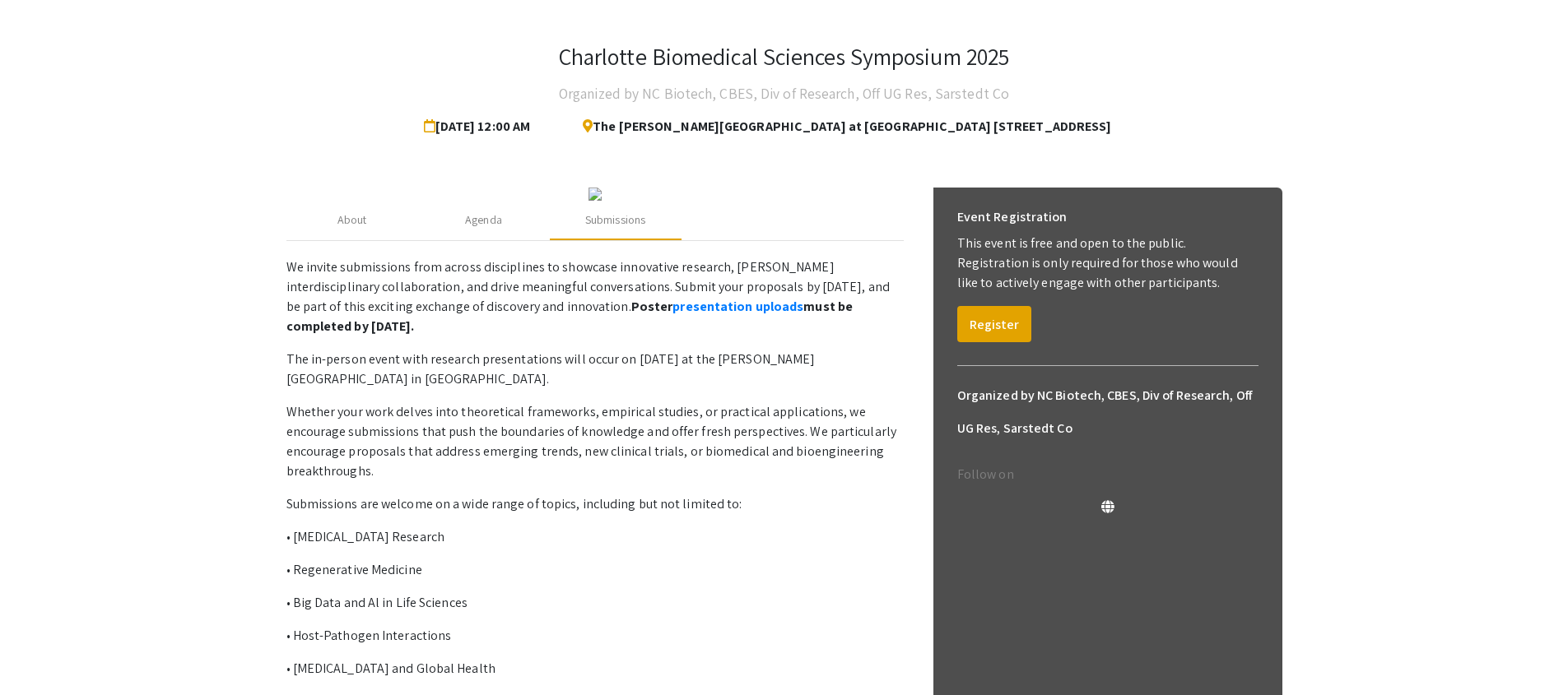
click at [1018, 249] on p "This event is free and open to the public. Registration is only required for th…" at bounding box center [1107, 264] width 301 height 60
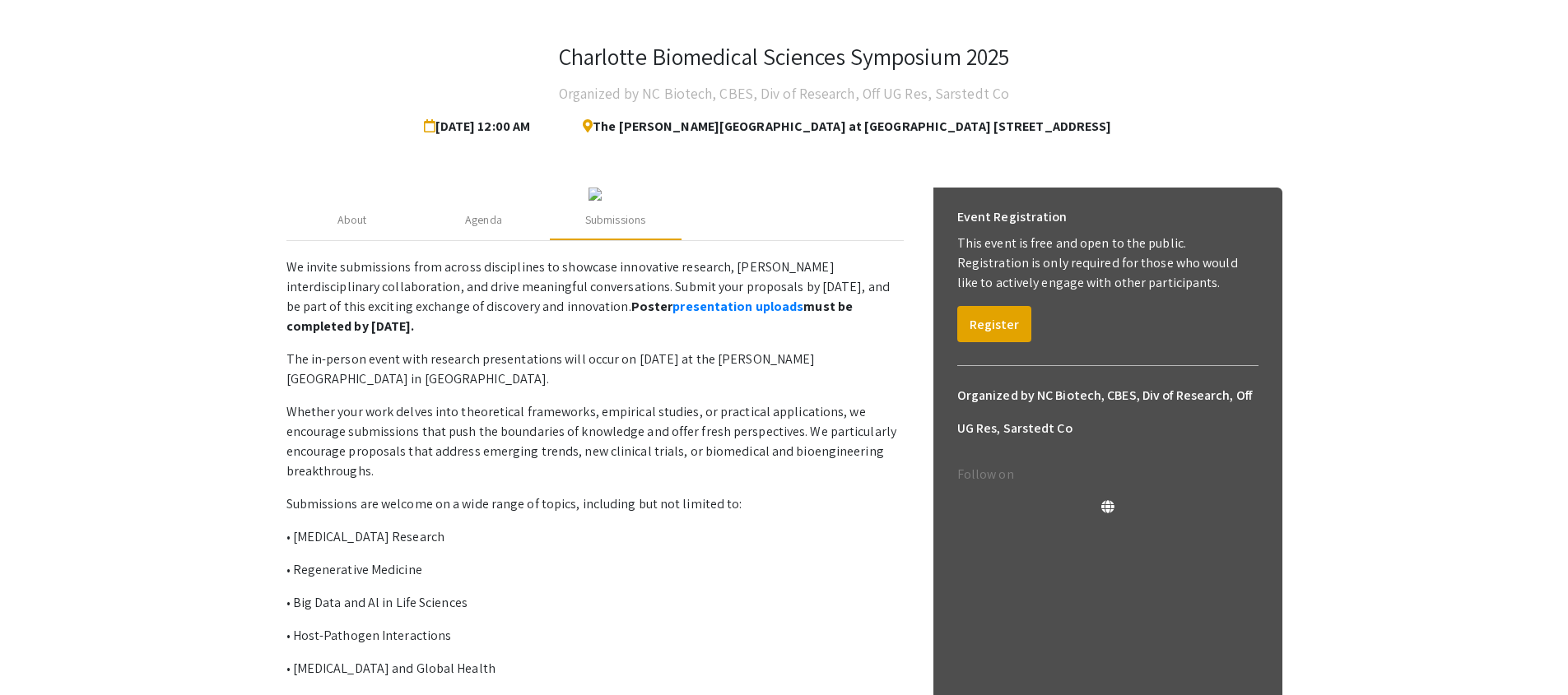
click at [1018, 249] on p "This event is free and open to the public. Registration is only required for th…" at bounding box center [1107, 264] width 301 height 60
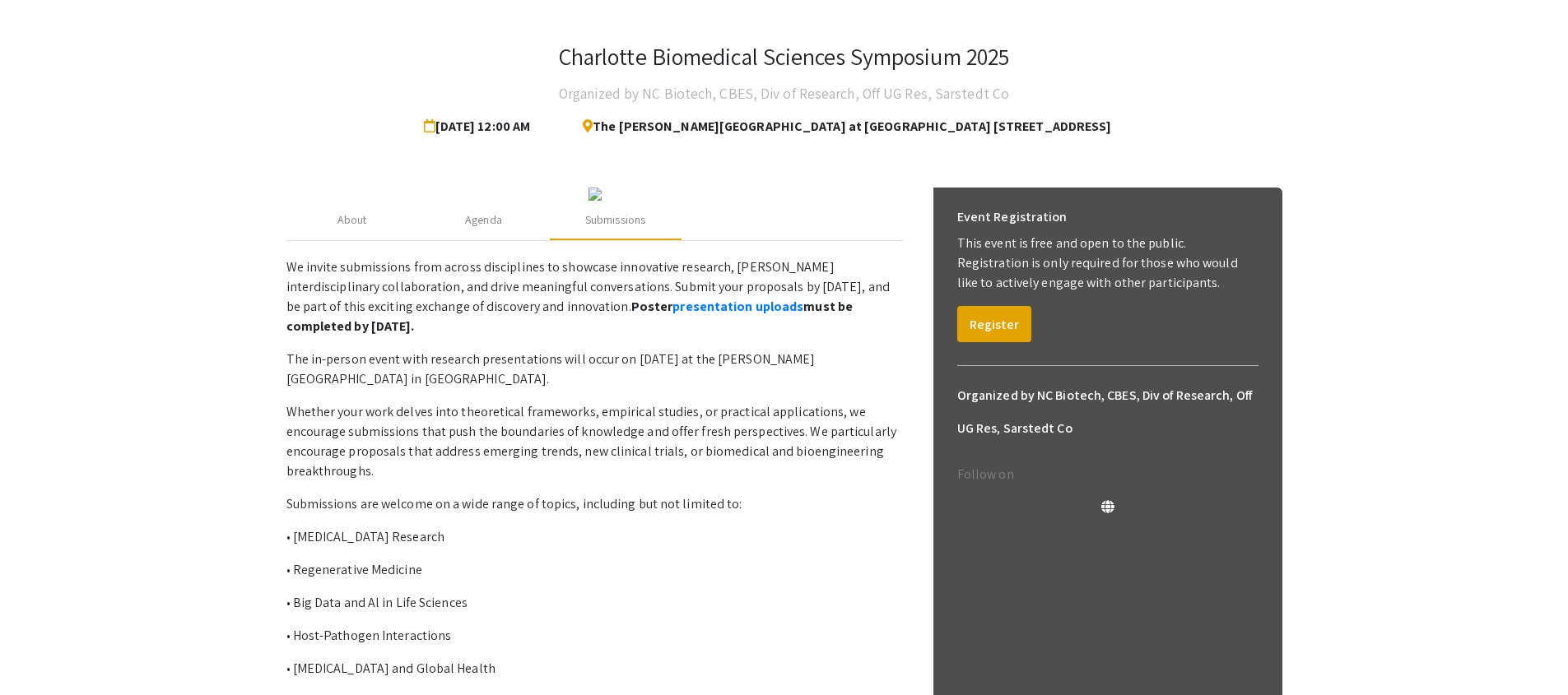
click at [1176, 263] on p "This event is free and open to the public. Registration is only required for th…" at bounding box center [1107, 264] width 301 height 60
click at [1051, 234] on p "This event is free and open to the public. Registration is only required for th…" at bounding box center [1107, 264] width 301 height 60
click at [1006, 211] on h6 "Event Registration" at bounding box center [1012, 217] width 110 height 33
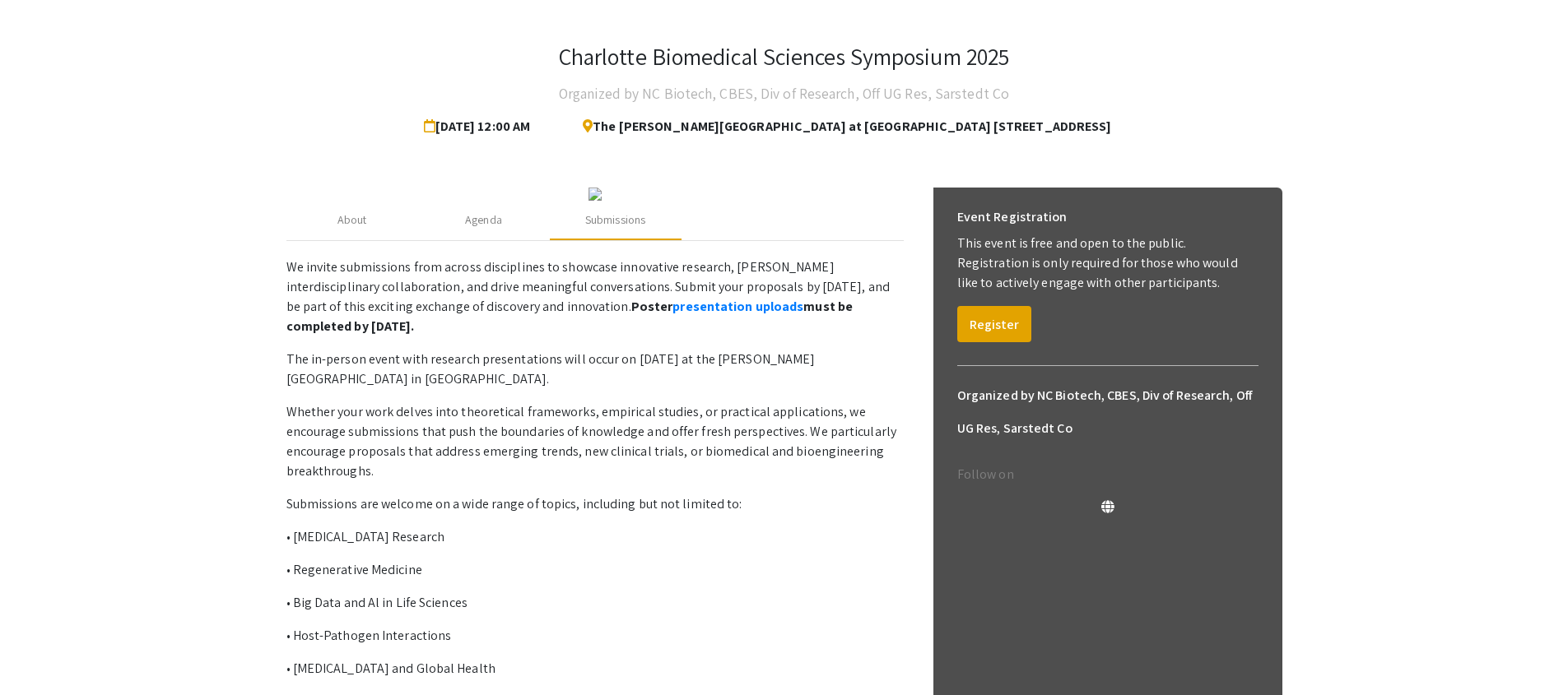
click at [1006, 211] on h6 "Event Registration" at bounding box center [1012, 217] width 110 height 33
drag, startPoint x: 647, startPoint y: 129, endPoint x: 1217, endPoint y: 116, distance: 570.1
click at [1217, 116] on div "Charlotte Biomedical Sciences Symposium 2025 Organized by NC Biotech, CBES, Div…" at bounding box center [784, 93] width 996 height 101
click at [1217, 116] on div "Charlotte Biomedical Sciences Symposium 2025 Organized by NC Biotech, CBES, Div…" at bounding box center [784, 93] width 996 height 101
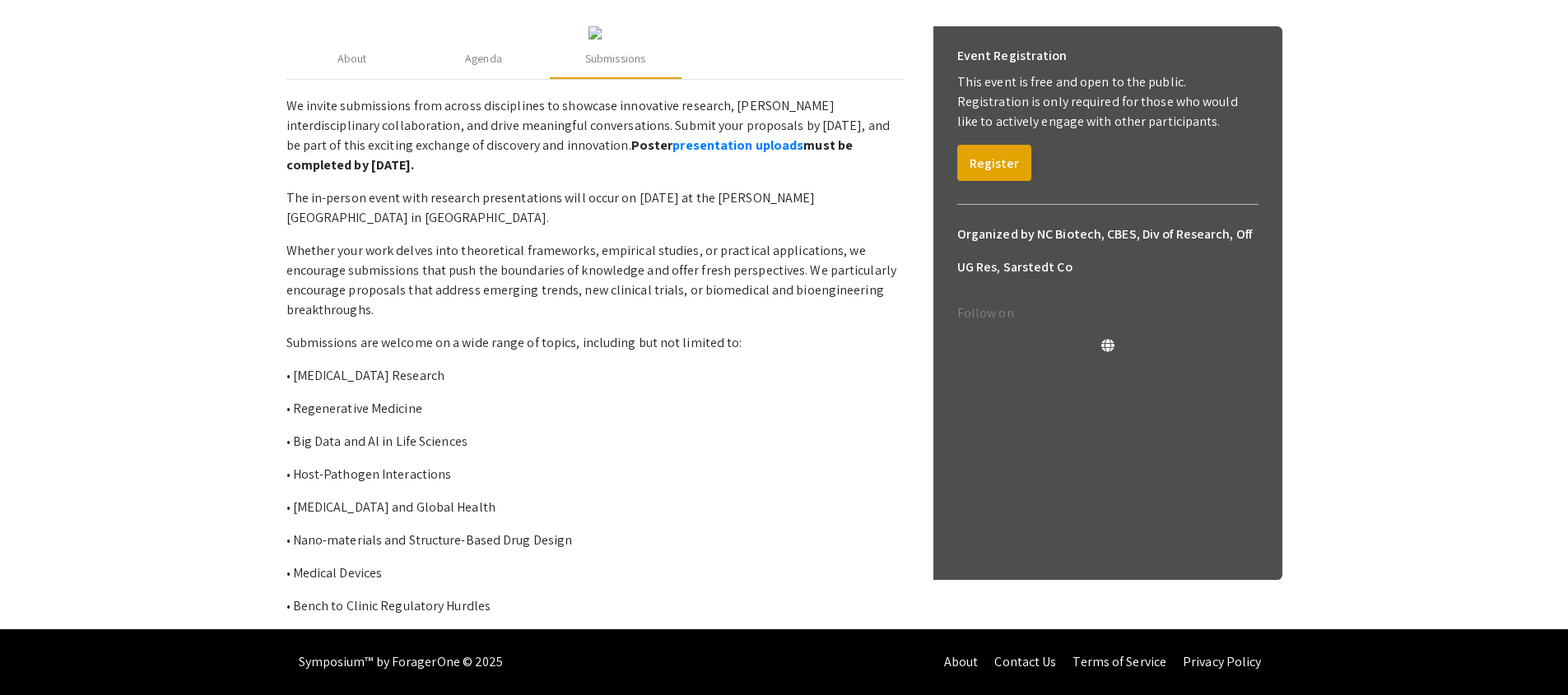
scroll to position [0, 0]
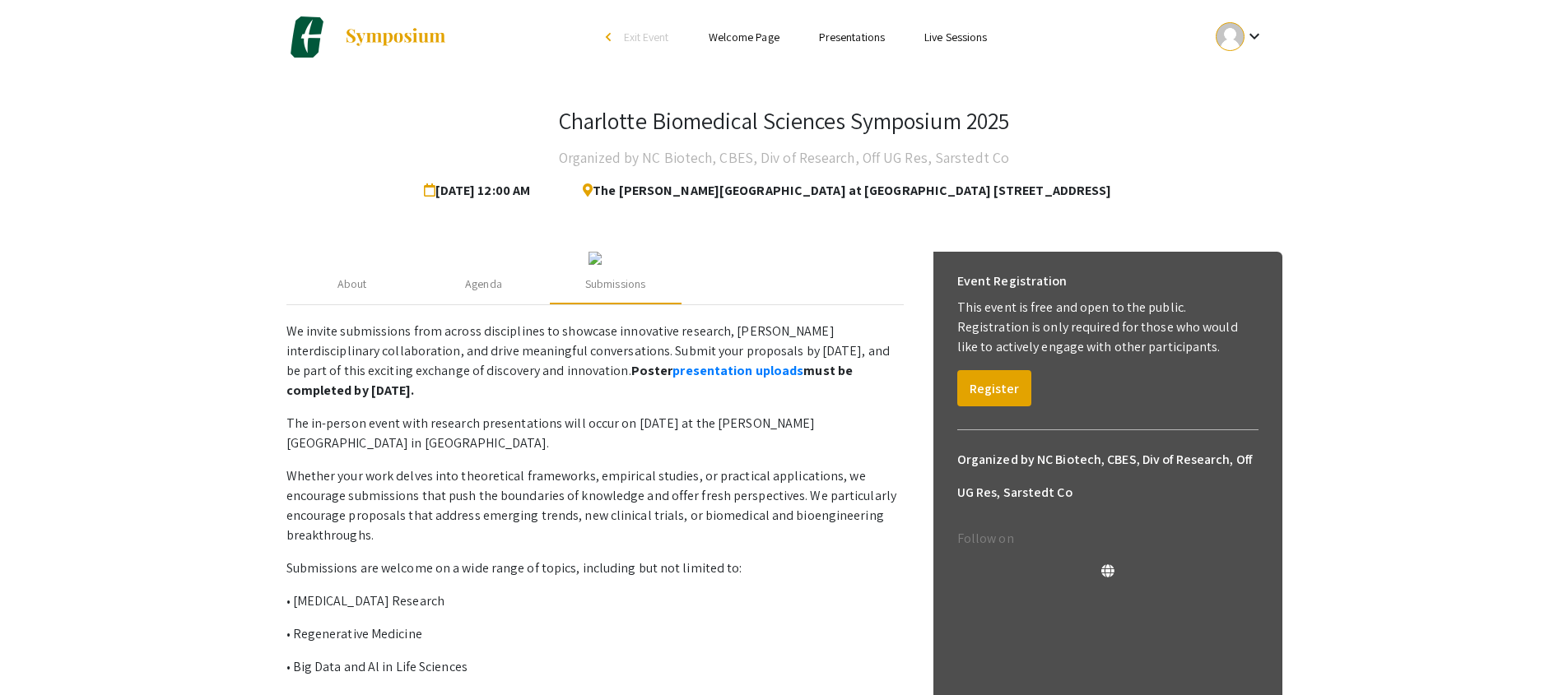
click at [1232, 45] on div at bounding box center [1230, 36] width 29 height 29
drag, startPoint x: 1429, startPoint y: 130, endPoint x: 1027, endPoint y: 545, distance: 577.8
click at [1429, 130] on div at bounding box center [784, 348] width 1568 height 695
click at [1002, 385] on button "Register" at bounding box center [994, 388] width 75 height 36
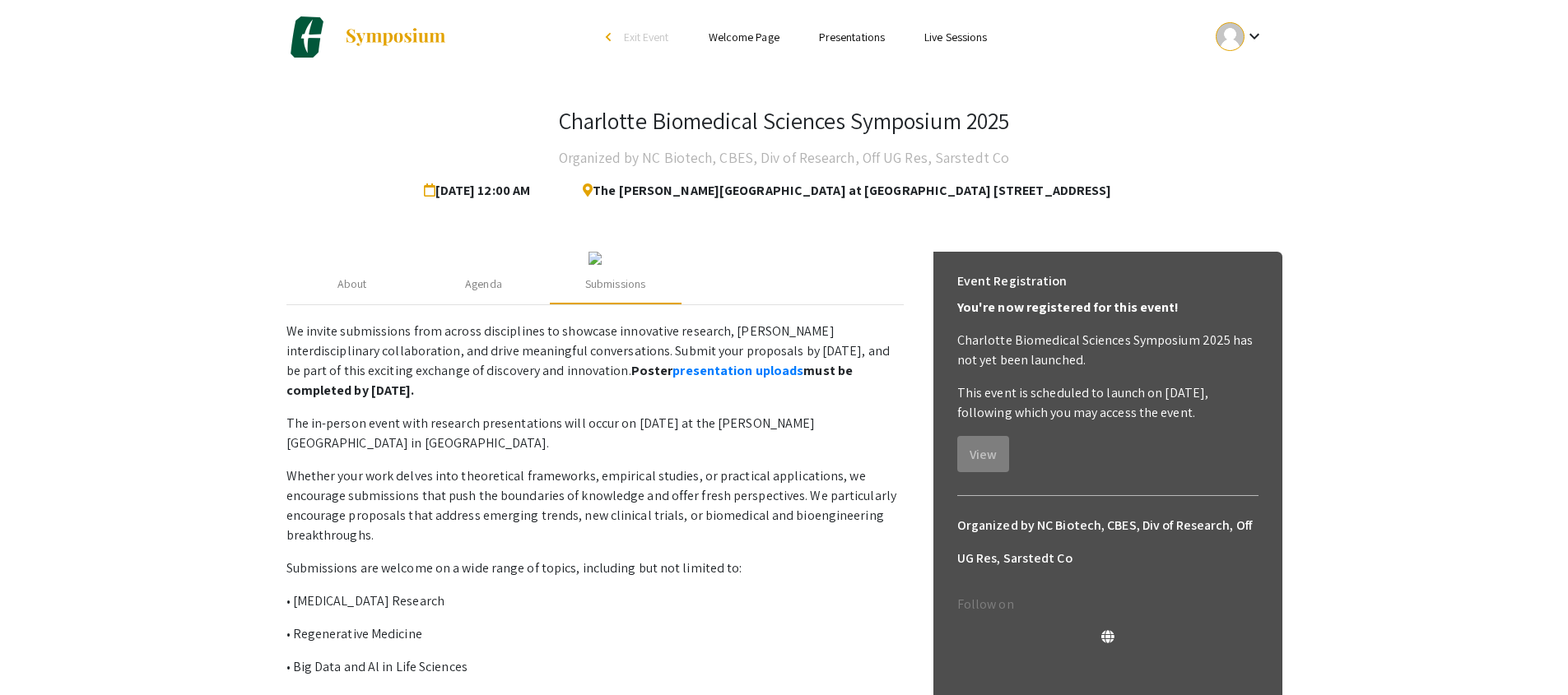
click at [1372, 386] on app-registration-page-preview "Charlotte Biomedical Sciences Symposium 2025 Organized by NC Biotech, CBES, Div…" at bounding box center [784, 465] width 1568 height 781
click at [1199, 390] on p "This event is scheduled to launch on [DATE], following which you may access the…" at bounding box center [1107, 403] width 301 height 39
click at [1182, 400] on p "This event is scheduled to launch on [DATE], following which you may access the…" at bounding box center [1107, 403] width 301 height 39
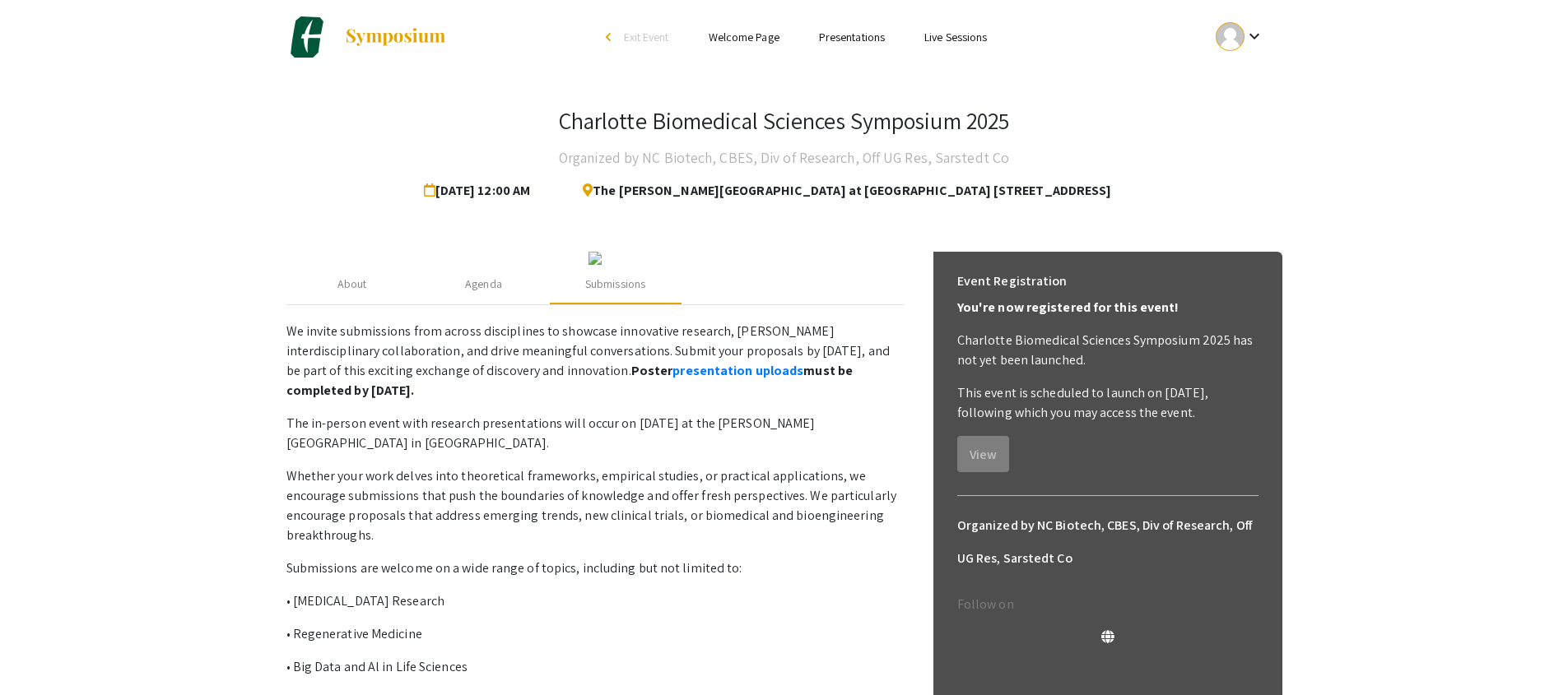
click at [1429, 360] on app-registration-page-preview "Charlotte Biomedical Sciences Symposium 2025 Organized by NC Biotech, CBES, Div…" at bounding box center [784, 465] width 1568 height 781
click at [1010, 201] on span "The [PERSON_NAME][GEOGRAPHIC_DATA] at [GEOGRAPHIC_DATA] [STREET_ADDRESS]" at bounding box center [839, 190] width 541 height 33
click at [734, 42] on link "Welcome Page" at bounding box center [744, 37] width 71 height 15
click at [308, 39] on img at bounding box center [307, 37] width 41 height 41
click at [316, 40] on img at bounding box center [307, 37] width 41 height 41
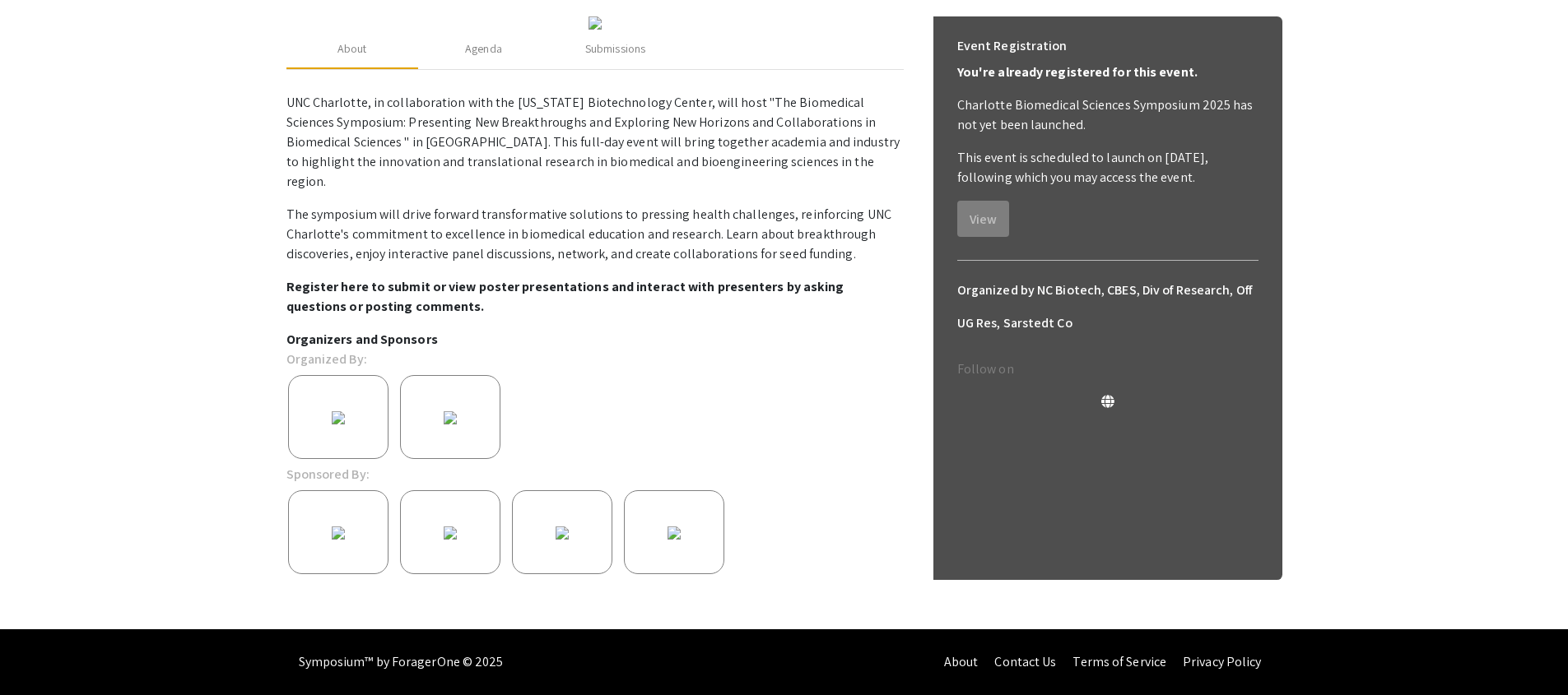
scroll to position [264, 0]
click at [413, 317] on p "Register here to submit or view poster presentations and interact with presente…" at bounding box center [594, 297] width 618 height 39
click at [434, 315] on strong "Register here to submit or view poster presentations and interact with presente…" at bounding box center [565, 297] width 558 height 37
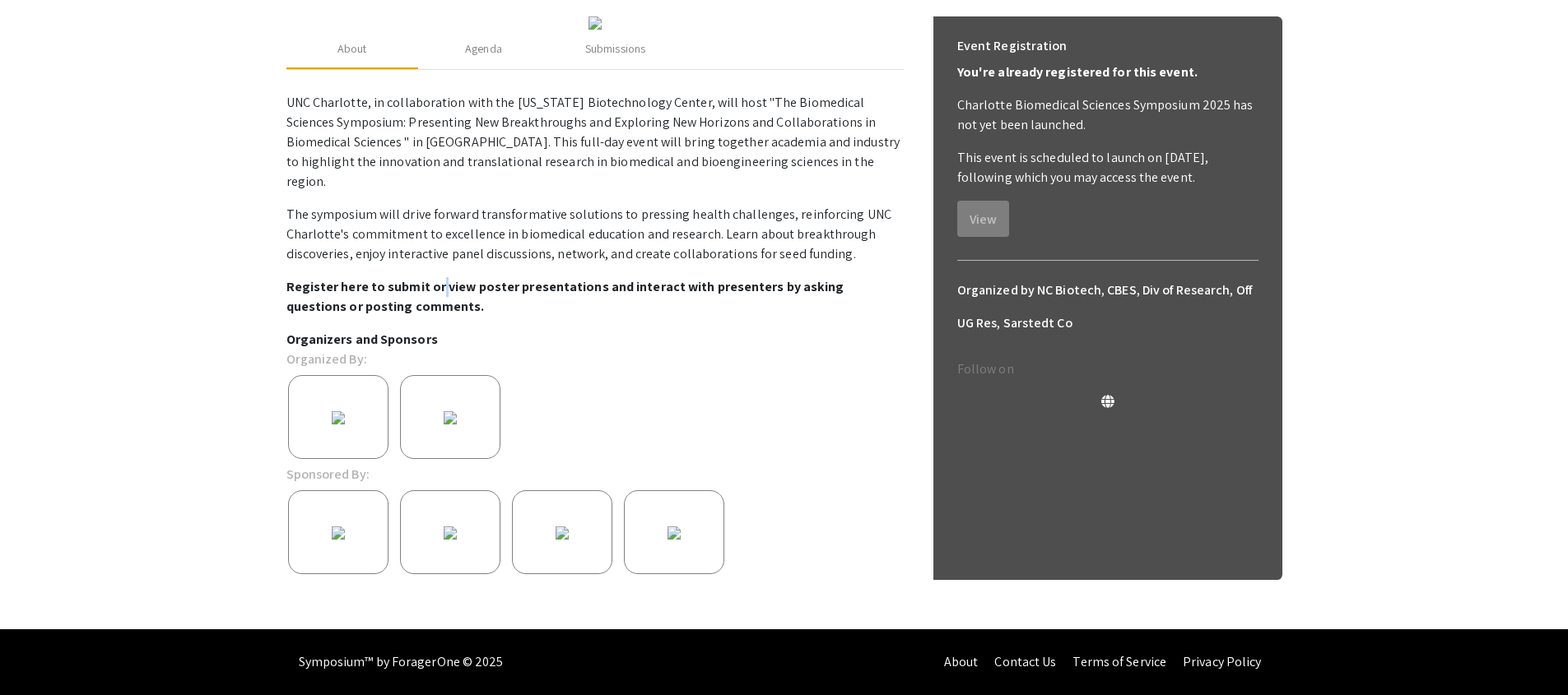
click at [434, 315] on strong "Register here to submit or view poster presentations and interact with presente…" at bounding box center [565, 297] width 558 height 37
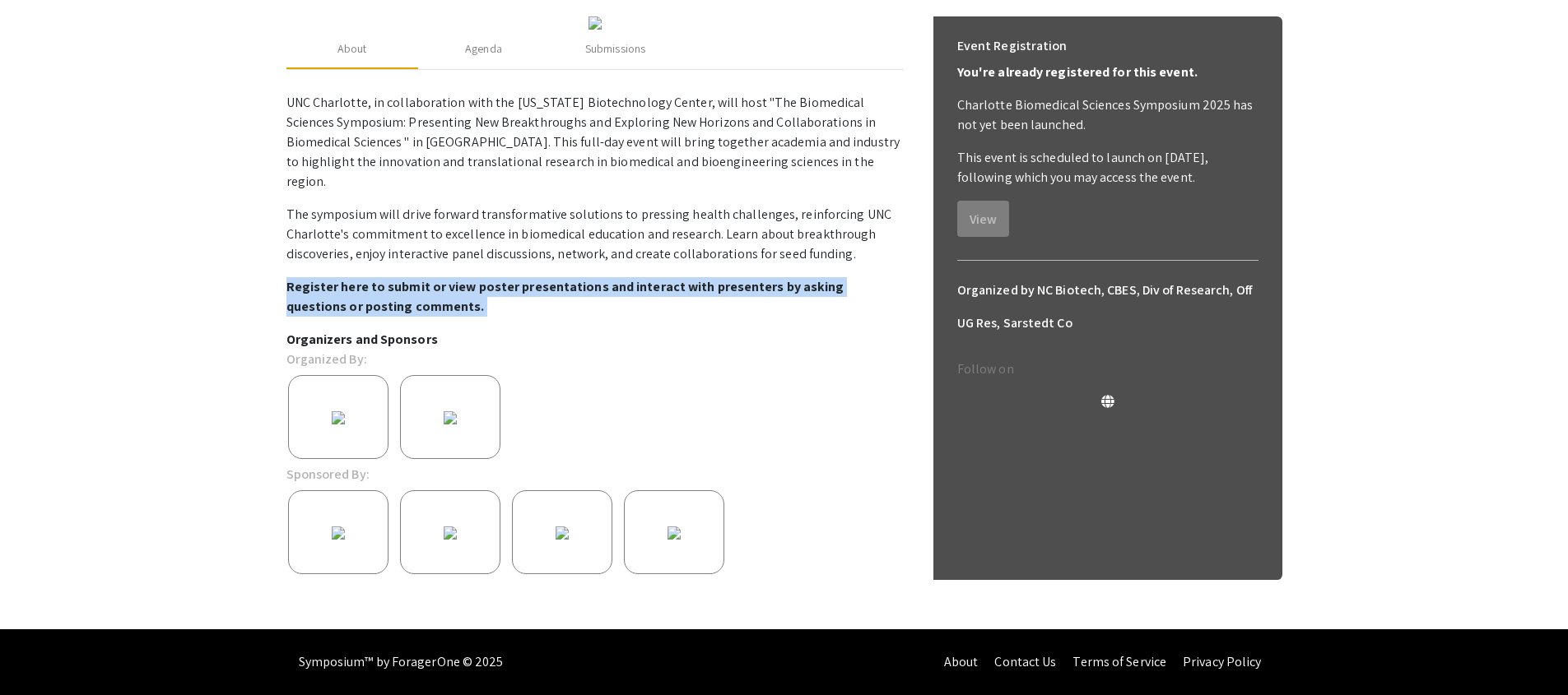
click at [434, 315] on strong "Register here to submit or view poster presentations and interact with presente…" at bounding box center [565, 297] width 558 height 37
